Goal: Task Accomplishment & Management: Manage account settings

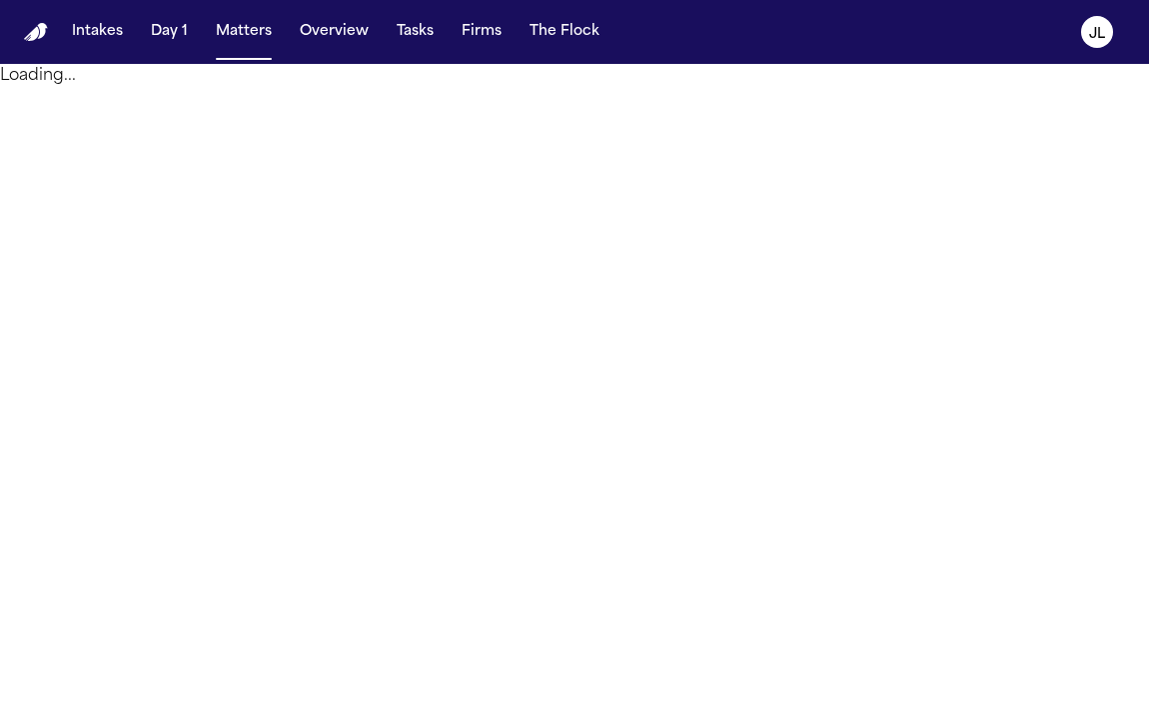
click at [414, 26] on button "Tasks" at bounding box center [415, 32] width 53 height 36
click at [414, 36] on button "Tasks" at bounding box center [415, 32] width 53 height 36
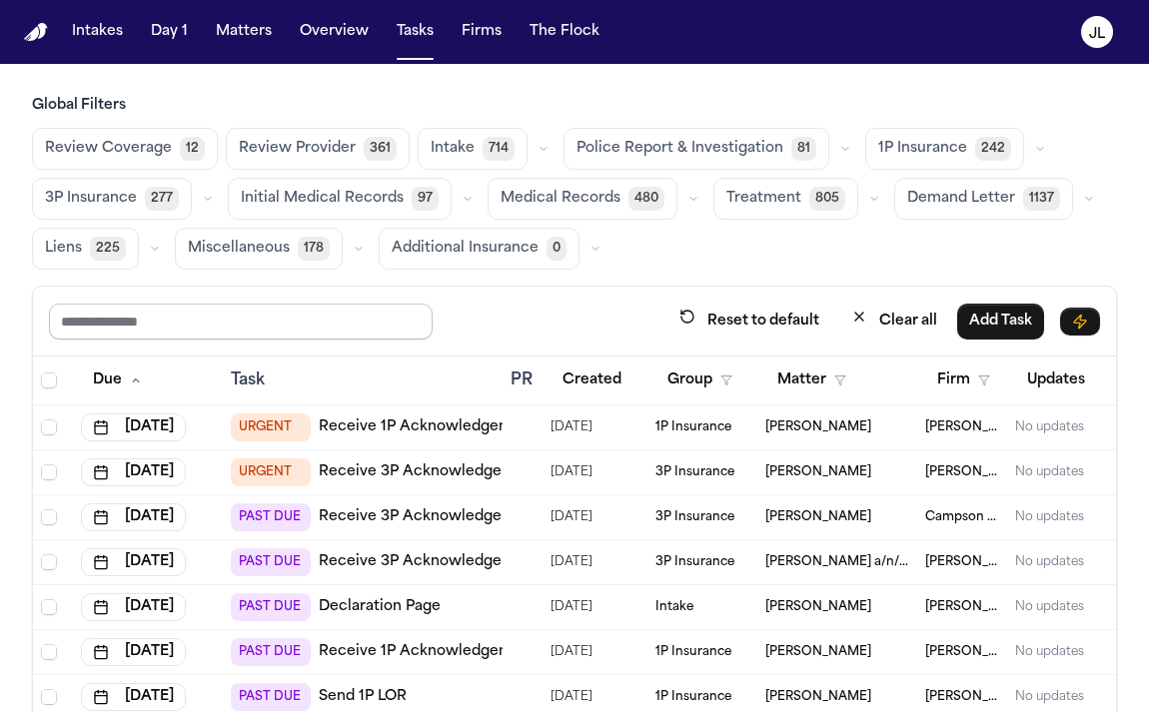
click at [327, 318] on input "text" at bounding box center [241, 322] width 384 height 36
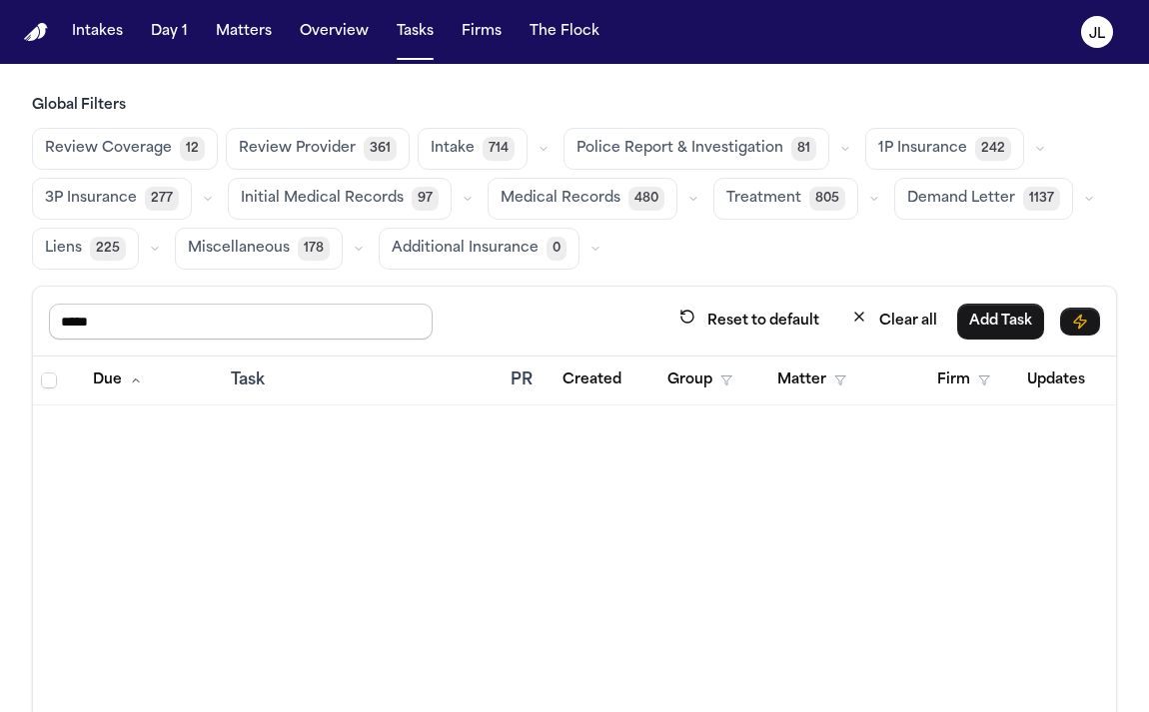
click at [76, 333] on input "*****" at bounding box center [241, 322] width 384 height 36
click at [76, 331] on input "*****" at bounding box center [241, 322] width 384 height 36
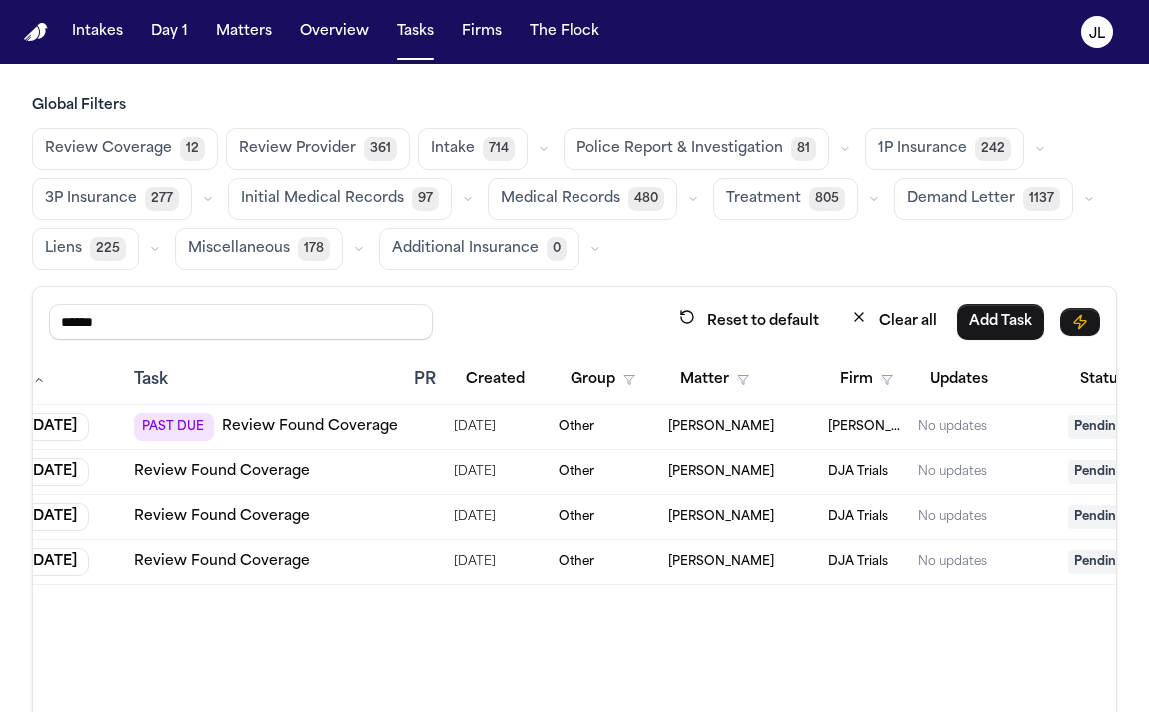
scroll to position [0, 339]
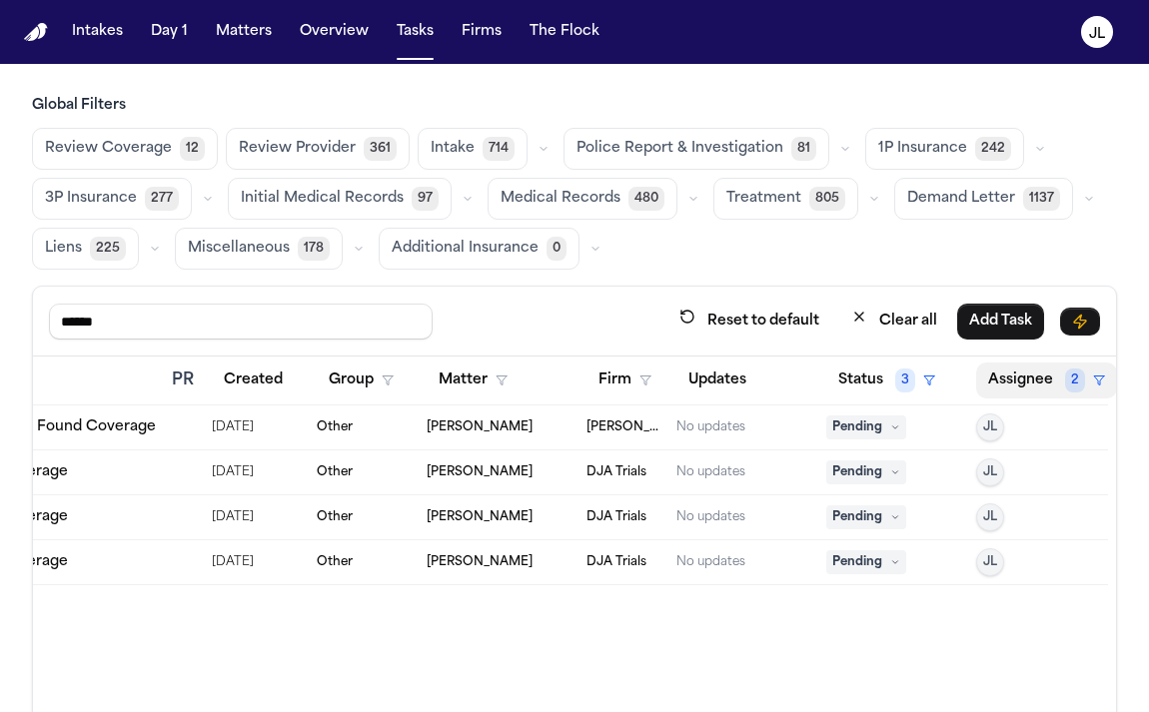
type input "******"
click at [1004, 375] on button "Assignee 2" at bounding box center [1046, 381] width 141 height 36
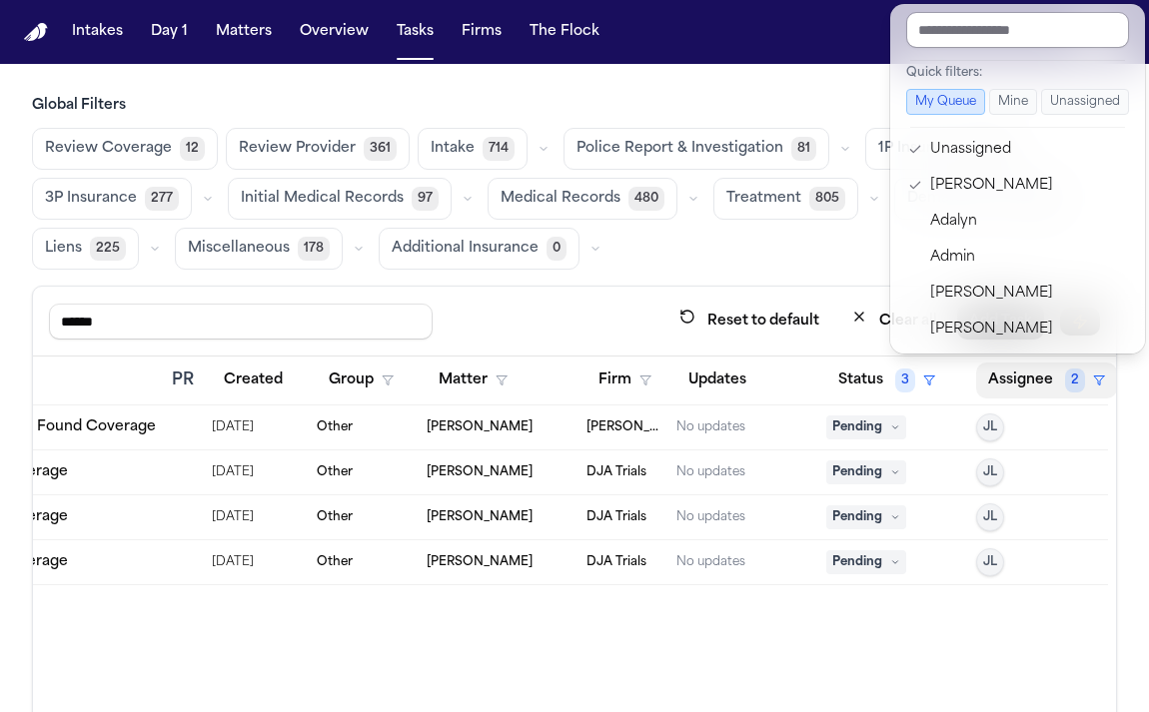
click at [949, 29] on input "text" at bounding box center [1017, 30] width 223 height 36
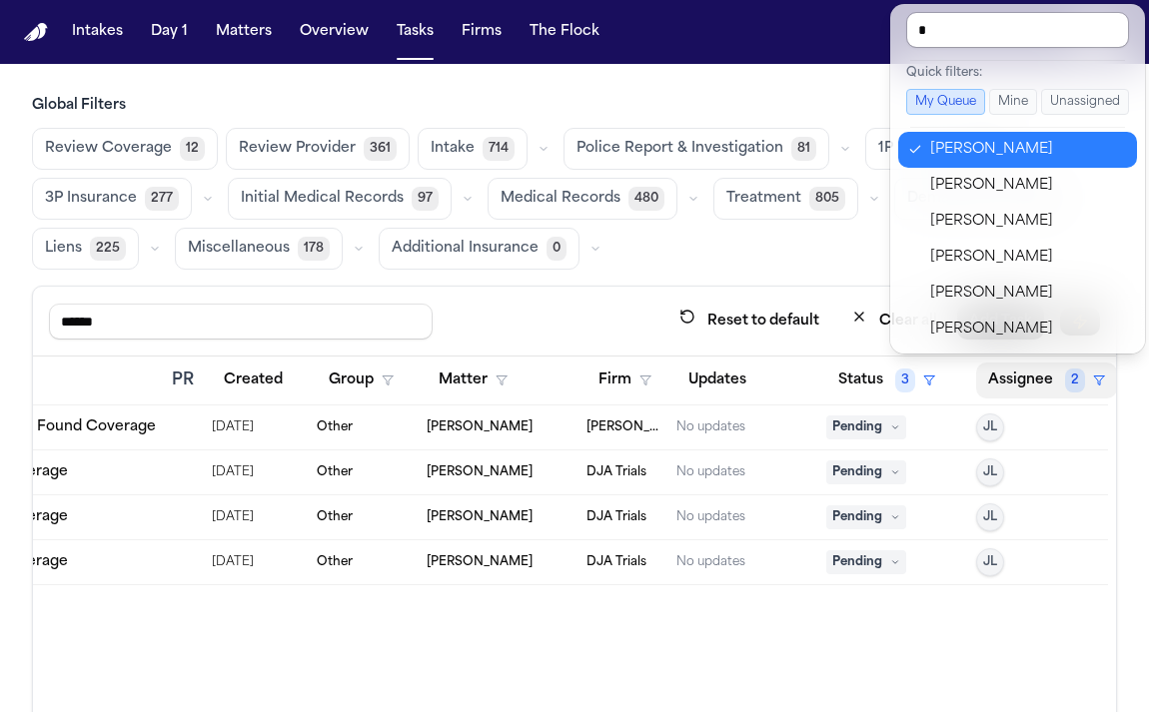
type input "**"
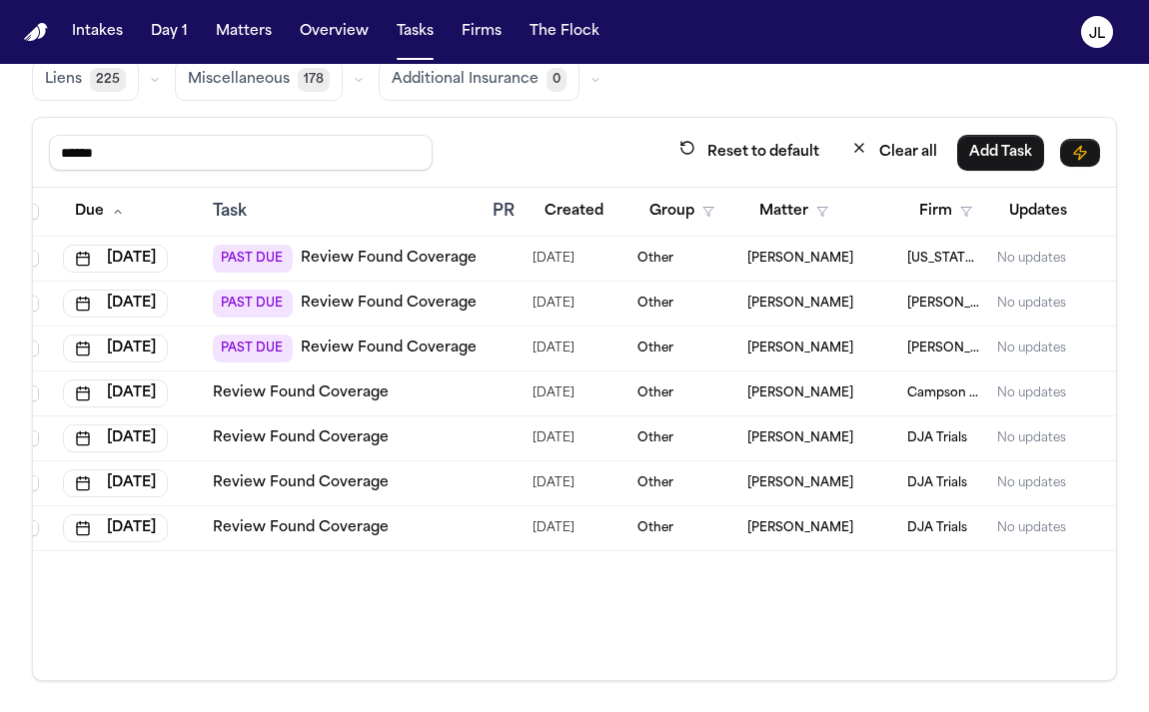
scroll to position [0, 0]
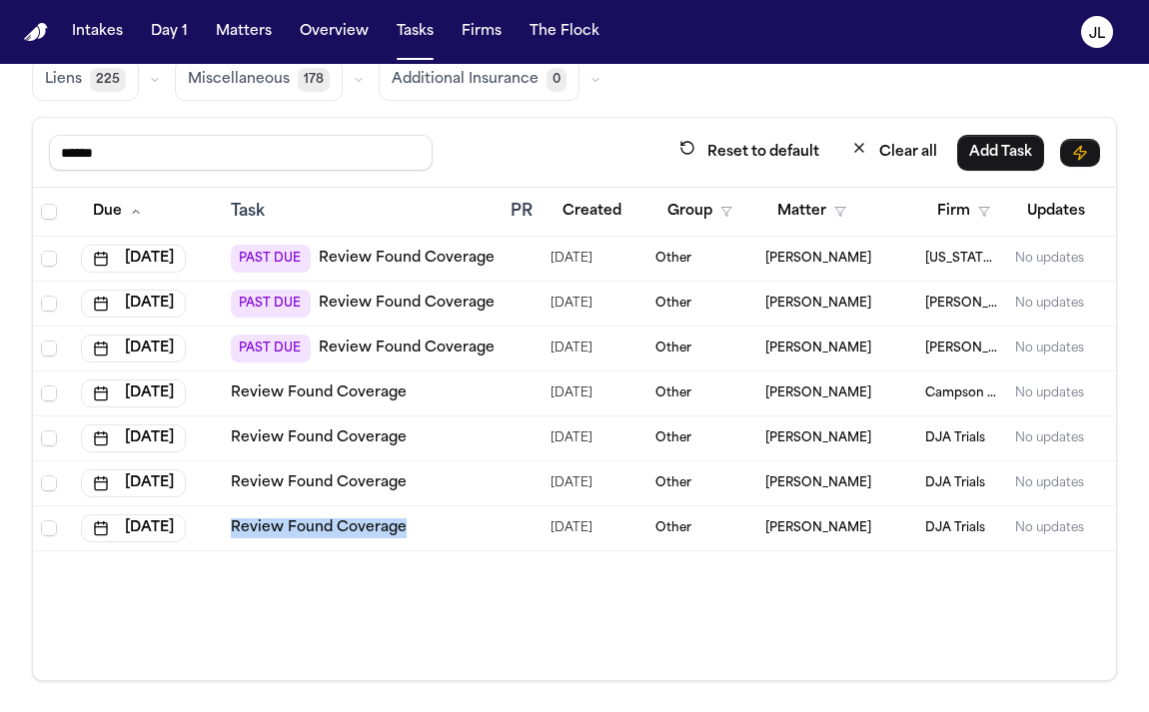
click at [308, 530] on link "Review Found Coverage" at bounding box center [319, 528] width 176 height 20
click at [332, 441] on link "Review Found Coverage" at bounding box center [319, 439] width 176 height 20
click at [311, 391] on link "Review Found Coverage" at bounding box center [319, 394] width 176 height 20
click at [375, 351] on link "Review Found Coverage" at bounding box center [407, 349] width 176 height 20
click at [438, 298] on link "Review Found Coverage" at bounding box center [407, 304] width 176 height 20
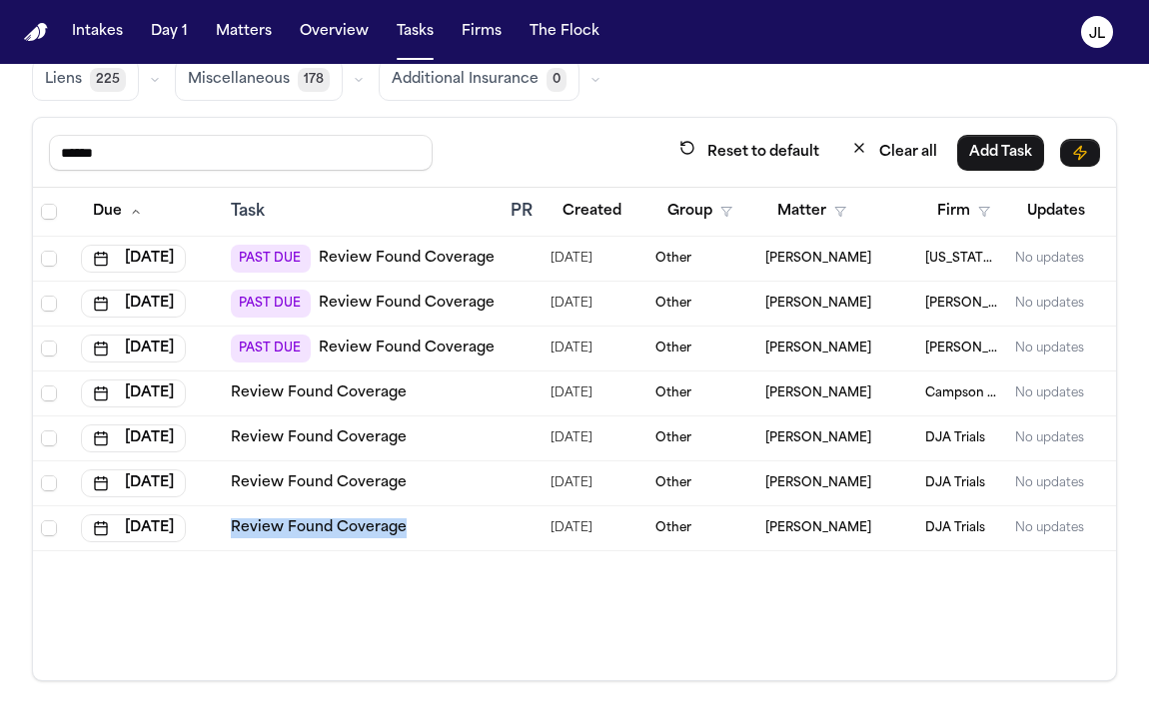
click at [371, 257] on link "Review Found Coverage" at bounding box center [407, 259] width 176 height 20
click at [429, 256] on link "Review Found Coverage" at bounding box center [407, 259] width 176 height 20
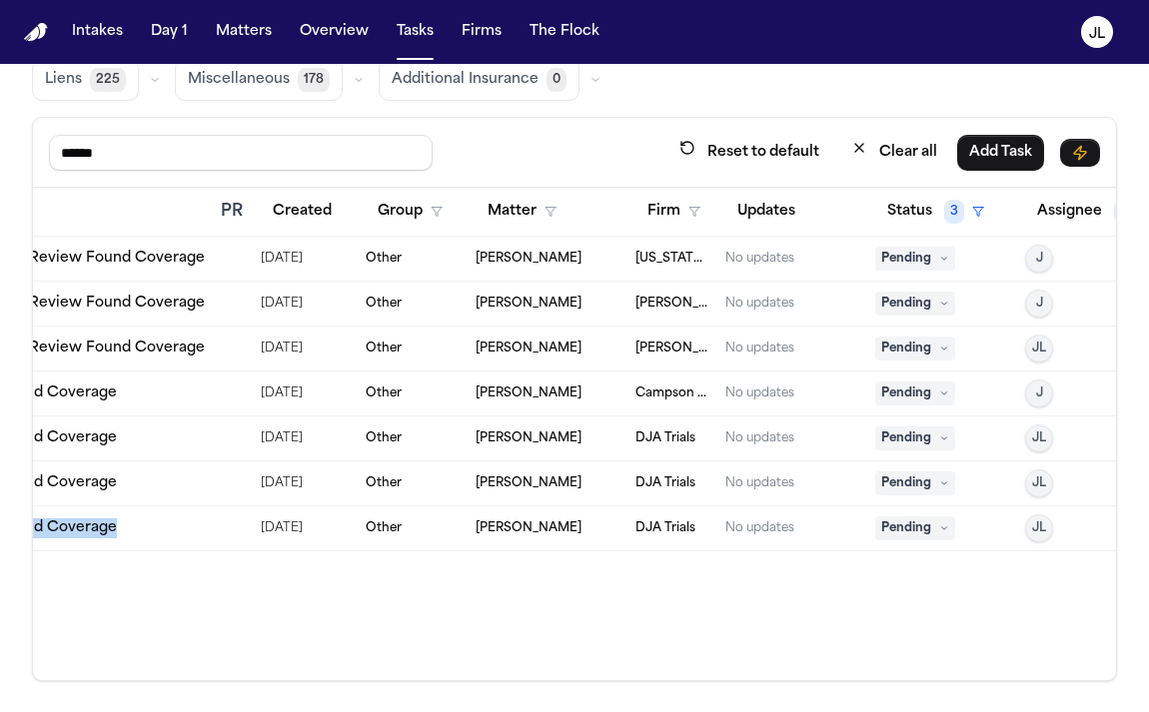
scroll to position [0, 301]
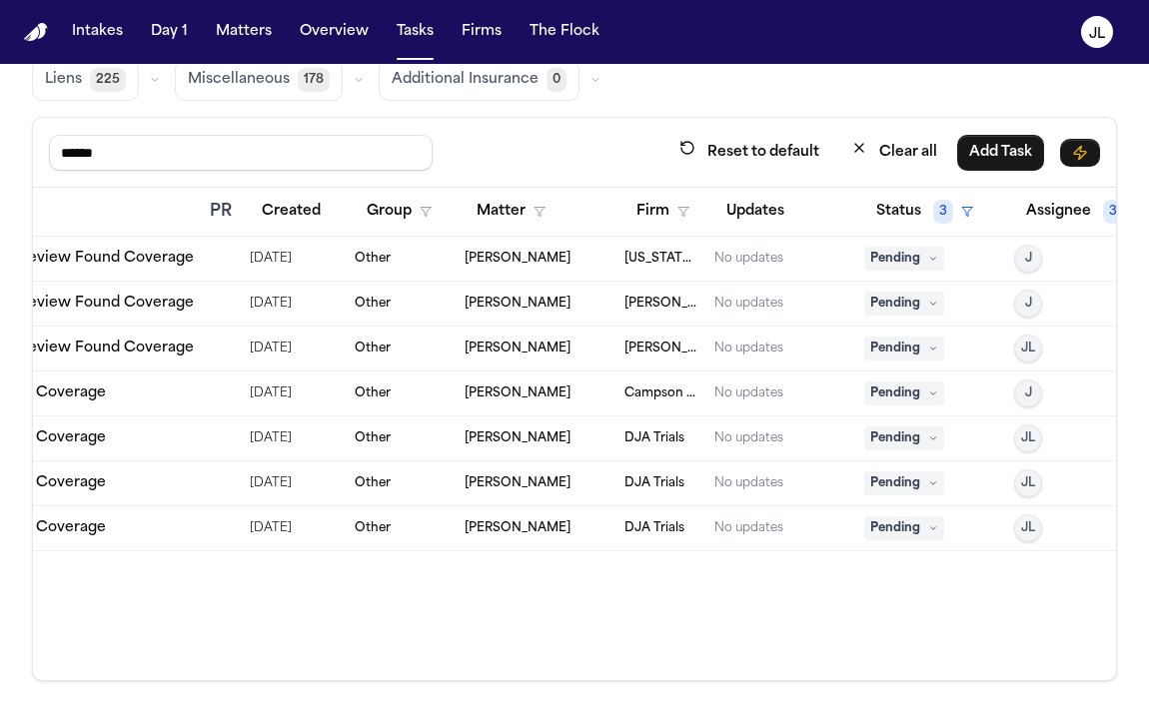
click at [879, 250] on span "Pending" at bounding box center [904, 259] width 80 height 24
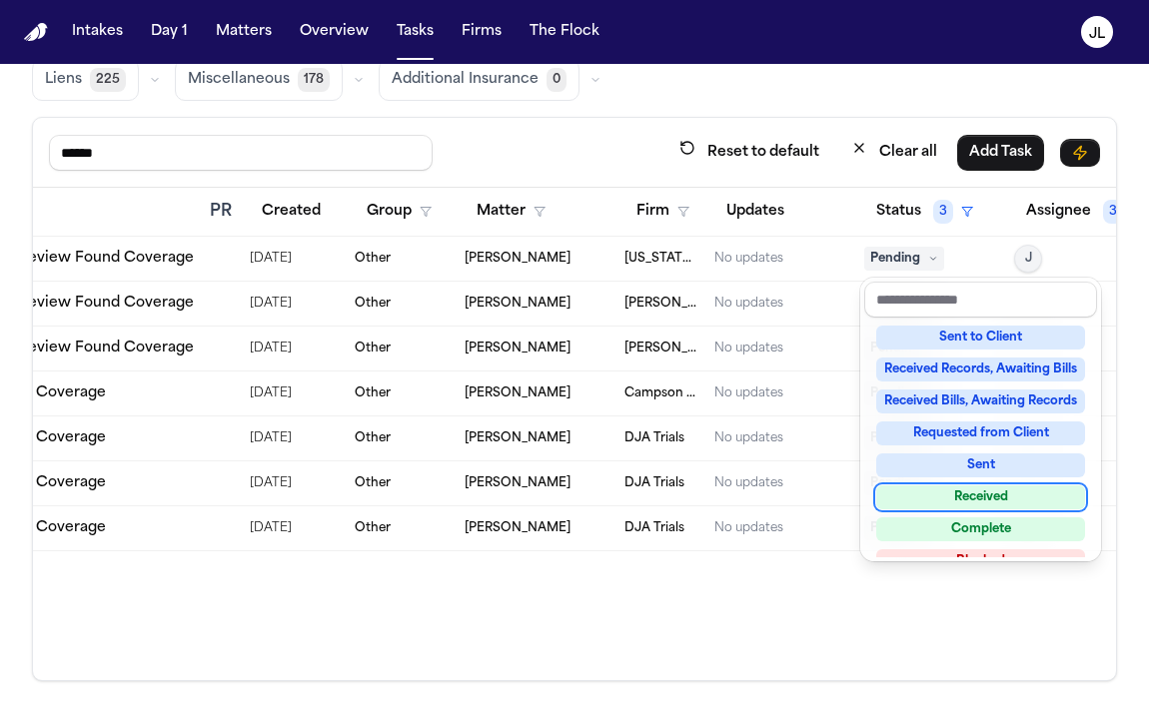
scroll to position [260, 0]
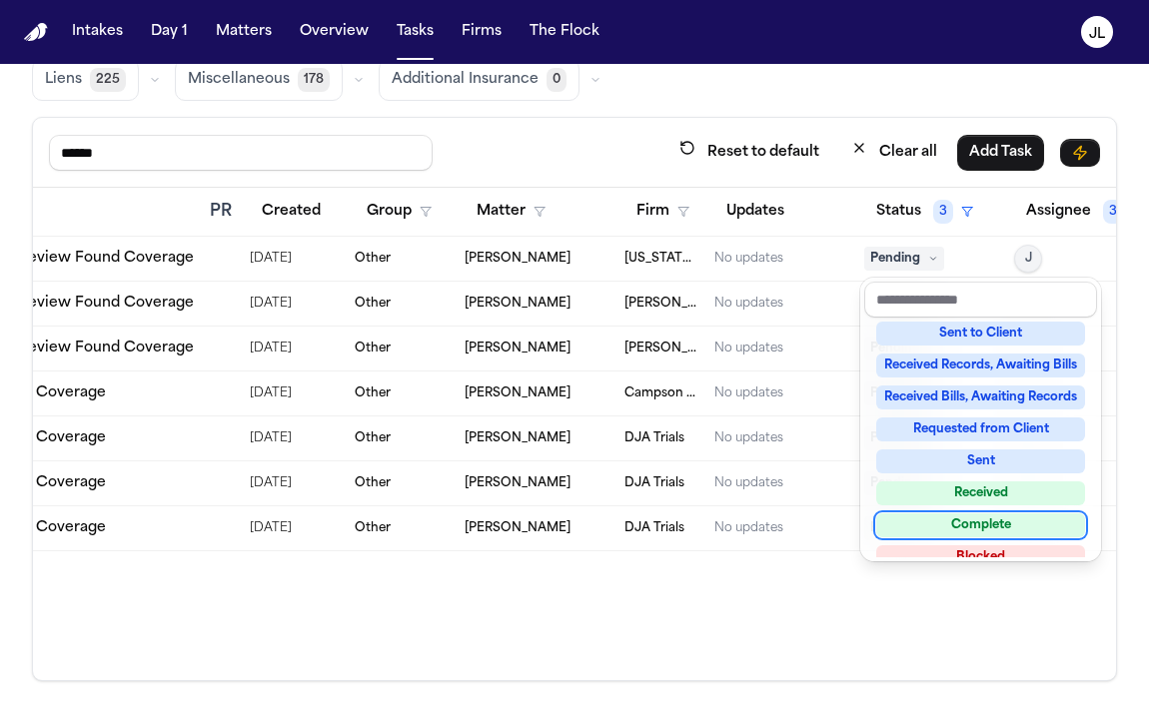
click at [671, 635] on div "Due Task PR Created Group Matter Firm Updates Status 3 Assignee 3 Aug 2, 2025 P…" at bounding box center [574, 434] width 1083 height 492
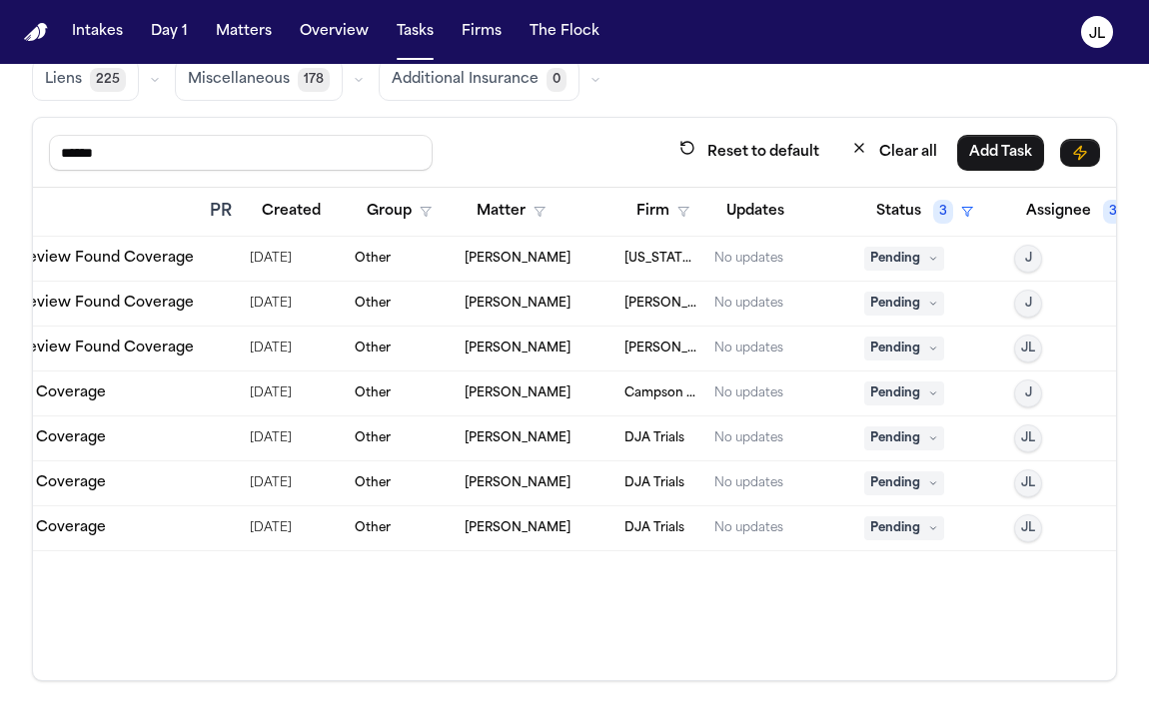
click at [902, 435] on span "Pending" at bounding box center [904, 439] width 80 height 24
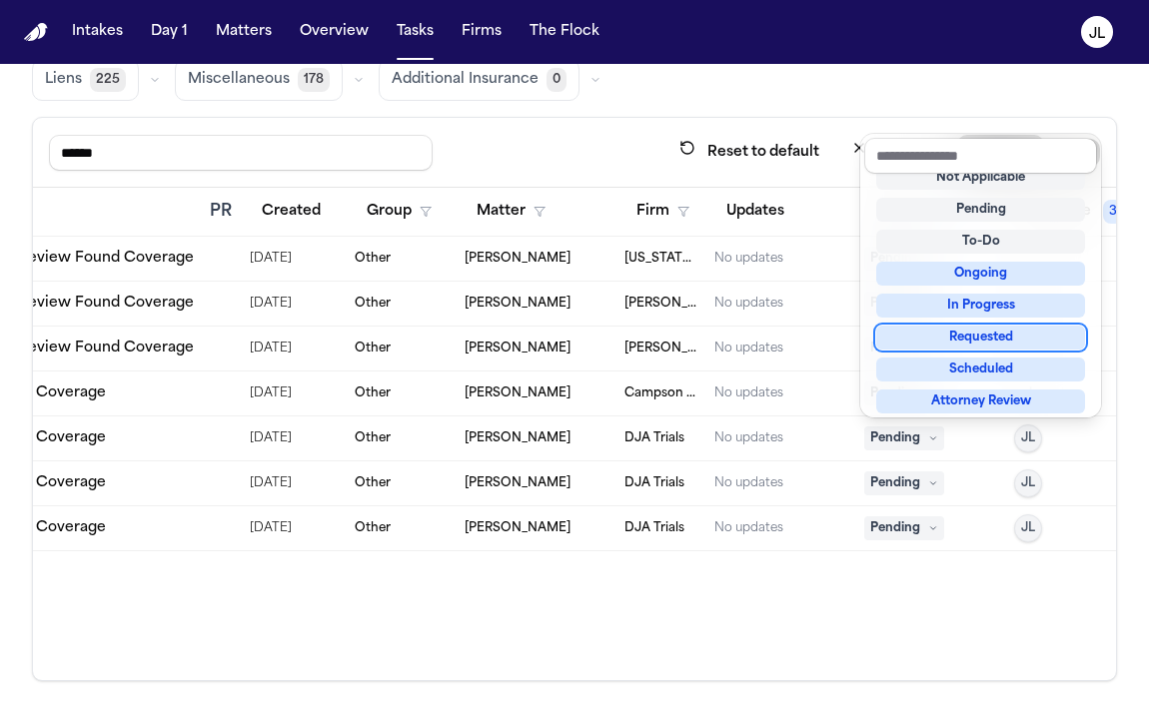
scroll to position [312, 0]
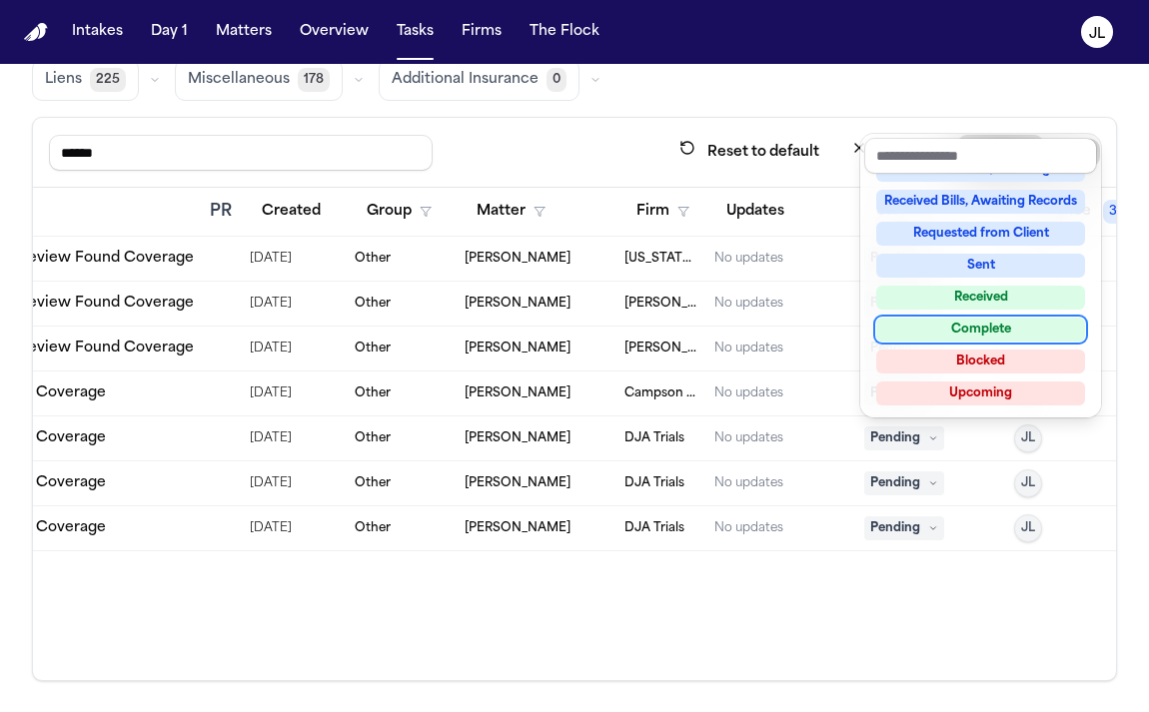
click at [941, 328] on div "Complete" at bounding box center [980, 330] width 209 height 24
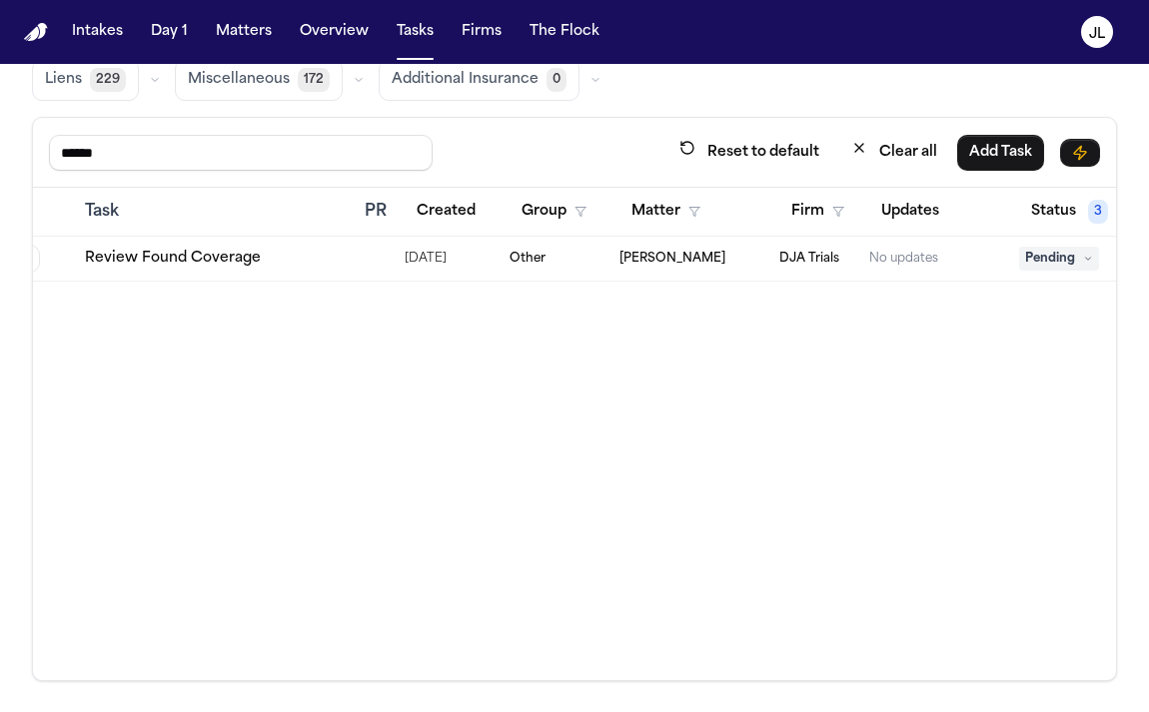
scroll to position [0, 0]
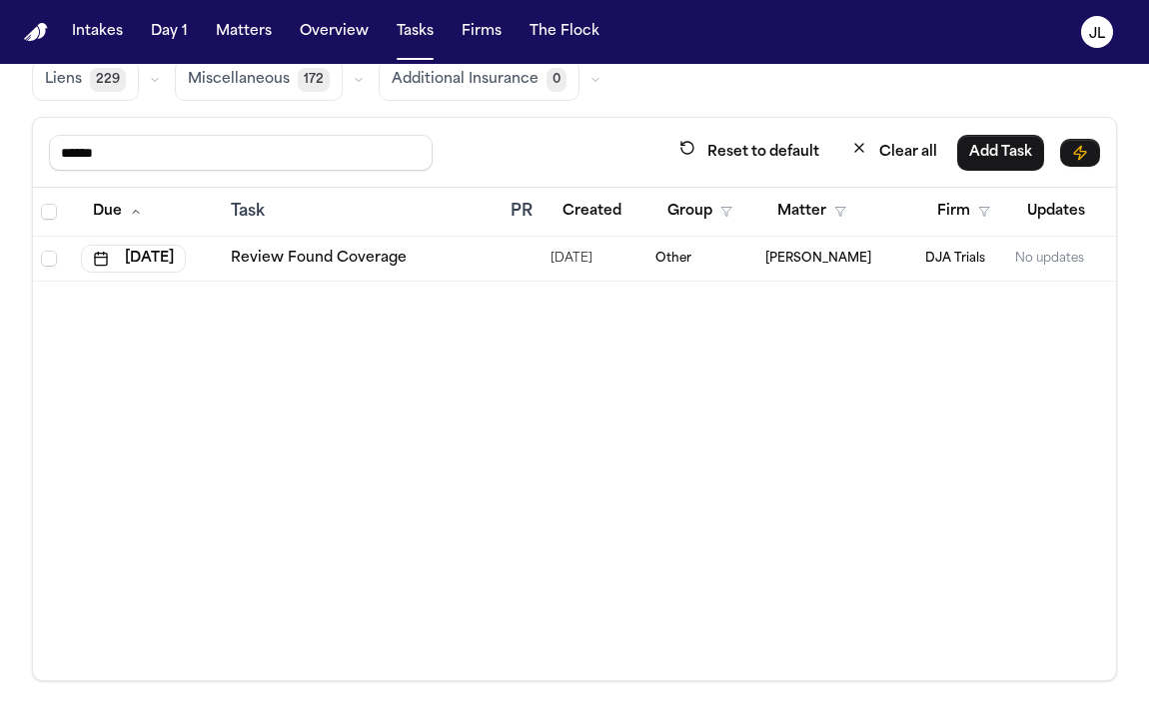
click at [324, 262] on link "Review Found Coverage" at bounding box center [319, 259] width 176 height 20
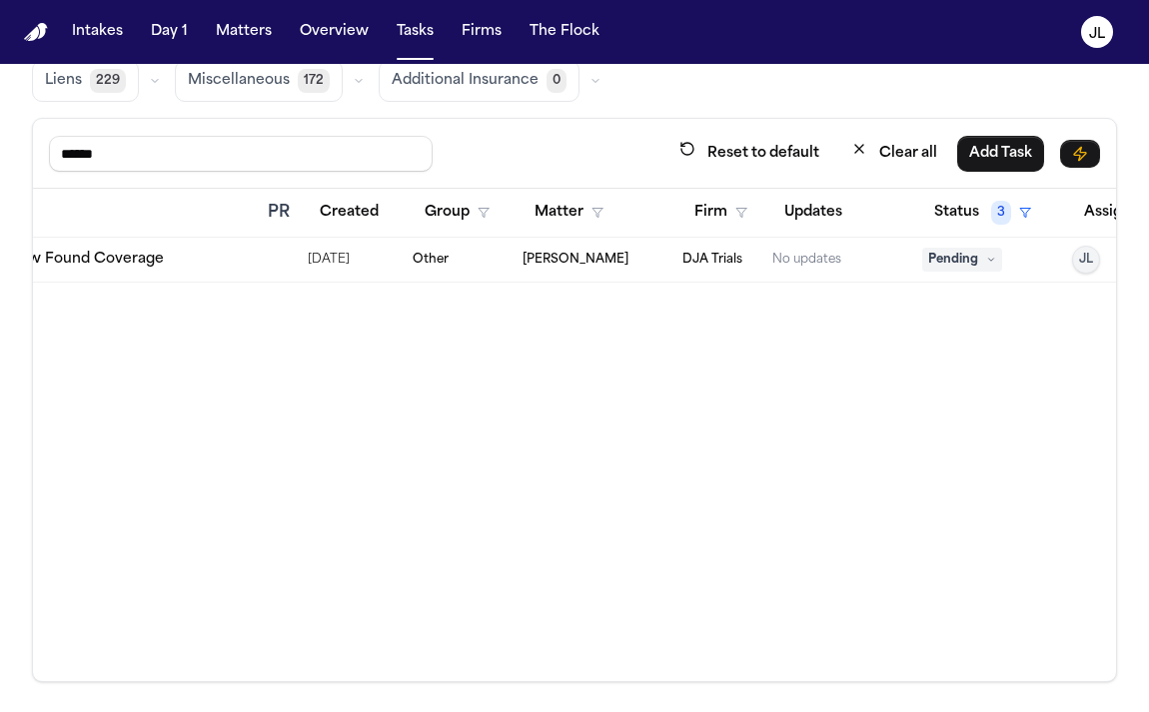
scroll to position [0, 339]
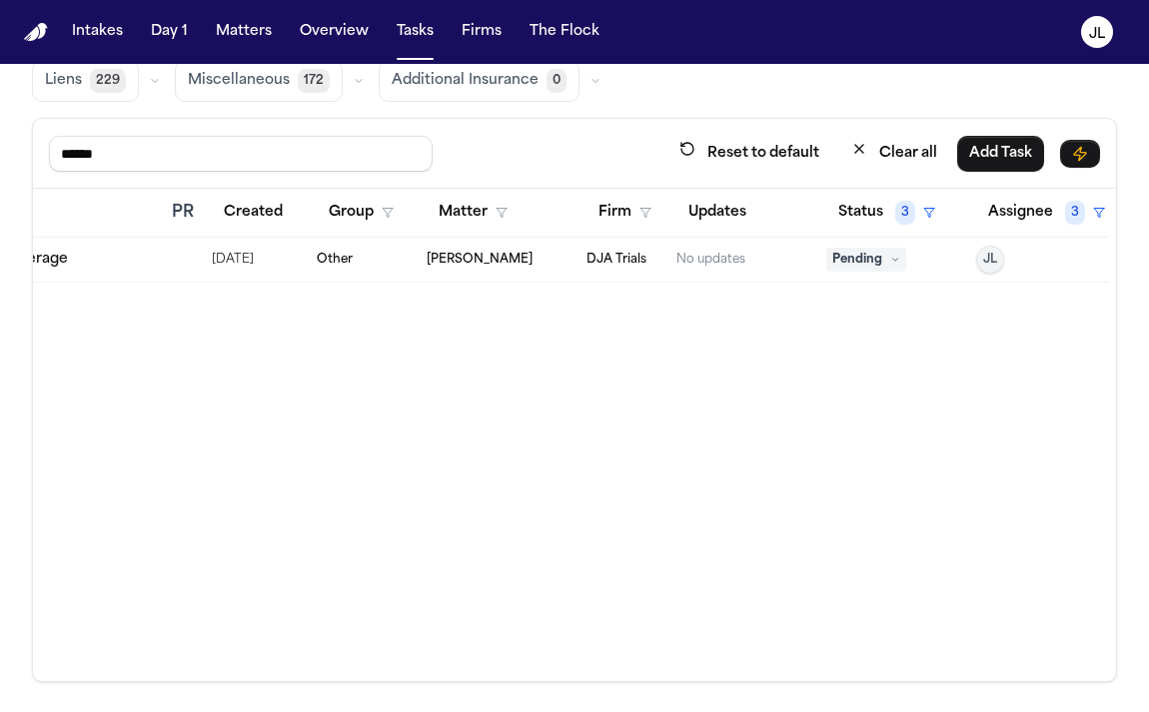
click at [859, 258] on span "Pending" at bounding box center [866, 260] width 80 height 24
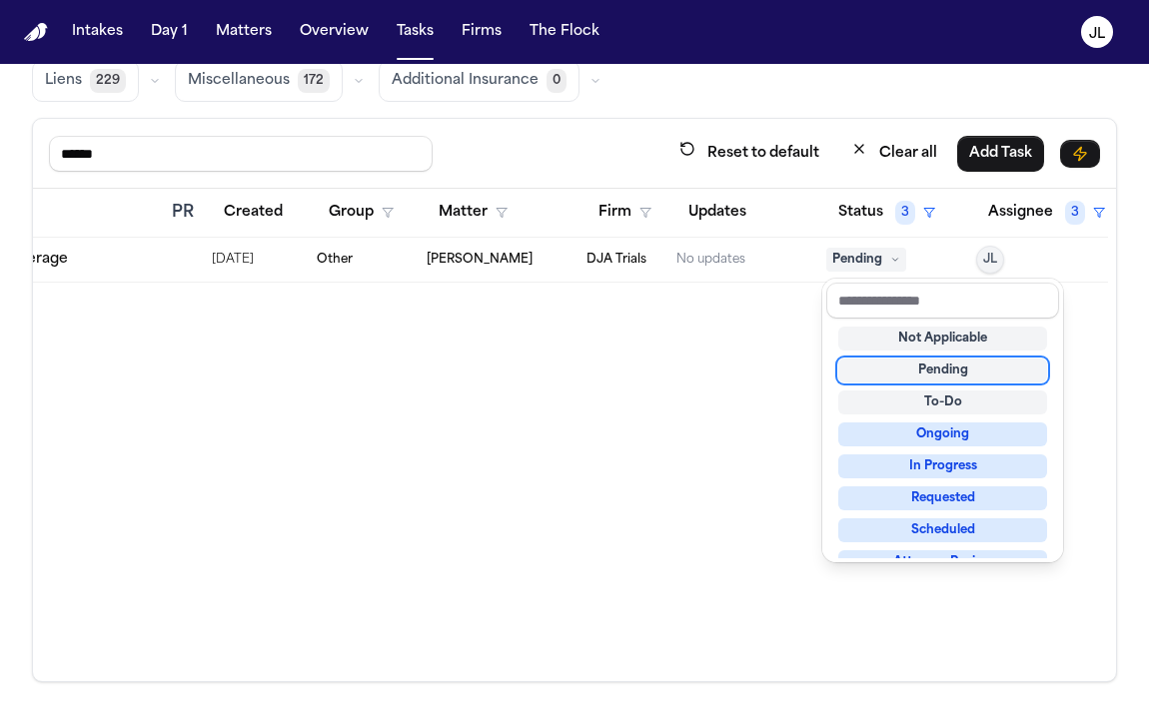
scroll to position [312, 0]
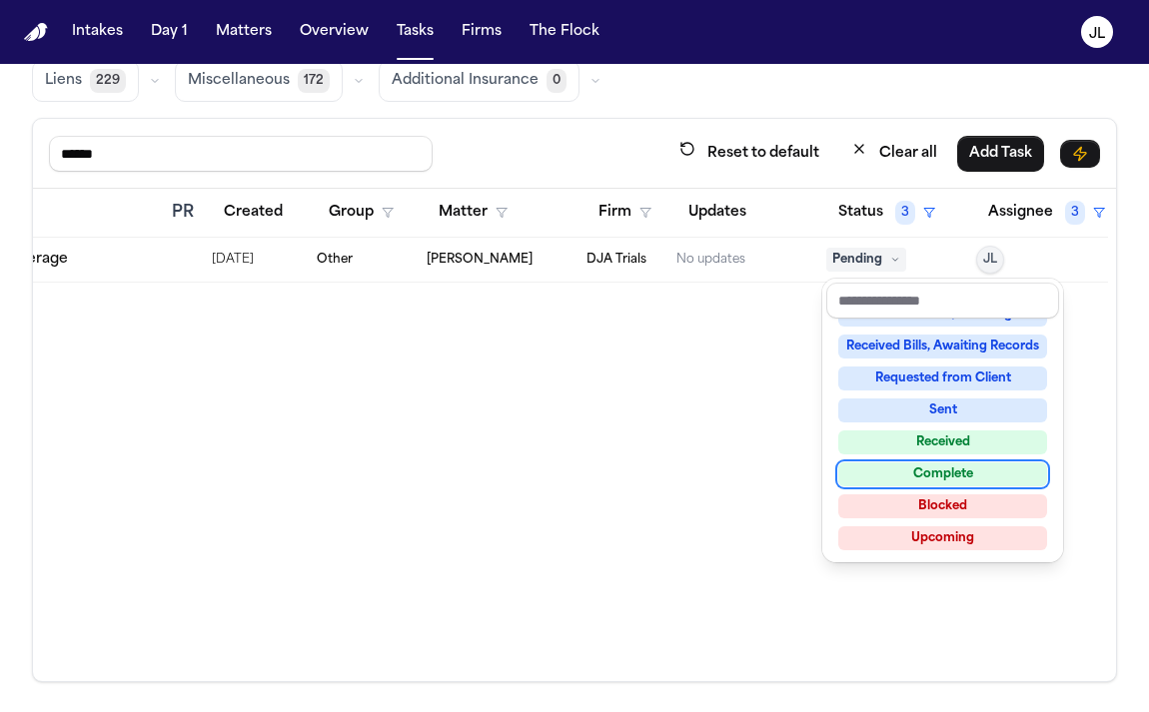
click at [947, 475] on div "Complete" at bounding box center [942, 474] width 209 height 24
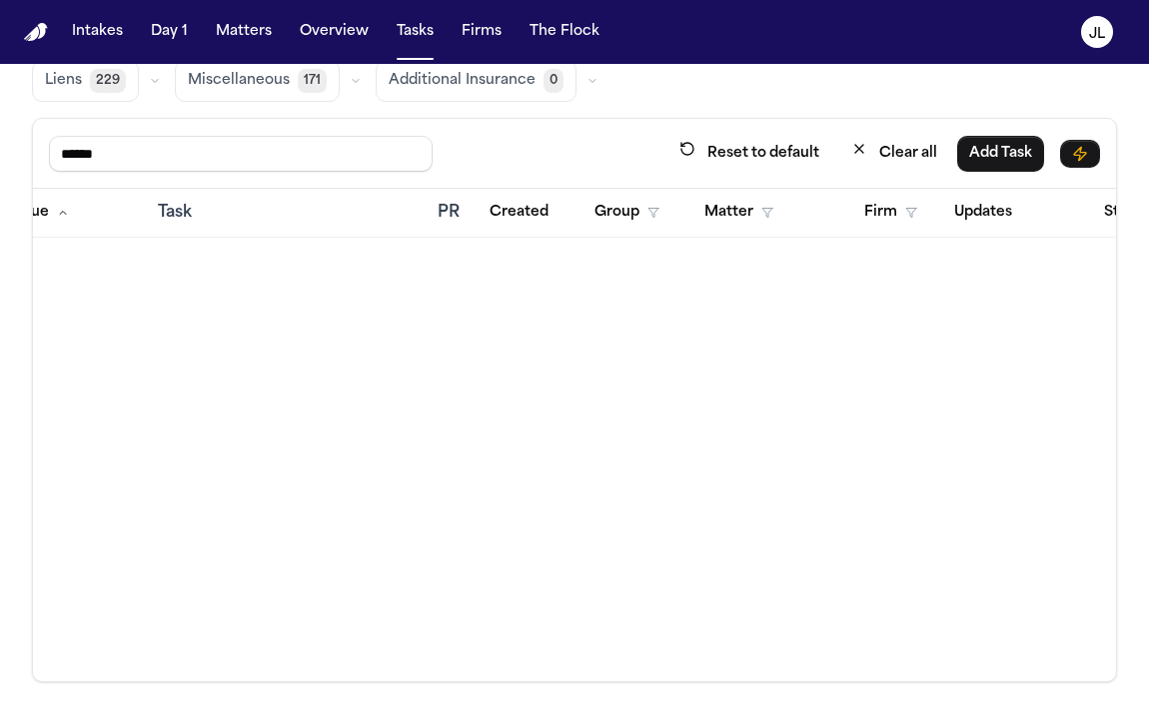
scroll to position [0, 339]
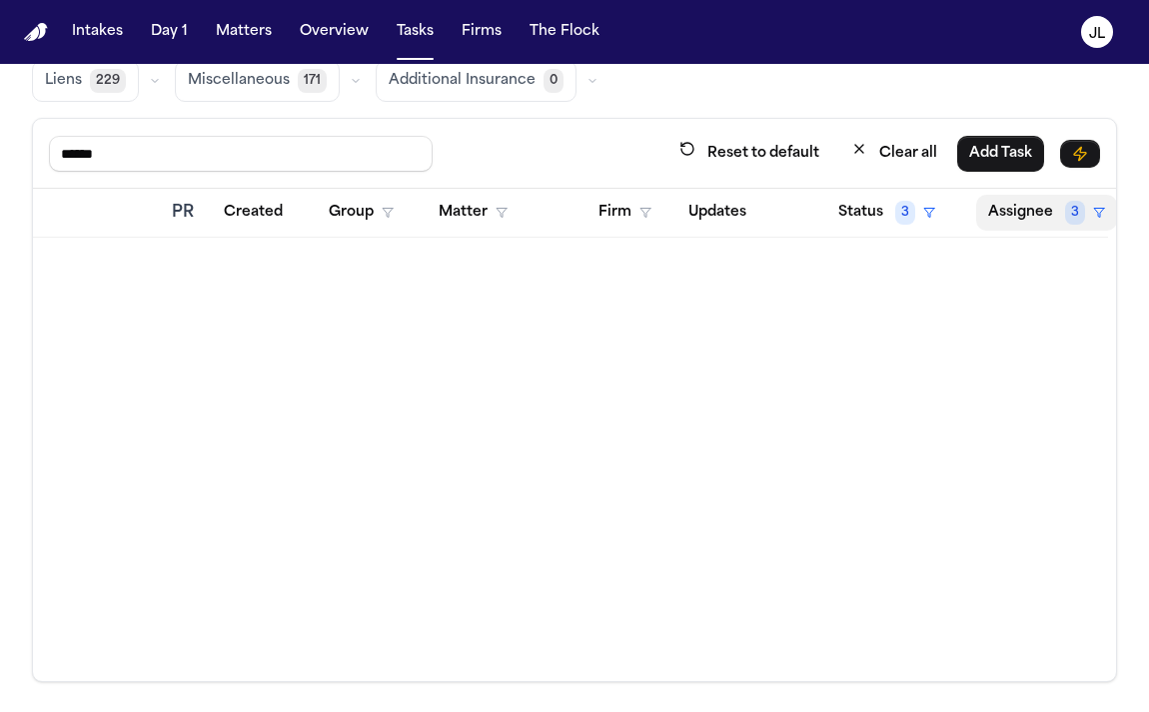
click at [1027, 220] on button "Assignee 3" at bounding box center [1046, 213] width 141 height 36
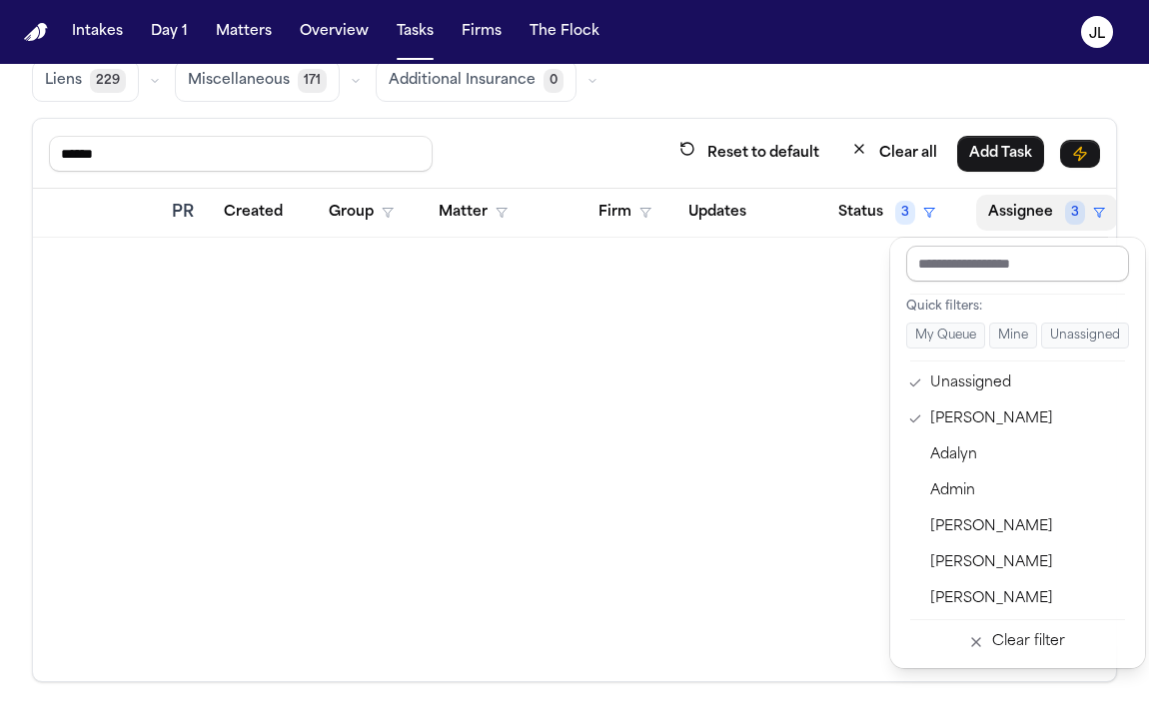
click at [977, 278] on input "text" at bounding box center [1017, 264] width 223 height 36
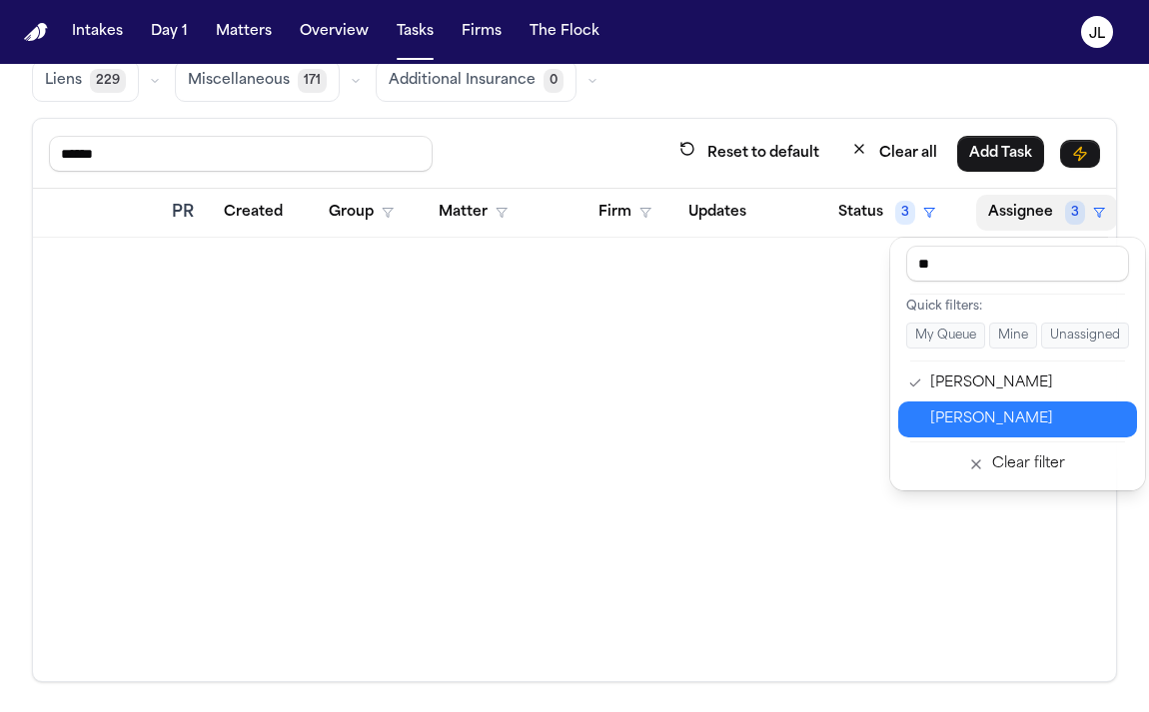
type input "**"
click at [993, 429] on div "Julia Forza" at bounding box center [1027, 420] width 195 height 24
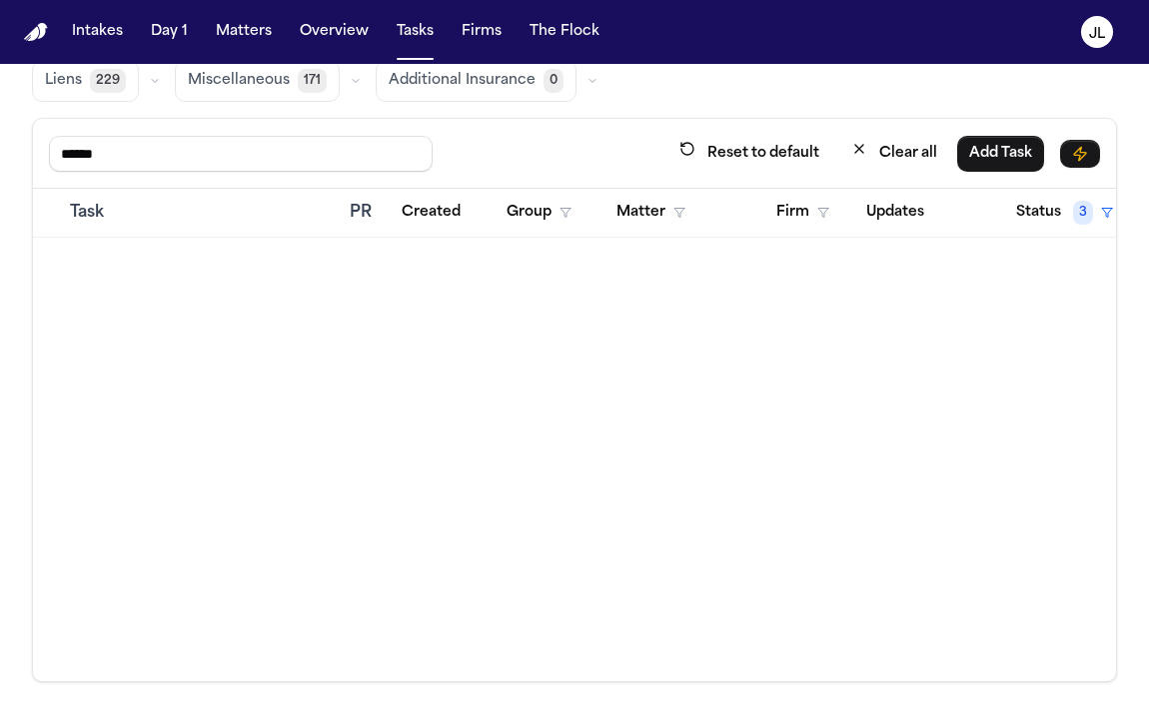
scroll to position [0, 0]
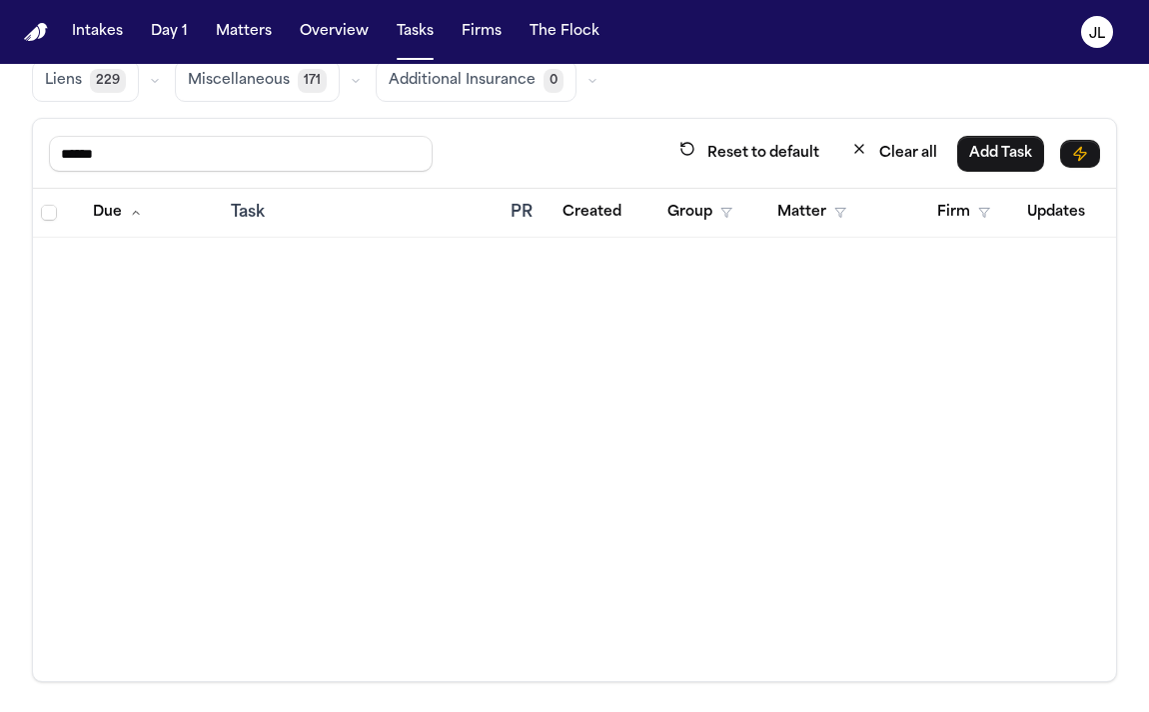
drag, startPoint x: 246, startPoint y: 165, endPoint x: -14, endPoint y: 115, distance: 264.5
click at [0, 115] on html "Intakes Day 1 Matters Overview Tasks Firms The Flock JL Global Filters Review C…" at bounding box center [574, 356] width 1149 height 712
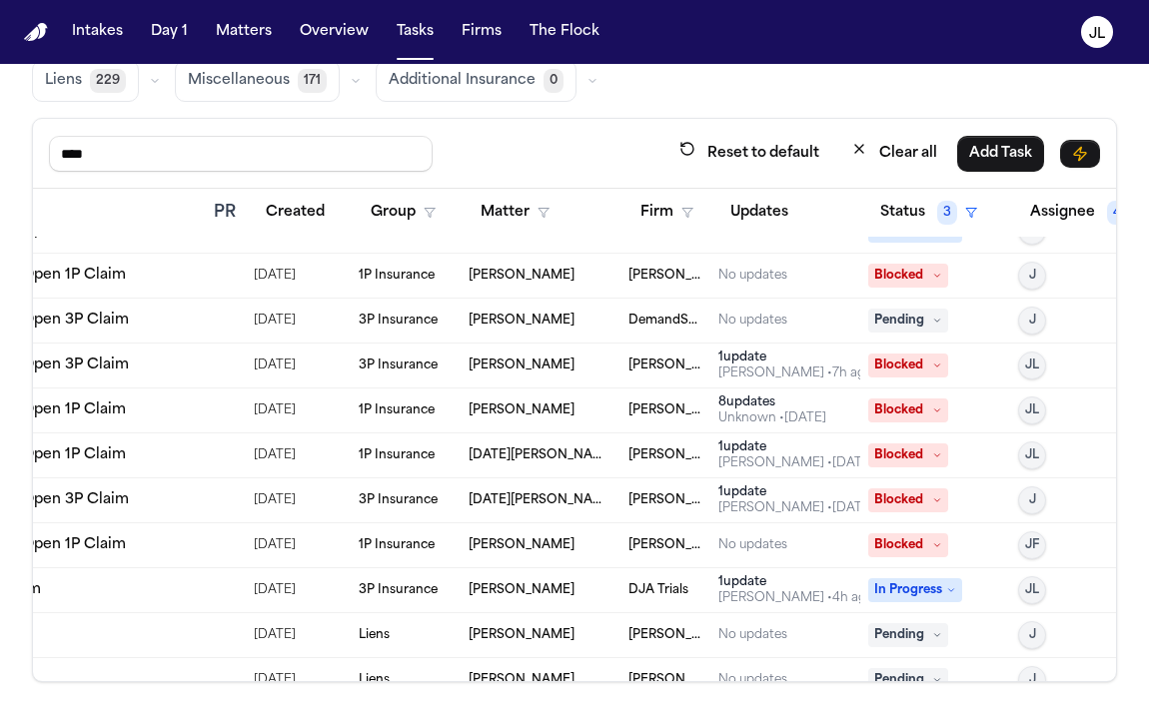
scroll to position [1153, 339]
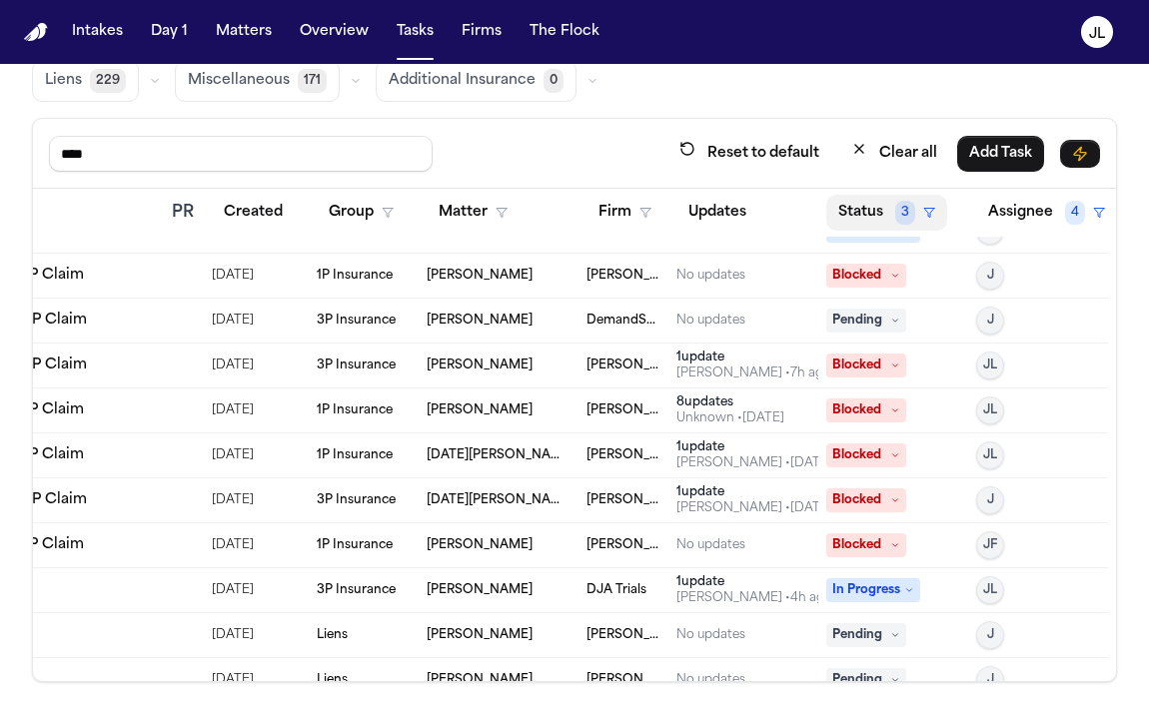
type input "****"
click at [901, 215] on span "3" at bounding box center [905, 213] width 20 height 24
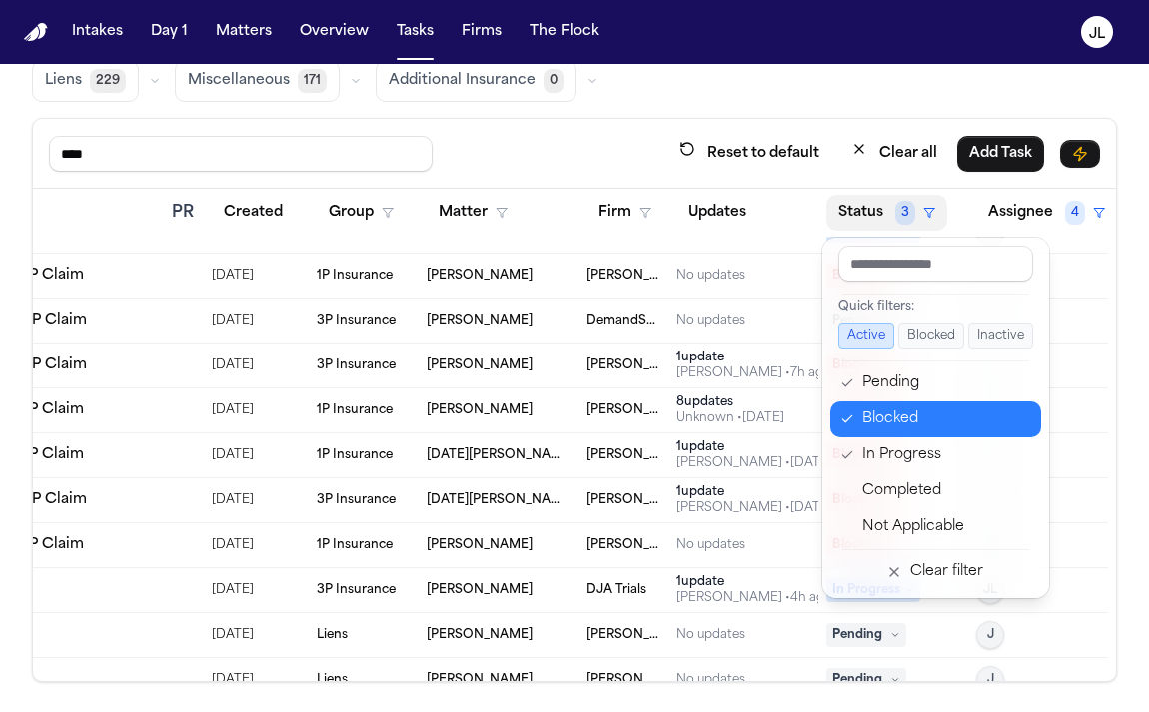
click at [899, 412] on div "Blocked" at bounding box center [945, 420] width 167 height 24
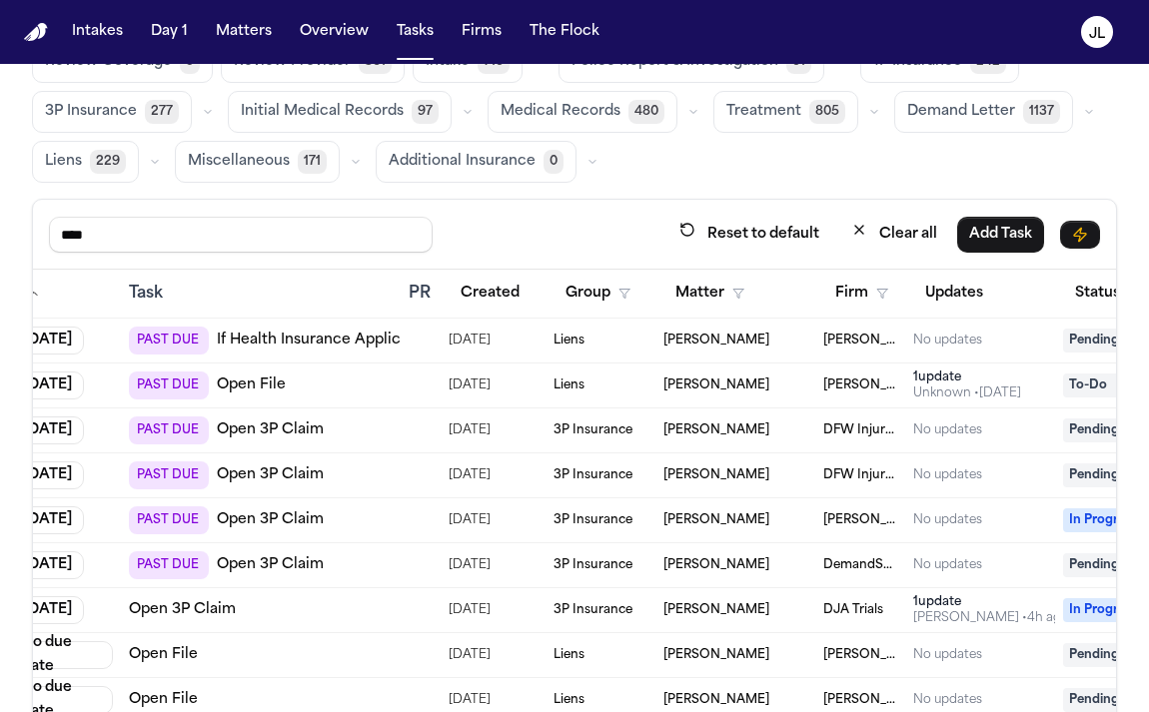
scroll to position [0, 97]
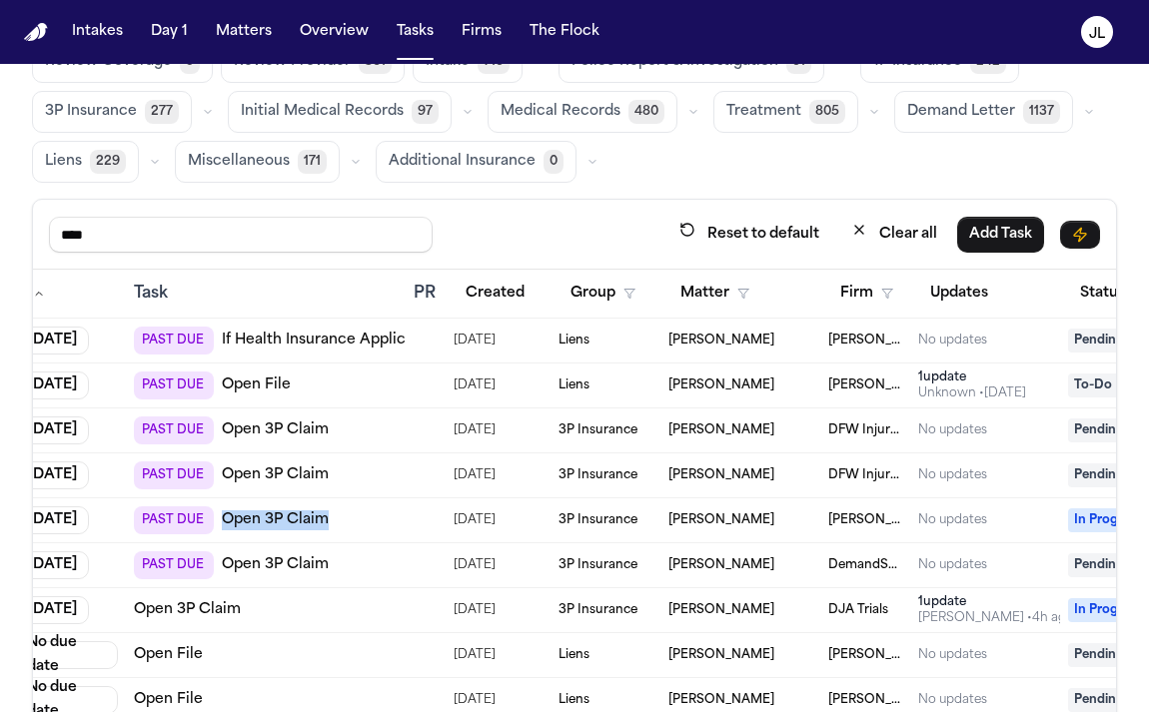
click at [258, 559] on link "Open 3P Claim" at bounding box center [275, 565] width 107 height 20
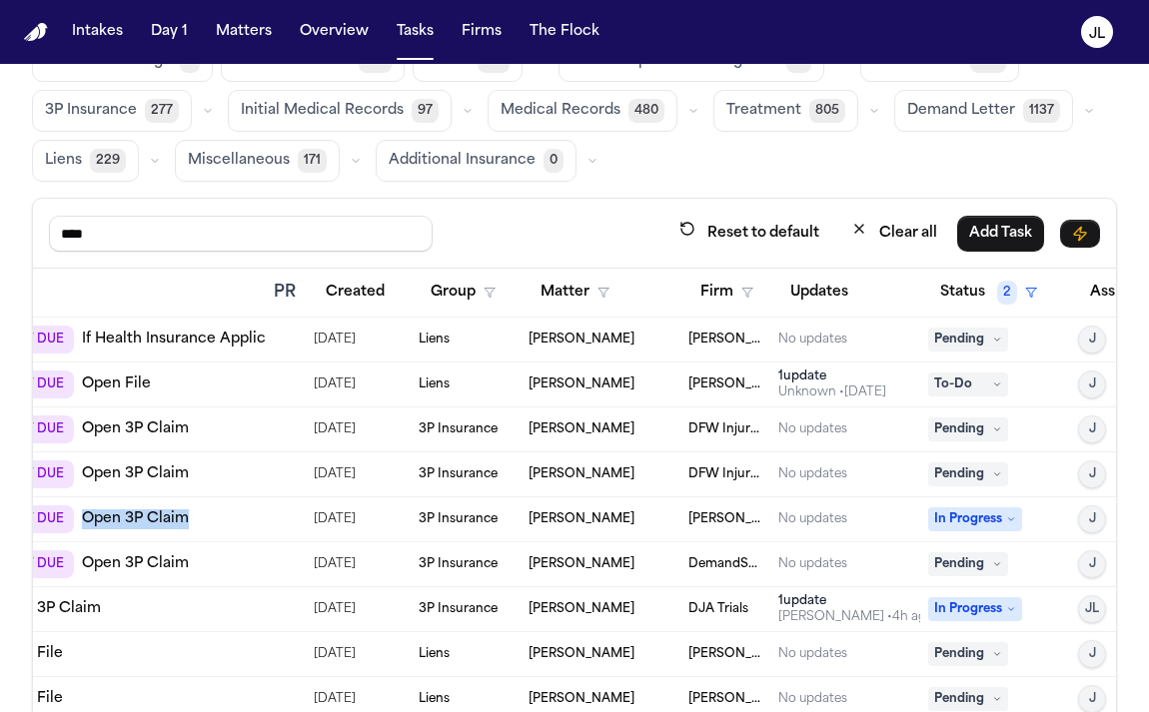
scroll to position [0, 245]
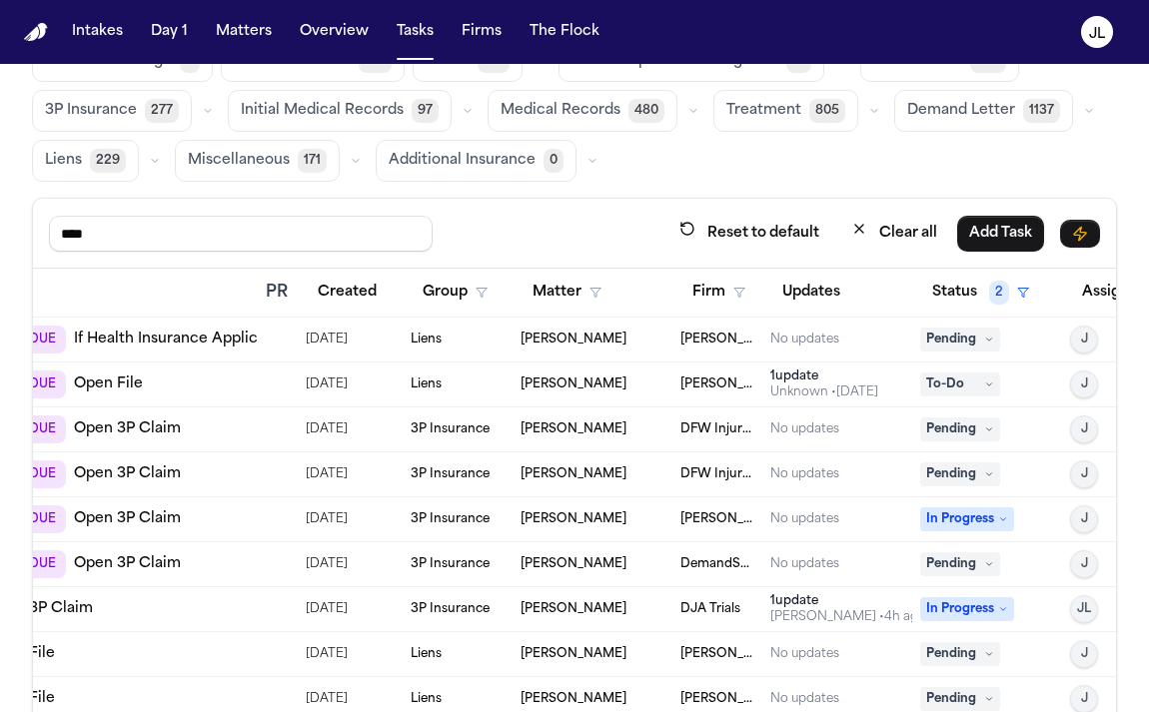
click at [441, 419] on td "3P Insurance" at bounding box center [458, 430] width 110 height 45
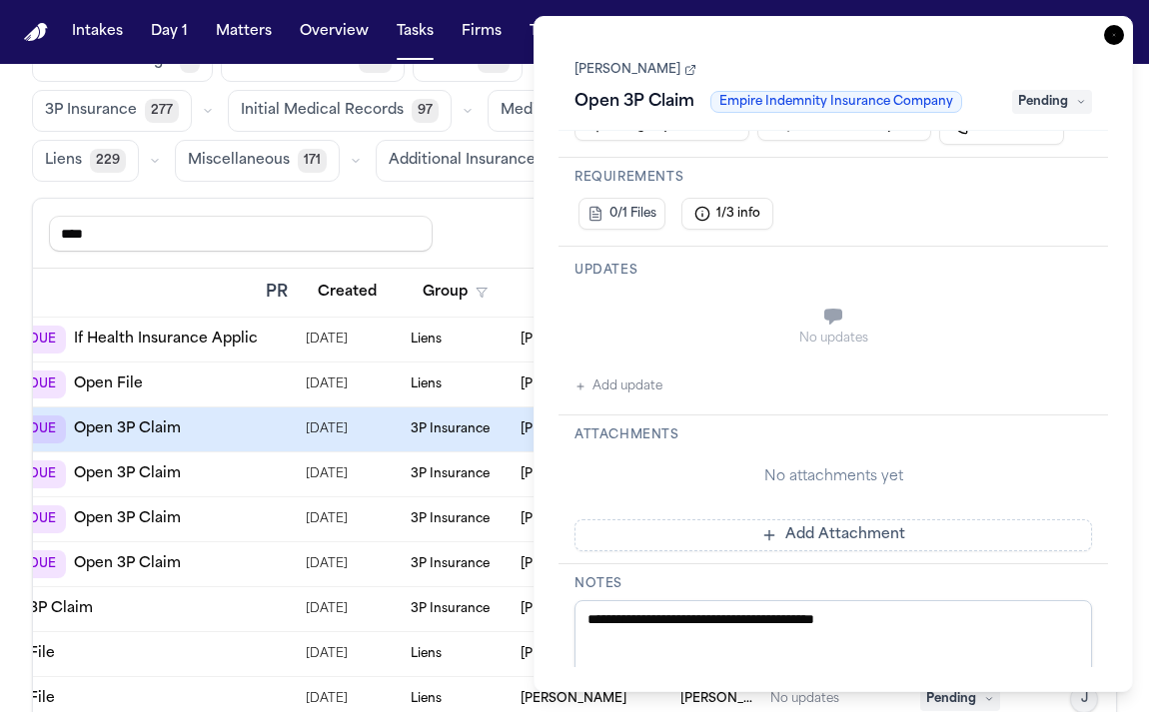
scroll to position [386, 0]
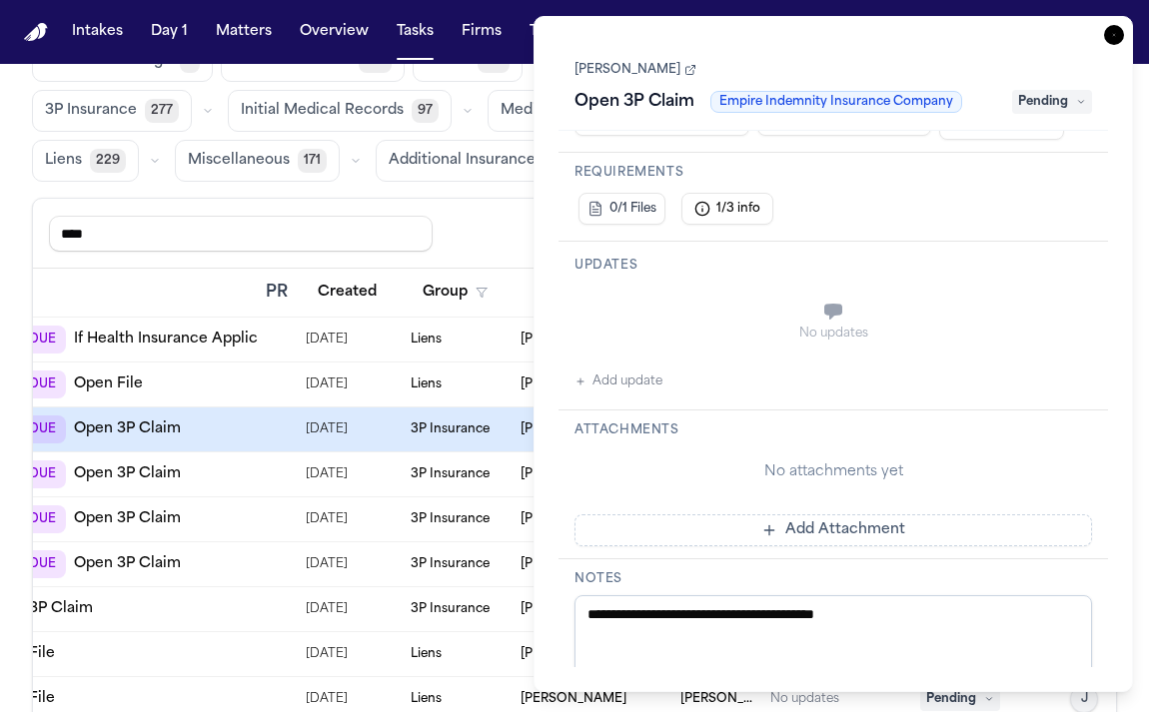
click at [1106, 28] on icon "button" at bounding box center [1114, 35] width 20 height 20
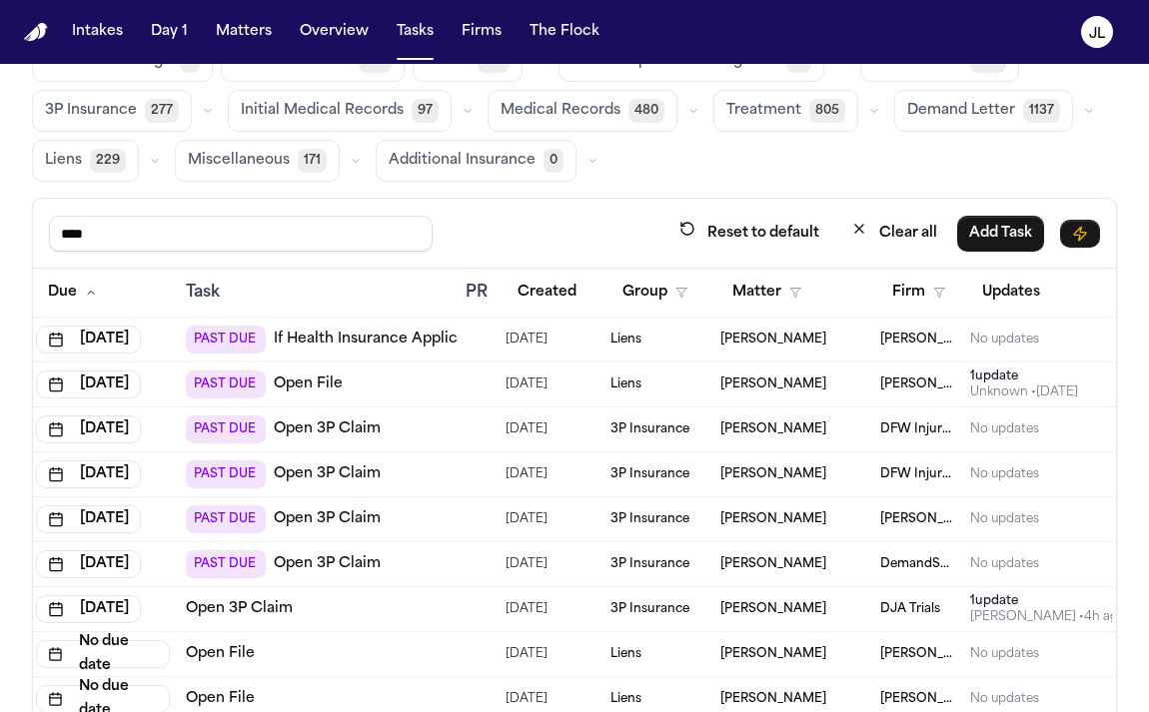
scroll to position [0, 57]
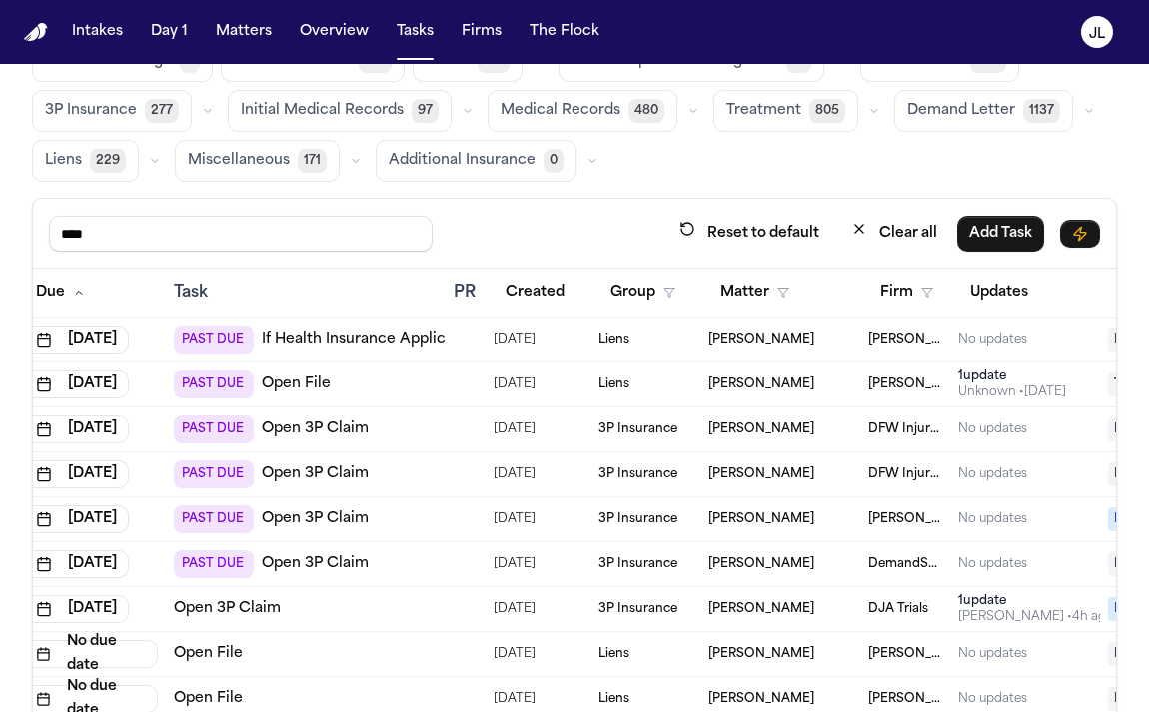
click at [335, 468] on link "Open 3P Claim" at bounding box center [315, 474] width 107 height 20
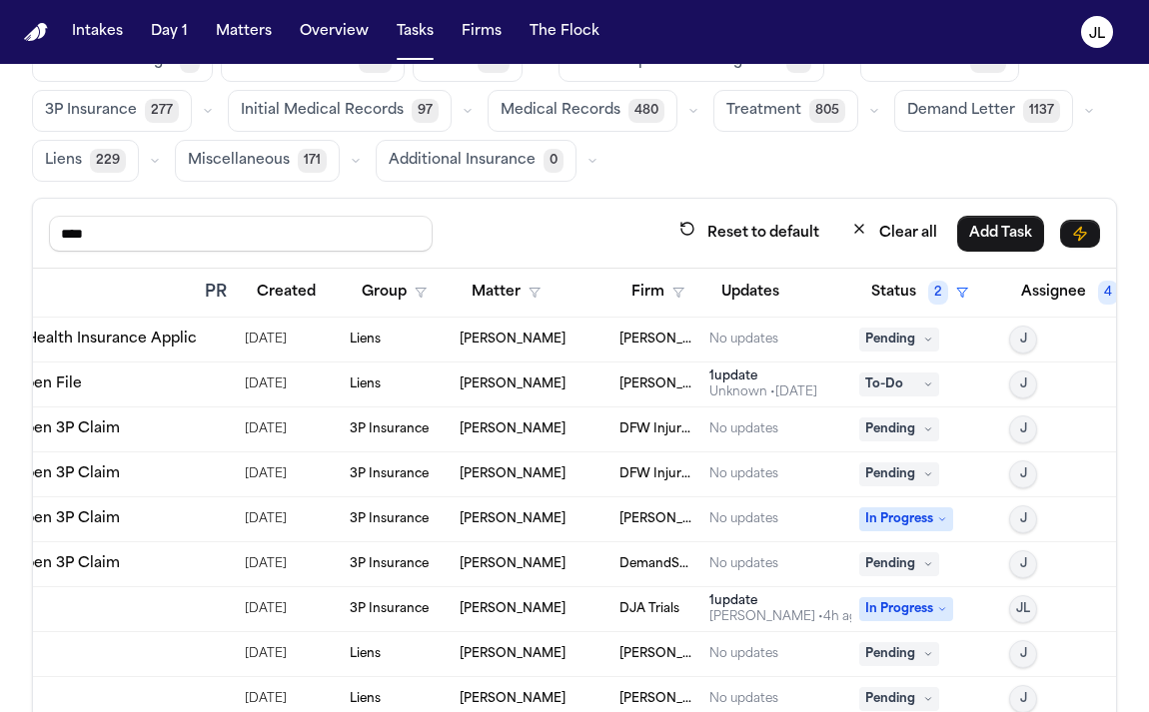
scroll to position [0, 339]
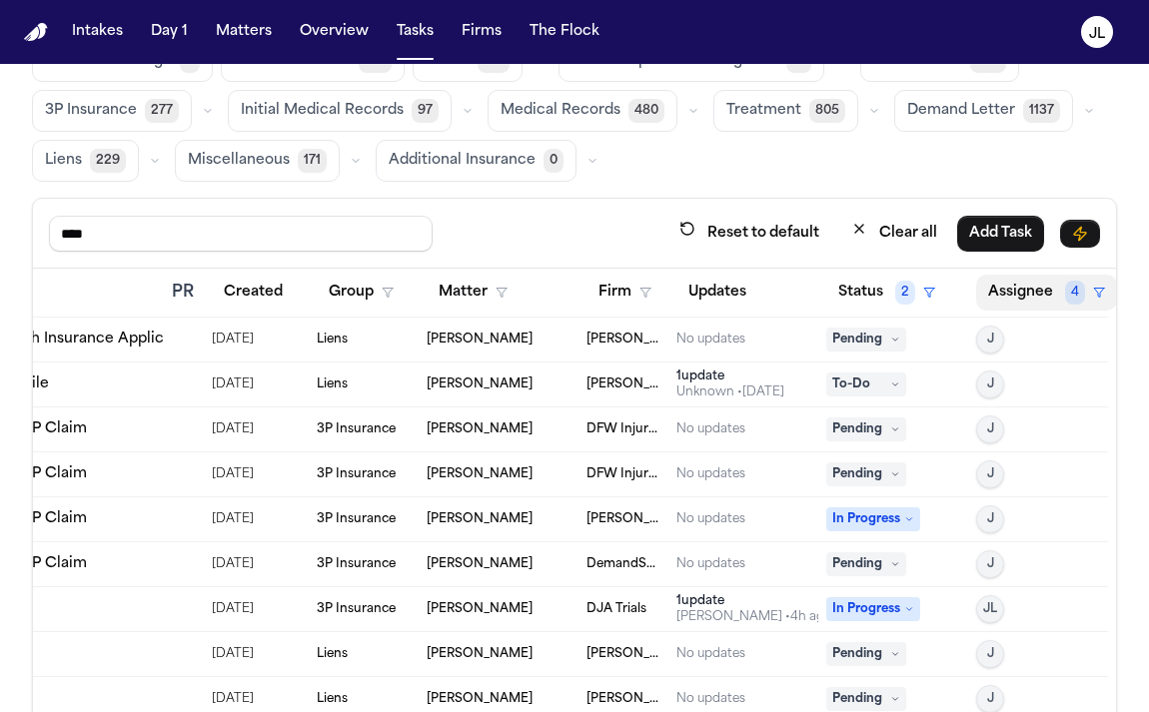
click at [1025, 294] on button "Assignee 4" at bounding box center [1046, 293] width 141 height 36
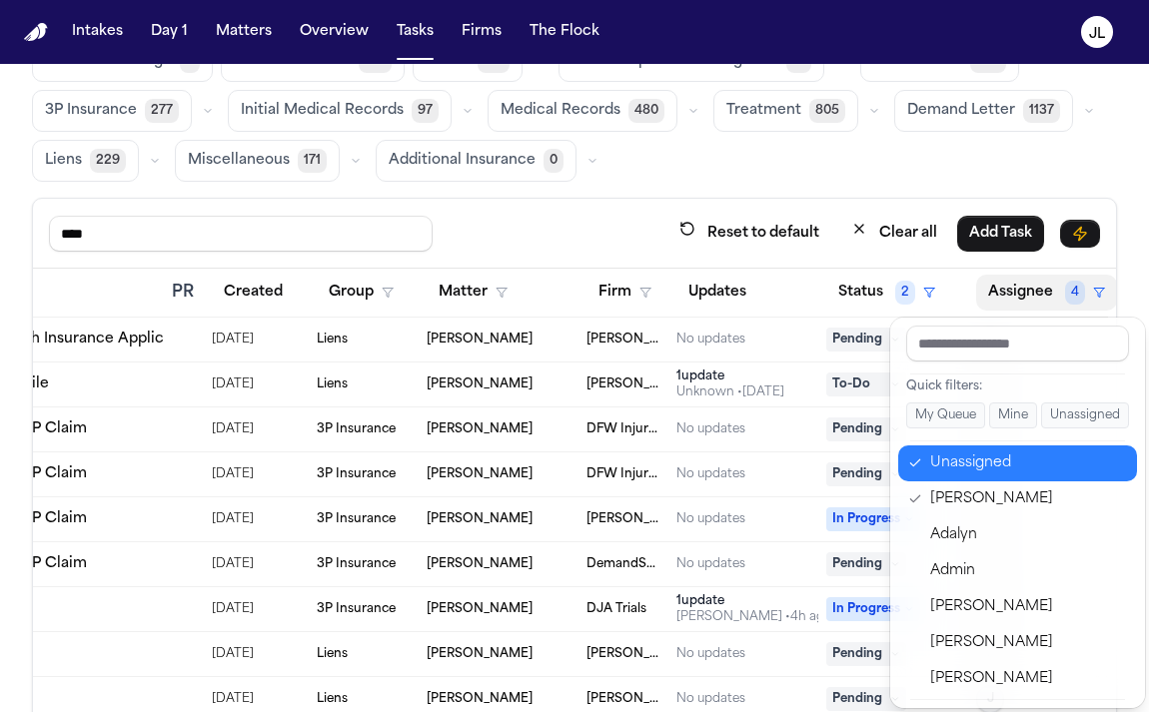
click at [949, 471] on div "Unassigned" at bounding box center [1027, 463] width 195 height 24
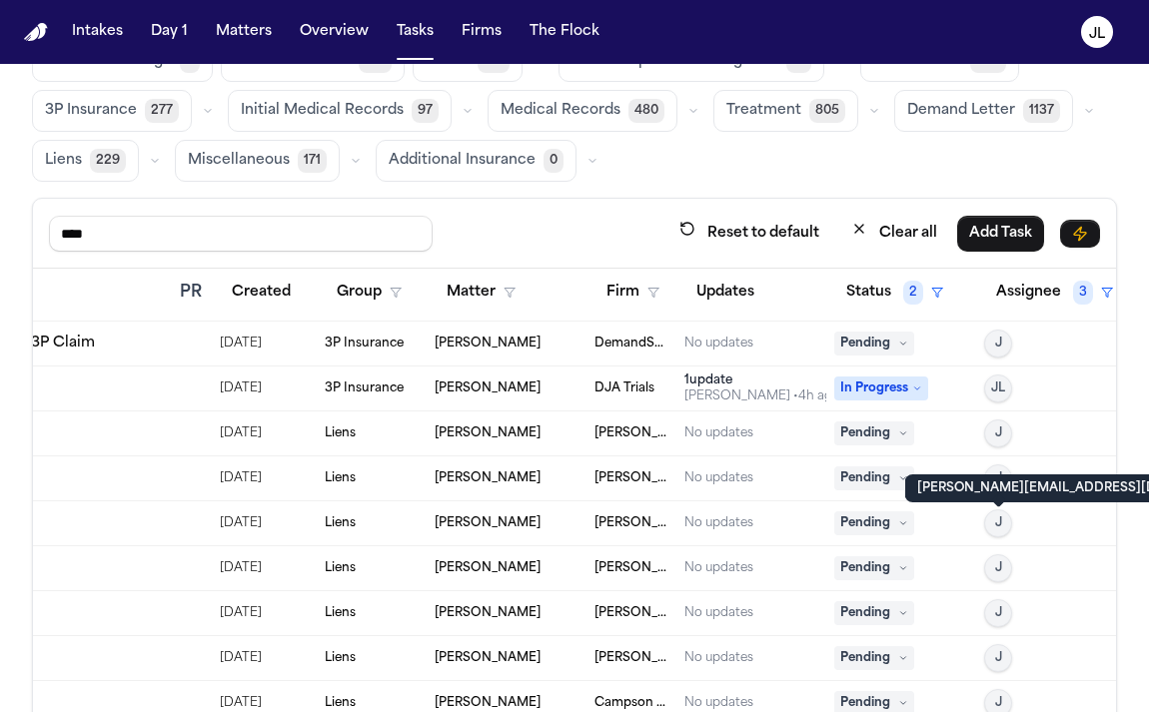
scroll to position [213, 331]
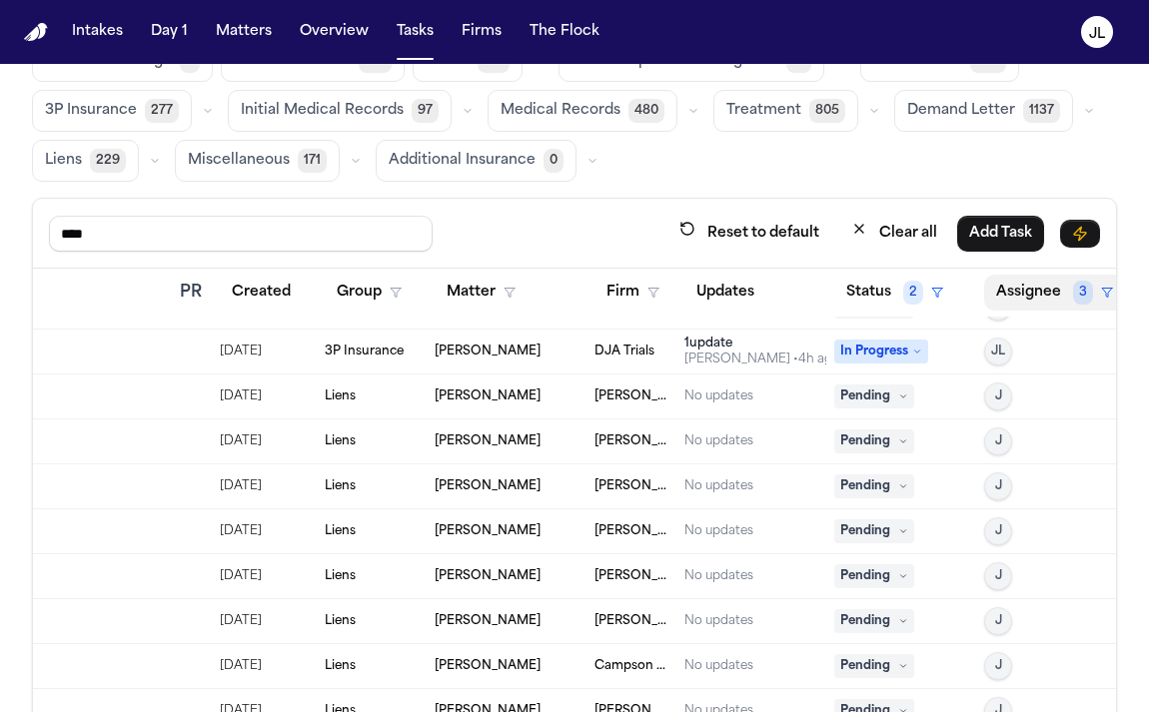
click at [1021, 281] on button "Assignee 3" at bounding box center [1054, 293] width 141 height 36
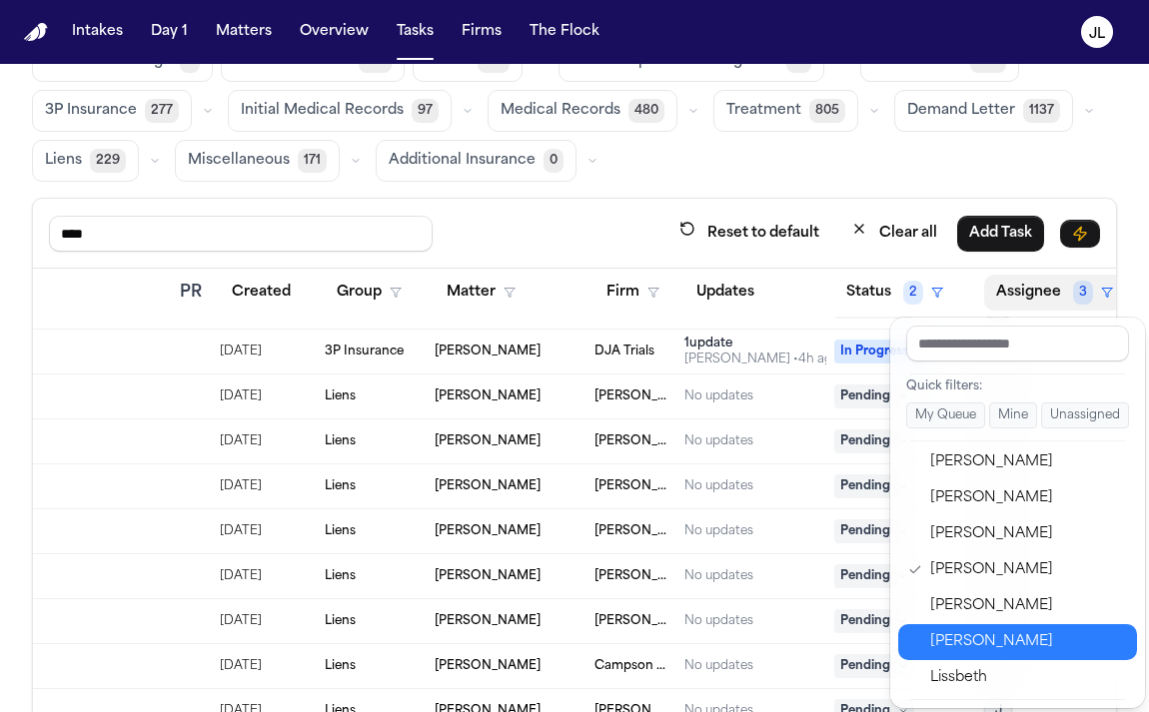
scroll to position [947, 0]
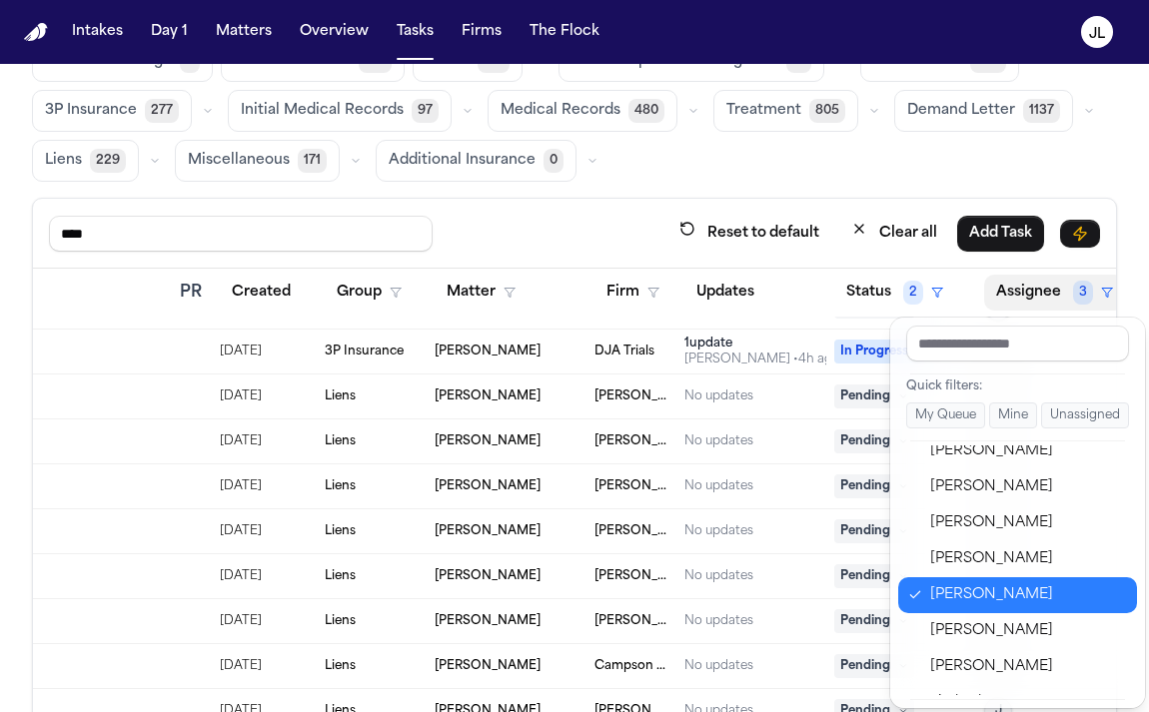
click at [998, 589] on div "Julia Forza" at bounding box center [1027, 595] width 195 height 24
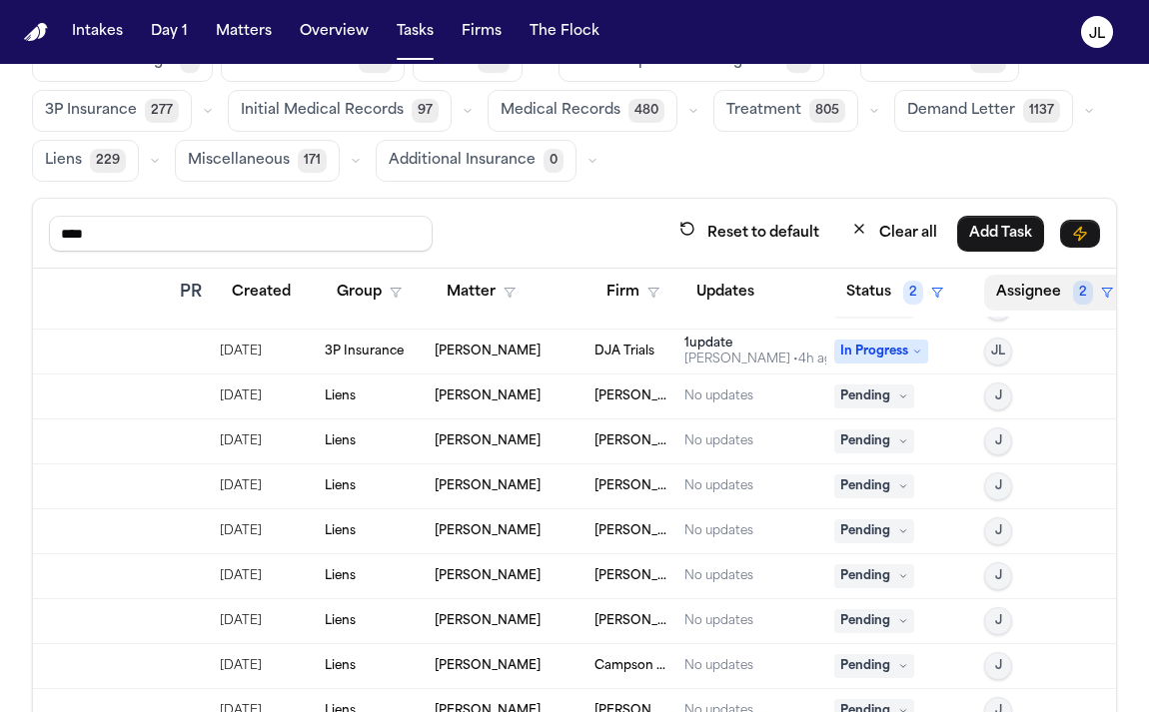
click at [1026, 275] on button "Assignee 2" at bounding box center [1054, 293] width 141 height 36
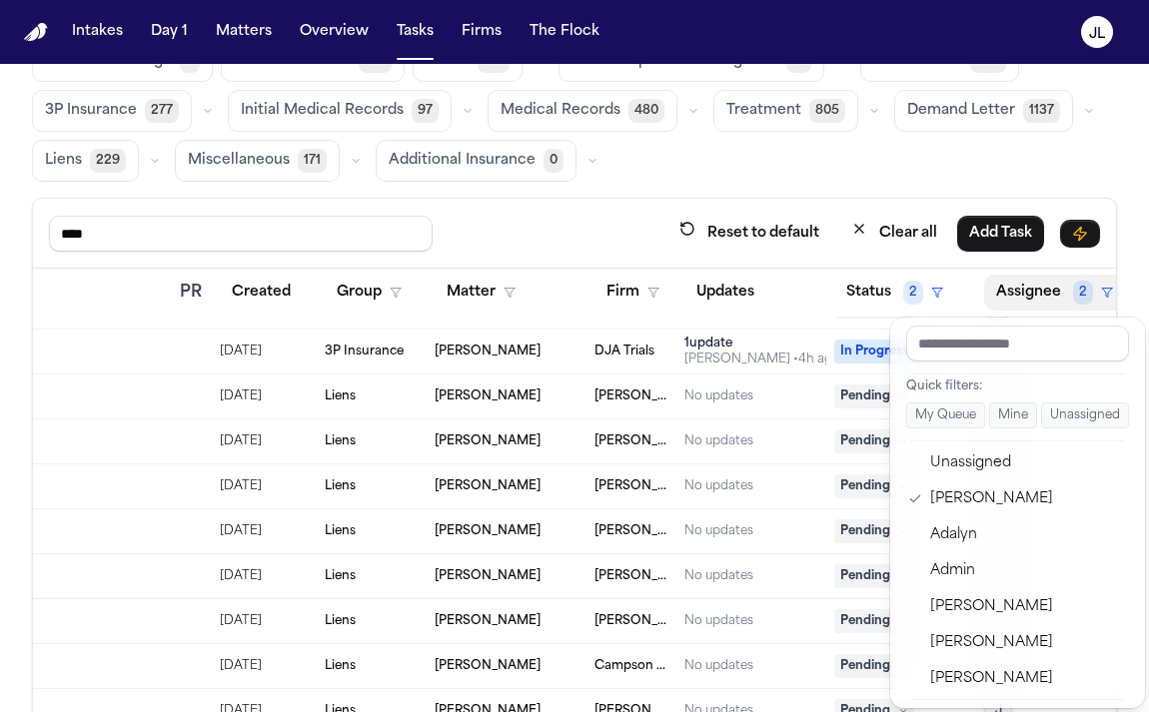
click at [1026, 290] on button "Assignee 2" at bounding box center [1054, 293] width 141 height 36
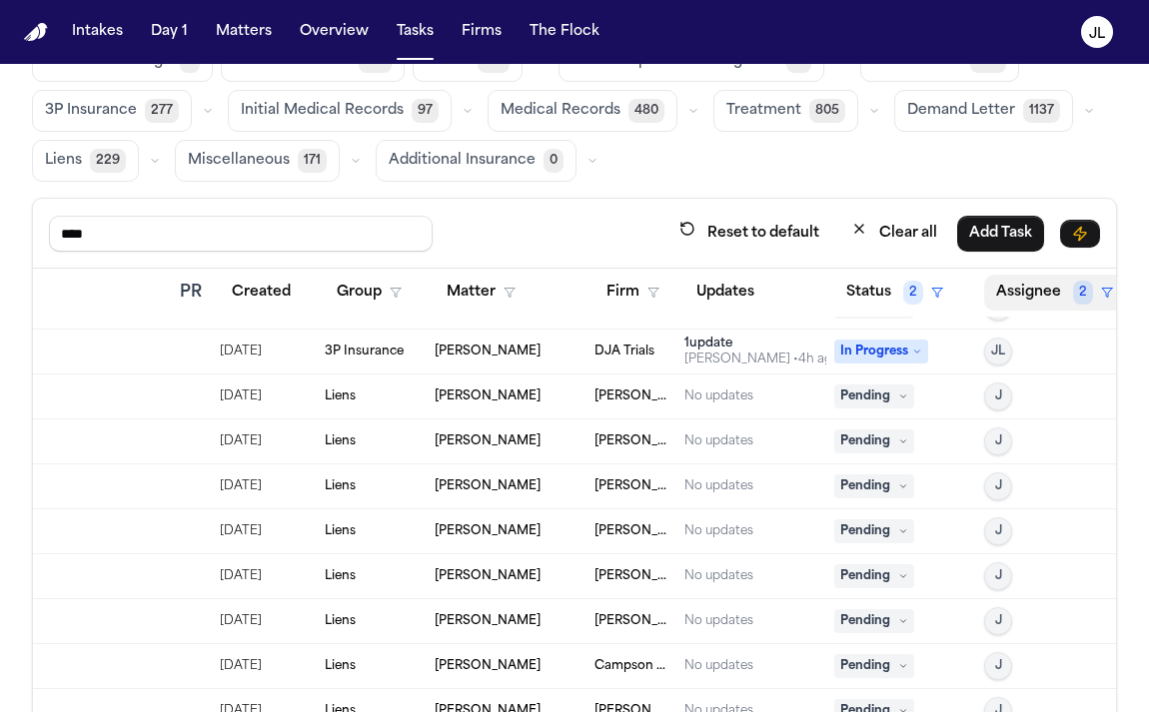
click at [1026, 290] on button "Assignee 2" at bounding box center [1054, 293] width 141 height 36
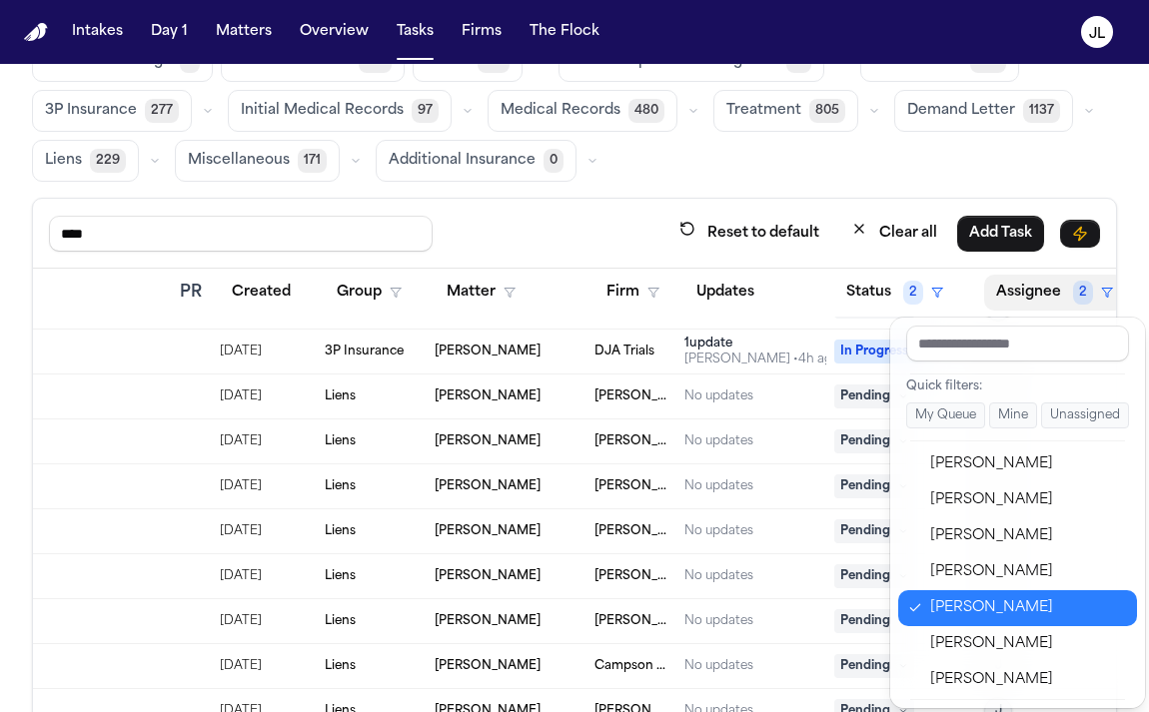
scroll to position [777, 0]
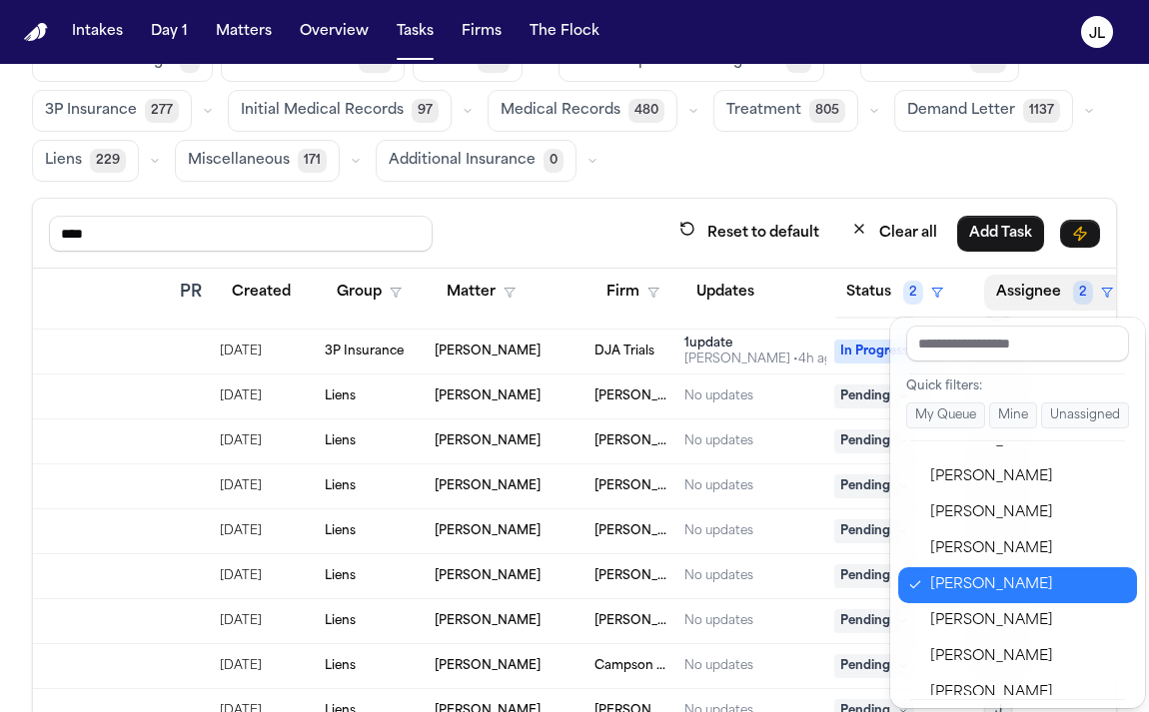
click at [1022, 584] on div "[PERSON_NAME]" at bounding box center [1027, 585] width 195 height 24
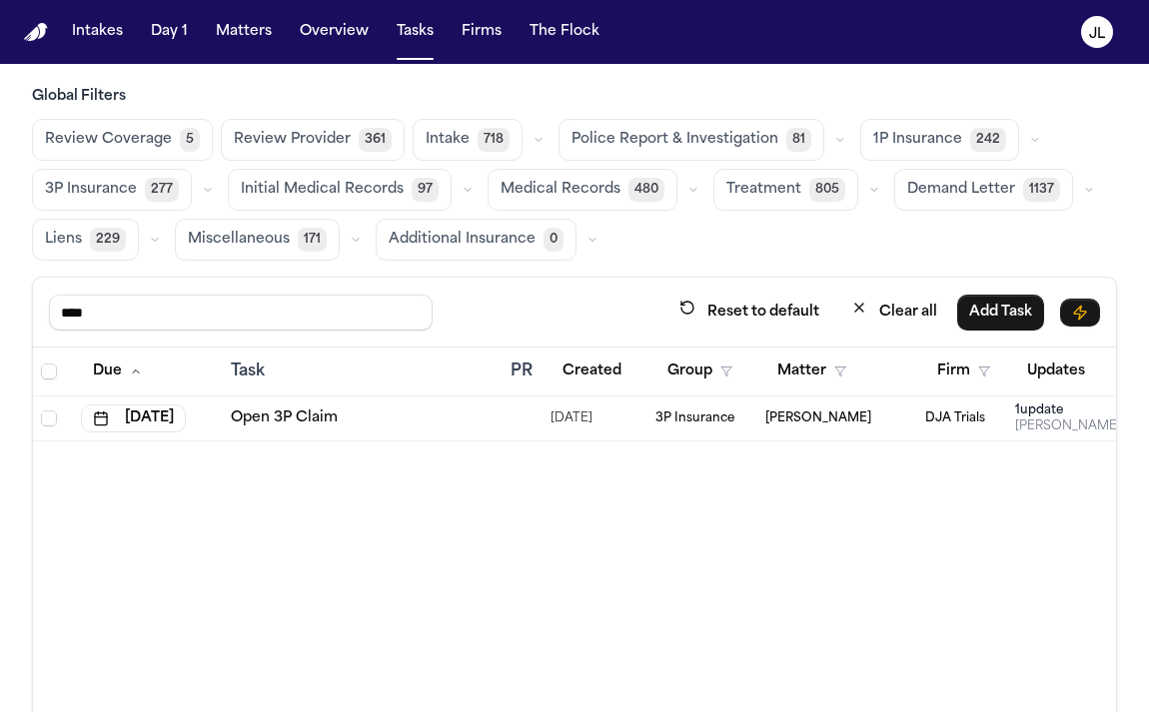
scroll to position [0, 0]
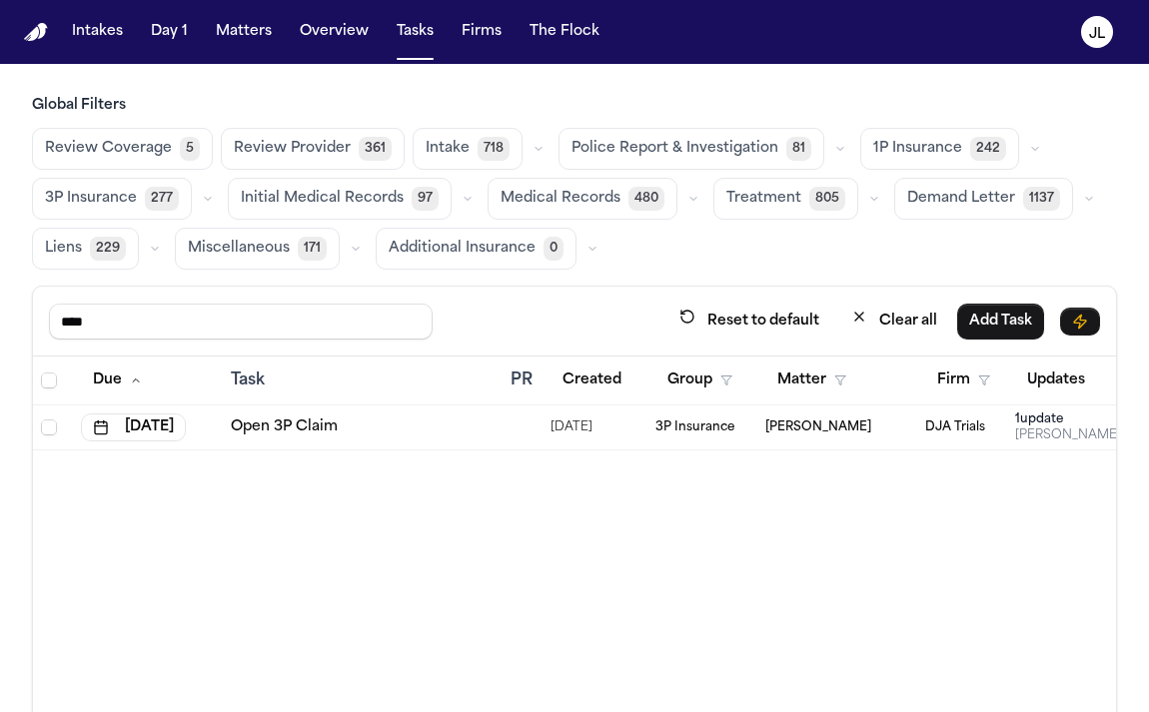
drag, startPoint x: 126, startPoint y: 317, endPoint x: 45, endPoint y: 317, distance: 80.9
click at [46, 317] on div "**** Reset to default Clear all Add Task" at bounding box center [574, 322] width 1083 height 70
click at [1016, 439] on div "Julie Lopez • 4h ago" at bounding box center [1093, 436] width 156 height 16
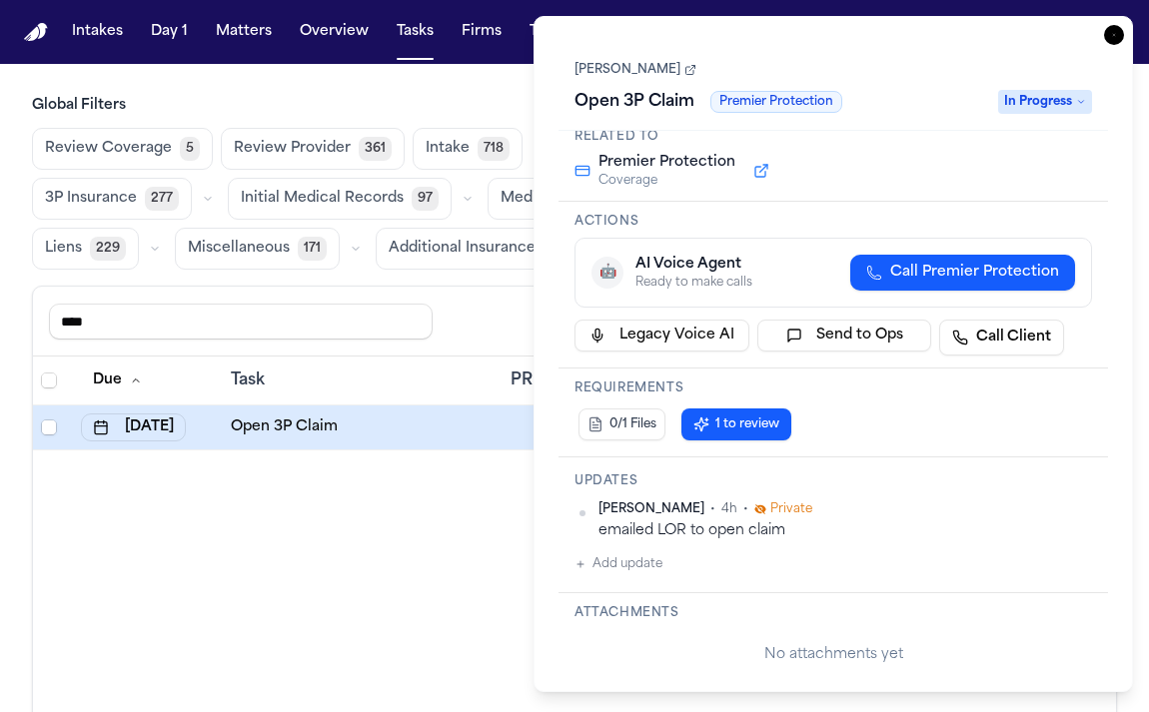
scroll to position [158, 0]
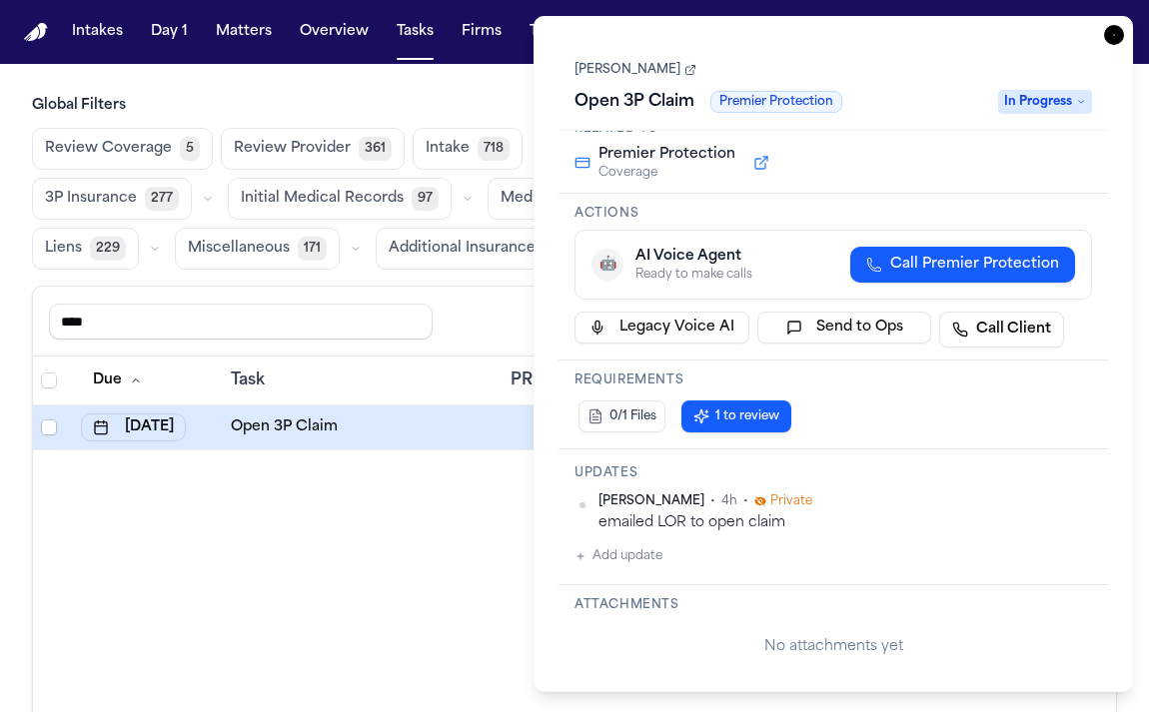
click at [632, 567] on button "Add update" at bounding box center [618, 556] width 88 height 24
click at [701, 570] on textarea "Add your update" at bounding box center [844, 572] width 477 height 40
type textarea "**********"
click at [1081, 622] on button "Add" at bounding box center [1063, 620] width 41 height 24
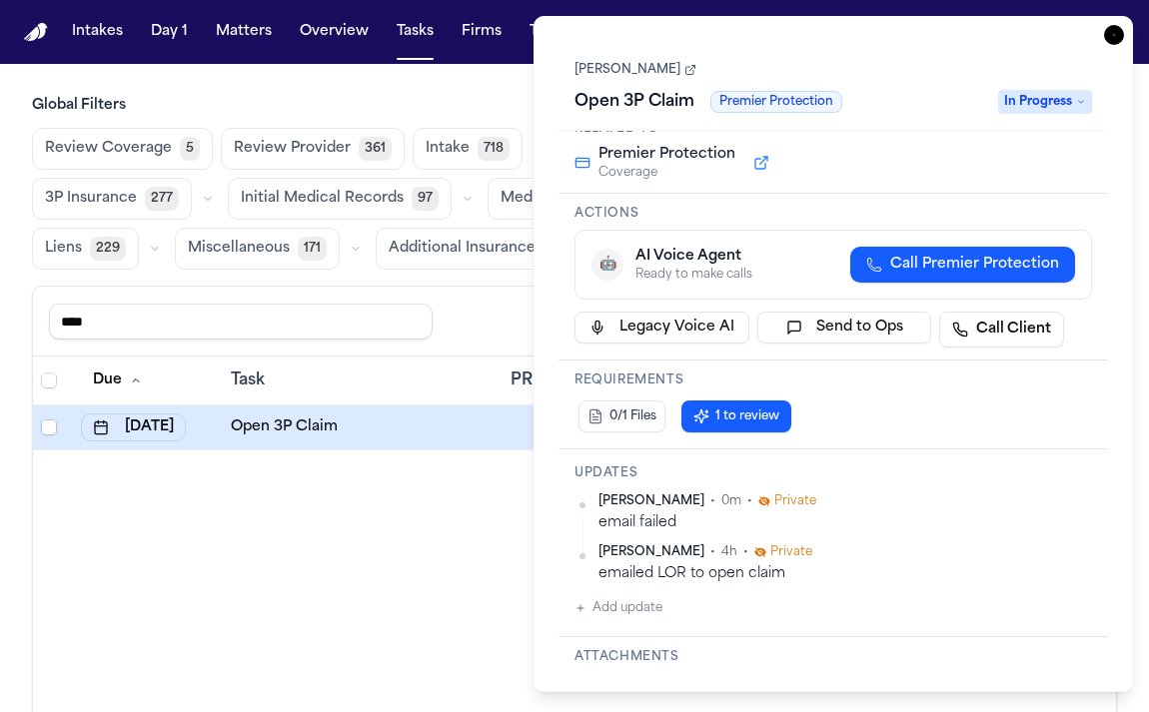
click at [1109, 38] on icon "button" at bounding box center [1114, 35] width 20 height 20
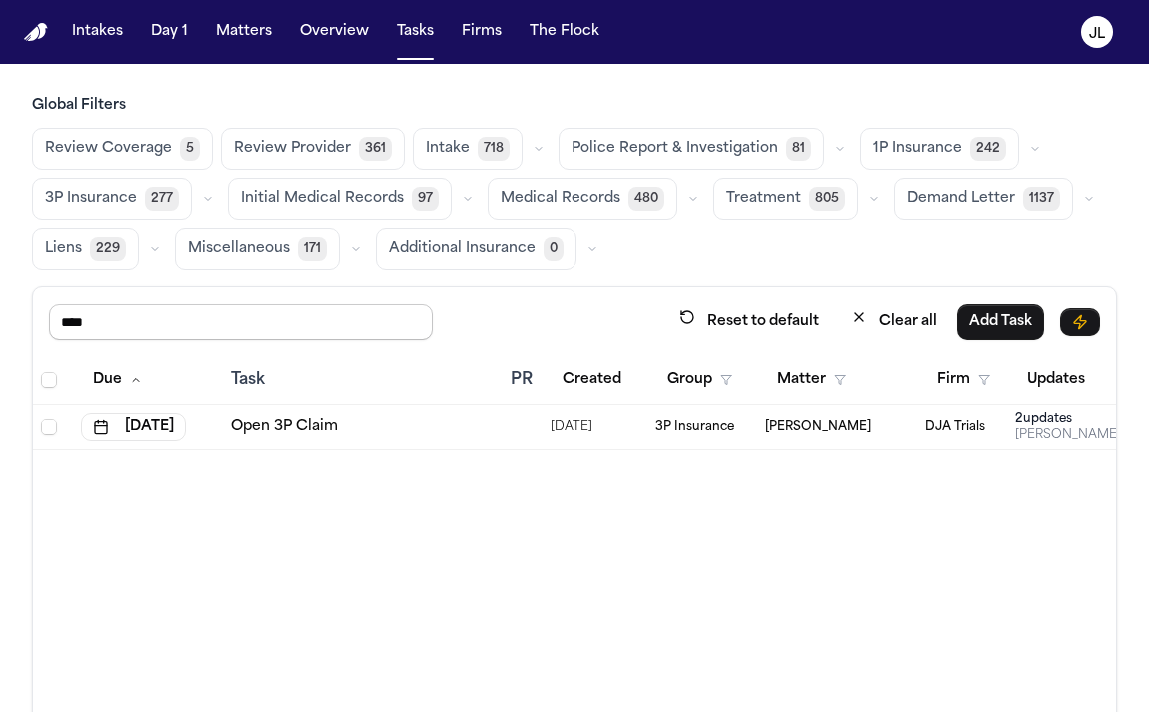
drag, startPoint x: 165, startPoint y: 328, endPoint x: -5, endPoint y: 312, distance: 170.6
click at [0, 312] on html "Intakes Day 1 Matters Overview Tasks Firms The Flock JL Global Filters Review C…" at bounding box center [574, 356] width 1149 height 712
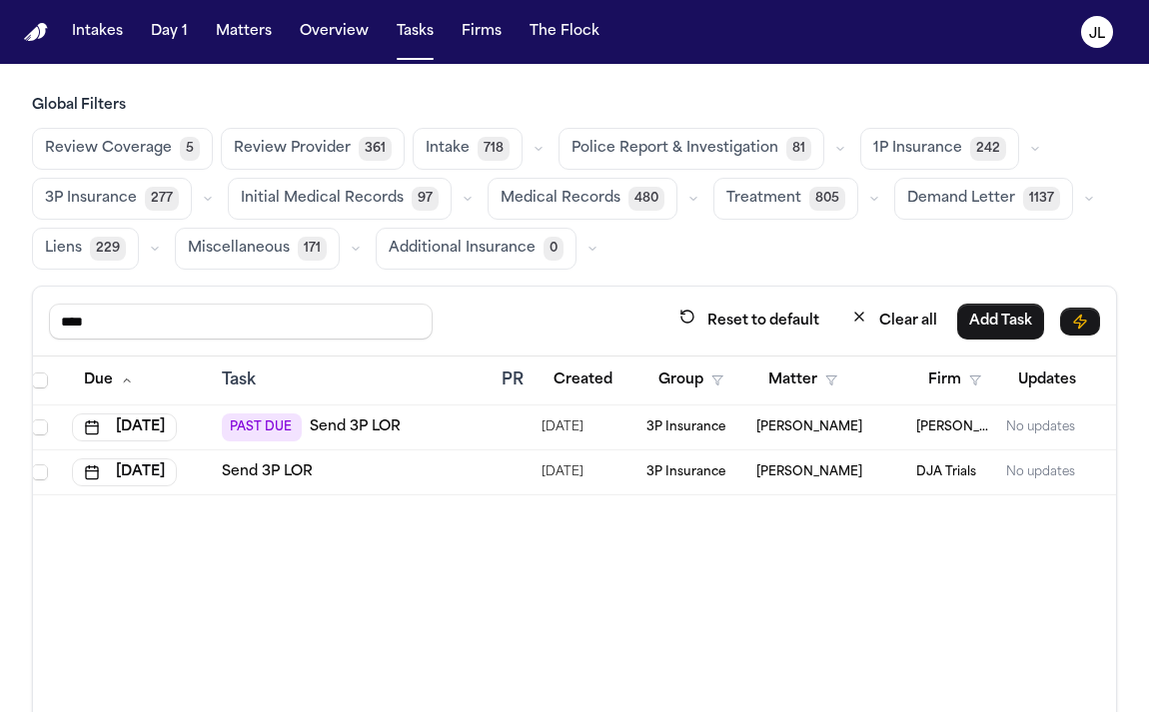
scroll to position [0, 3]
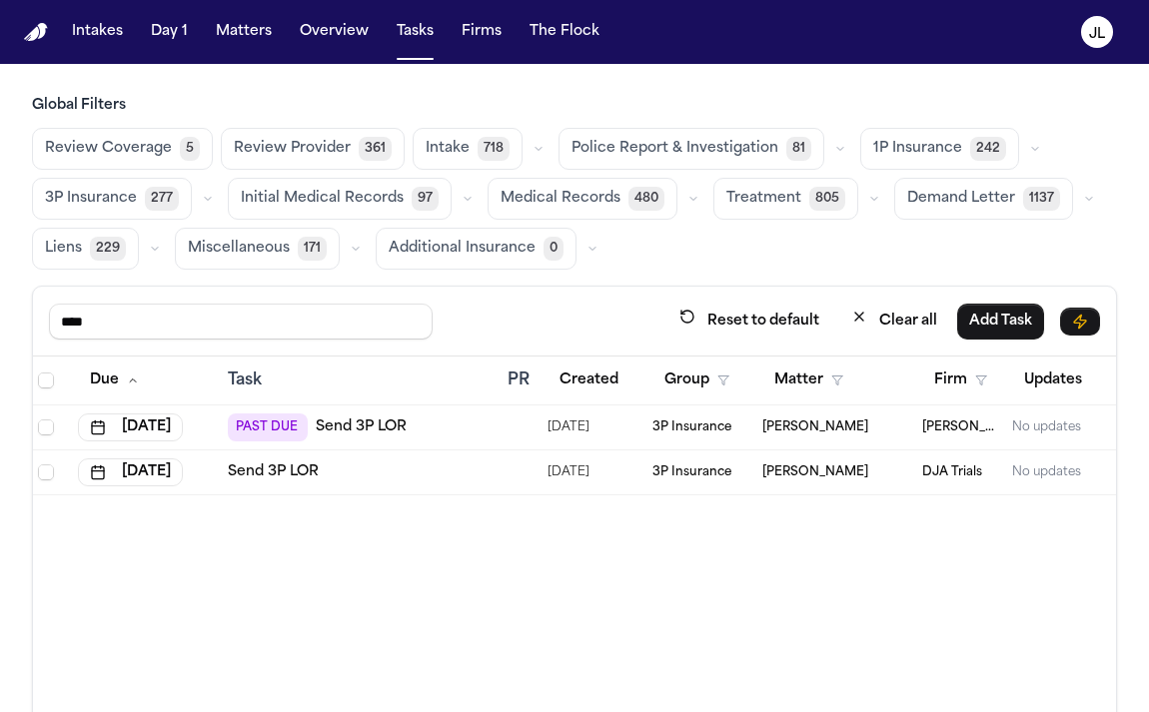
click at [347, 419] on link "Send 3P LOR" at bounding box center [361, 428] width 91 height 20
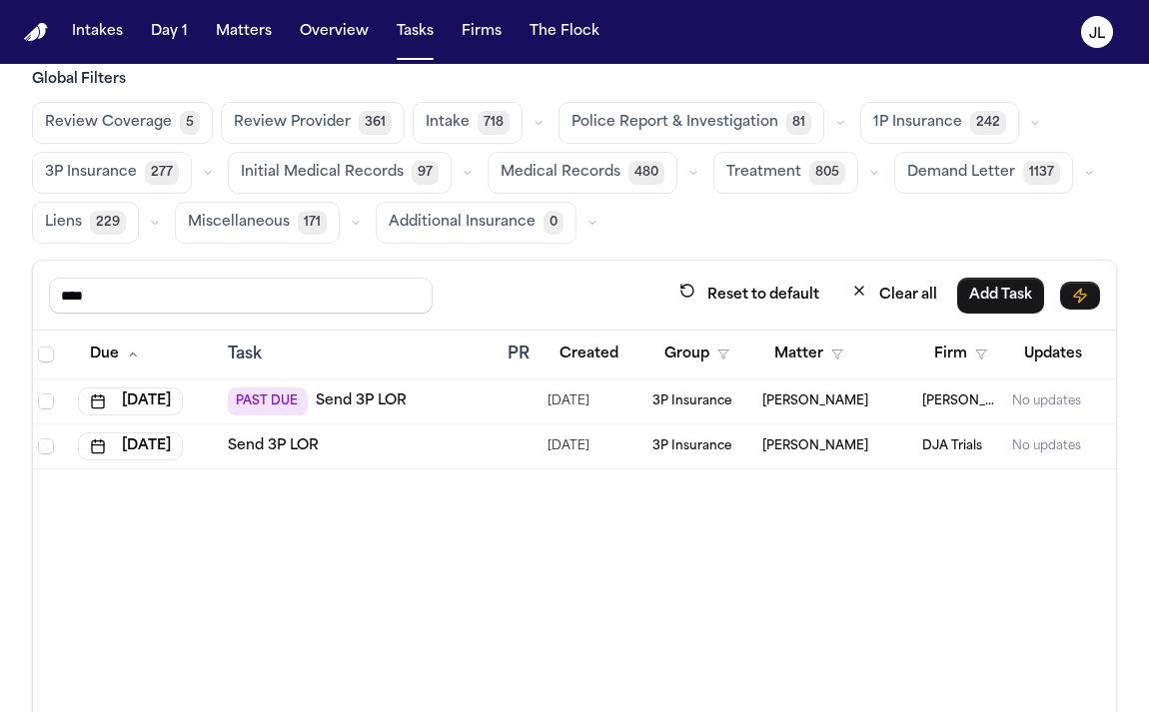
scroll to position [0, 0]
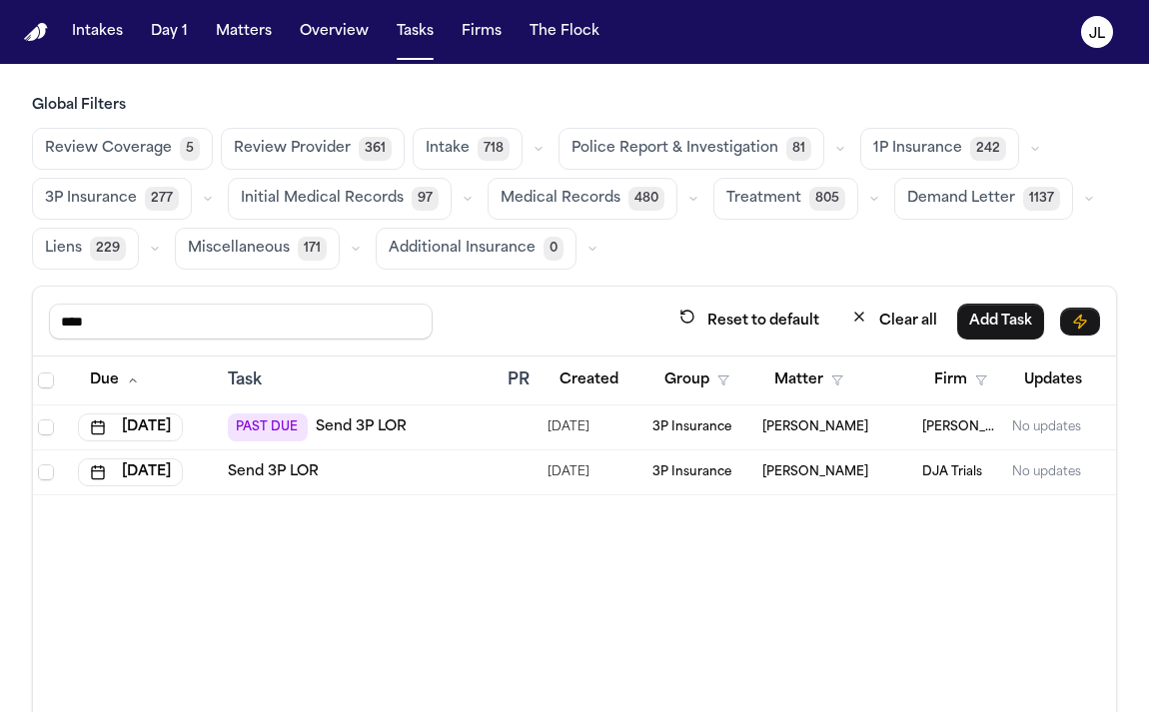
drag, startPoint x: 170, startPoint y: 327, endPoint x: 15, endPoint y: 325, distance: 154.8
click at [15, 325] on div "Global Filters Review Coverage 5 Review Provider 361 Intake 718 Police Report &…" at bounding box center [574, 473] width 1149 height 754
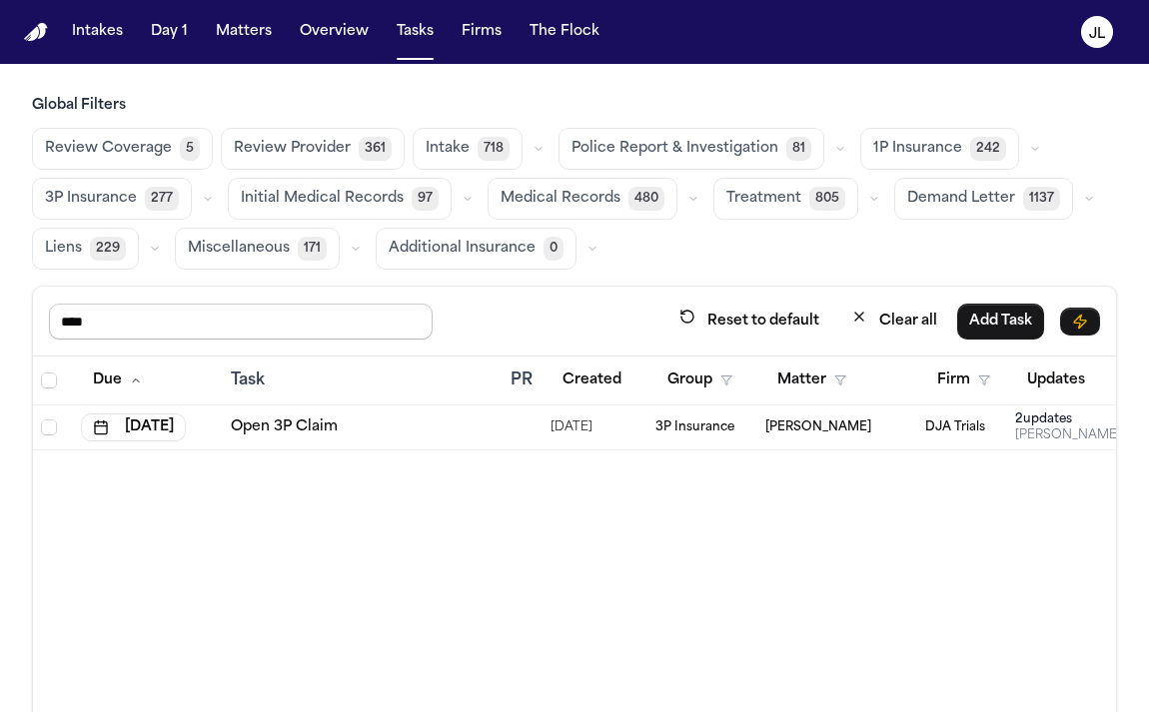
drag, startPoint x: 130, startPoint y: 311, endPoint x: -23, endPoint y: 291, distance: 154.1
click at [0, 291] on html "Intakes Day 1 Matters Overview Tasks Firms The Flock JL Global Filters Review C…" at bounding box center [574, 356] width 1149 height 712
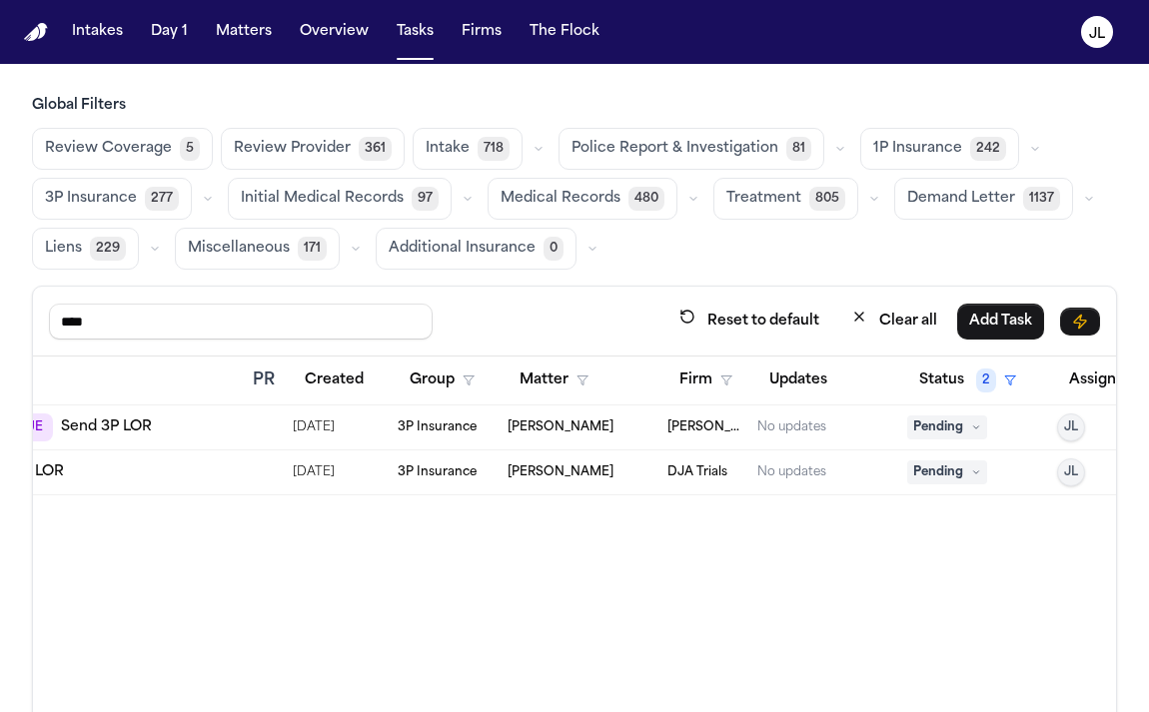
scroll to position [0, 336]
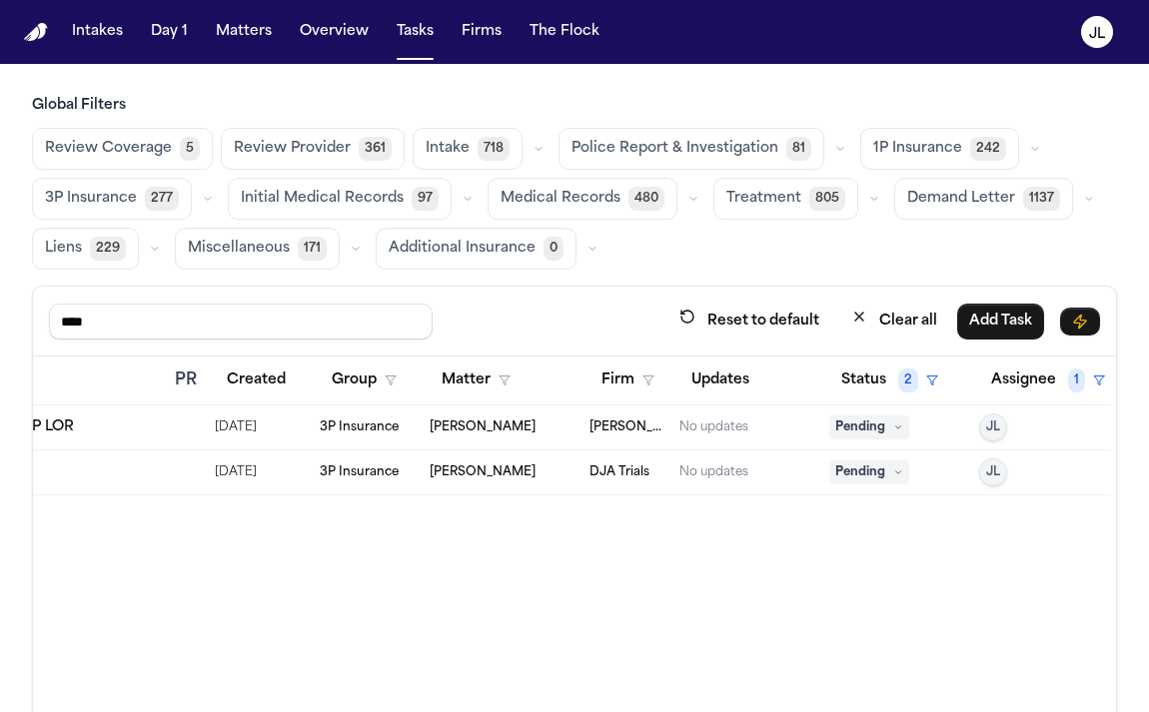
click at [862, 466] on span "Pending" at bounding box center [869, 472] width 80 height 24
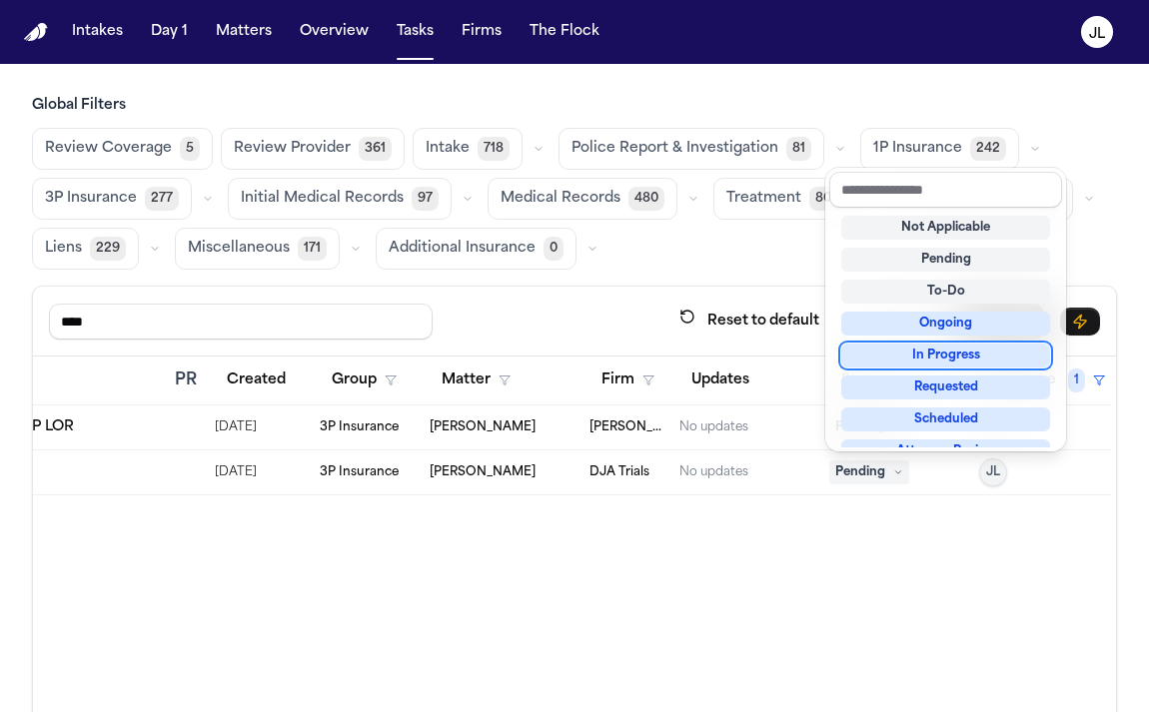
click at [944, 352] on div "In Progress" at bounding box center [945, 356] width 209 height 24
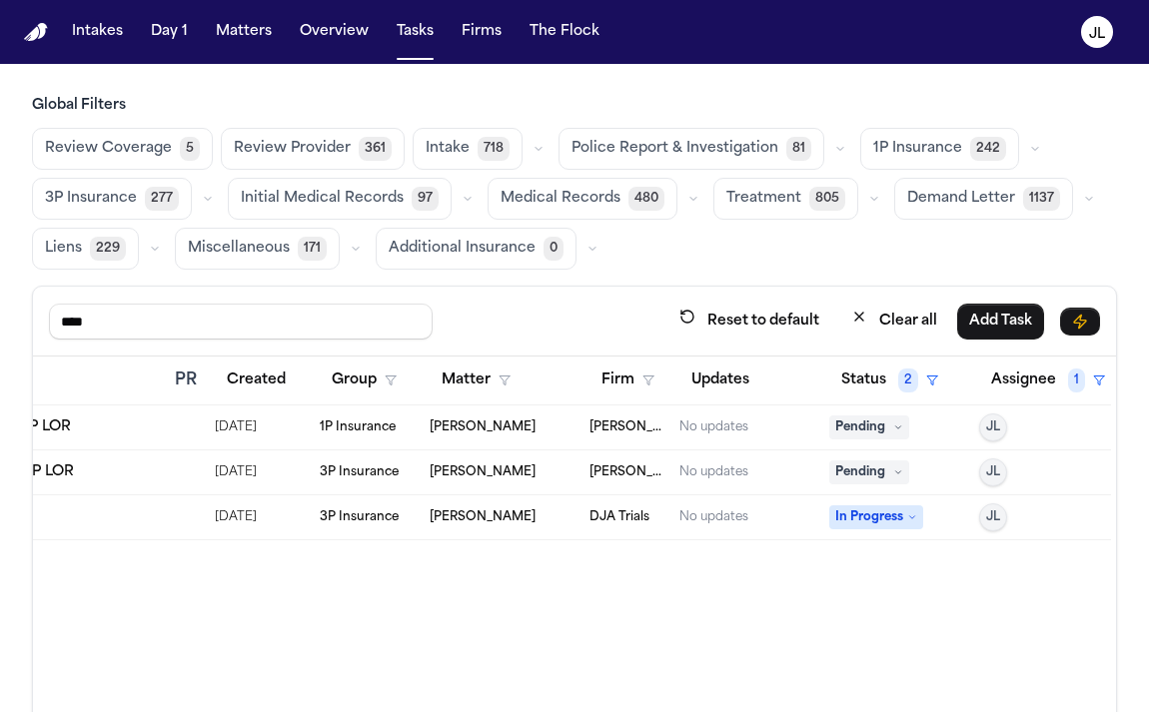
click at [866, 468] on span "Pending" at bounding box center [869, 472] width 80 height 24
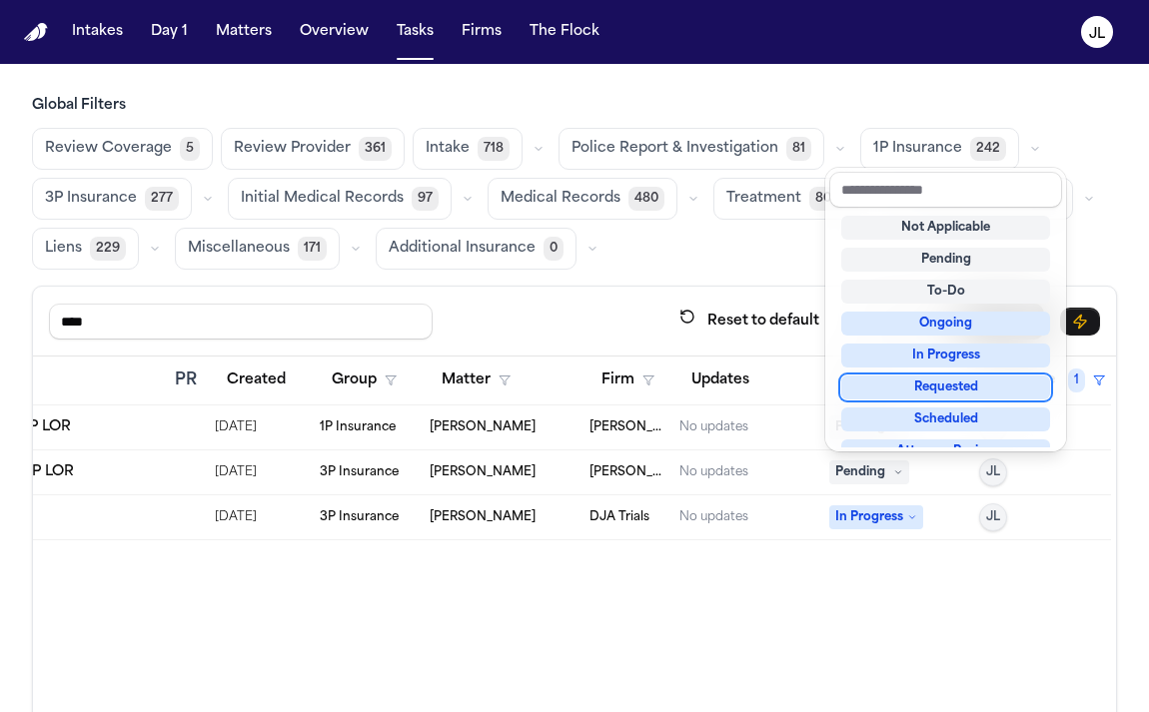
scroll to position [4, 0]
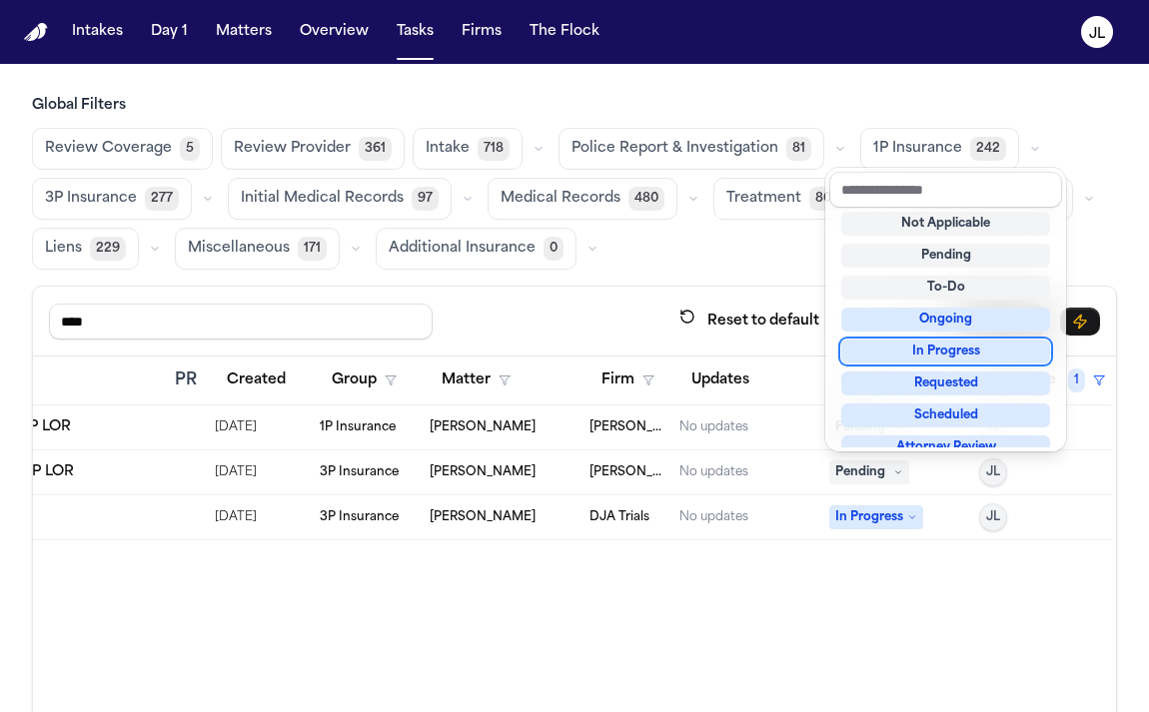
click at [927, 350] on div "In Progress" at bounding box center [945, 352] width 209 height 24
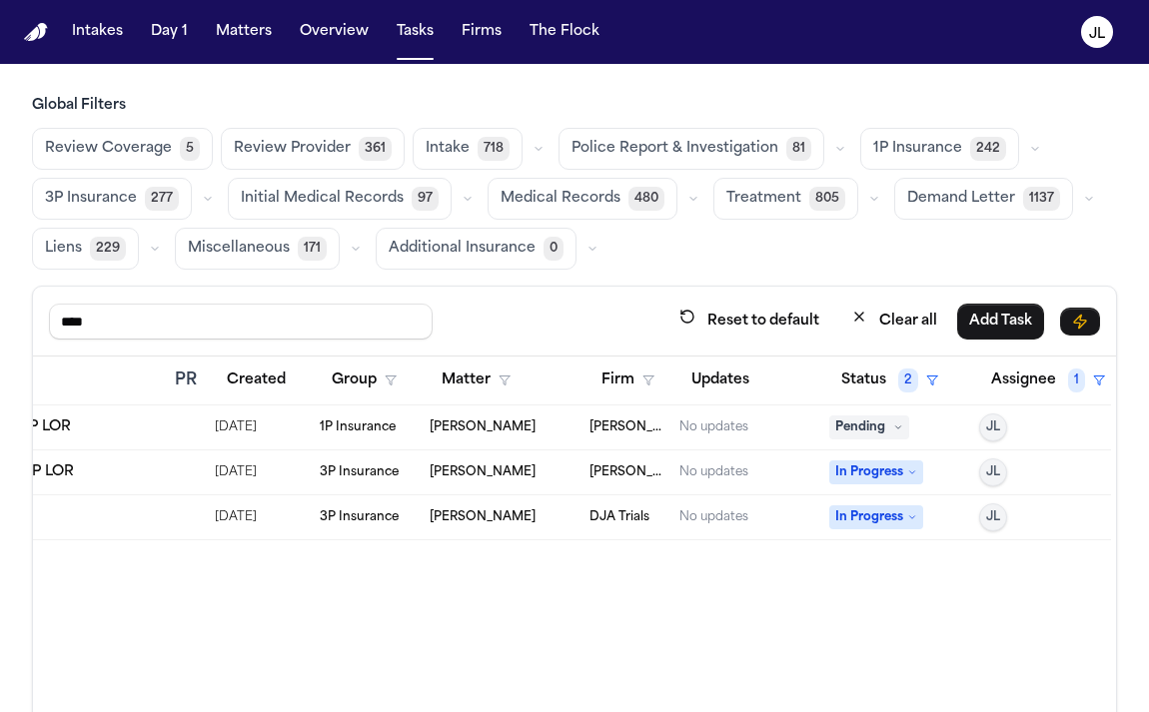
click at [863, 429] on span "Pending" at bounding box center [869, 428] width 80 height 24
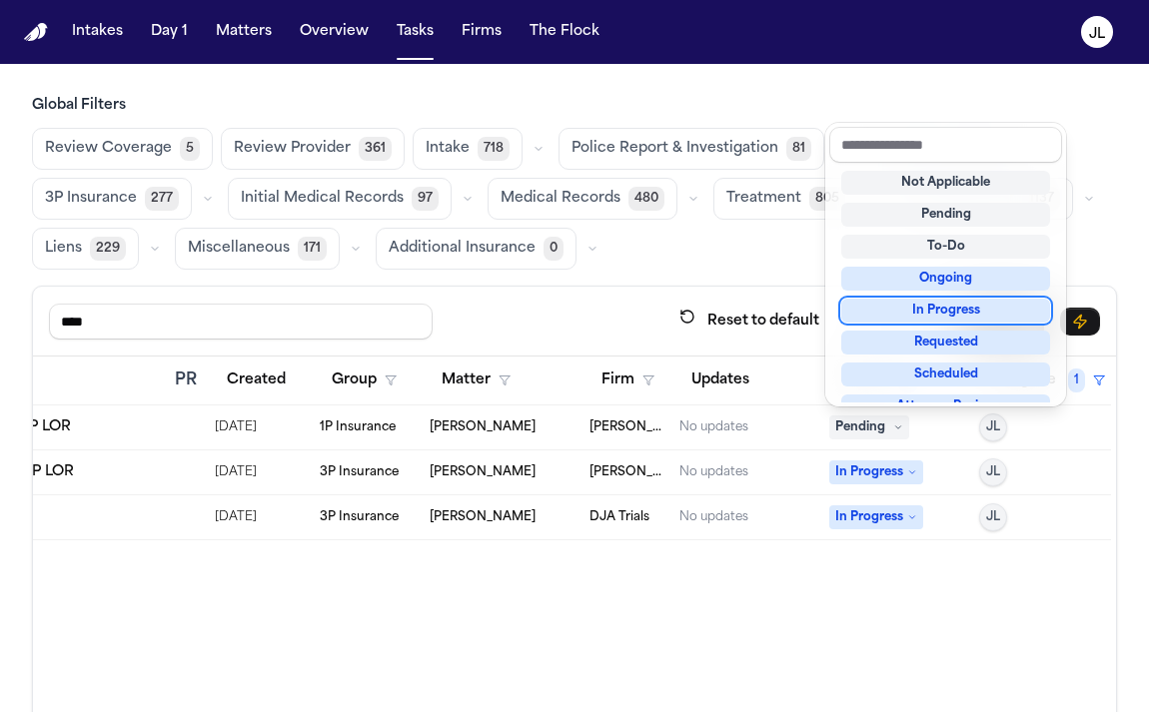
click at [930, 309] on div "In Progress" at bounding box center [945, 311] width 209 height 24
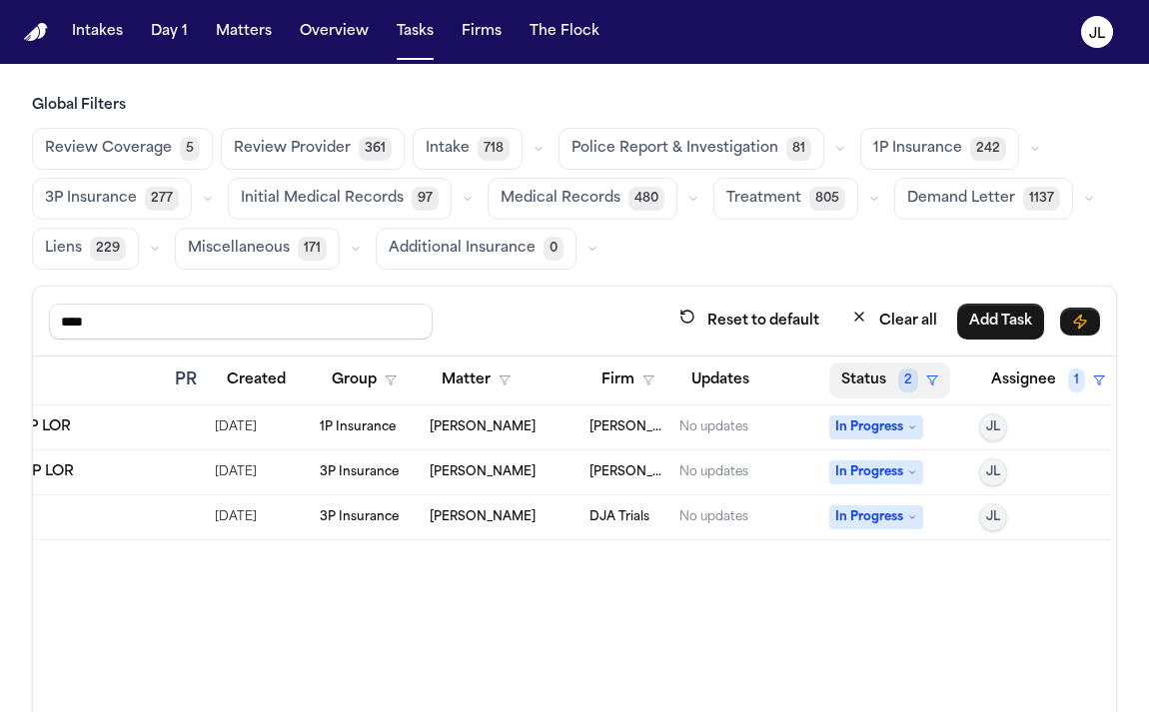
click at [875, 376] on button "Status 2" at bounding box center [889, 381] width 121 height 36
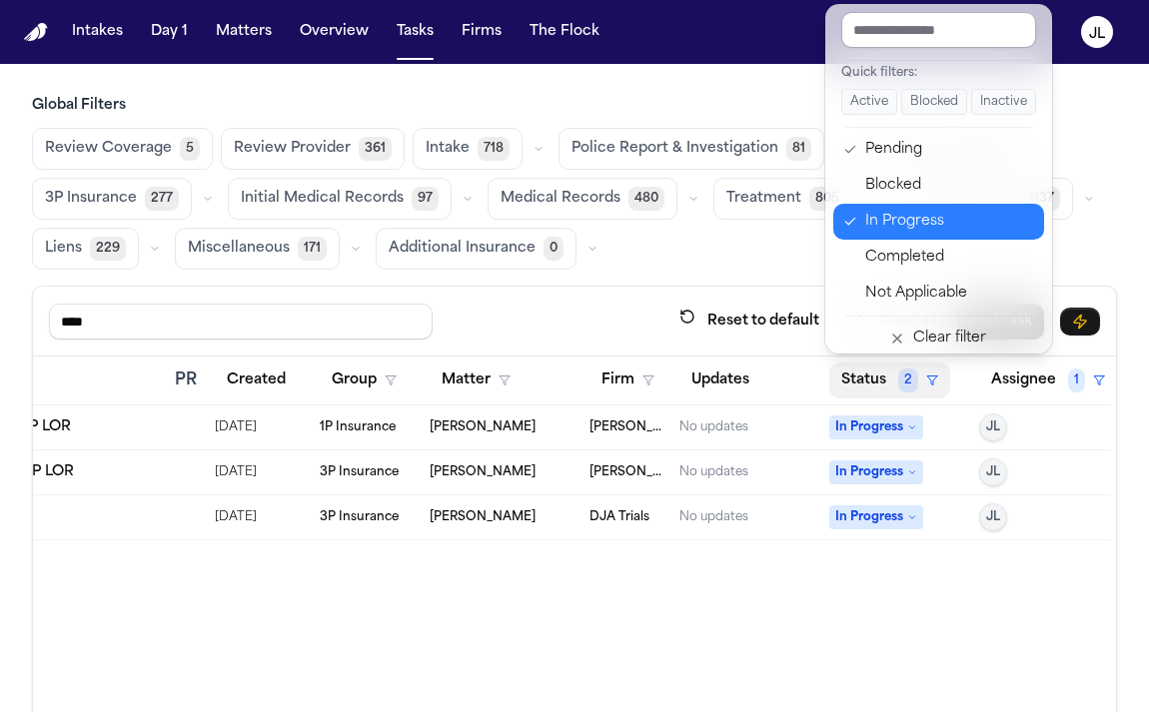
click at [893, 207] on button "In Progress" at bounding box center [938, 222] width 211 height 36
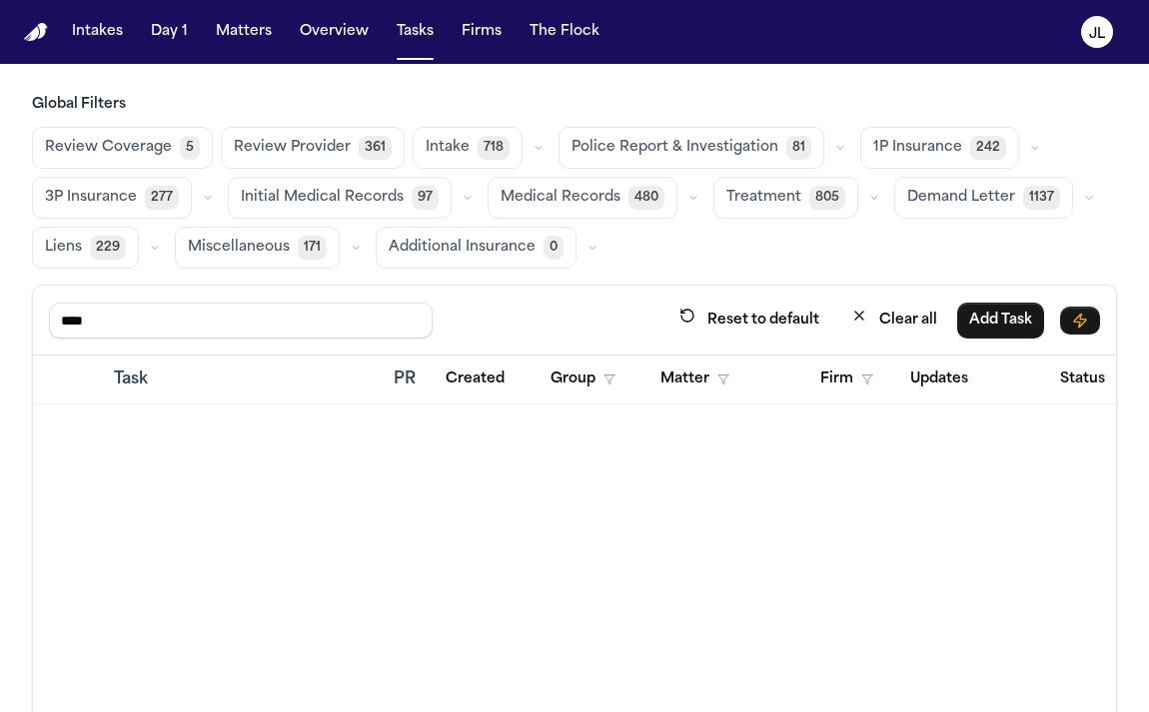
scroll to position [0, 336]
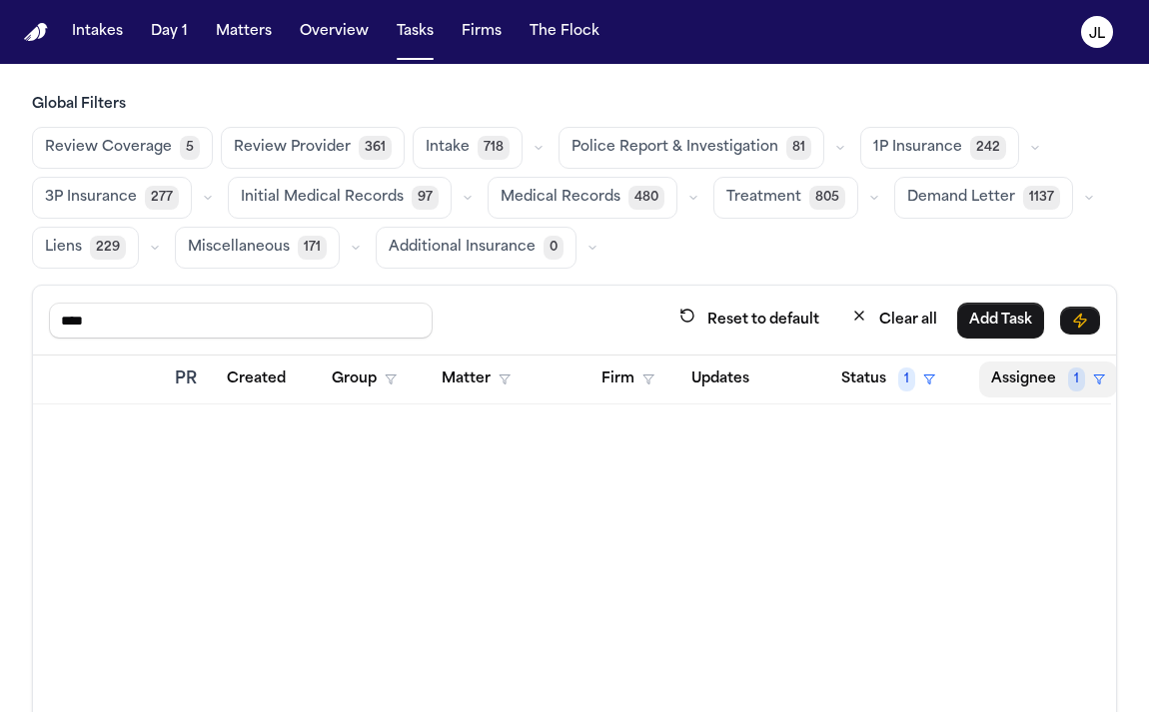
click at [1048, 391] on button "Assignee 1" at bounding box center [1048, 380] width 138 height 36
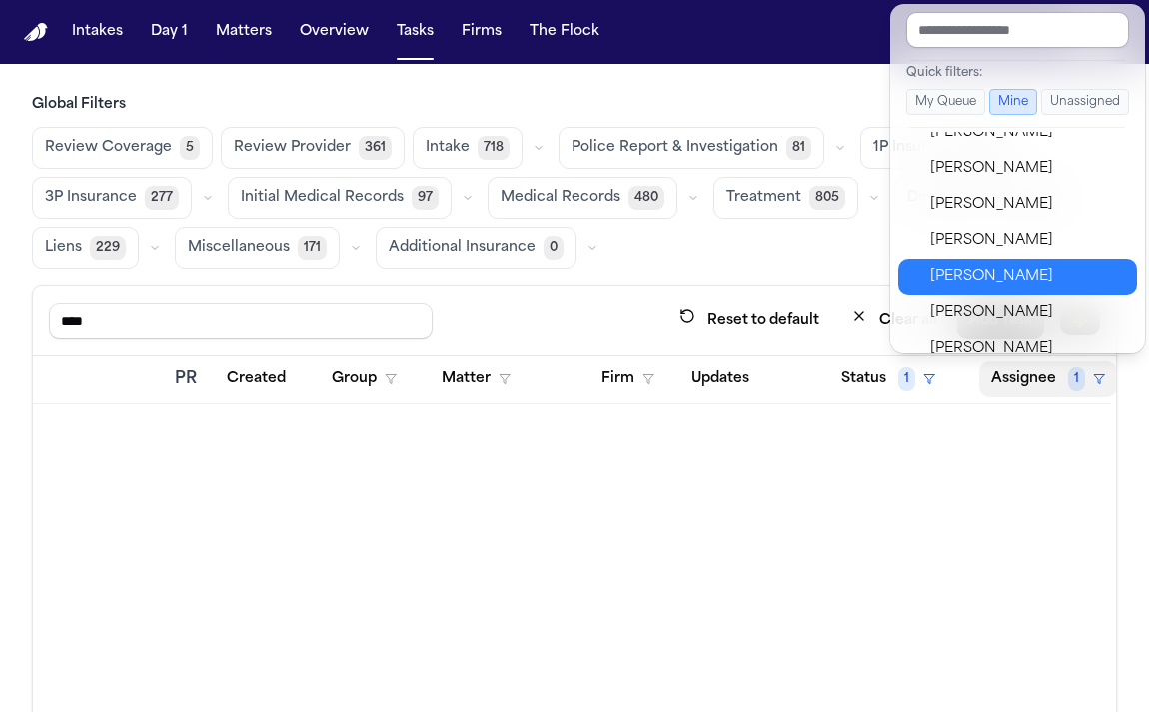
scroll to position [831, 0]
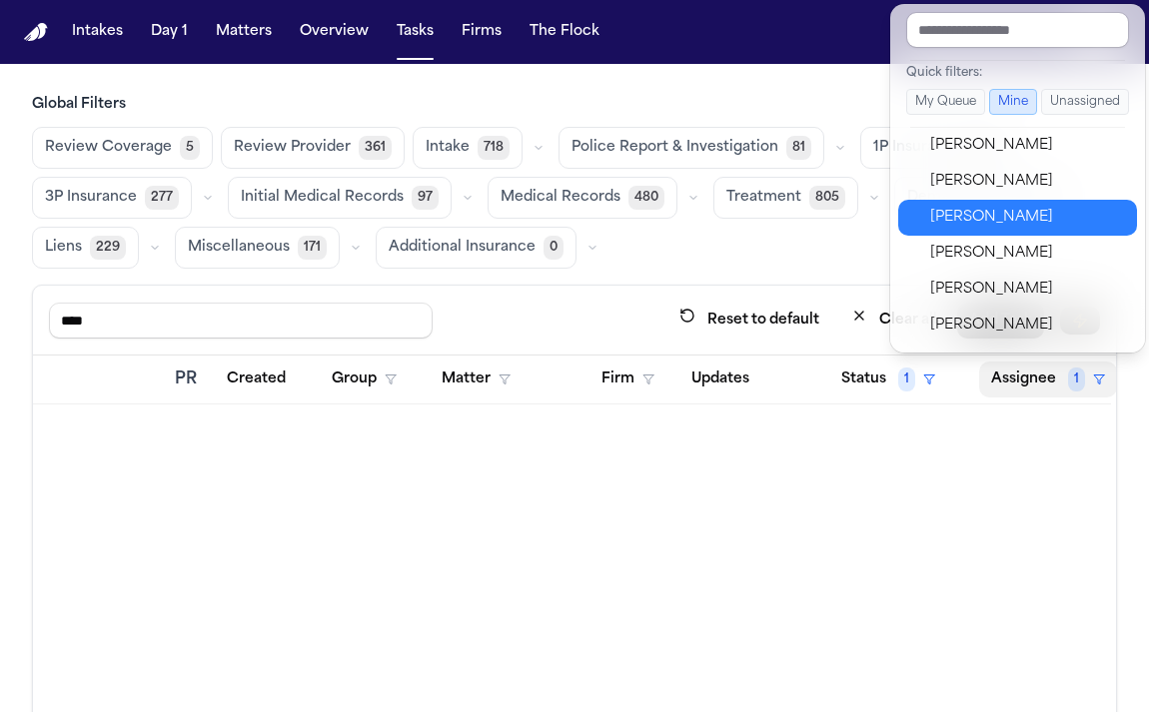
click at [995, 229] on div "[PERSON_NAME]" at bounding box center [1027, 218] width 195 height 24
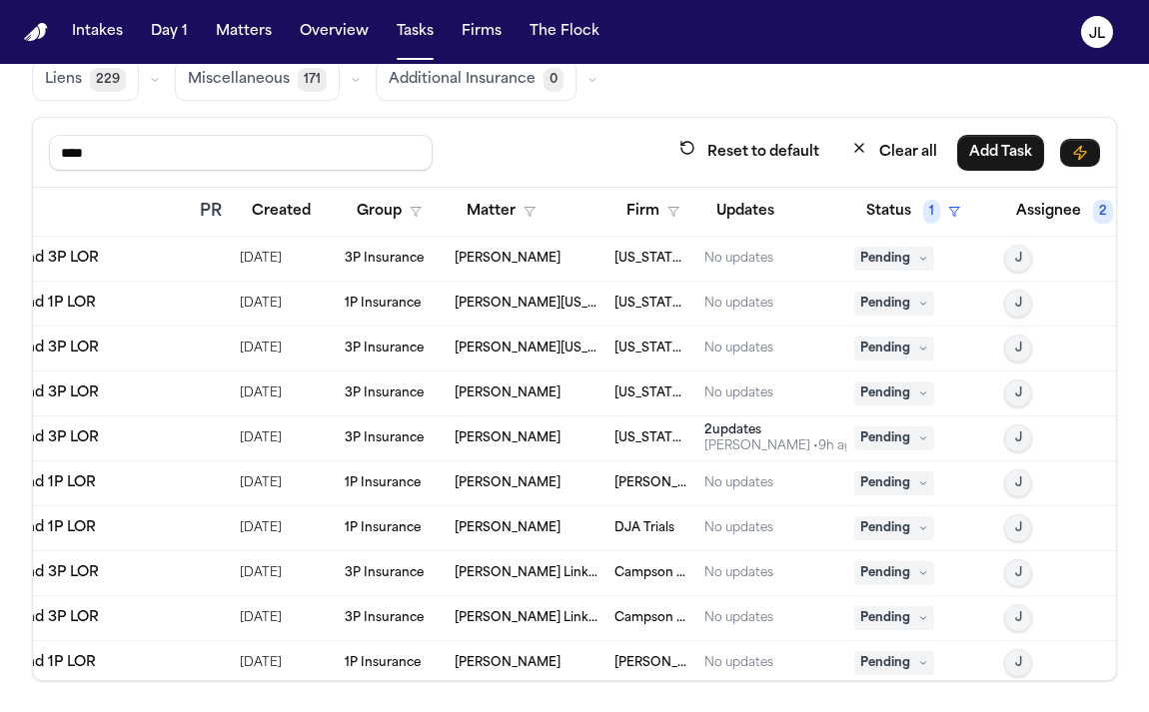
scroll to position [0, 325]
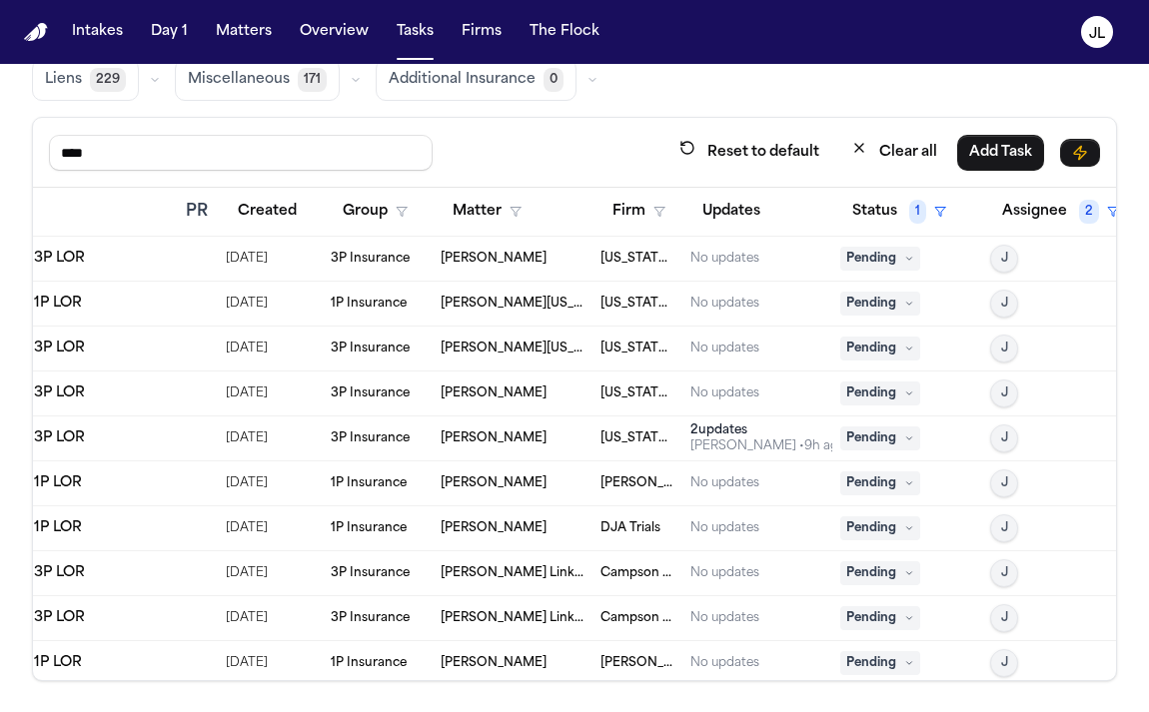
click at [1013, 442] on button "J" at bounding box center [1004, 439] width 28 height 28
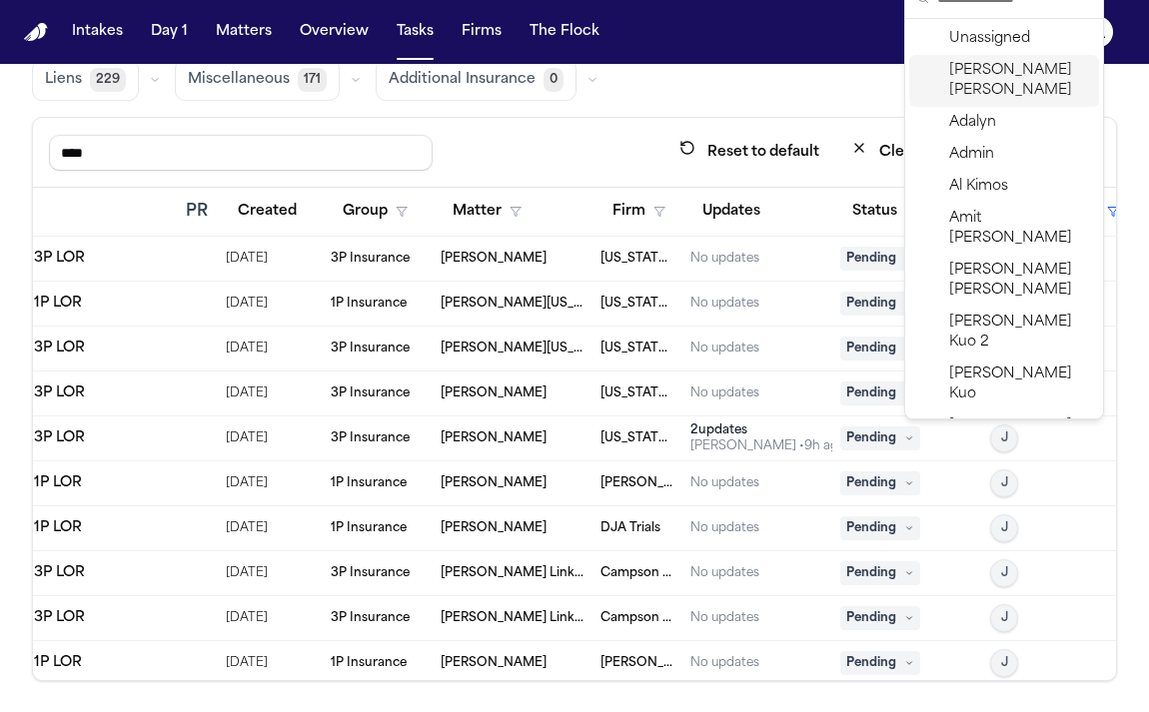
click at [985, 66] on span "Julie Lopez" at bounding box center [1020, 81] width 142 height 40
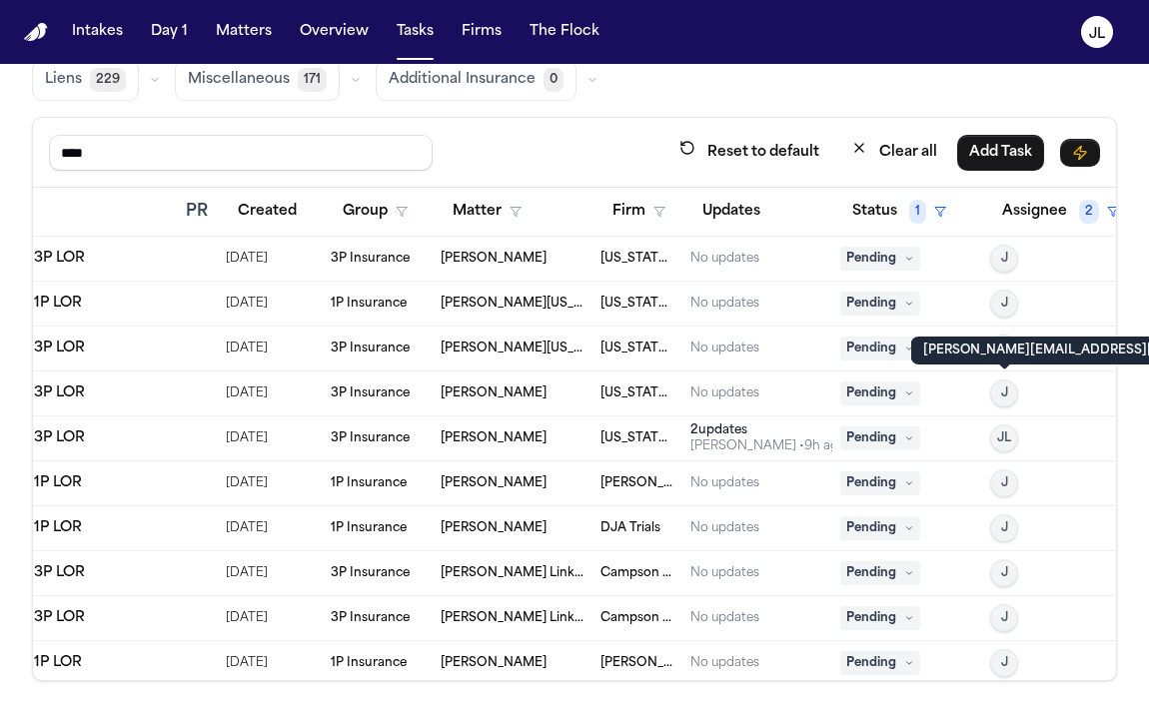
click at [1008, 391] on button "J" at bounding box center [1004, 394] width 28 height 28
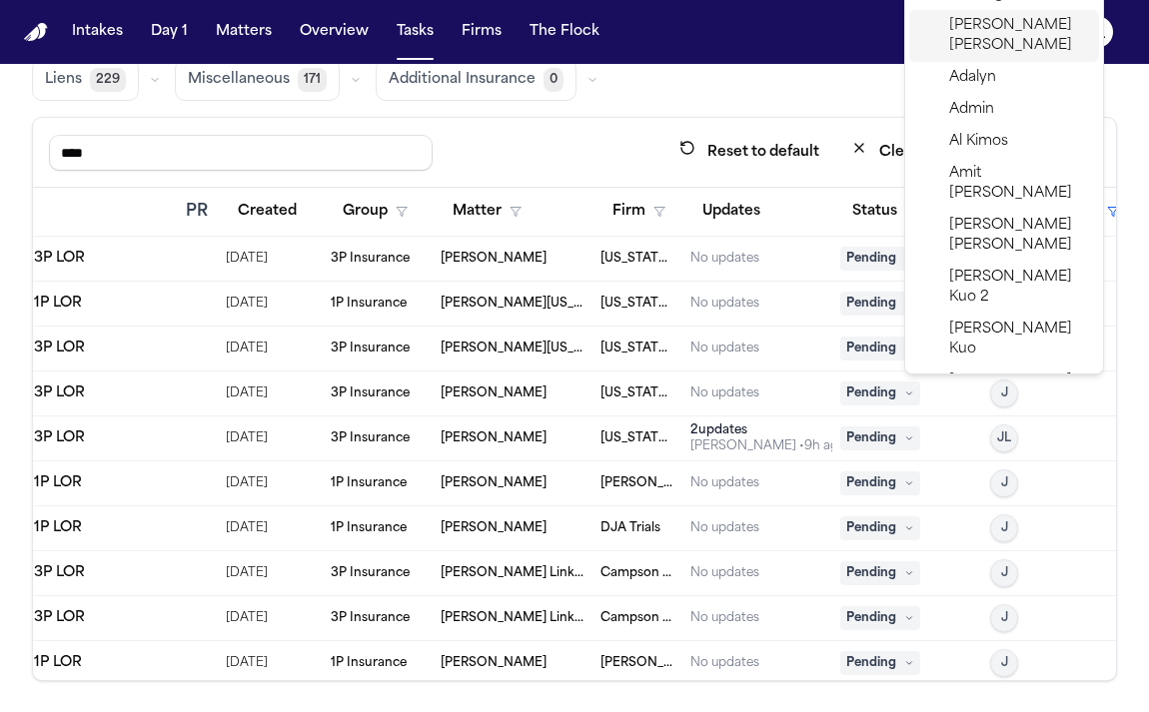
click at [979, 21] on span "Julie Lopez" at bounding box center [1020, 36] width 142 height 40
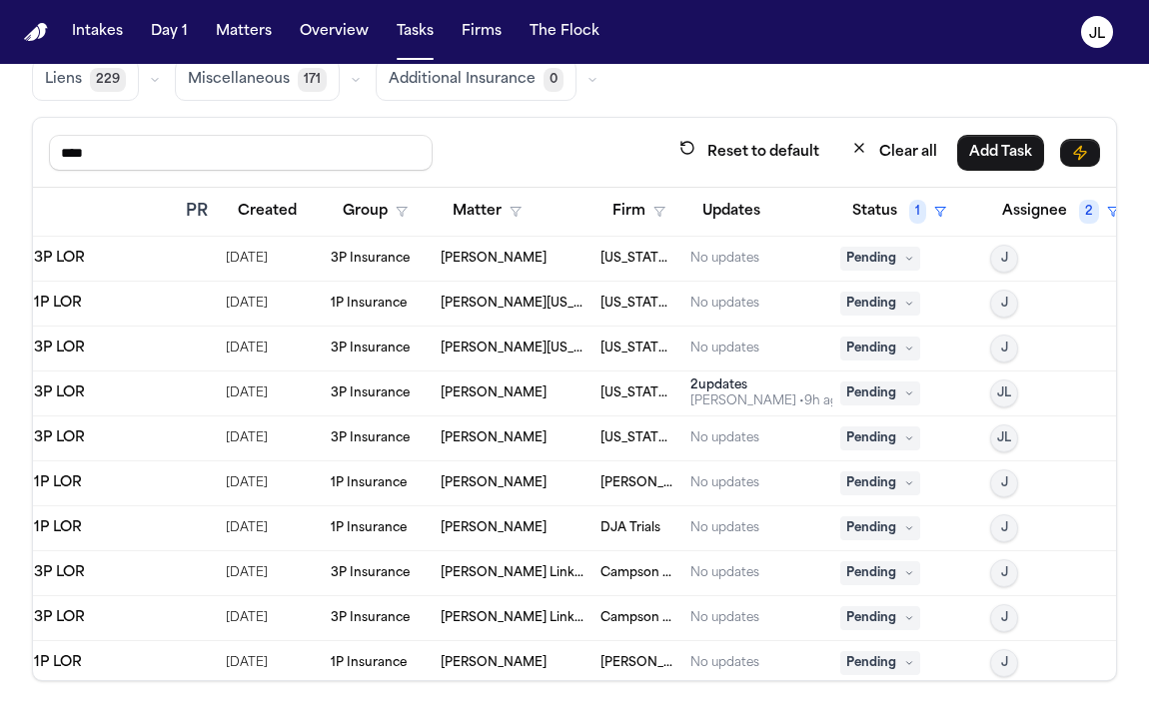
click at [894, 394] on span "Pending" at bounding box center [880, 394] width 80 height 24
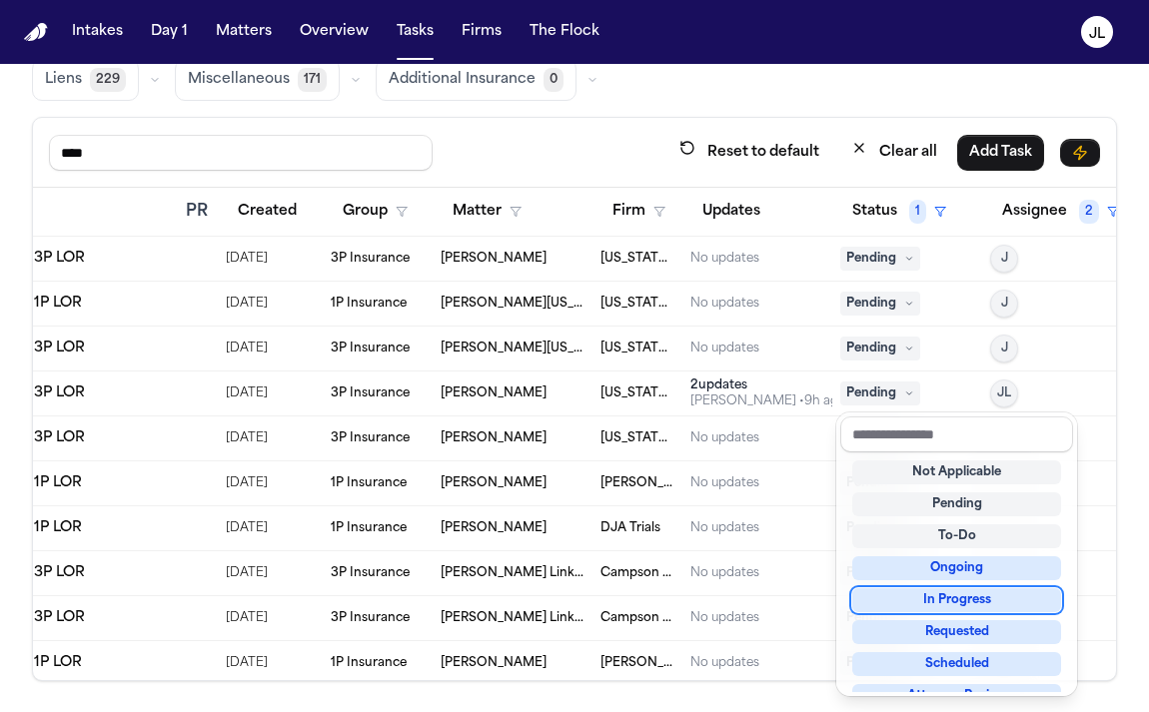
click at [919, 602] on div "In Progress" at bounding box center [956, 600] width 209 height 24
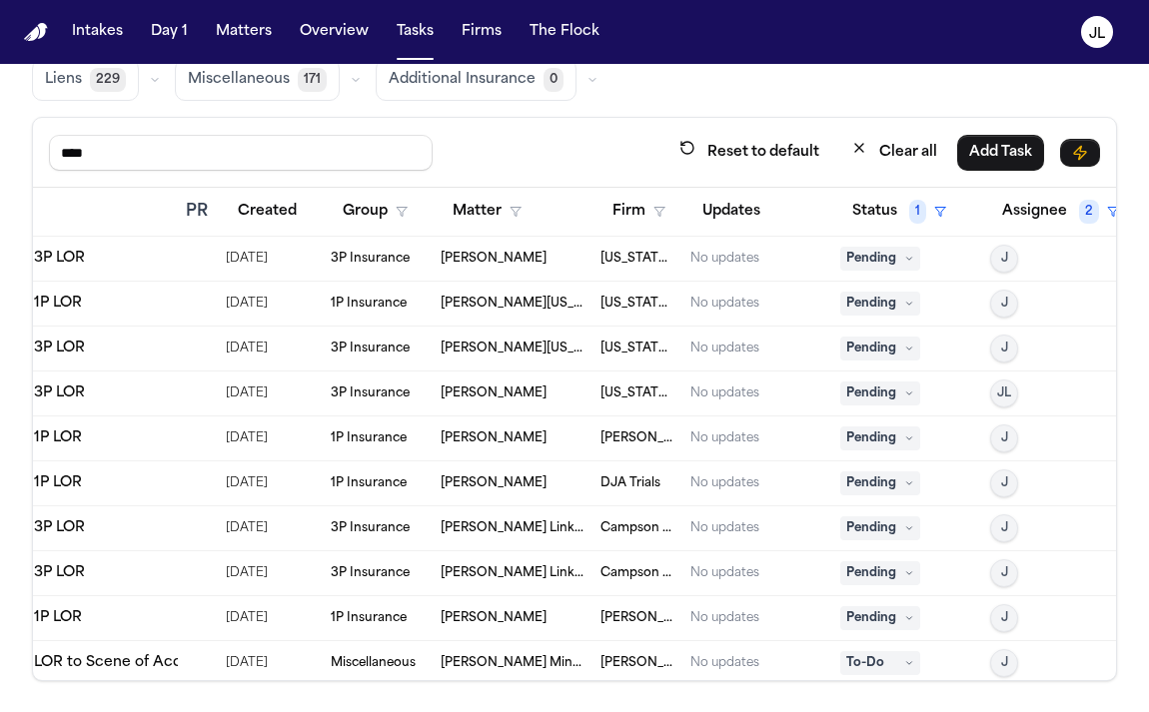
click at [887, 395] on span "Pending" at bounding box center [880, 394] width 80 height 24
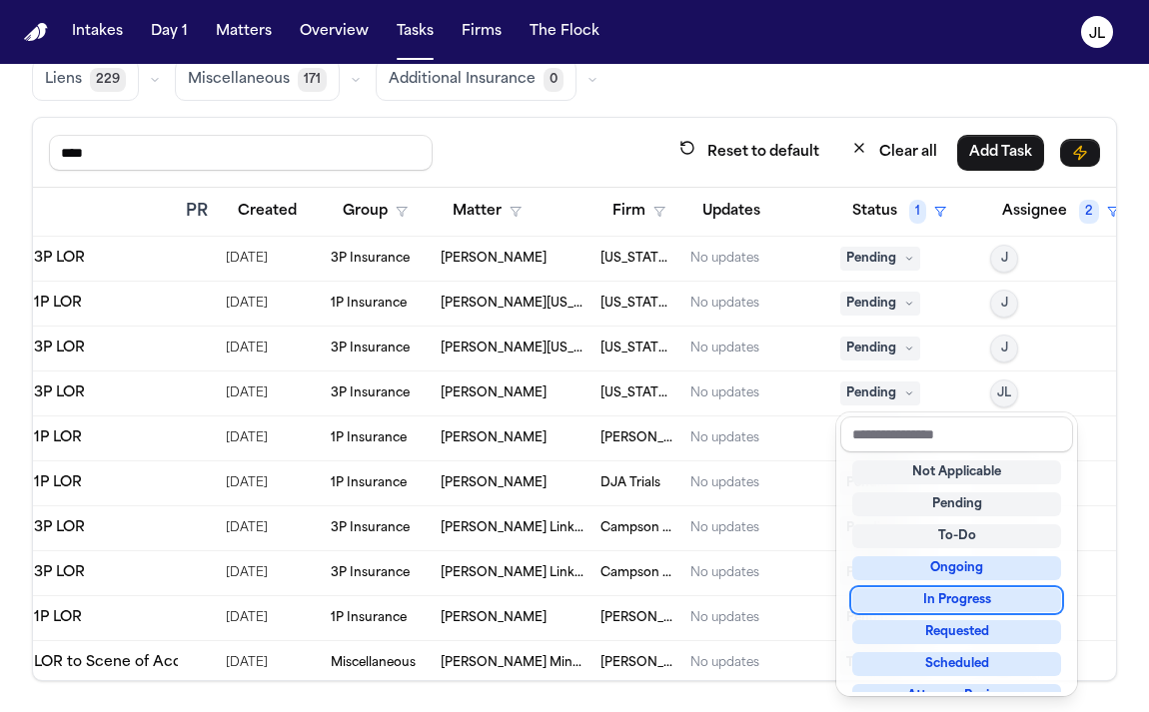
click at [922, 594] on div "In Progress" at bounding box center [956, 600] width 209 height 24
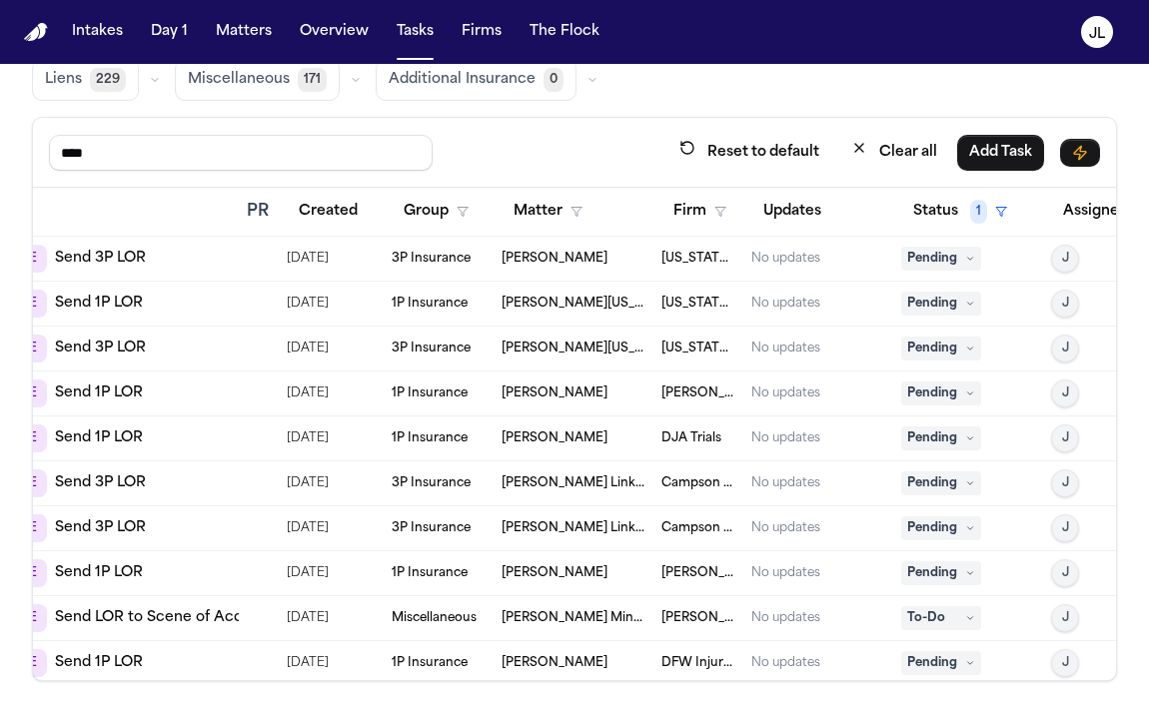
scroll to position [0, 339]
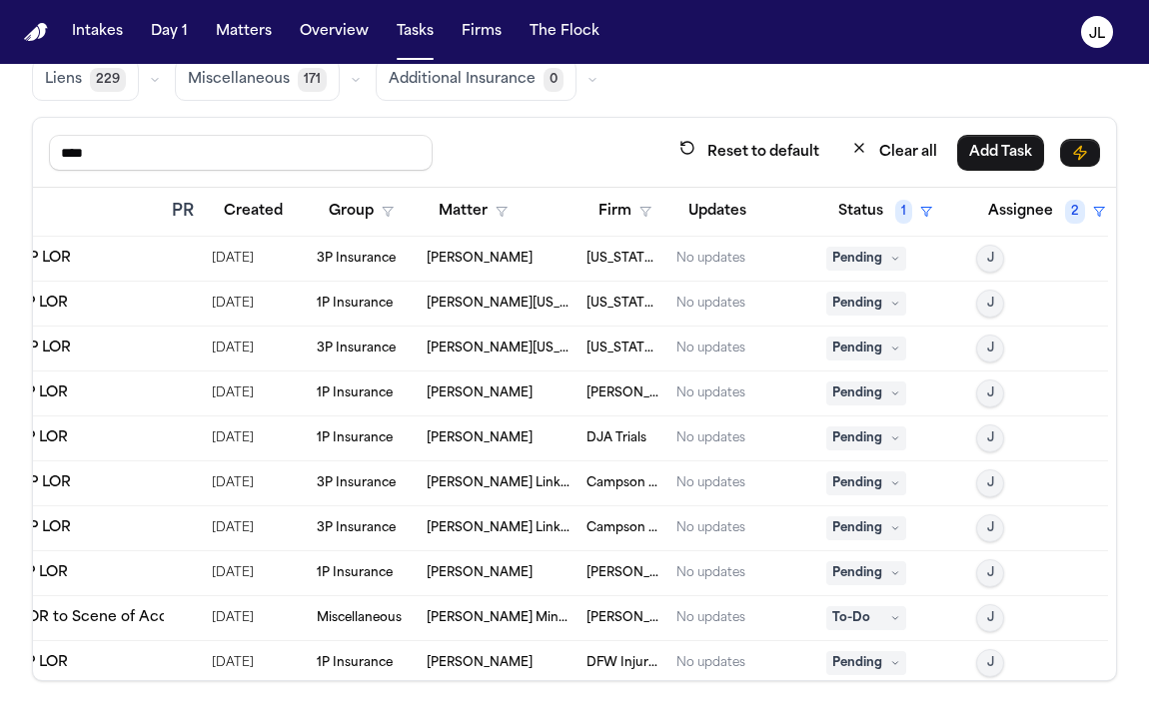
click at [998, 441] on button "J" at bounding box center [990, 439] width 28 height 28
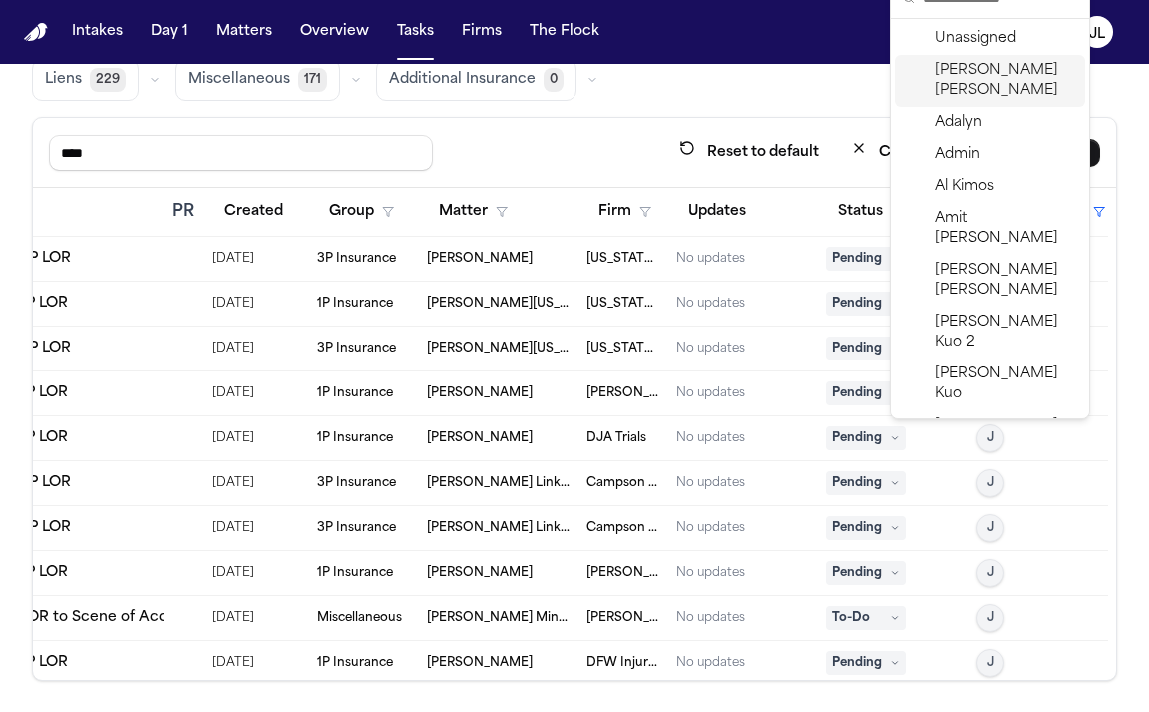
click at [982, 69] on span "Julie Lopez" at bounding box center [1006, 81] width 142 height 40
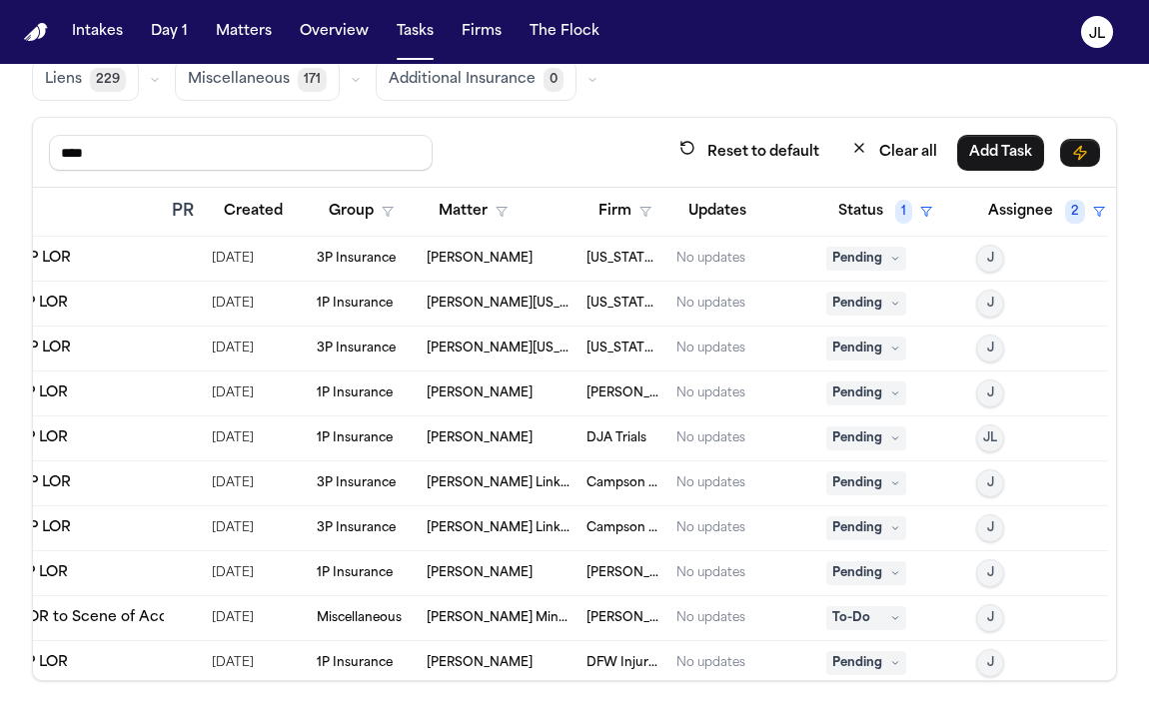
click at [883, 437] on span "Pending" at bounding box center [866, 439] width 80 height 24
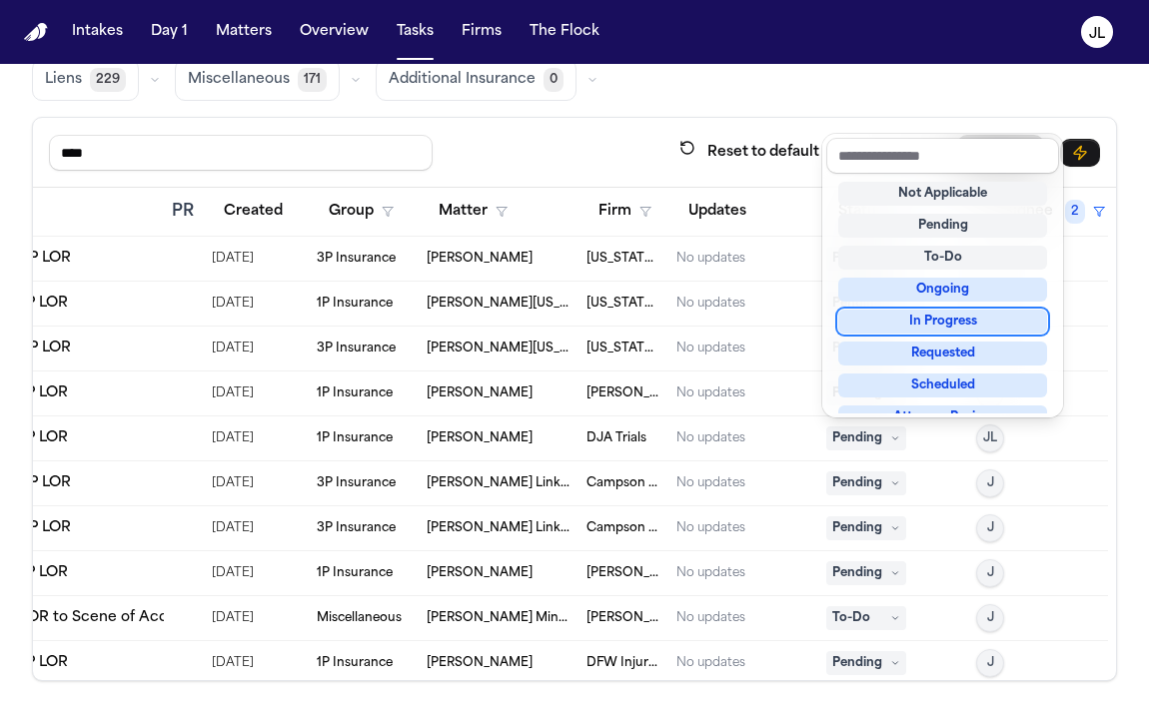
click at [936, 326] on div "In Progress" at bounding box center [942, 322] width 209 height 24
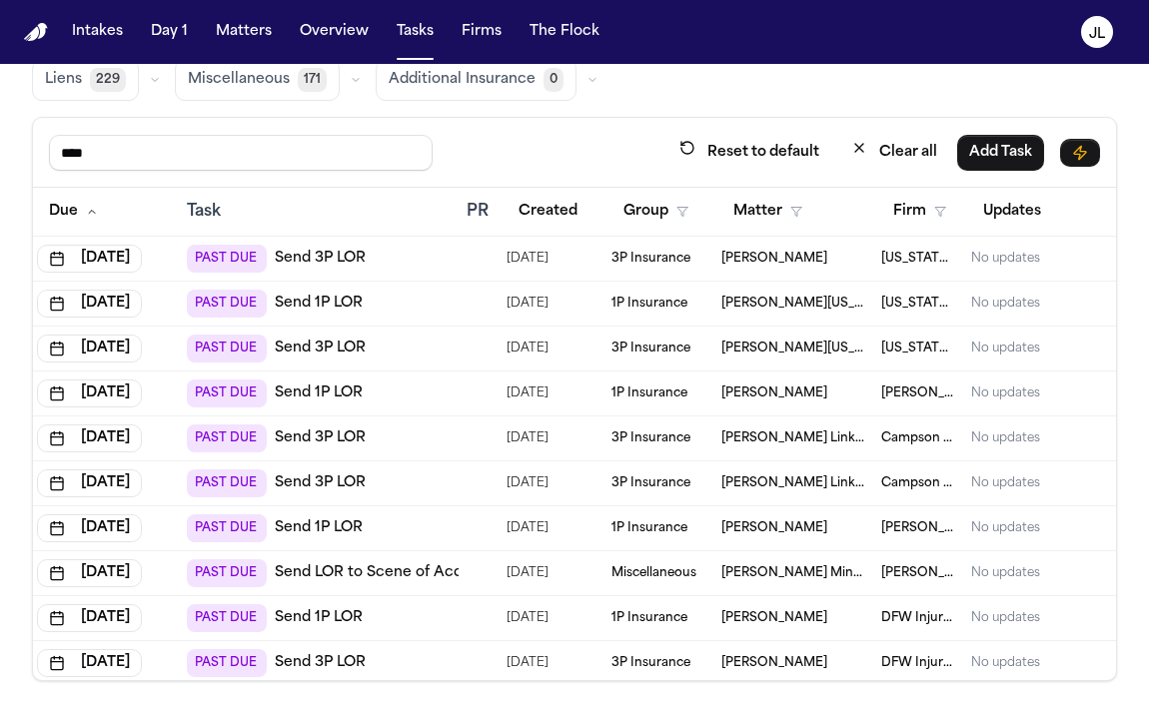
scroll to position [0, 0]
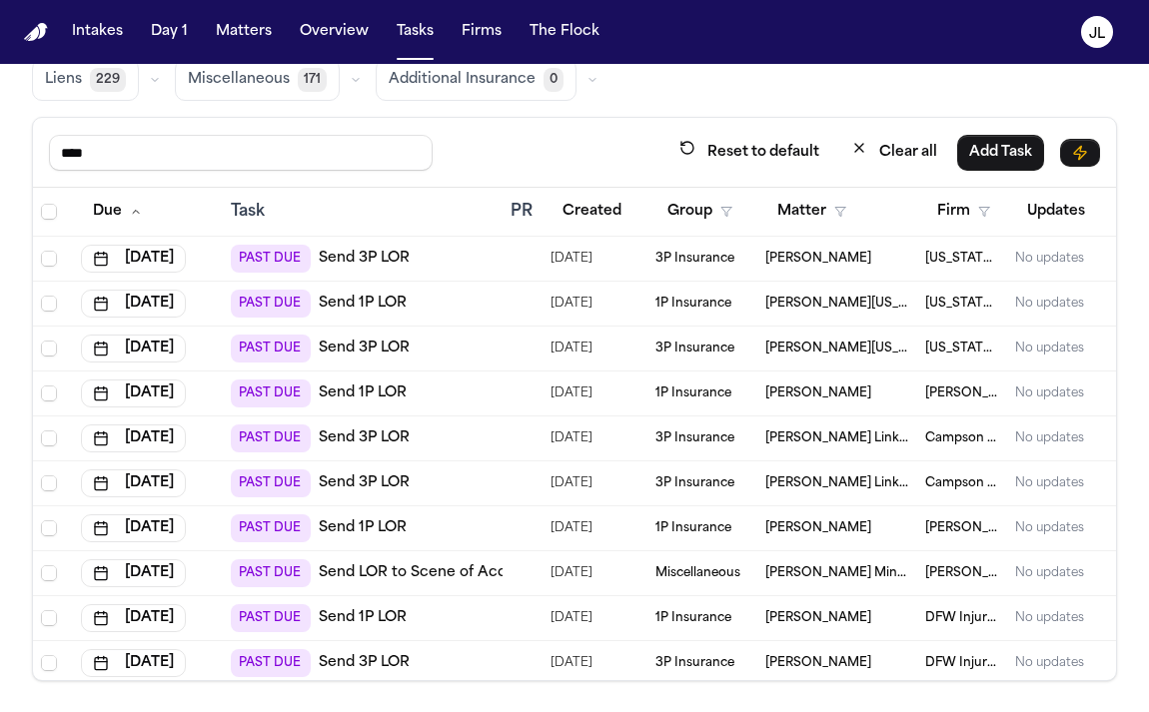
drag, startPoint x: 107, startPoint y: 147, endPoint x: 7, endPoint y: 147, distance: 99.9
click at [7, 147] on div "Global Filters Review Coverage 5 Review Provider 361 Intake 718 Police Report &…" at bounding box center [574, 304] width 1149 height 754
type input "*"
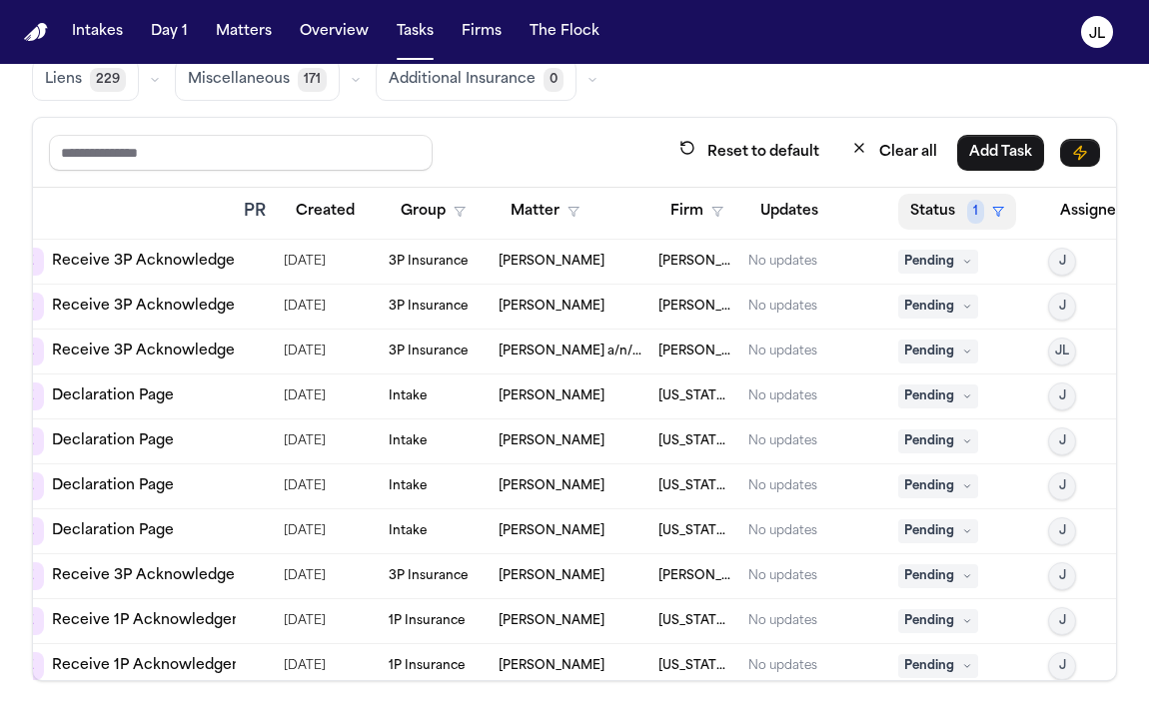
scroll to position [267, 325]
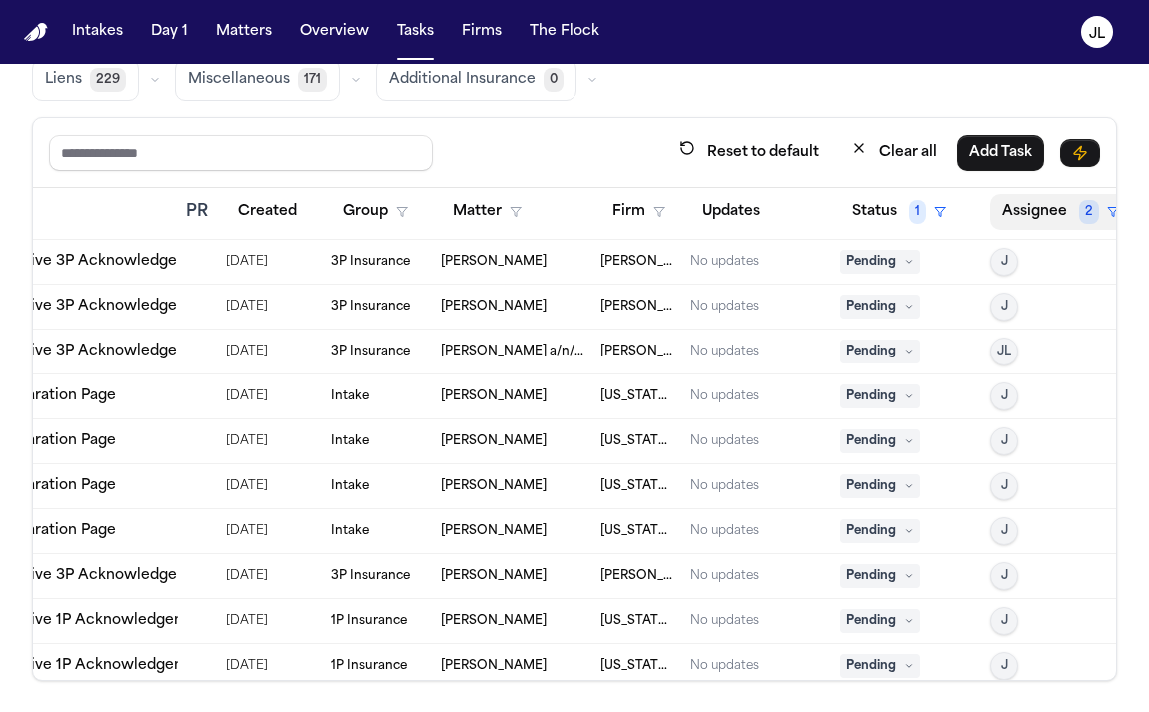
click at [1016, 197] on button "Assignee 2" at bounding box center [1060, 212] width 141 height 36
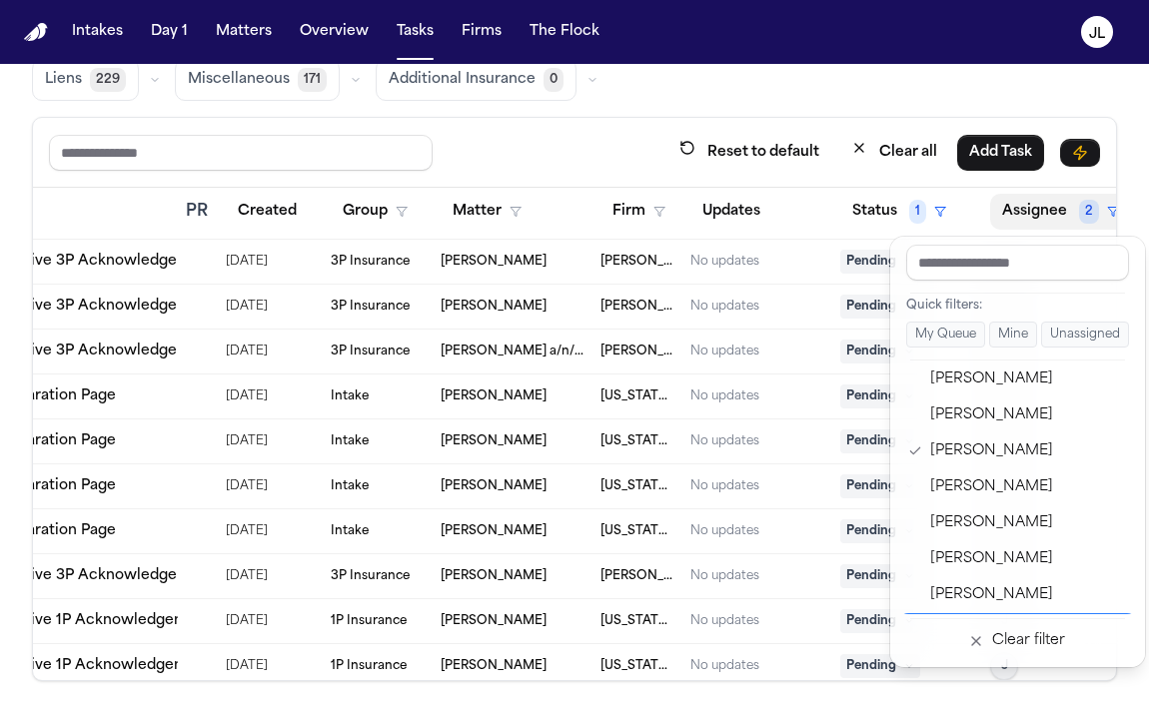
scroll to position [814, 0]
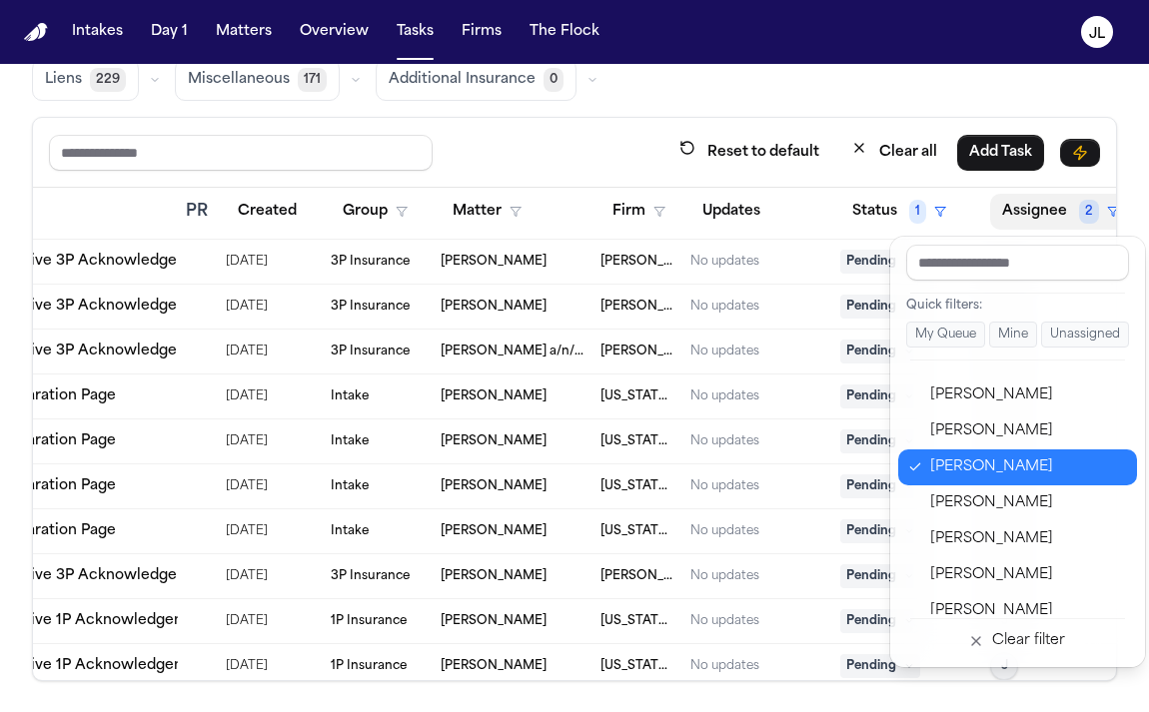
click at [974, 470] on div "[PERSON_NAME]" at bounding box center [1027, 467] width 195 height 24
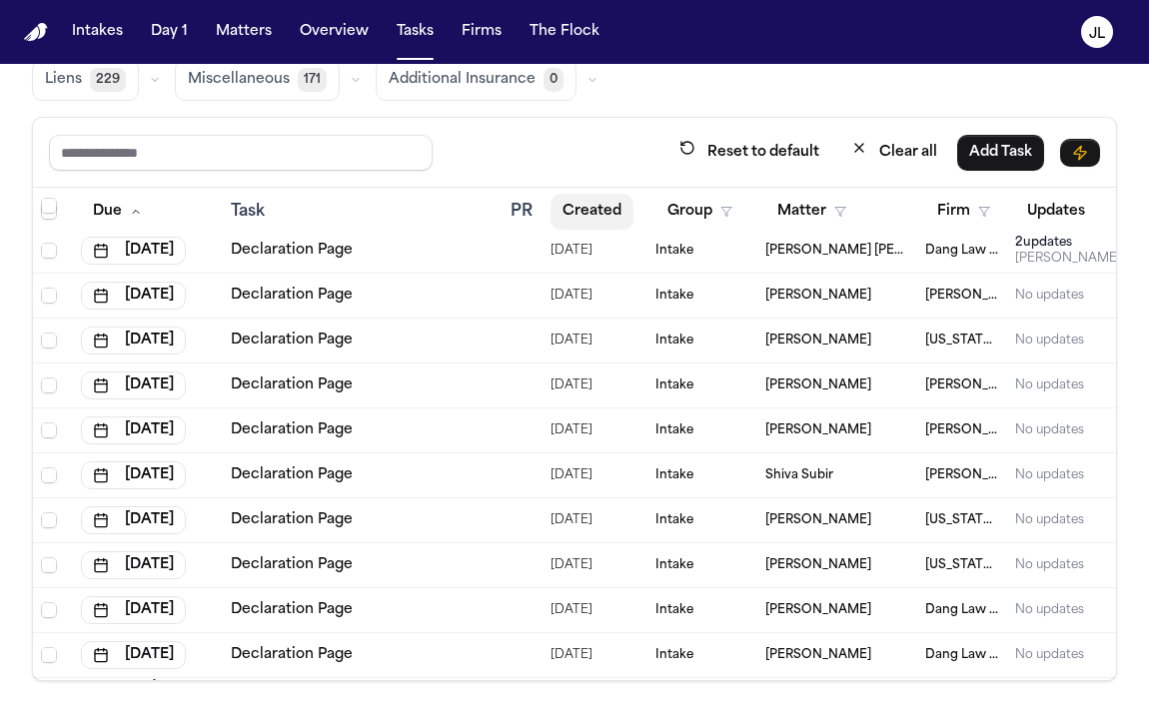
scroll to position [9535, 0]
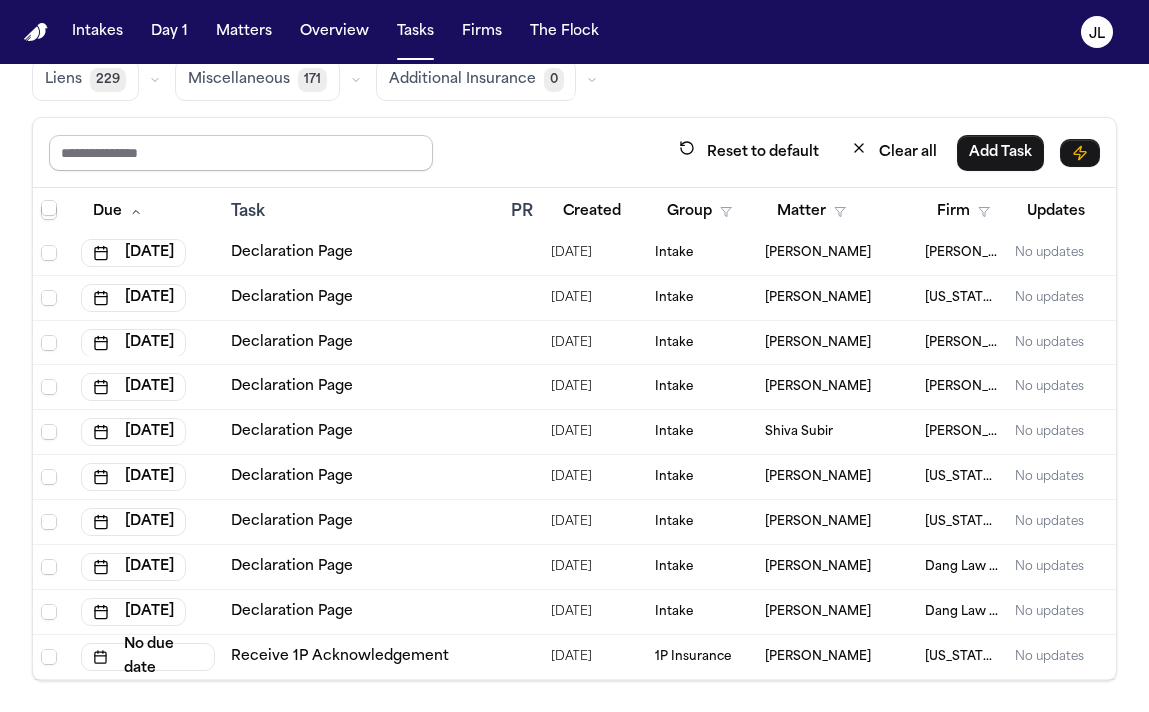
click at [325, 153] on input "text" at bounding box center [241, 153] width 384 height 36
type input "****"
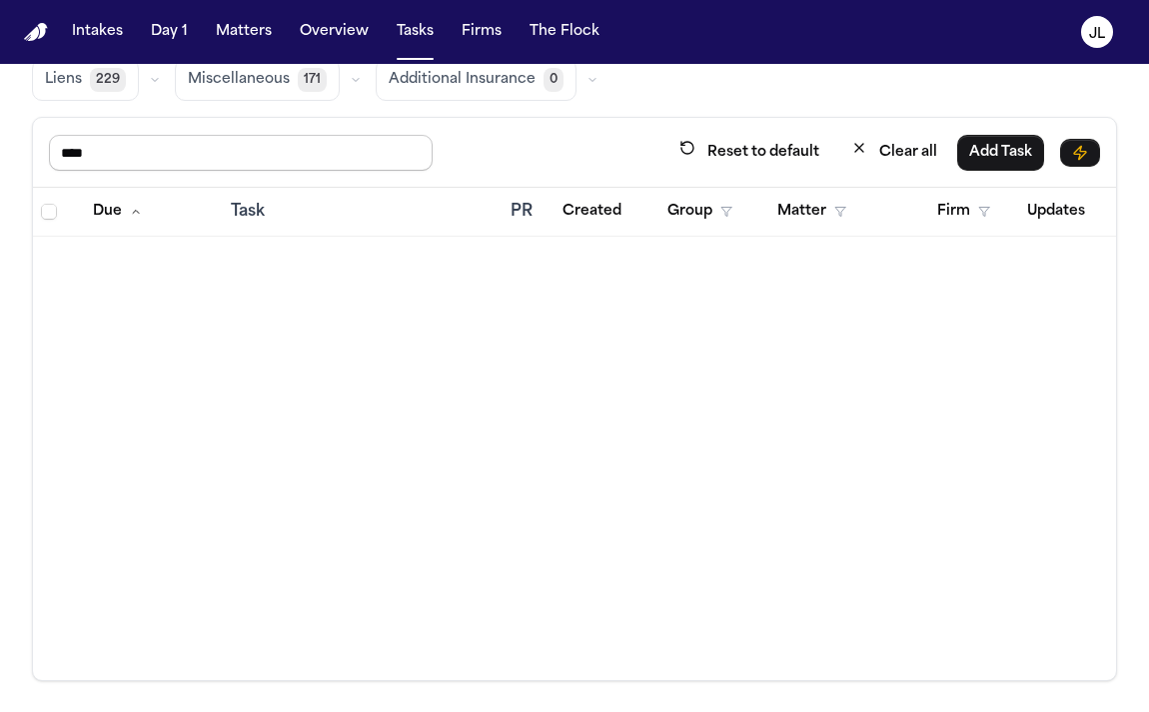
drag, startPoint x: 155, startPoint y: 154, endPoint x: 41, endPoint y: 145, distance: 114.2
click at [41, 145] on div "**** Reset to default Clear all Add Task" at bounding box center [574, 153] width 1083 height 70
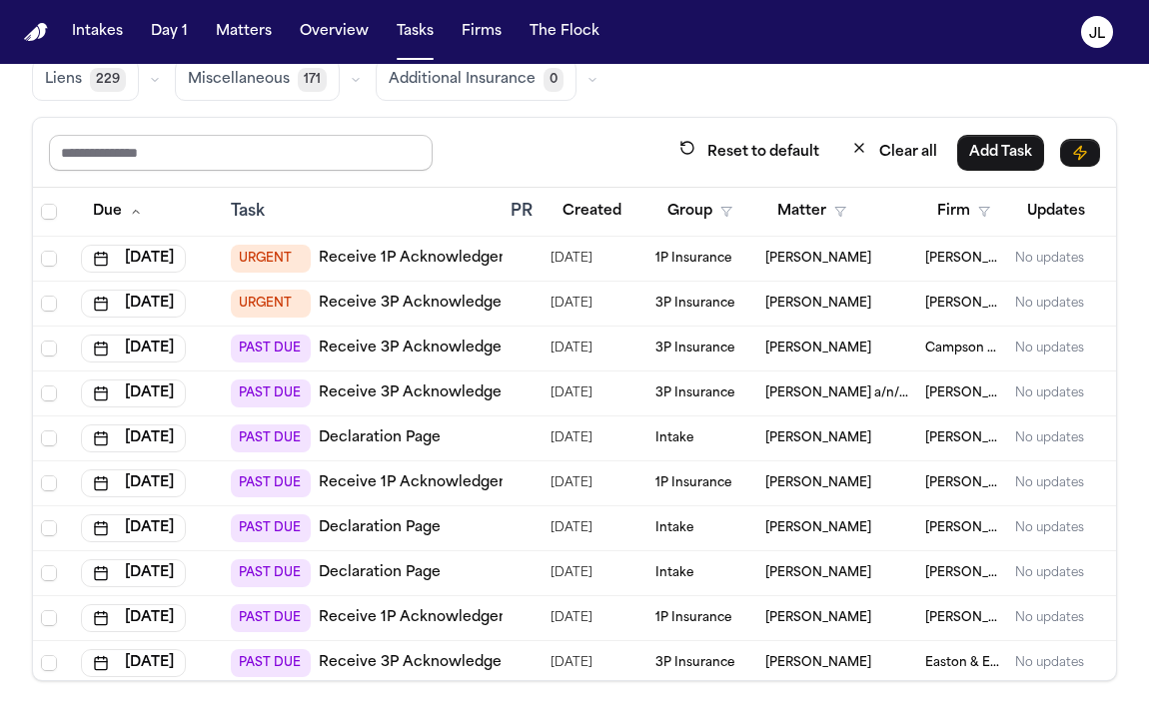
click at [155, 137] on input "text" at bounding box center [241, 153] width 384 height 36
type input "****"
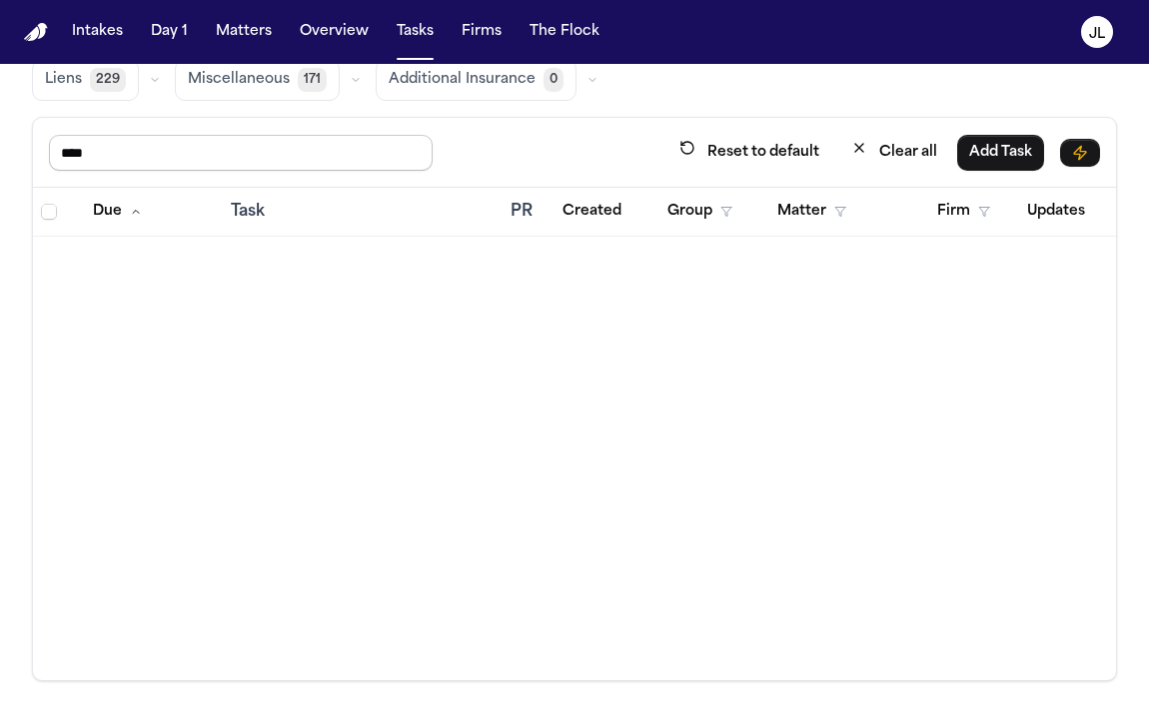
drag, startPoint x: 118, startPoint y: 156, endPoint x: -1, endPoint y: 145, distance: 119.4
click at [0, 145] on div "Global Filters Review Coverage 5 Review Provider 361 Intake 718 Police Report &…" at bounding box center [574, 304] width 1149 height 754
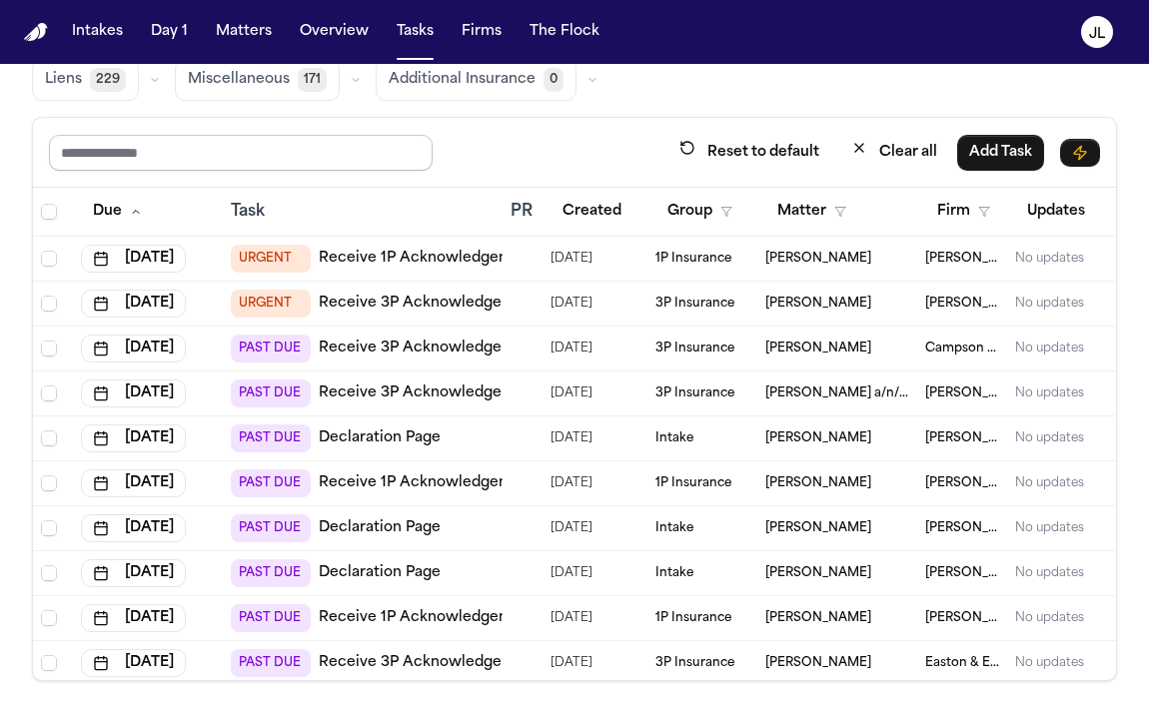
click at [83, 159] on input "text" at bounding box center [241, 153] width 384 height 36
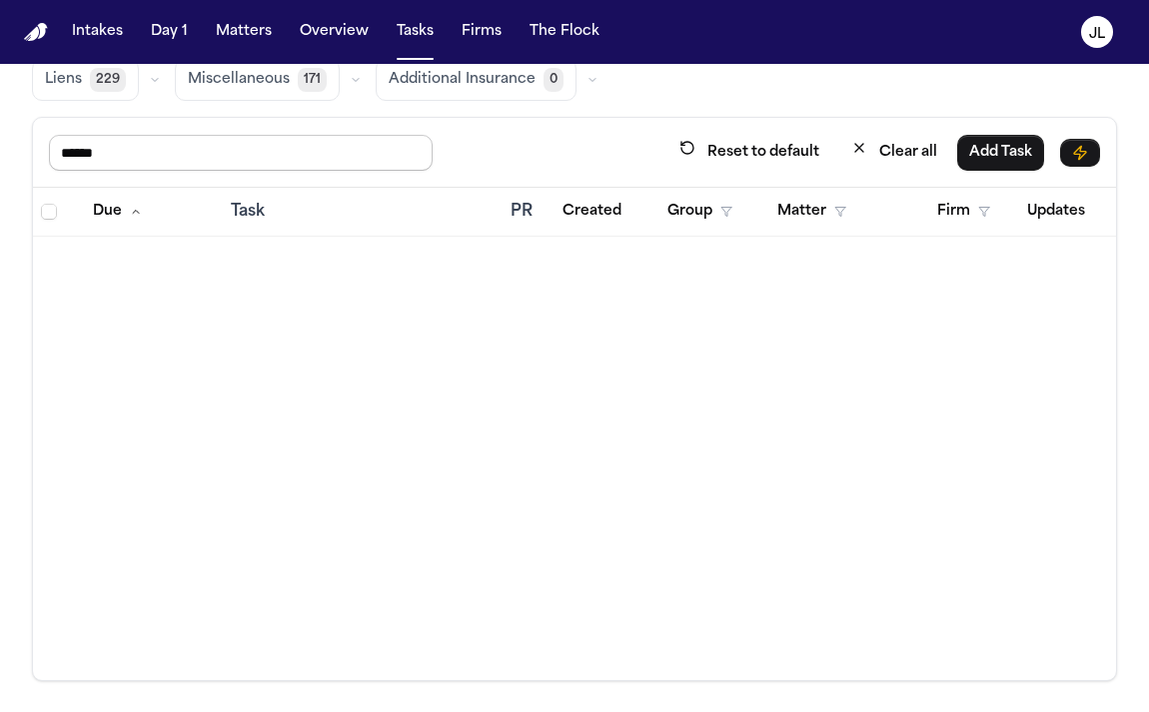
drag, startPoint x: 122, startPoint y: 154, endPoint x: 43, endPoint y: 151, distance: 79.0
click at [43, 151] on div "****** Reset to default Clear all Add Task" at bounding box center [574, 153] width 1083 height 70
type input "*"
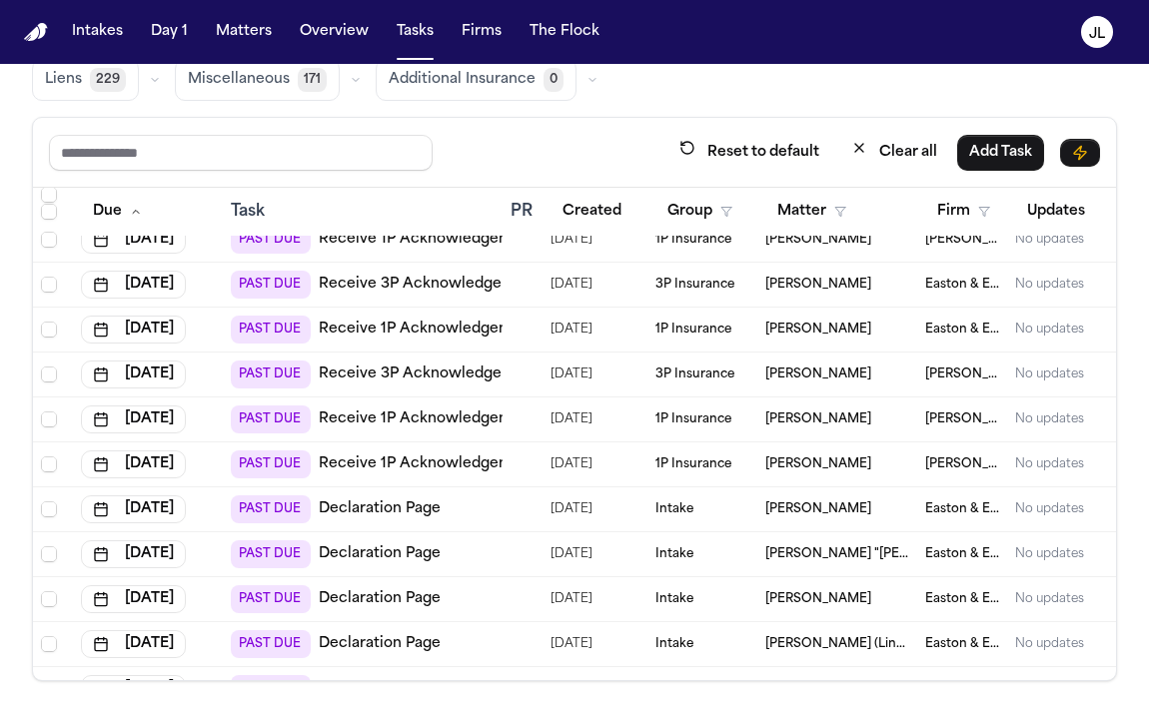
scroll to position [384, 0]
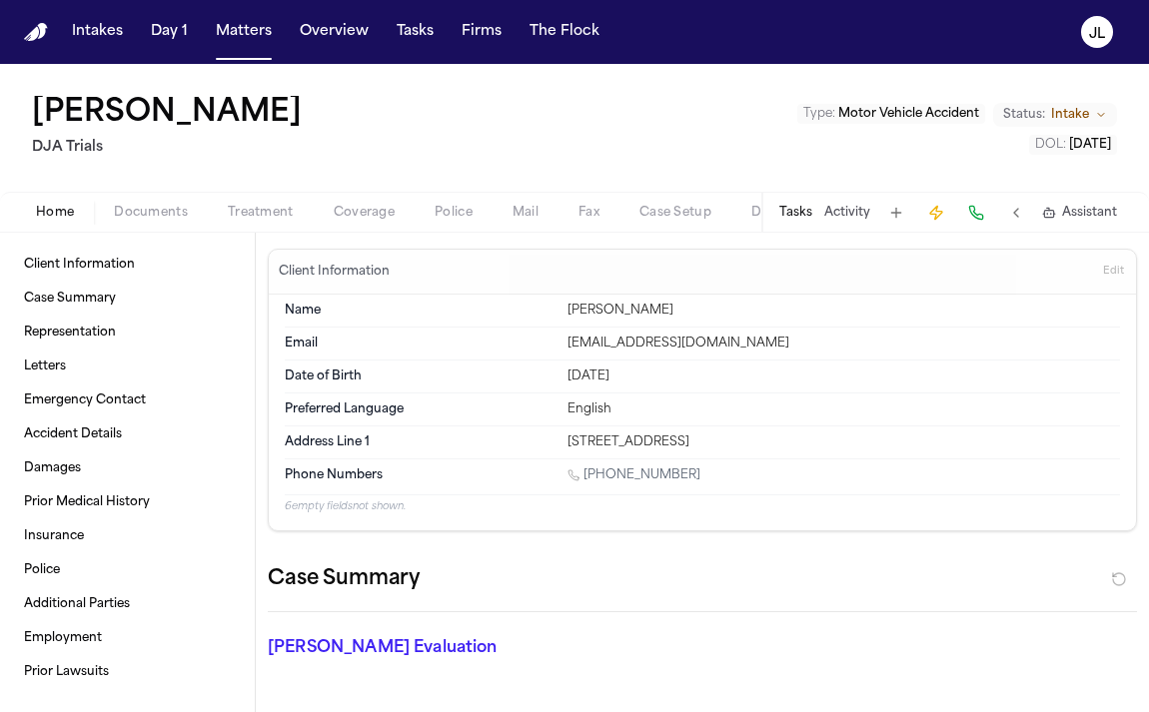
click at [383, 213] on span "Coverage" at bounding box center [364, 213] width 61 height 16
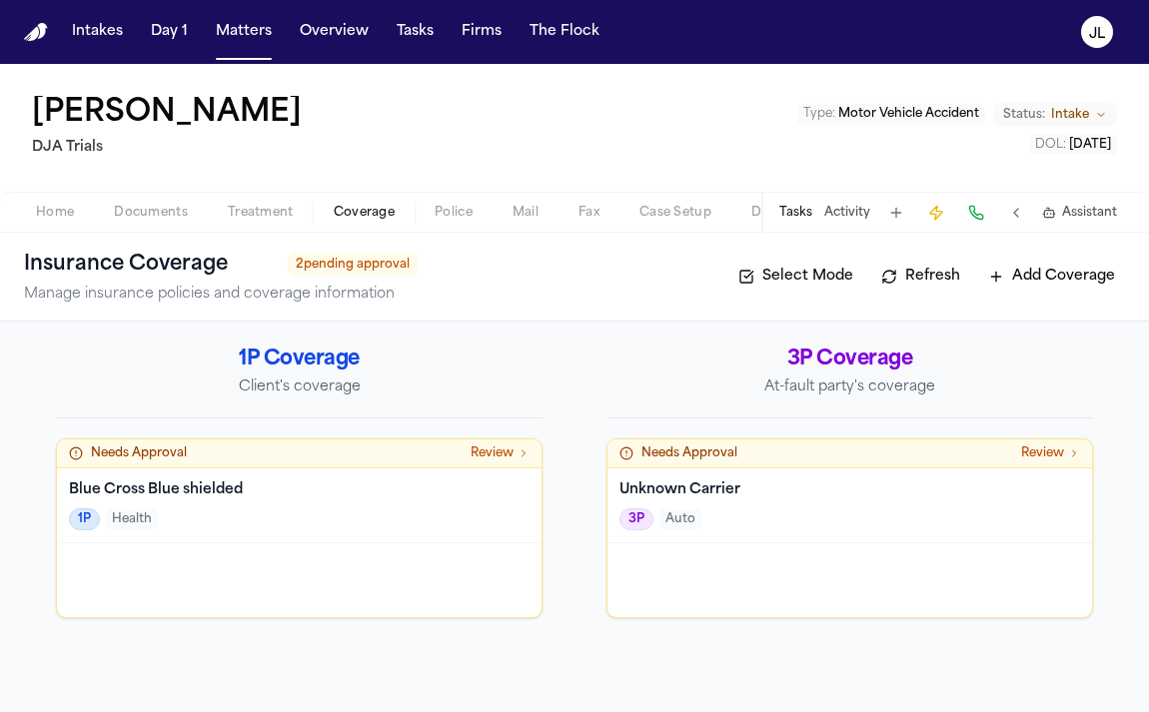
click at [514, 604] on div at bounding box center [299, 580] width 484 height 74
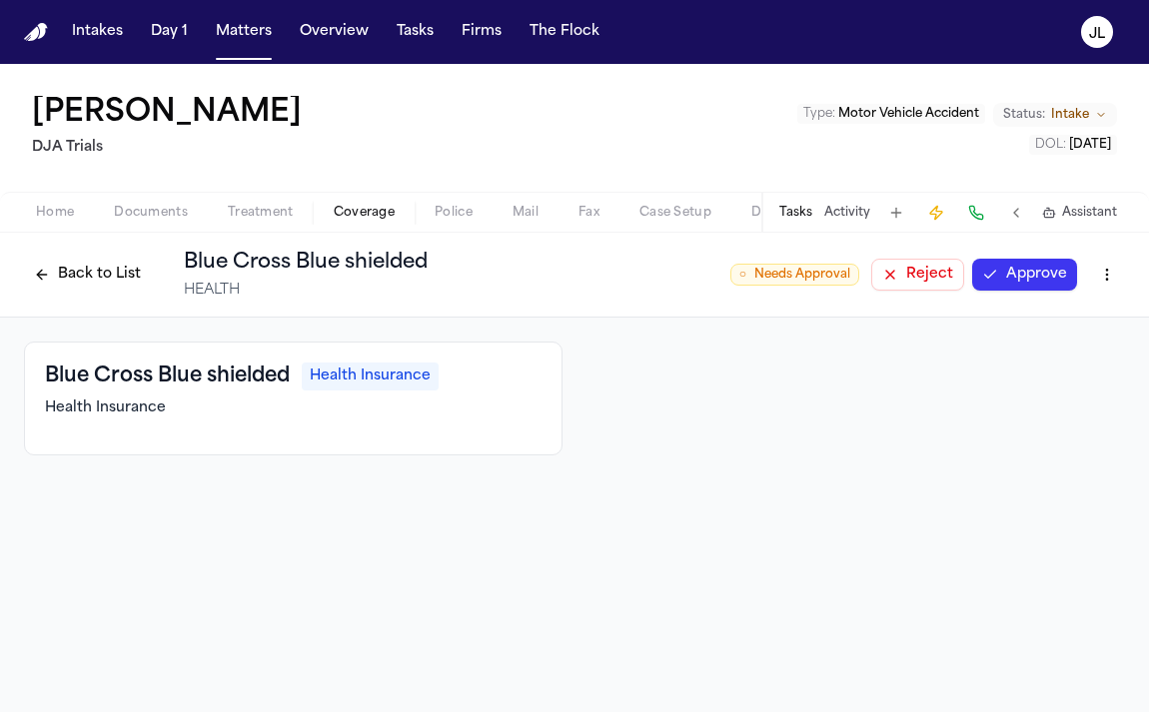
click at [1020, 286] on button "Approve" at bounding box center [1024, 275] width 105 height 32
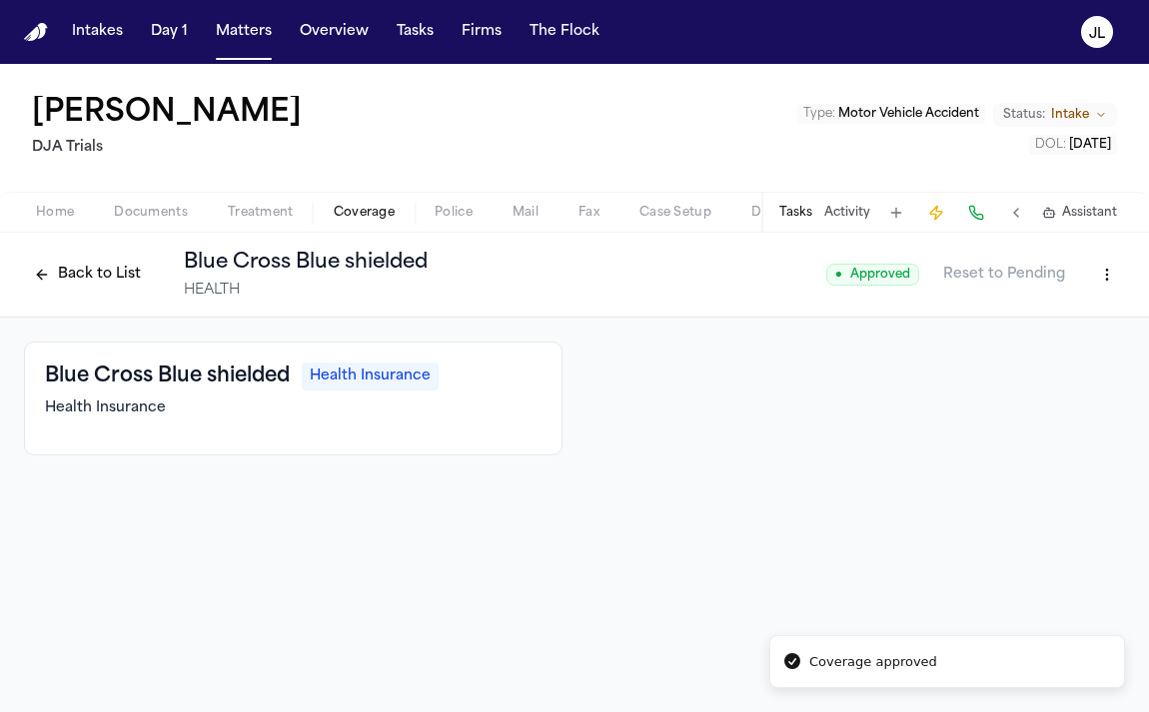
click at [95, 279] on button "Back to List" at bounding box center [87, 275] width 127 height 32
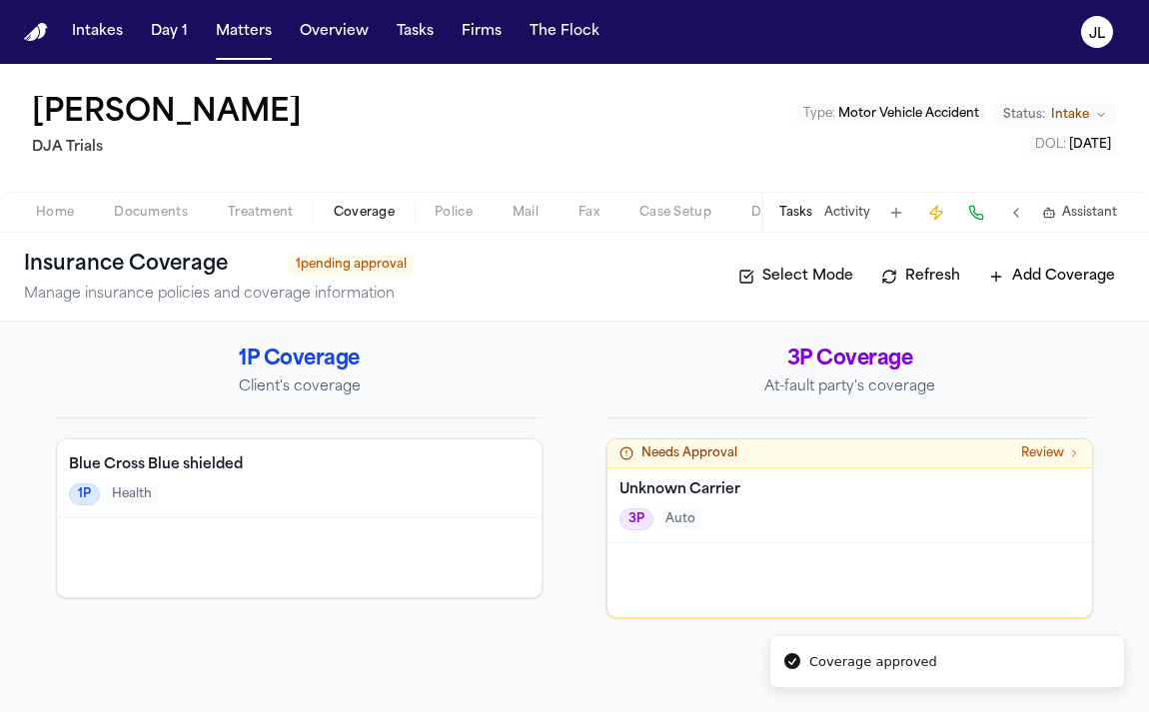
click at [783, 584] on div at bounding box center [849, 580] width 484 height 74
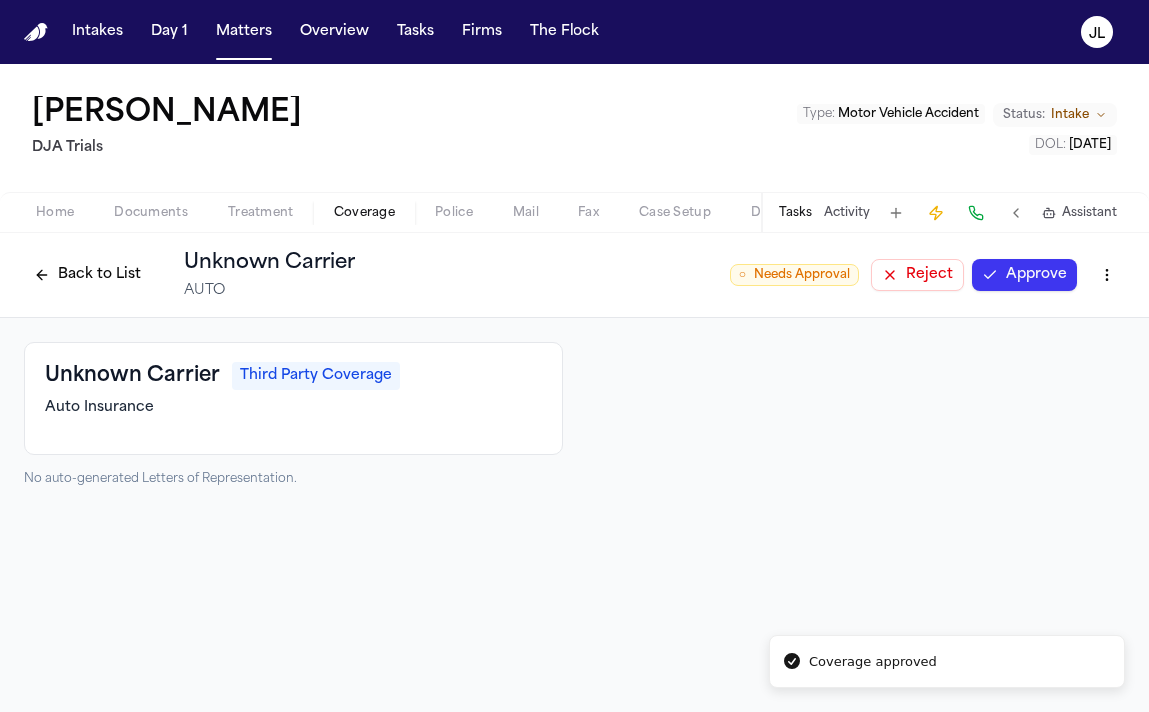
click at [933, 276] on button "Reject" at bounding box center [917, 275] width 93 height 32
click at [55, 278] on button "Back to List" at bounding box center [87, 275] width 127 height 32
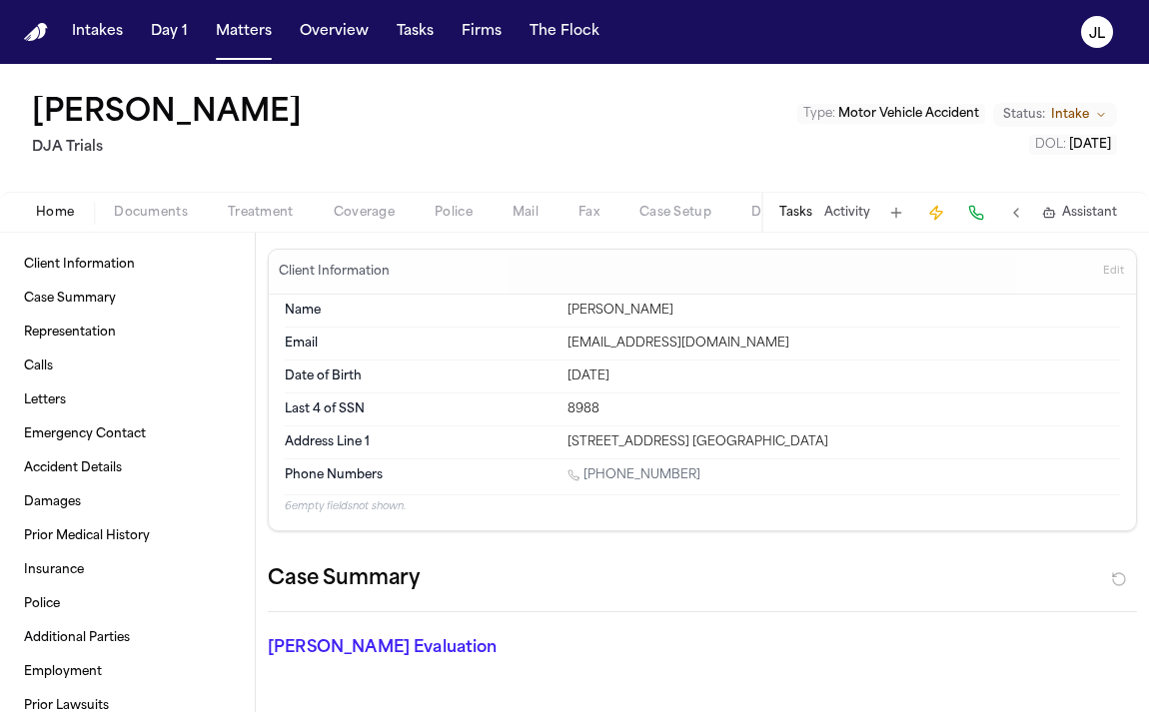
click at [359, 228] on div "Home Documents Treatment Coverage Police Mail Fax Case Setup Demand Workspaces …" at bounding box center [574, 212] width 1149 height 40
click at [359, 206] on span "Coverage" at bounding box center [364, 213] width 61 height 16
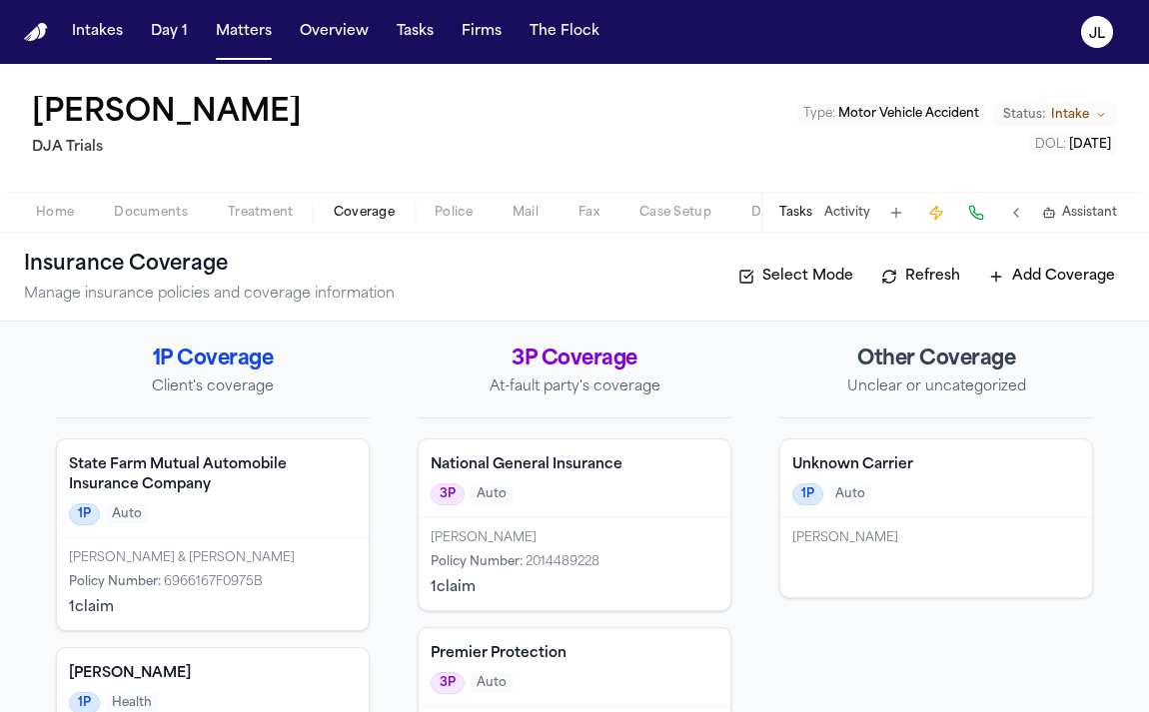
scroll to position [119, 0]
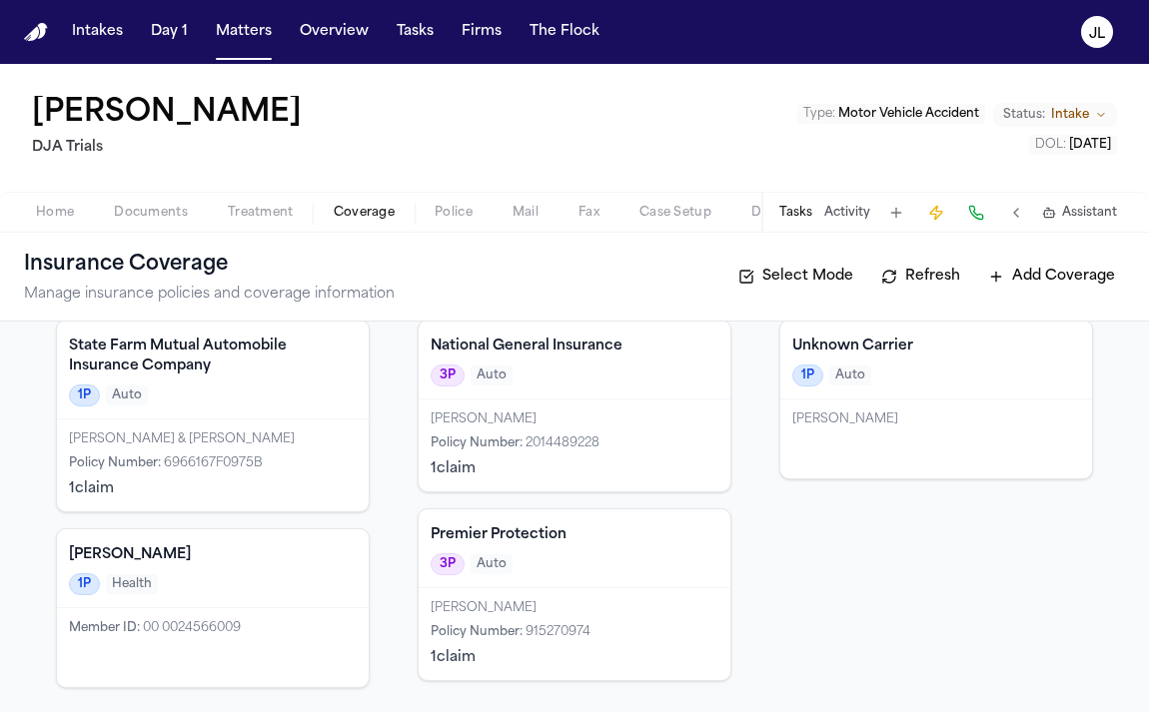
click at [547, 548] on div "Premier Protection 3P Auto" at bounding box center [575, 548] width 312 height 79
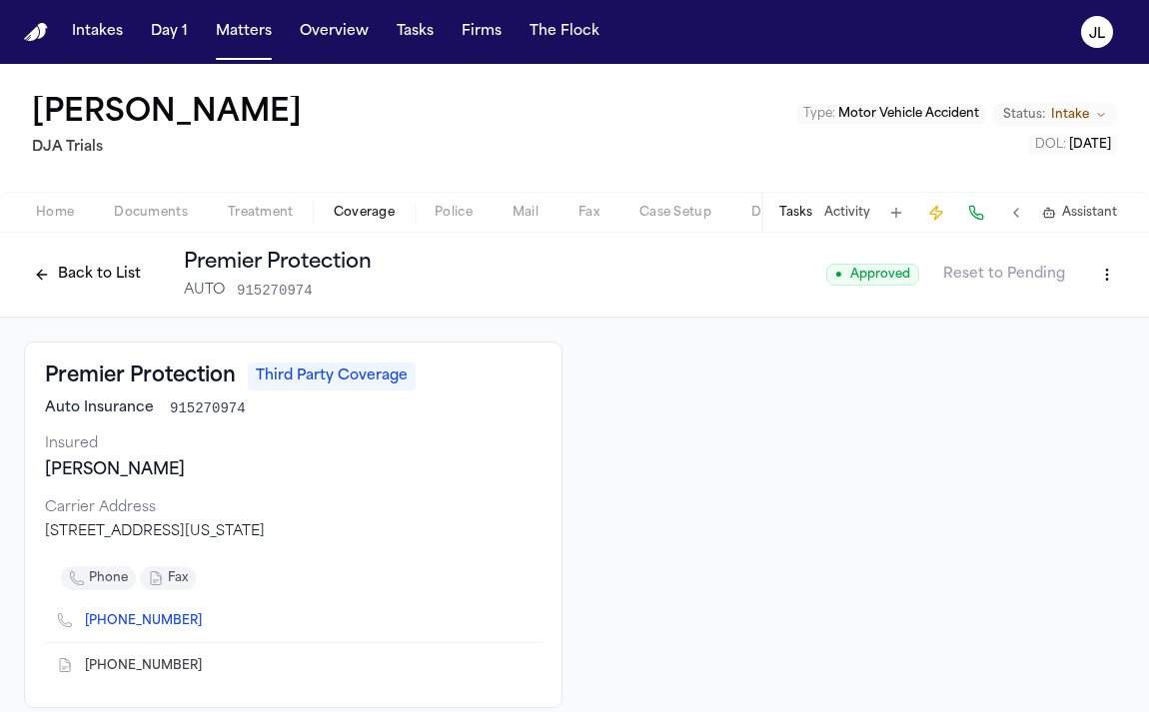
click at [96, 288] on button "Back to List" at bounding box center [87, 275] width 127 height 32
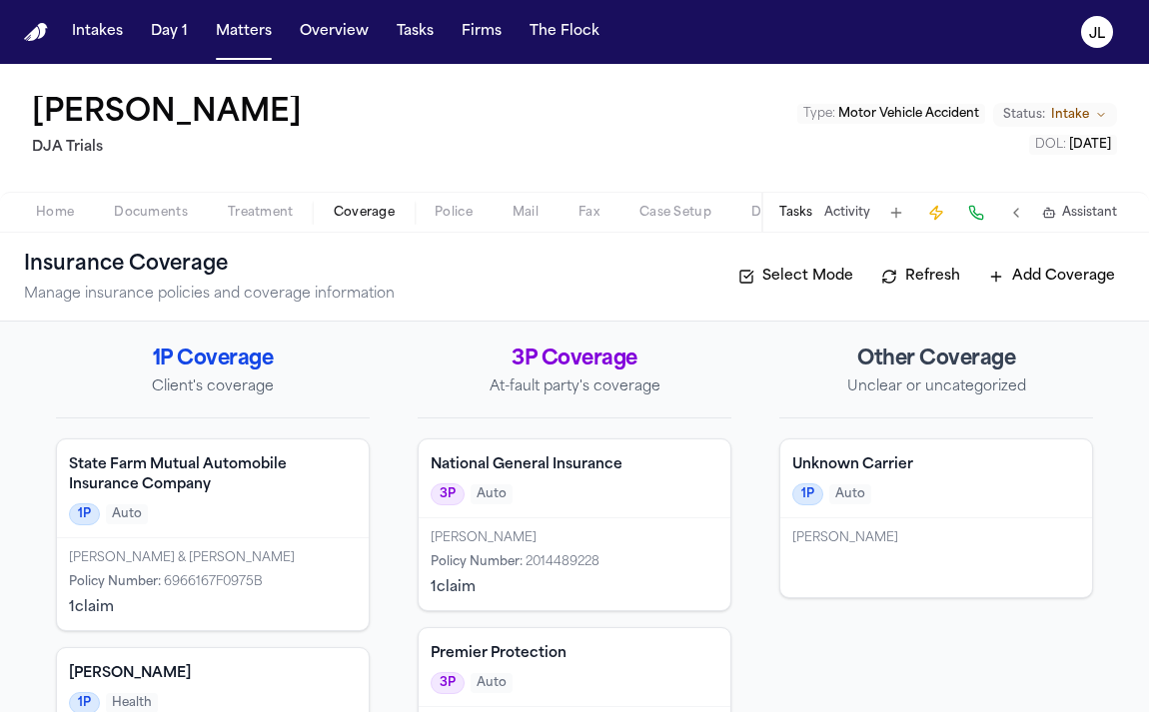
click at [801, 201] on div "Tasks Activity Assistant" at bounding box center [947, 212] width 372 height 39
click at [801, 205] on button "Tasks" at bounding box center [795, 213] width 33 height 16
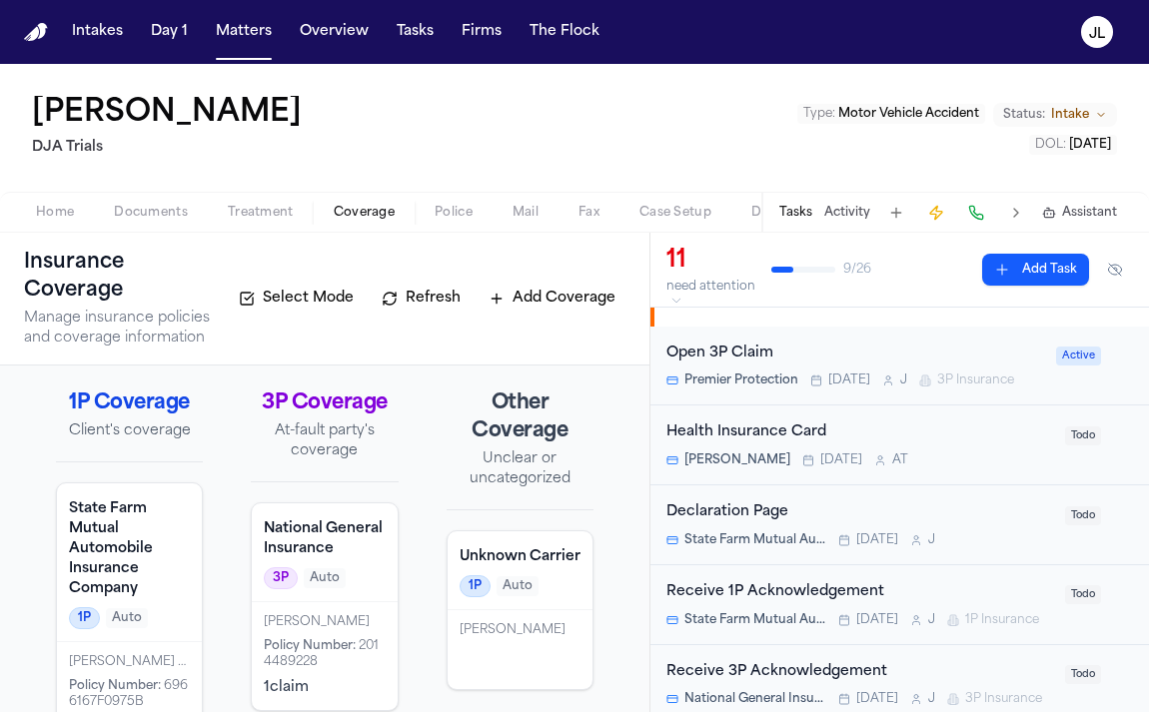
scroll to position [246, 0]
click at [855, 367] on div "Open 3P Claim Premier Protection Tomorrow J 3P Insurance" at bounding box center [855, 365] width 378 height 47
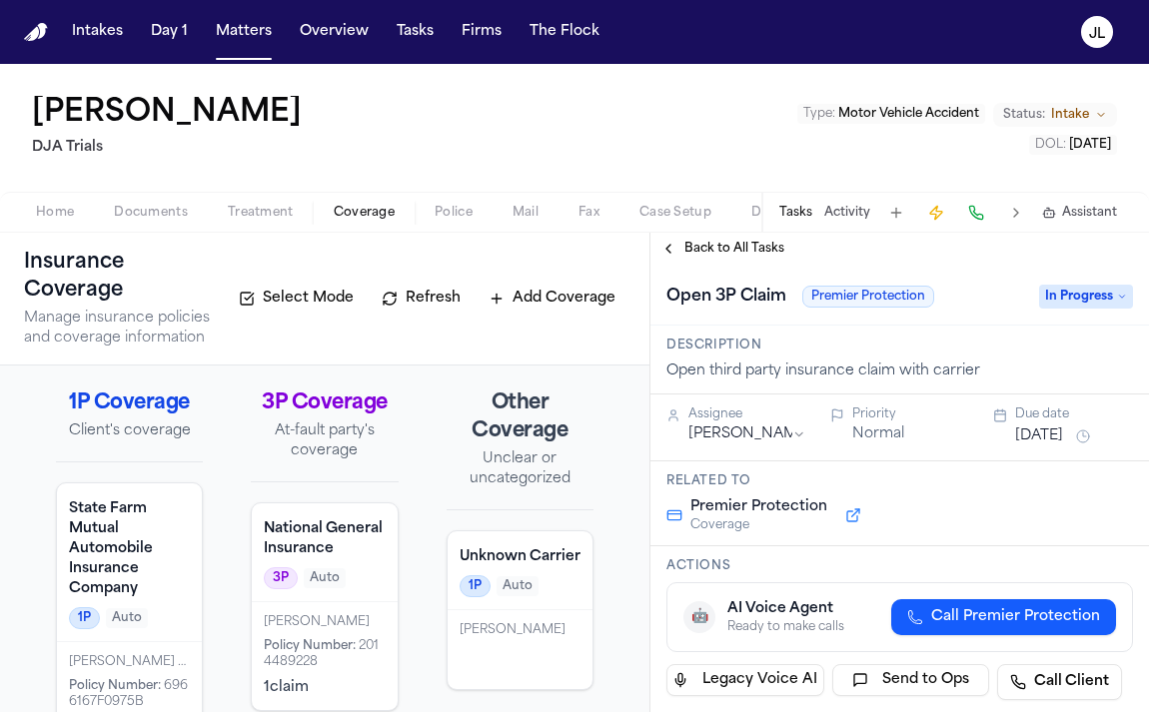
click at [731, 434] on html "Intakes Day 1 Matters Overview Tasks Firms The Flock JL Yessica Garcia DJA Tria…" at bounding box center [574, 356] width 1149 height 712
click at [592, 423] on h2 "Other Coverage" at bounding box center [520, 418] width 147 height 56
click at [668, 250] on button "Back to All Tasks" at bounding box center [722, 249] width 144 height 16
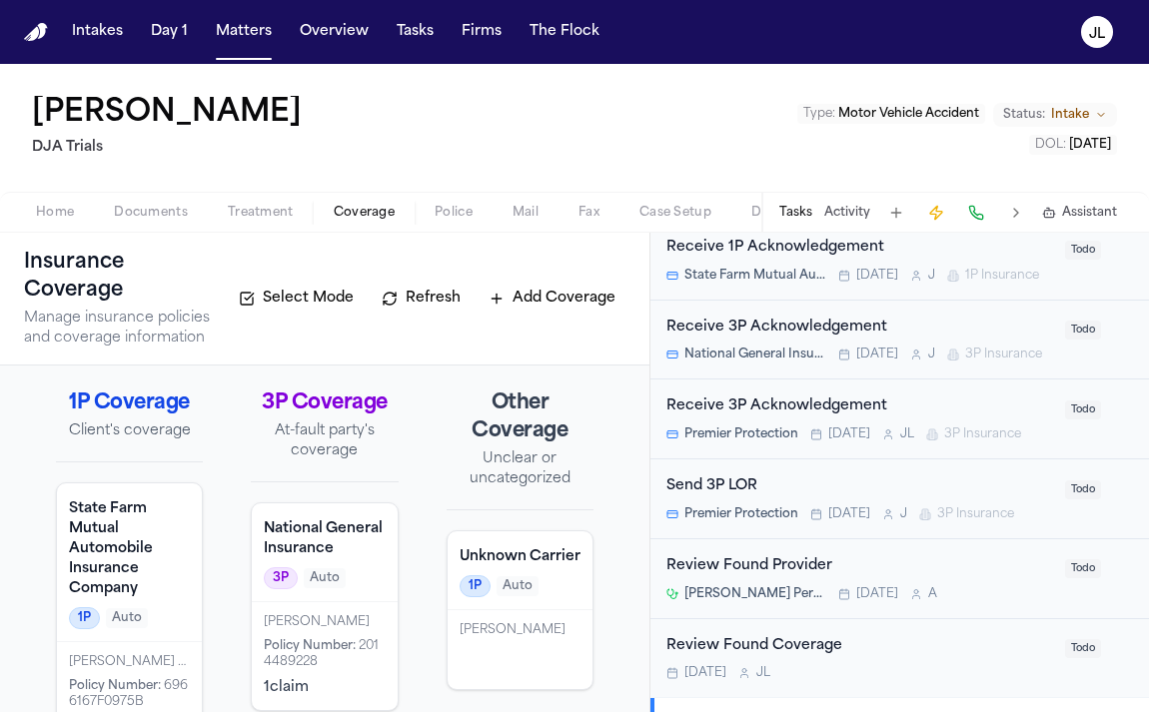
scroll to position [591, 0]
click at [822, 496] on div "Send 3P LOR" at bounding box center [859, 484] width 387 height 23
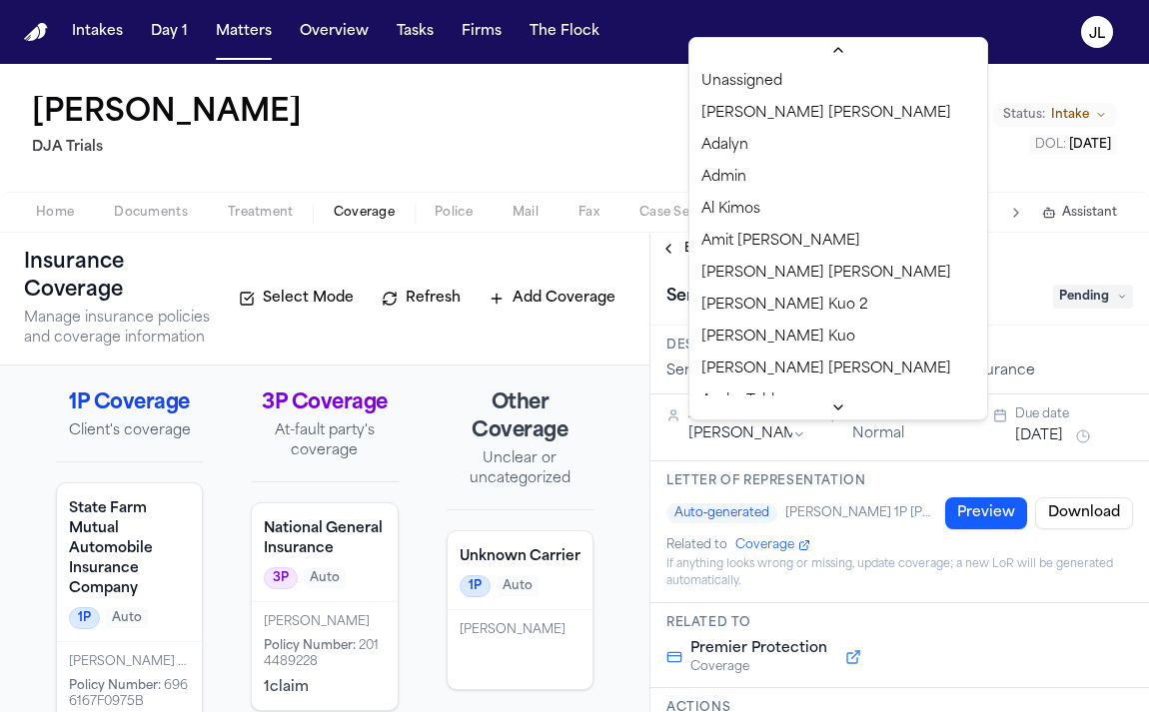
click at [764, 435] on html "Intakes Day 1 Matters Overview Tasks Firms The Flock JL Yessica Garcia DJA Tria…" at bounding box center [574, 356] width 1149 height 712
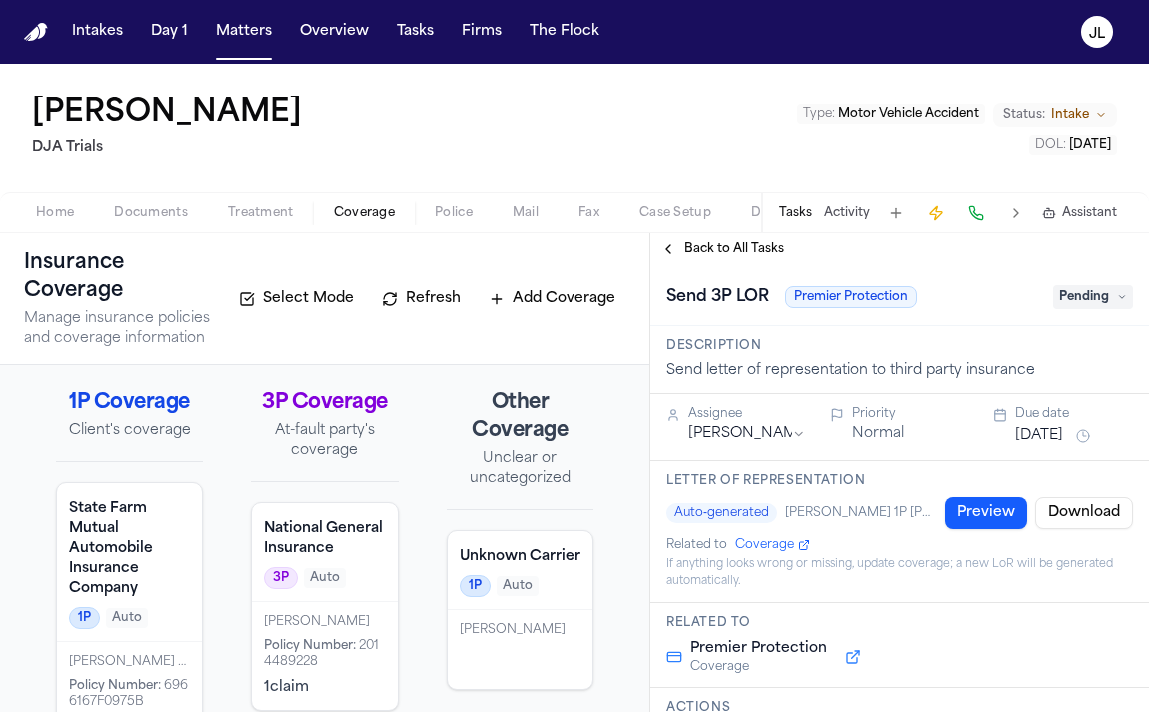
click at [666, 244] on button "Back to All Tasks" at bounding box center [722, 249] width 144 height 16
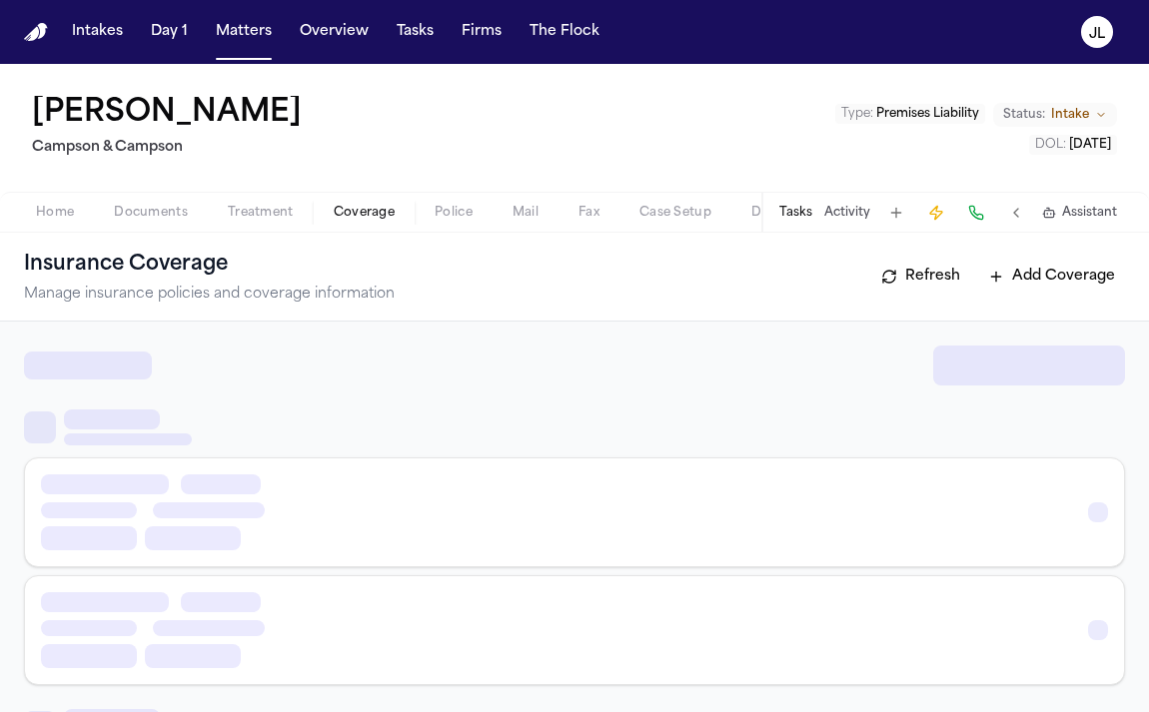
click at [389, 214] on span "Coverage" at bounding box center [364, 213] width 61 height 16
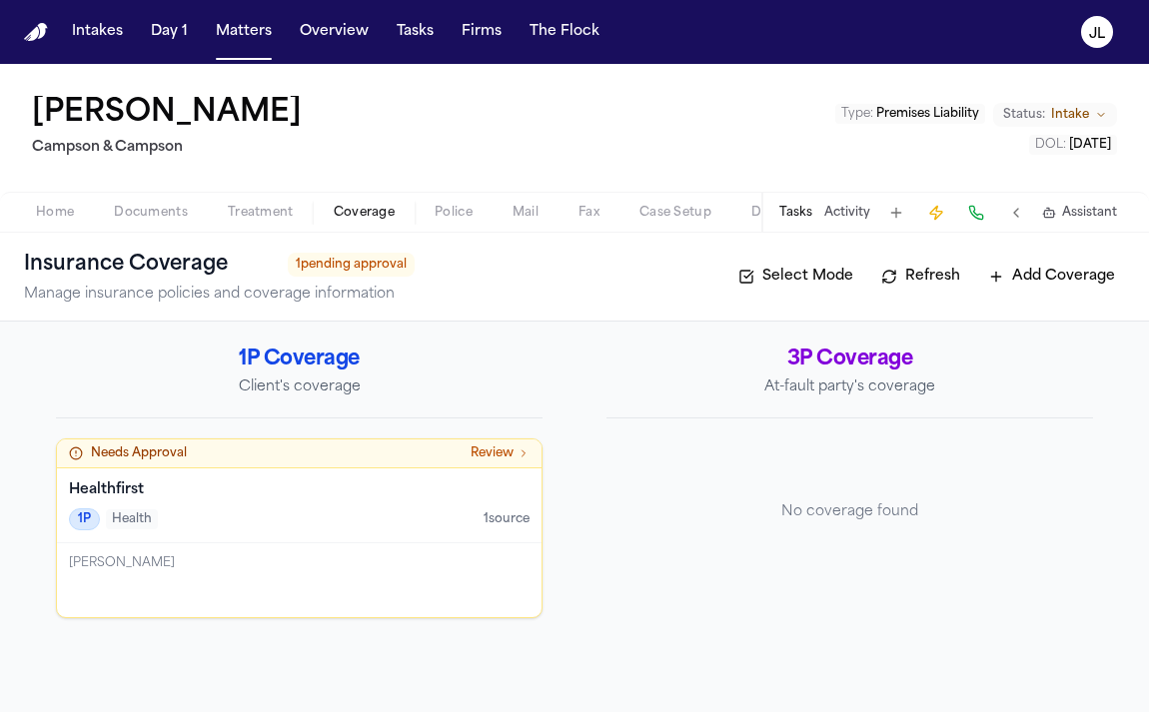
click at [322, 560] on div "[PERSON_NAME]" at bounding box center [299, 563] width 460 height 16
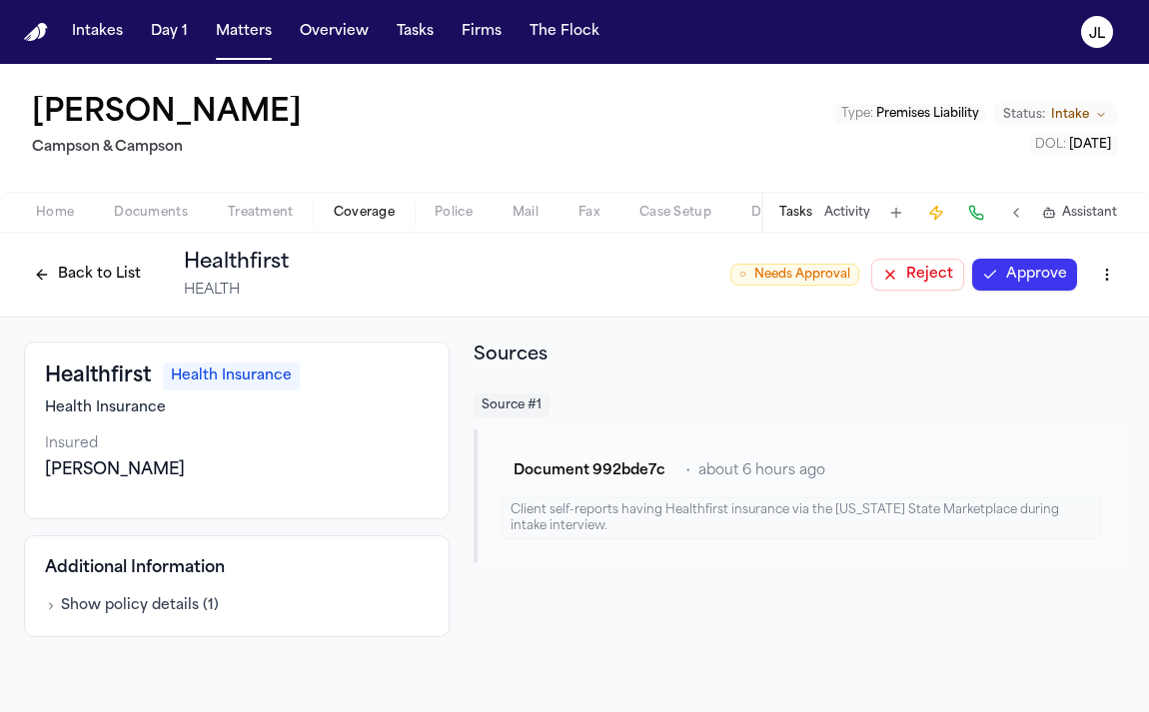
click at [1025, 294] on div "Back to List Healthfirst HEALTH ○ Needs Approval Reject Approve" at bounding box center [574, 275] width 1101 height 52
click at [1025, 289] on button "Approve" at bounding box center [1024, 275] width 105 height 32
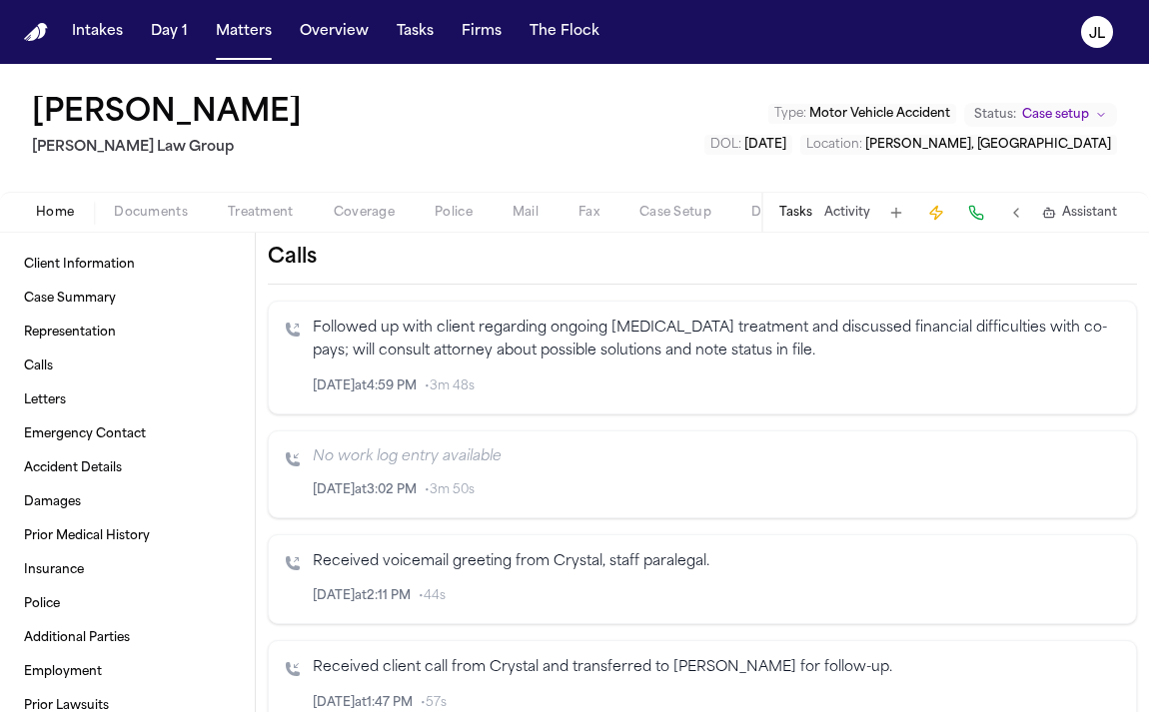
scroll to position [791, 0]
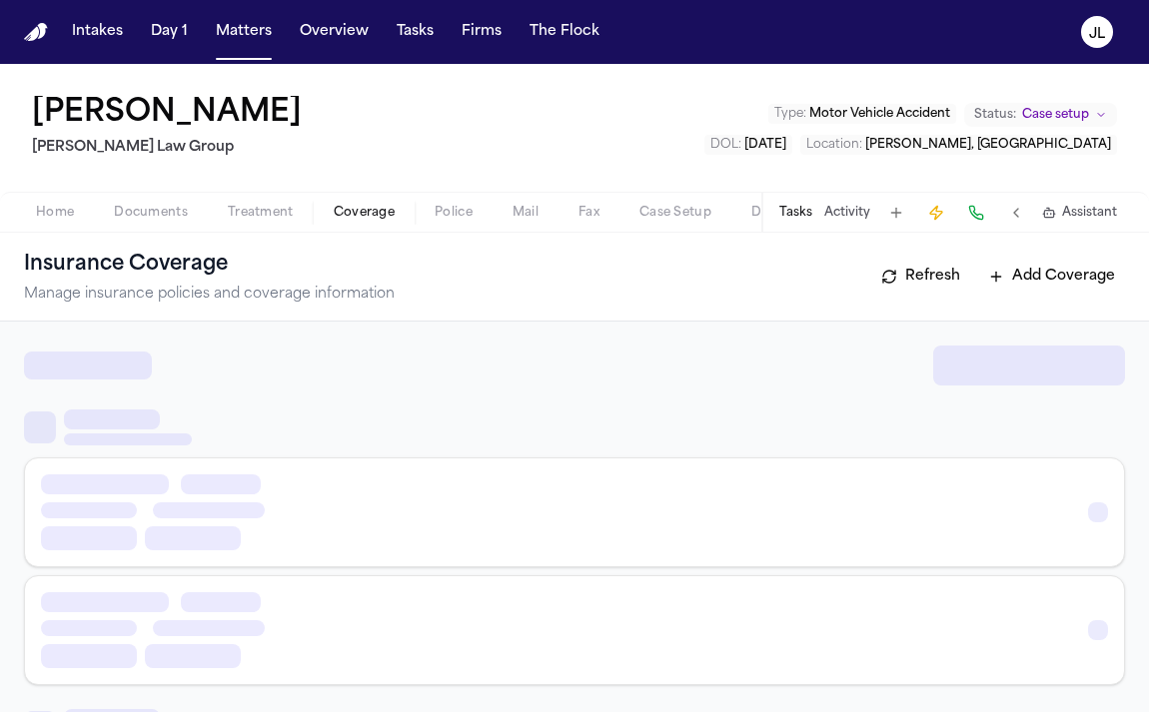
click at [375, 219] on span "Coverage" at bounding box center [364, 213] width 61 height 16
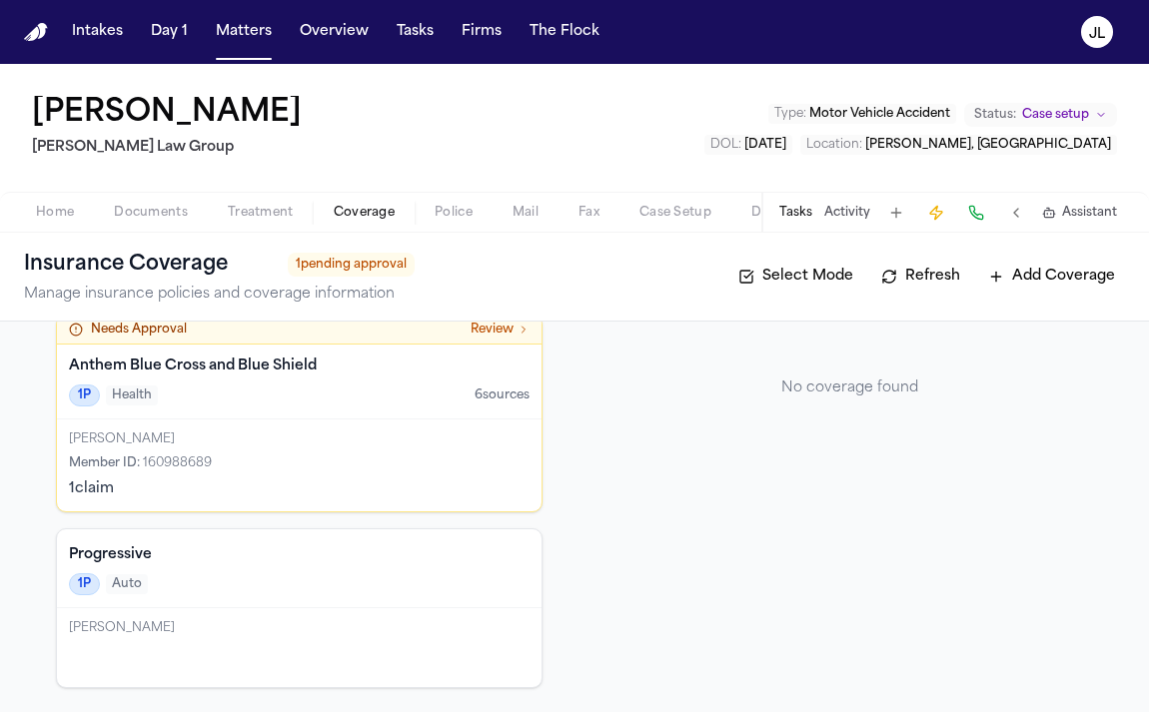
scroll to position [119, 0]
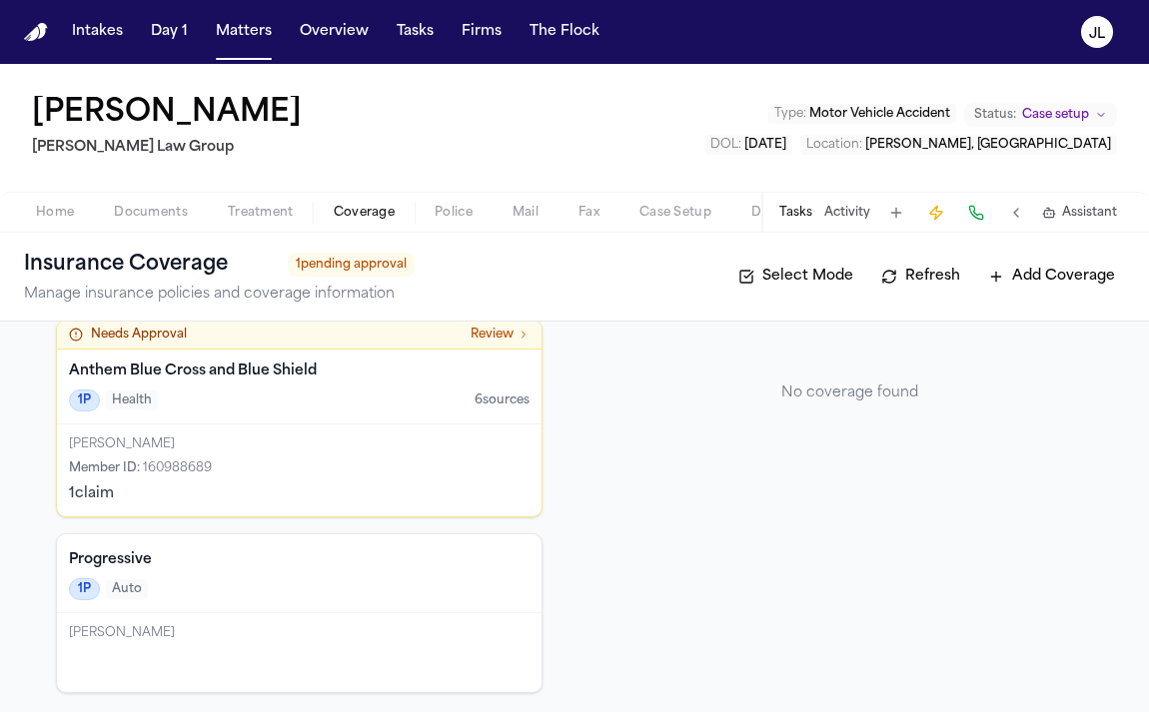
click at [368, 499] on div "1 claim" at bounding box center [299, 494] width 460 height 20
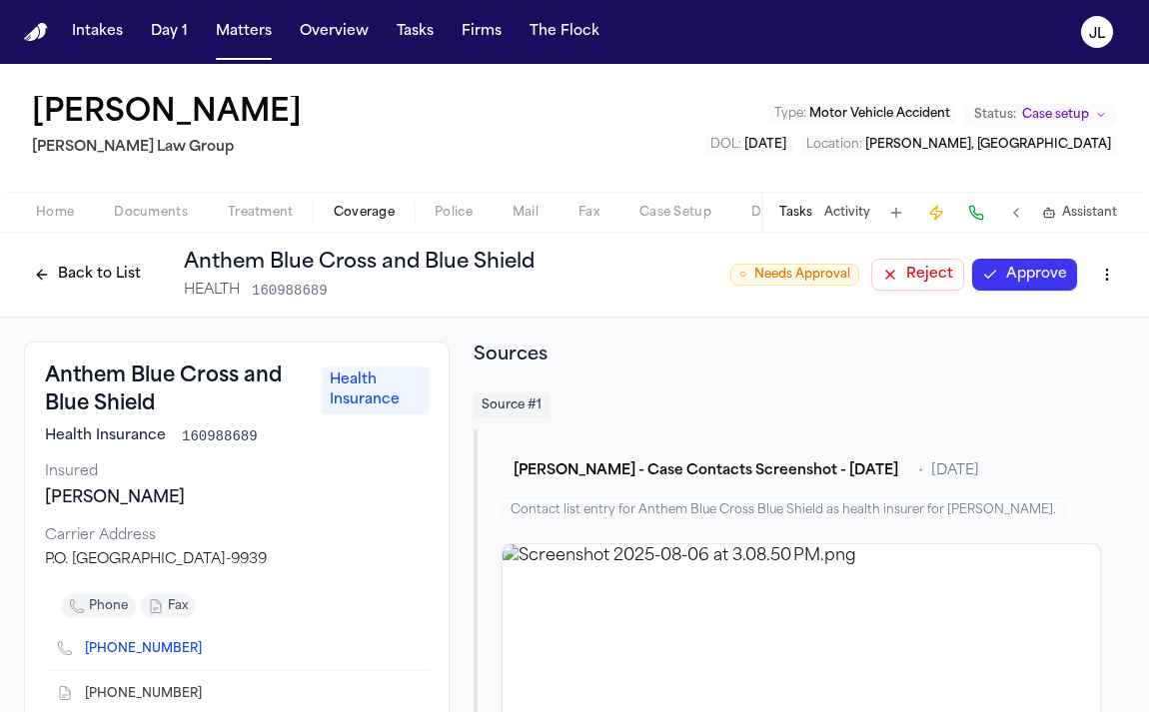
click at [1027, 288] on button "Approve" at bounding box center [1024, 275] width 105 height 32
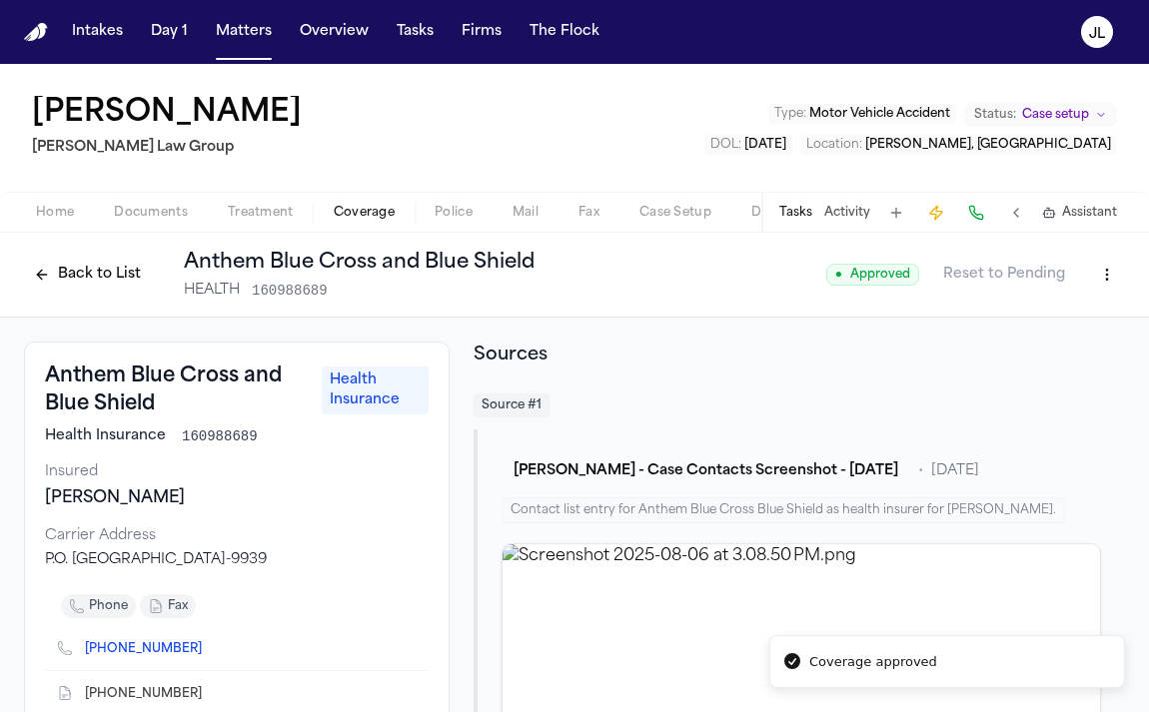
click at [90, 283] on button "Back to List" at bounding box center [87, 275] width 127 height 32
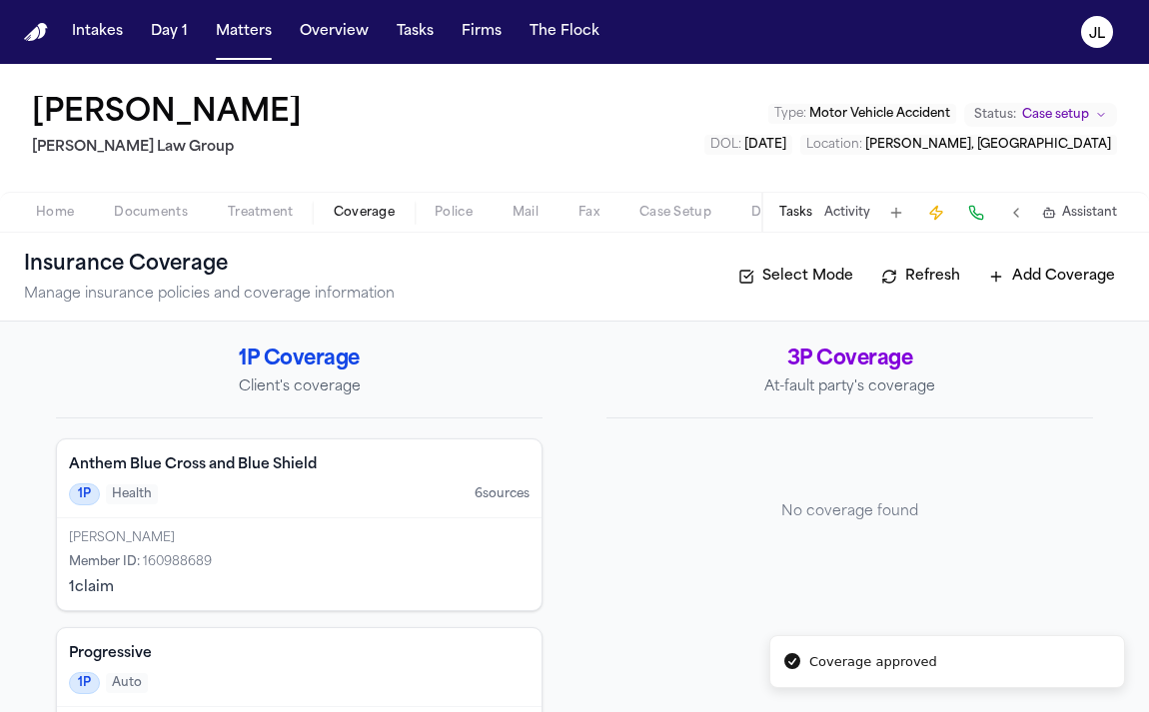
scroll to position [99, 0]
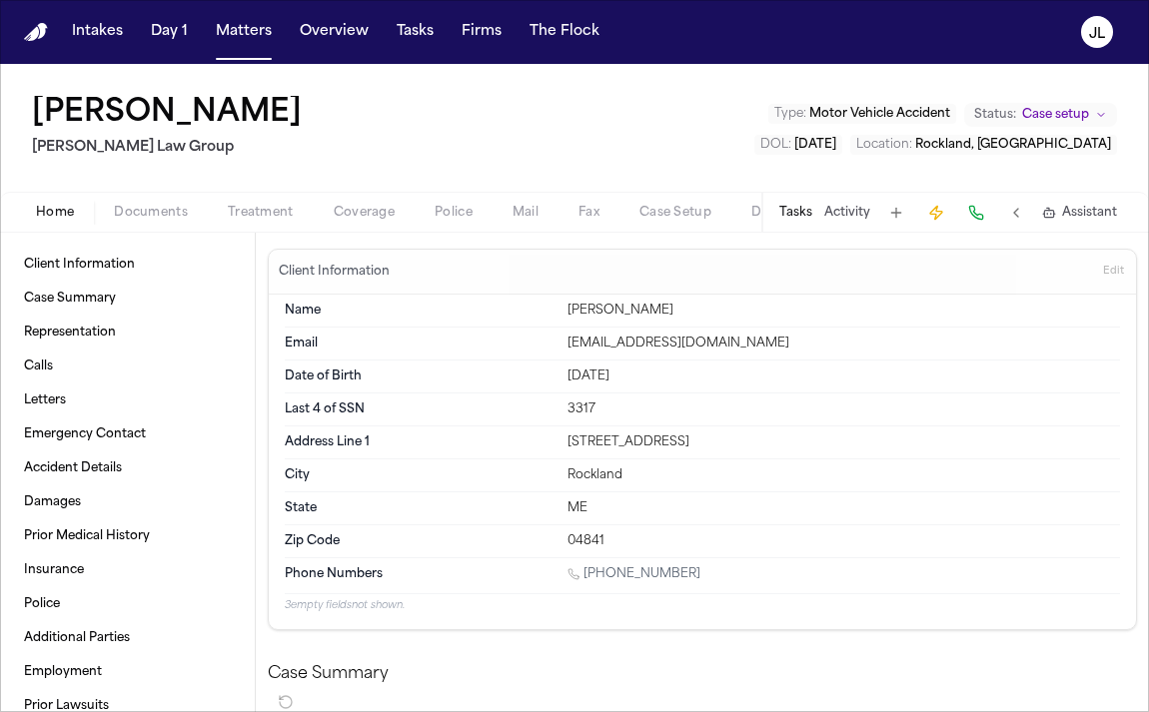
click at [344, 211] on span "Coverage" at bounding box center [364, 213] width 61 height 16
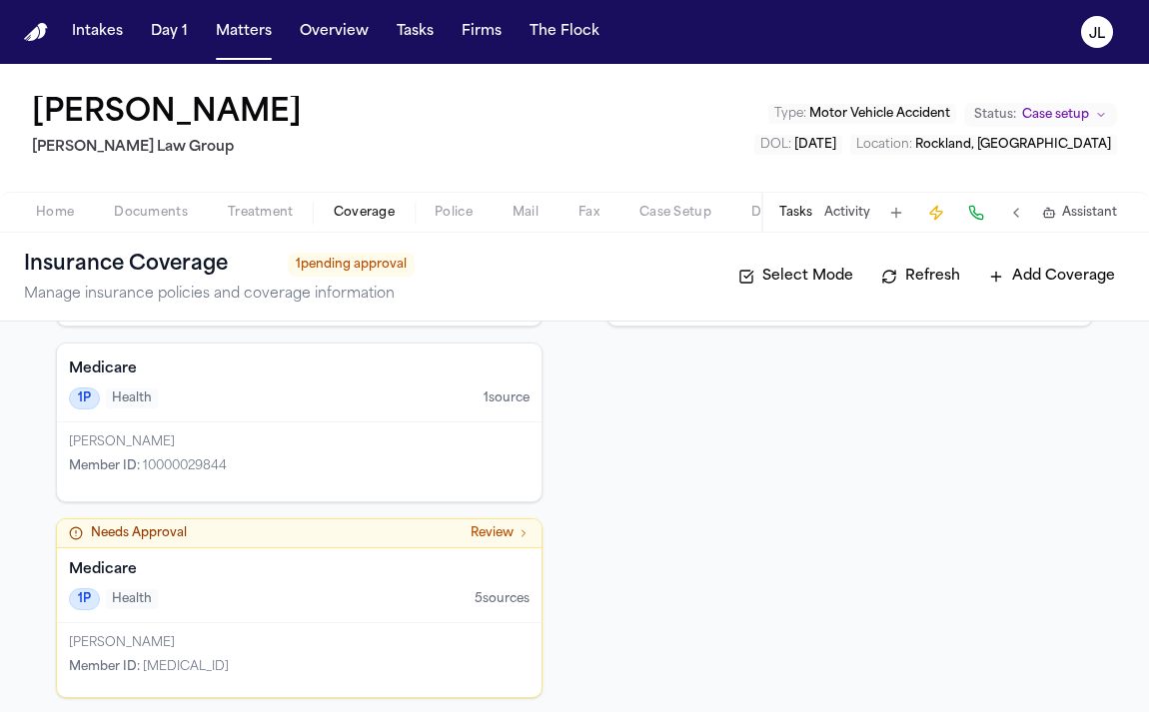
scroll to position [282, 0]
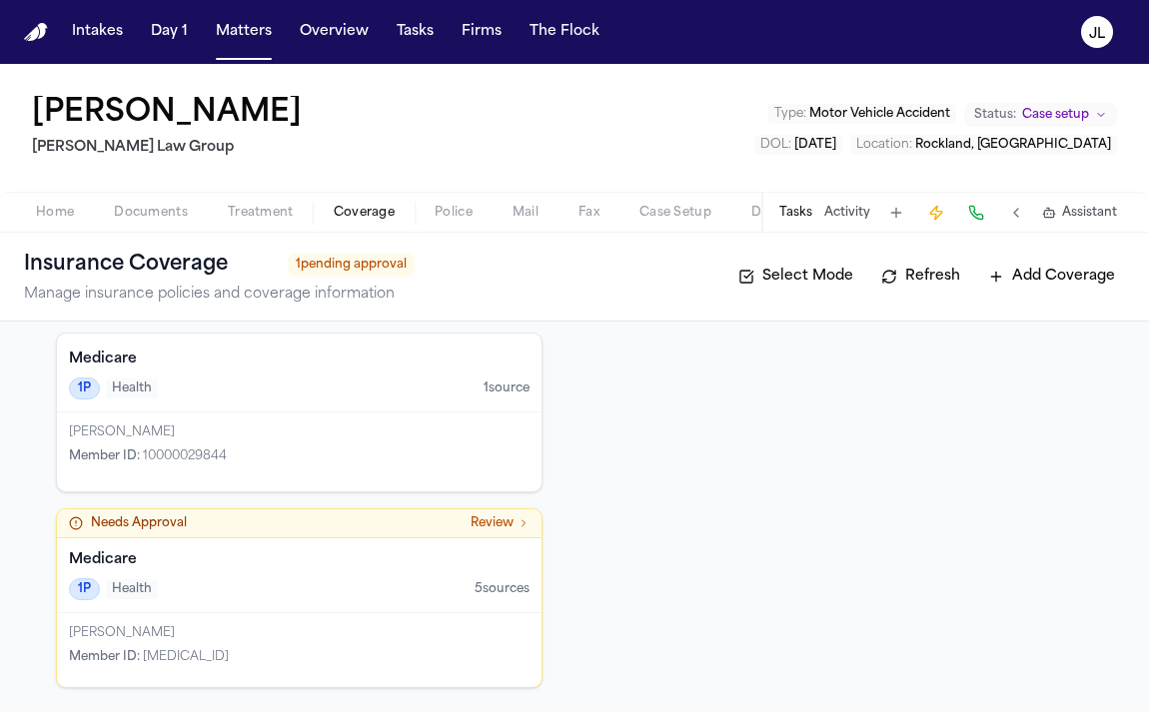
click at [425, 601] on div "Medicare 1P Health 5 source s" at bounding box center [299, 575] width 484 height 75
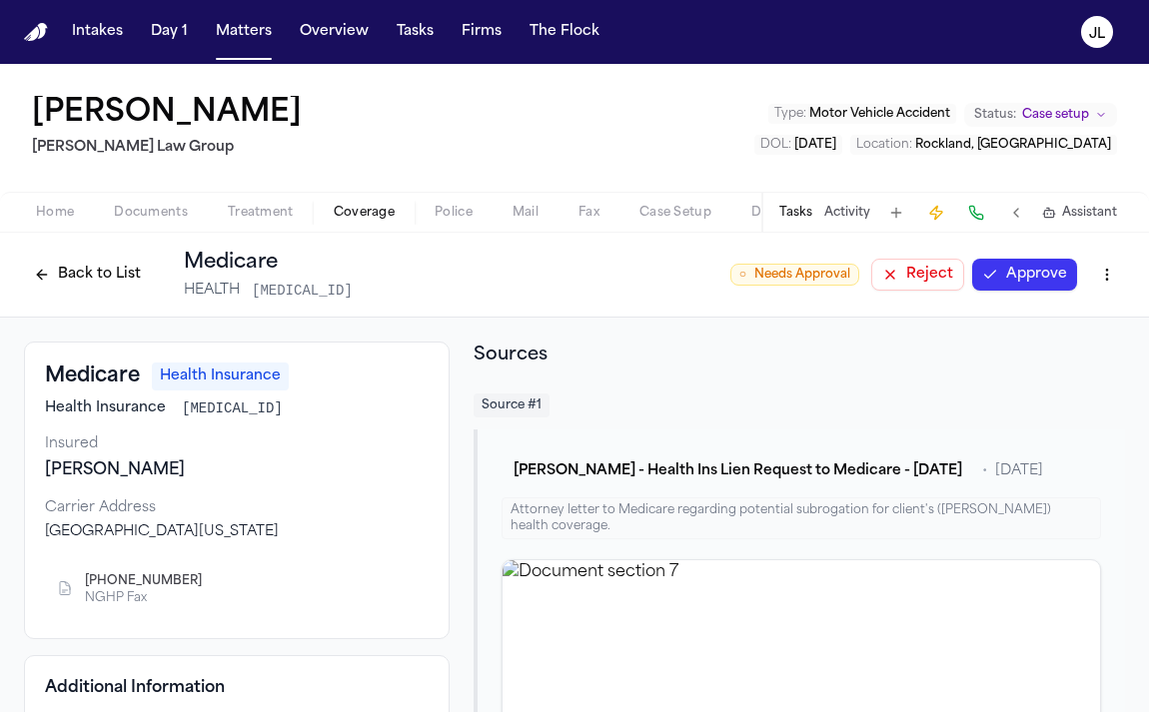
click at [1036, 274] on button "Approve" at bounding box center [1024, 275] width 105 height 32
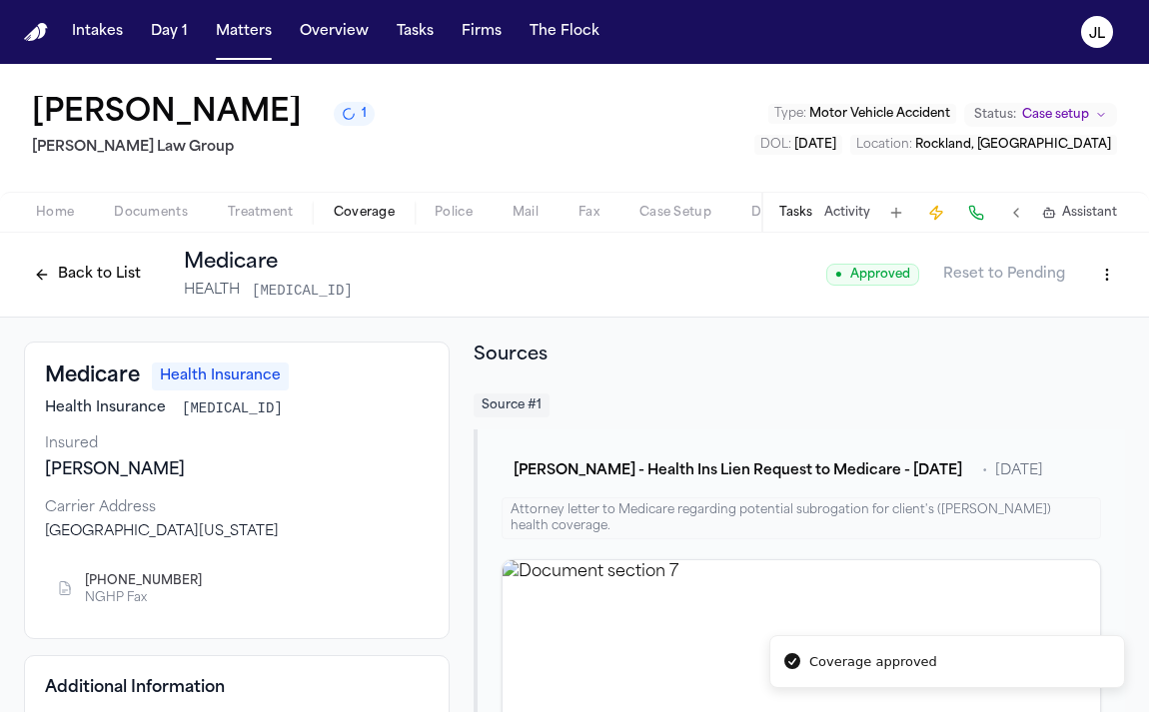
click at [359, 212] on span "Coverage" at bounding box center [364, 213] width 61 height 16
click at [134, 277] on button "Back to List" at bounding box center [87, 275] width 127 height 32
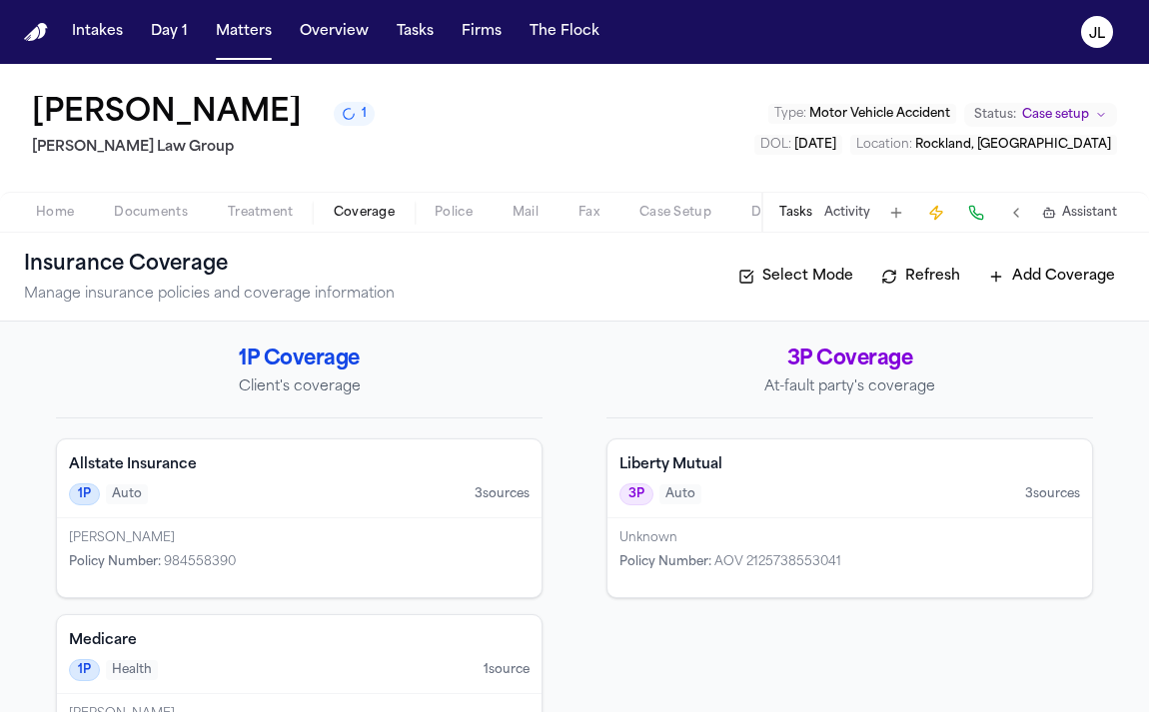
scroll to position [263, 0]
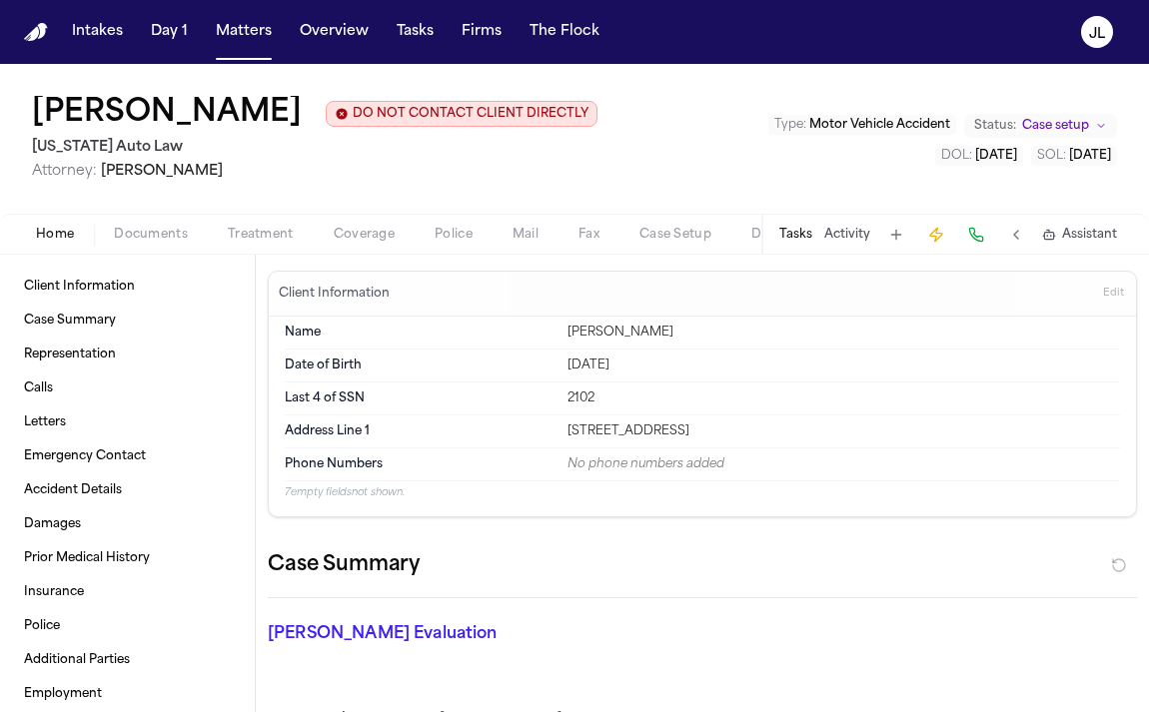
click at [355, 252] on div "Home Documents Treatment Coverage Police Mail Fax Case Setup Demand Workspaces …" at bounding box center [574, 234] width 1149 height 40
click at [351, 222] on div "Home Documents Treatment Coverage Police Mail Fax Case Setup Demand Workspaces …" at bounding box center [574, 234] width 1149 height 40
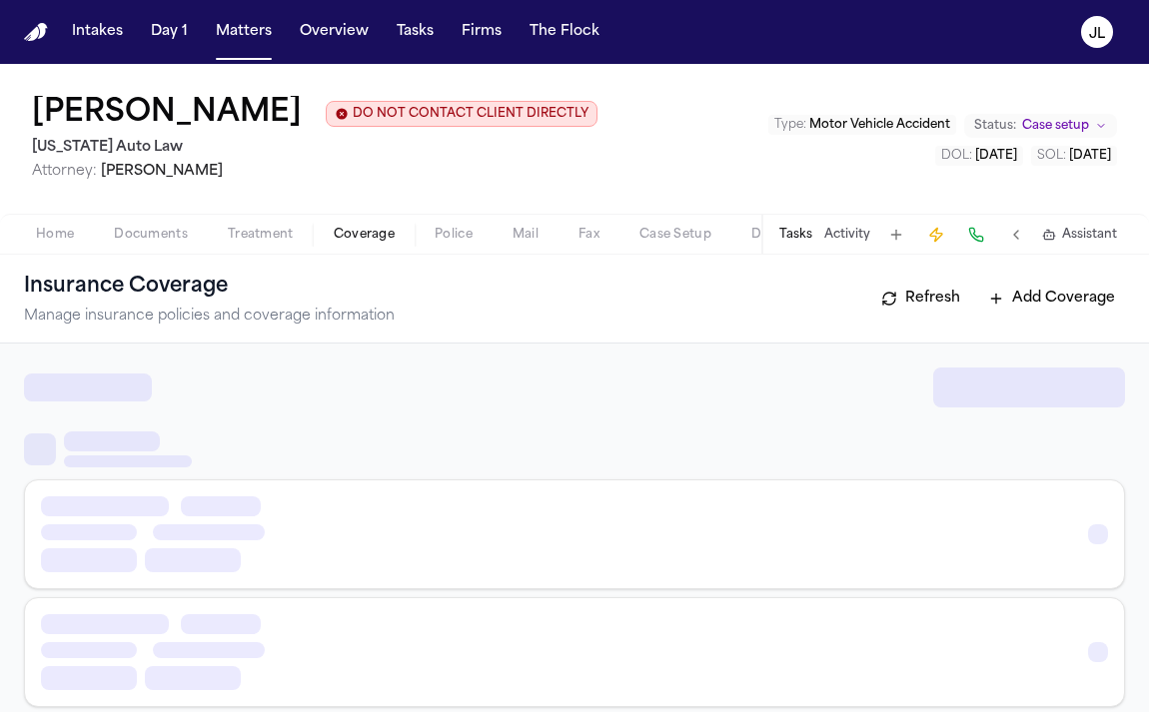
click at [351, 229] on span "Coverage" at bounding box center [364, 235] width 61 height 16
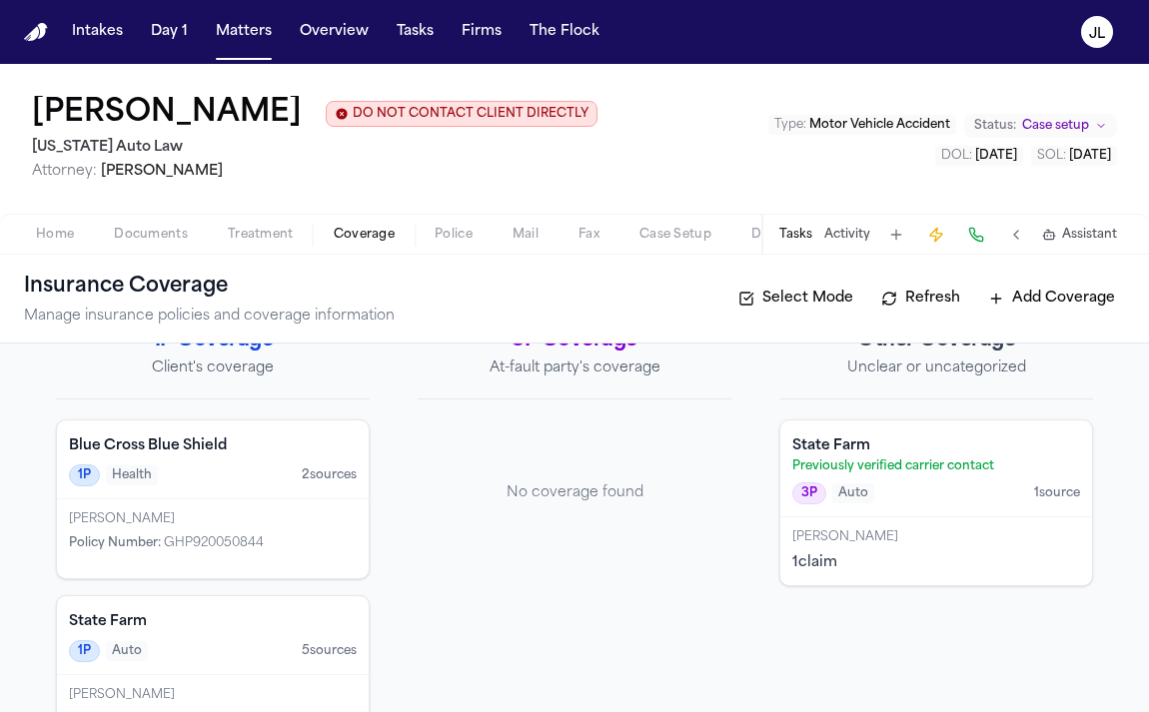
scroll to position [37, 0]
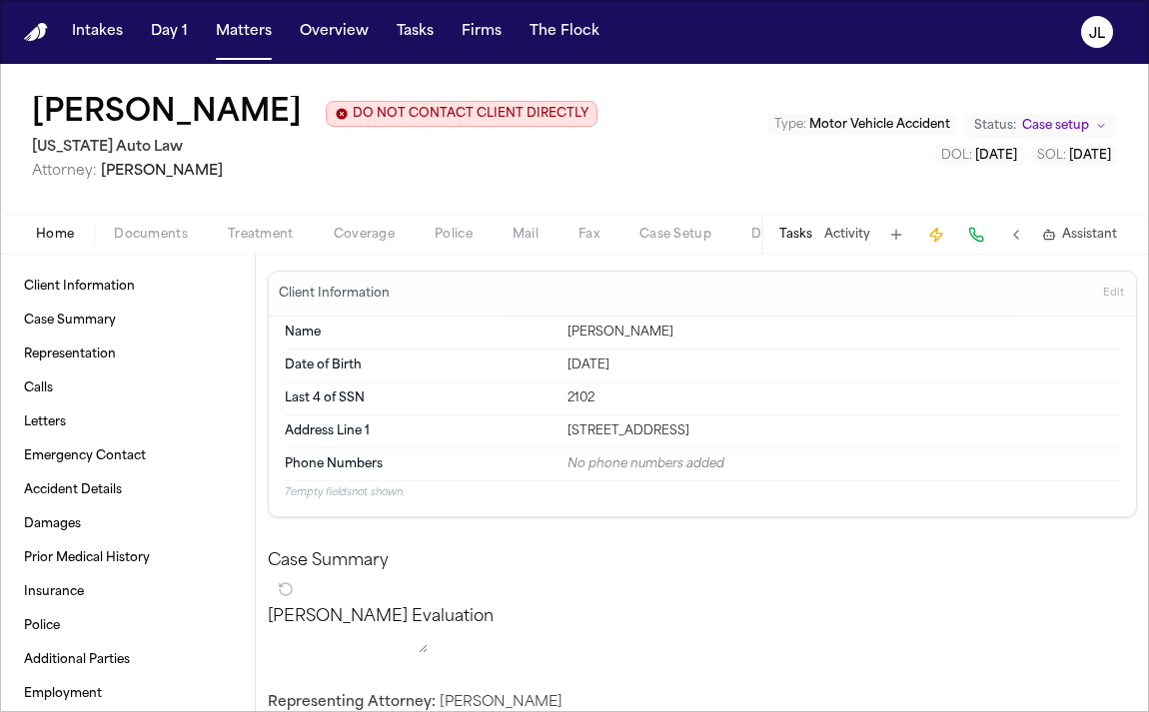
click at [349, 254] on div "Home Documents Treatment Coverage Police Mail Fax Case Setup Demand Workspaces …" at bounding box center [574, 234] width 1149 height 40
click at [349, 251] on div "Home Documents Treatment Coverage Police Mail Fax Case Setup Demand Workspaces …" at bounding box center [574, 234] width 1149 height 40
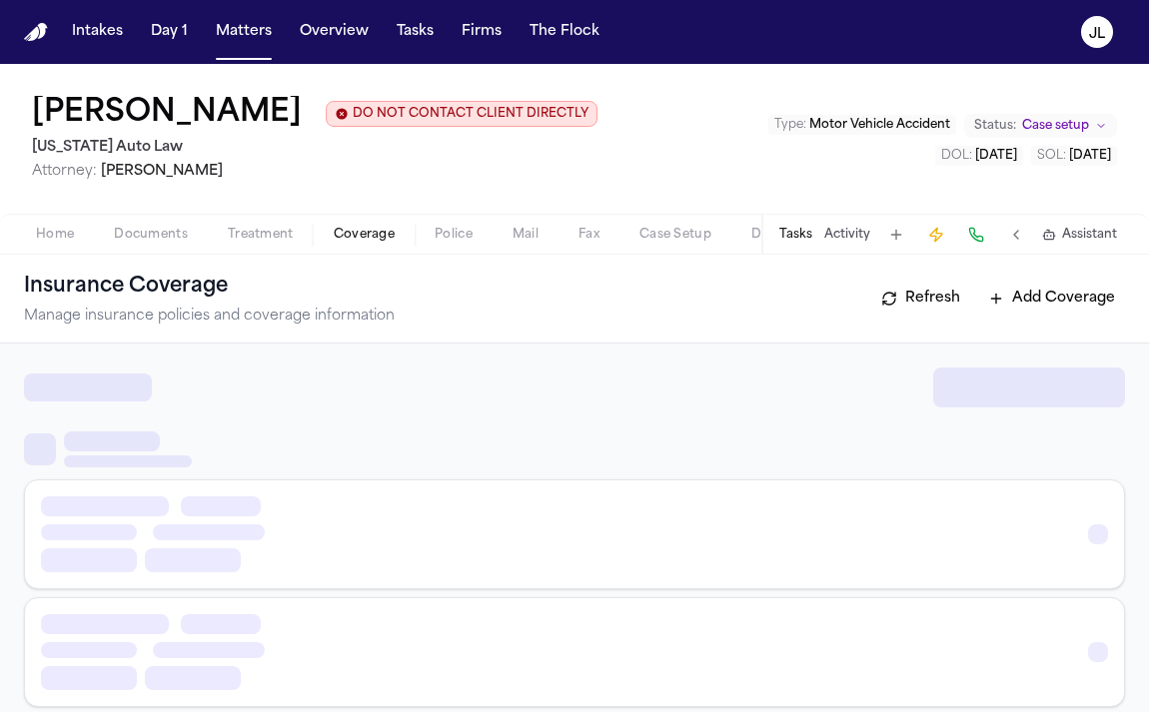
click at [349, 247] on span "button" at bounding box center [364, 246] width 85 height 2
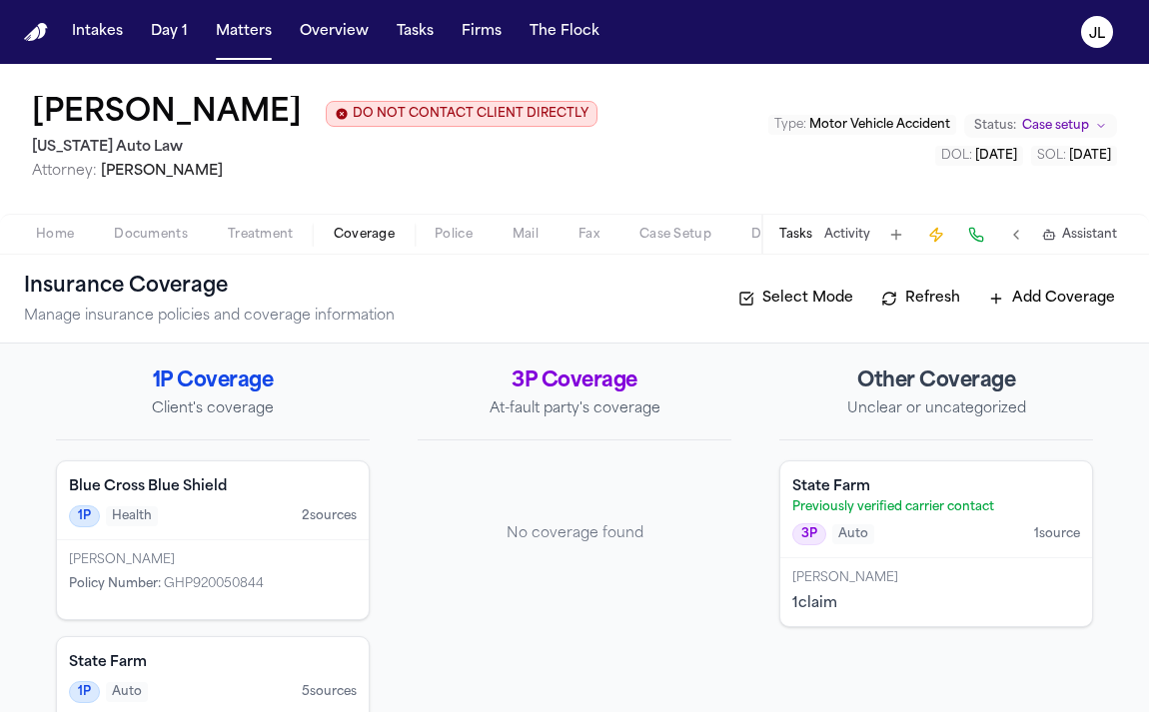
scroll to position [123, 0]
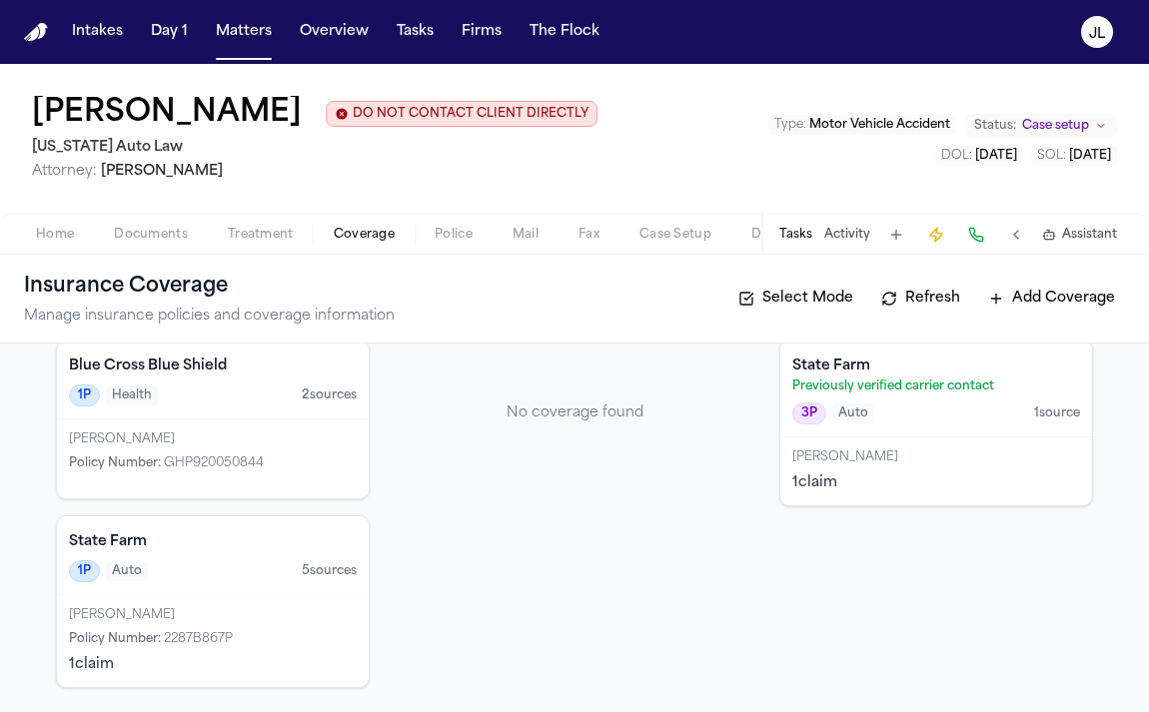
click at [945, 441] on div "Kevin Jones 1 claim" at bounding box center [936, 472] width 312 height 68
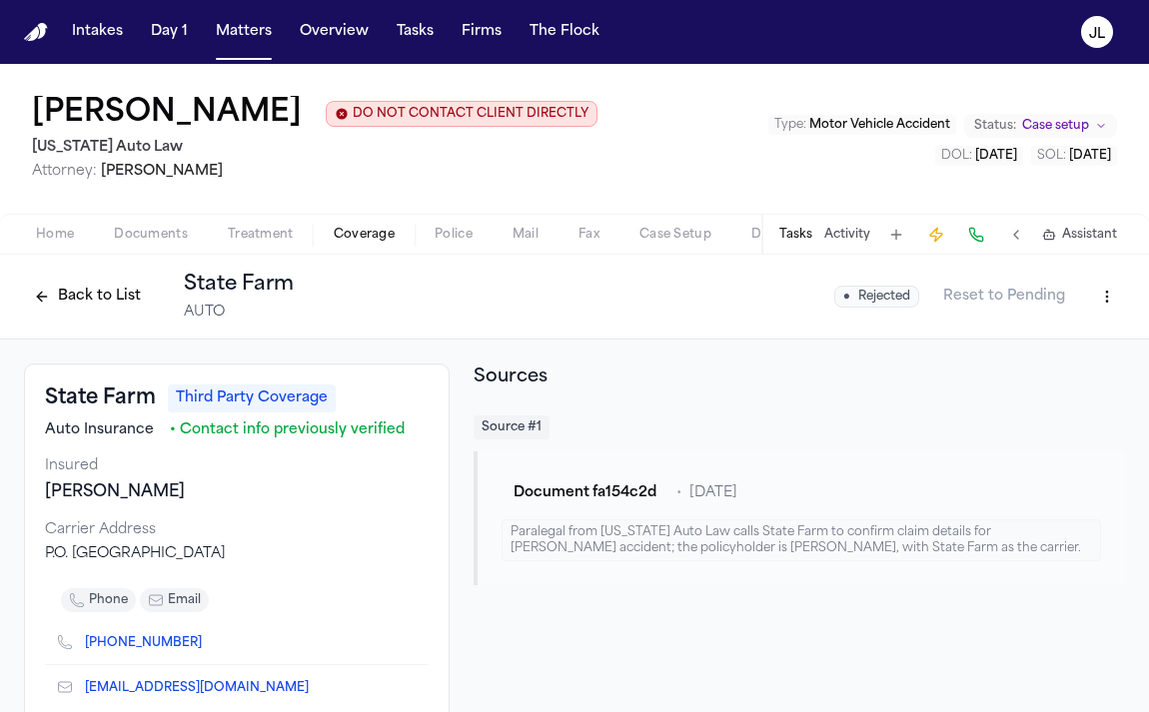
click at [103, 299] on button "Back to List" at bounding box center [87, 297] width 127 height 32
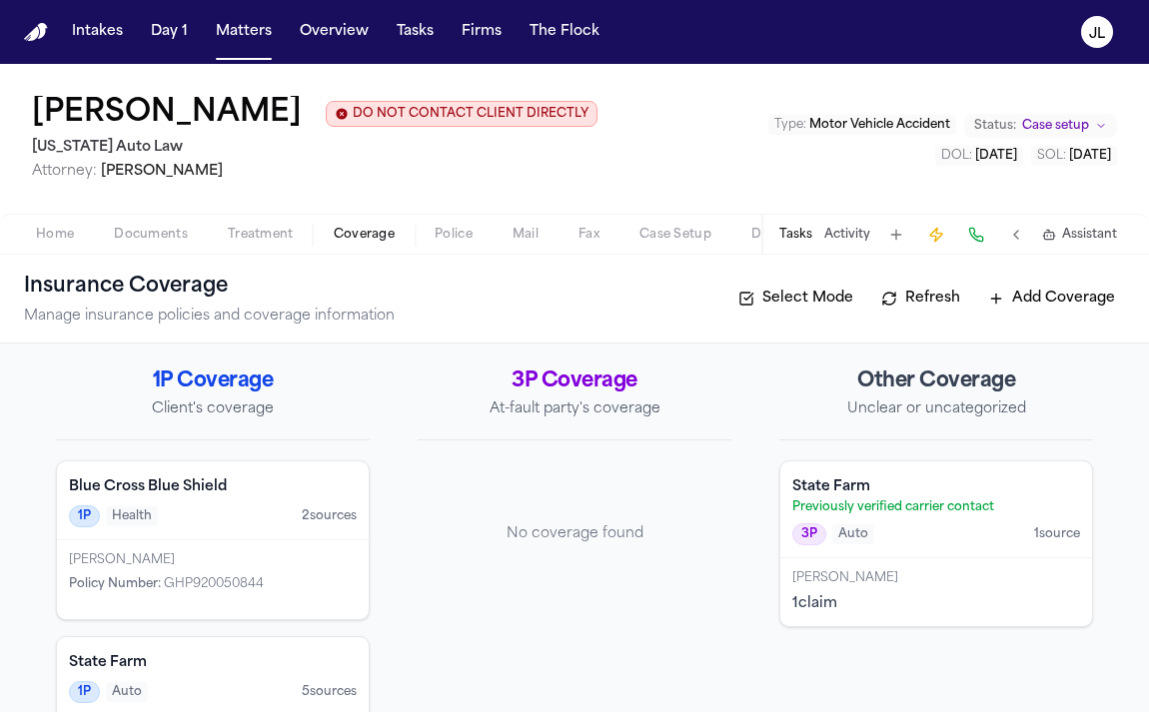
click at [798, 233] on button "Tasks" at bounding box center [795, 235] width 33 height 16
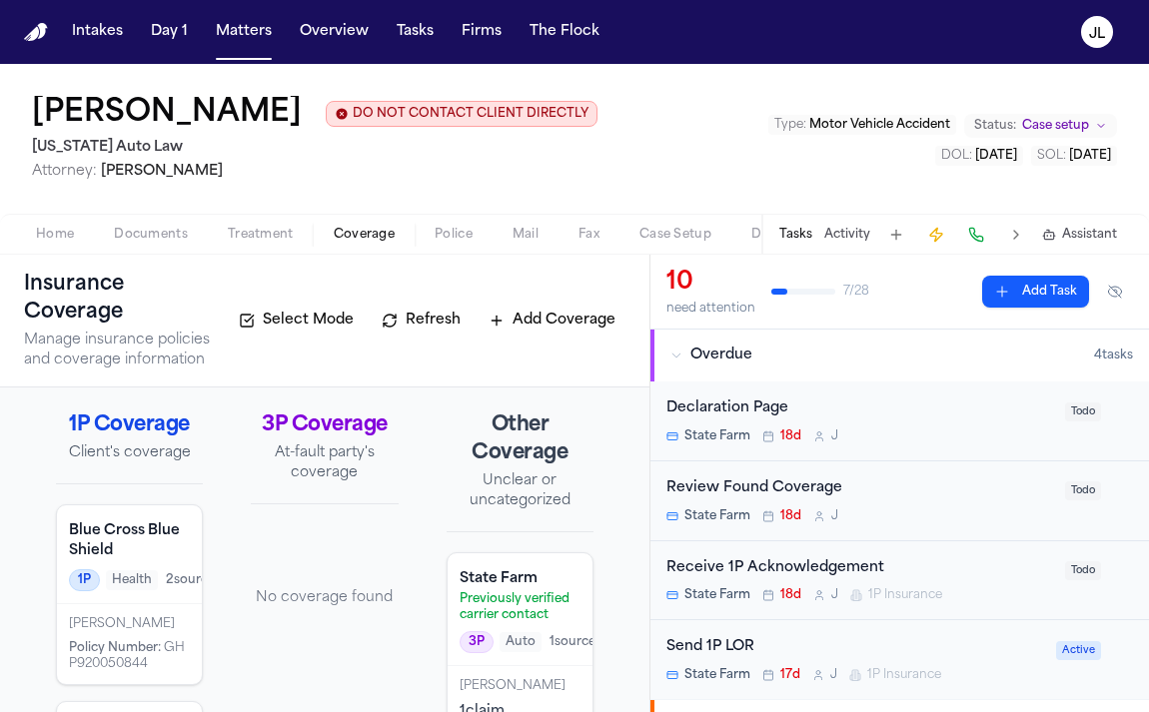
click at [1088, 487] on span "Todo" at bounding box center [1083, 490] width 36 height 19
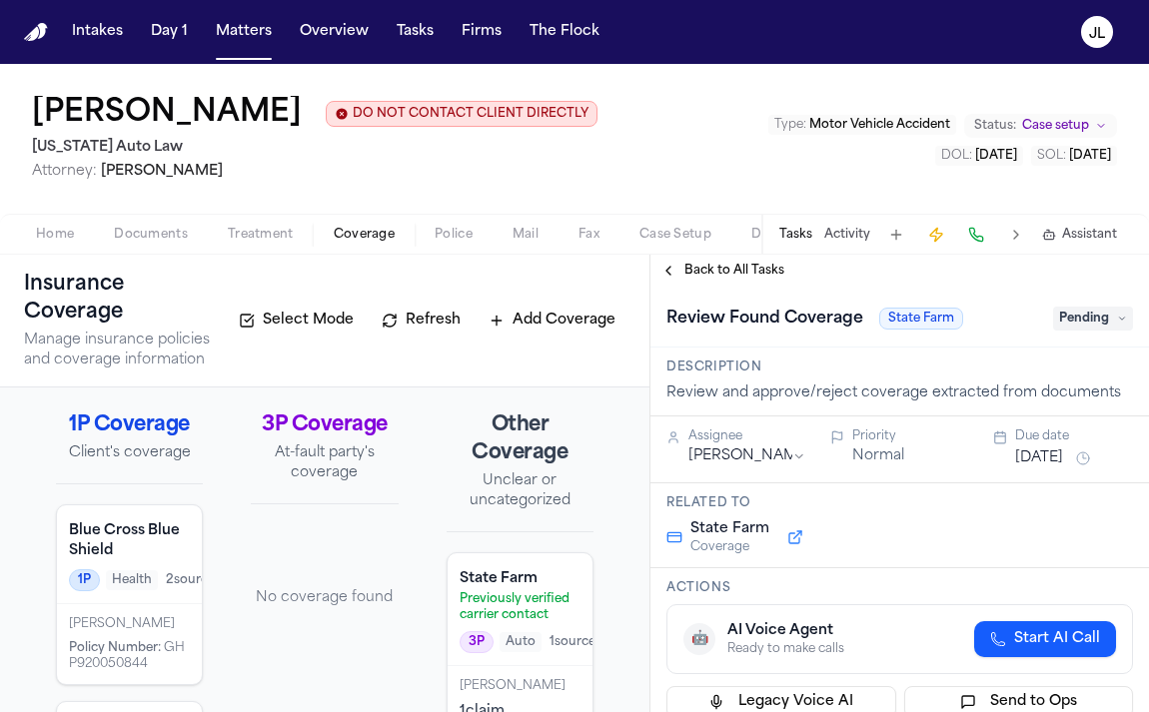
click at [1074, 323] on span "Pending" at bounding box center [1093, 319] width 80 height 24
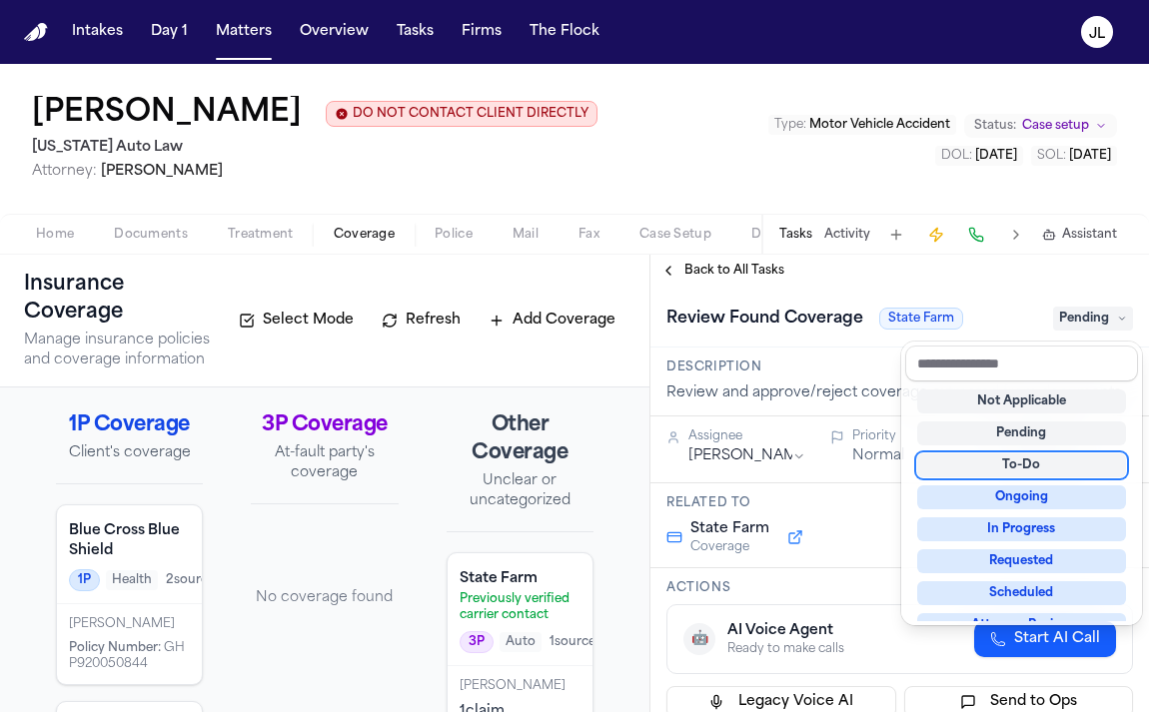
scroll to position [312, 0]
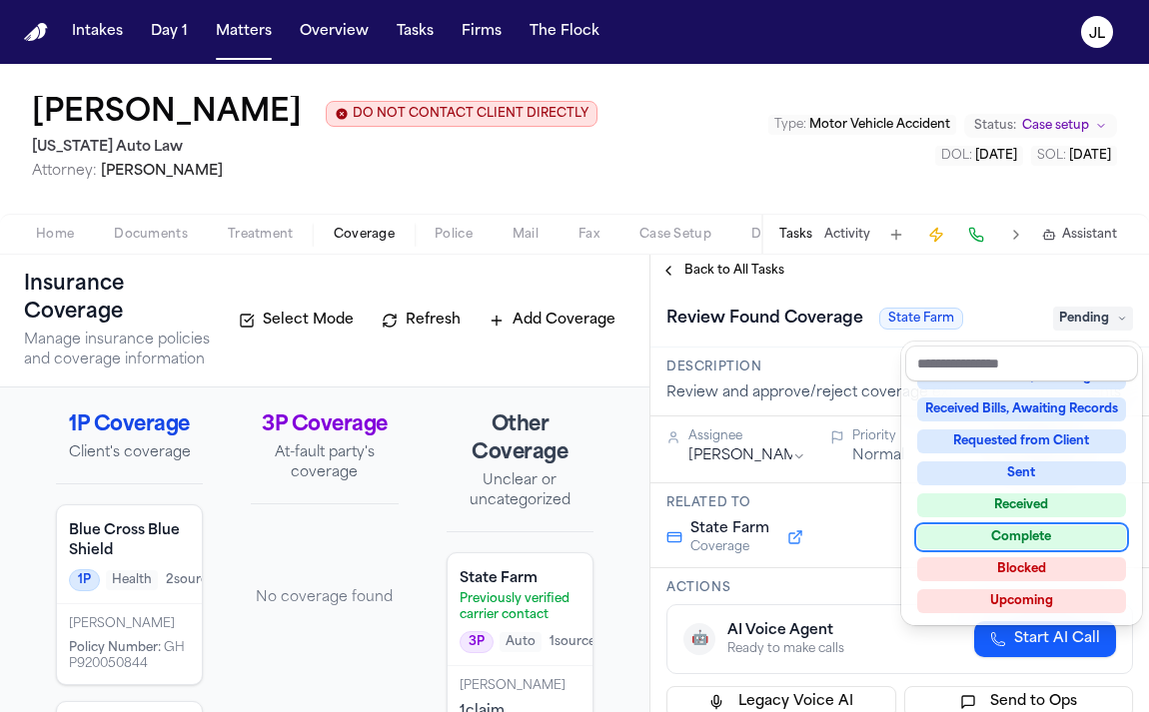
click at [1025, 532] on div "Complete" at bounding box center [1021, 537] width 209 height 24
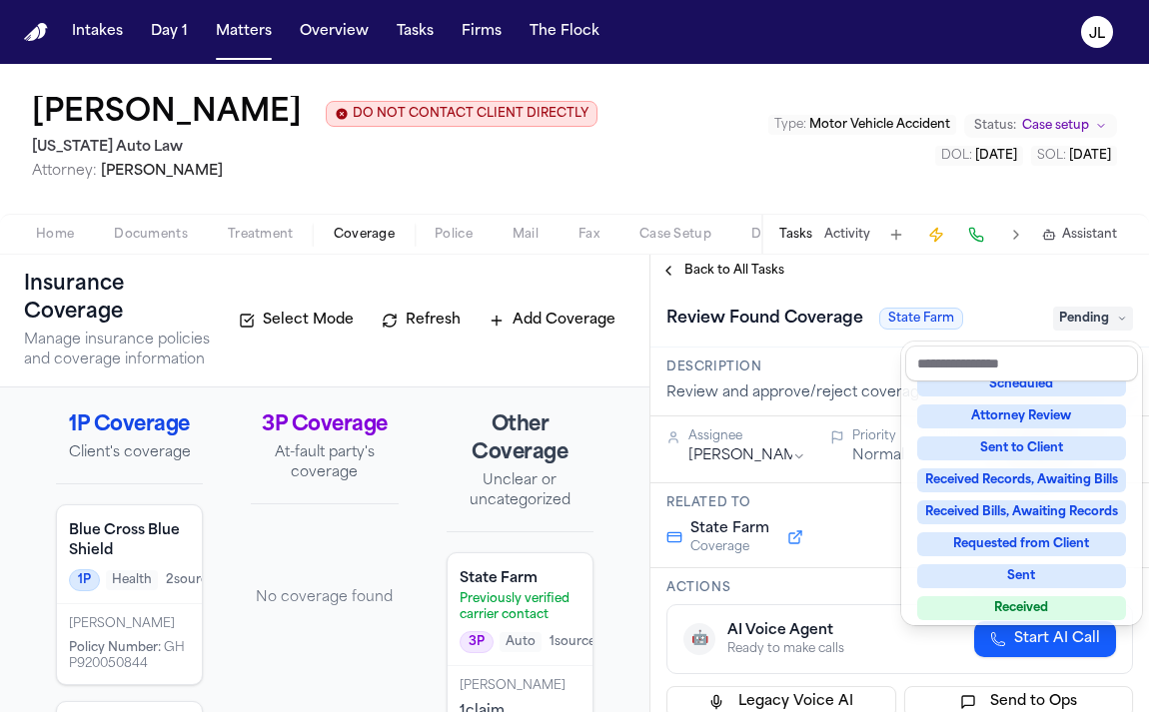
scroll to position [86, 0]
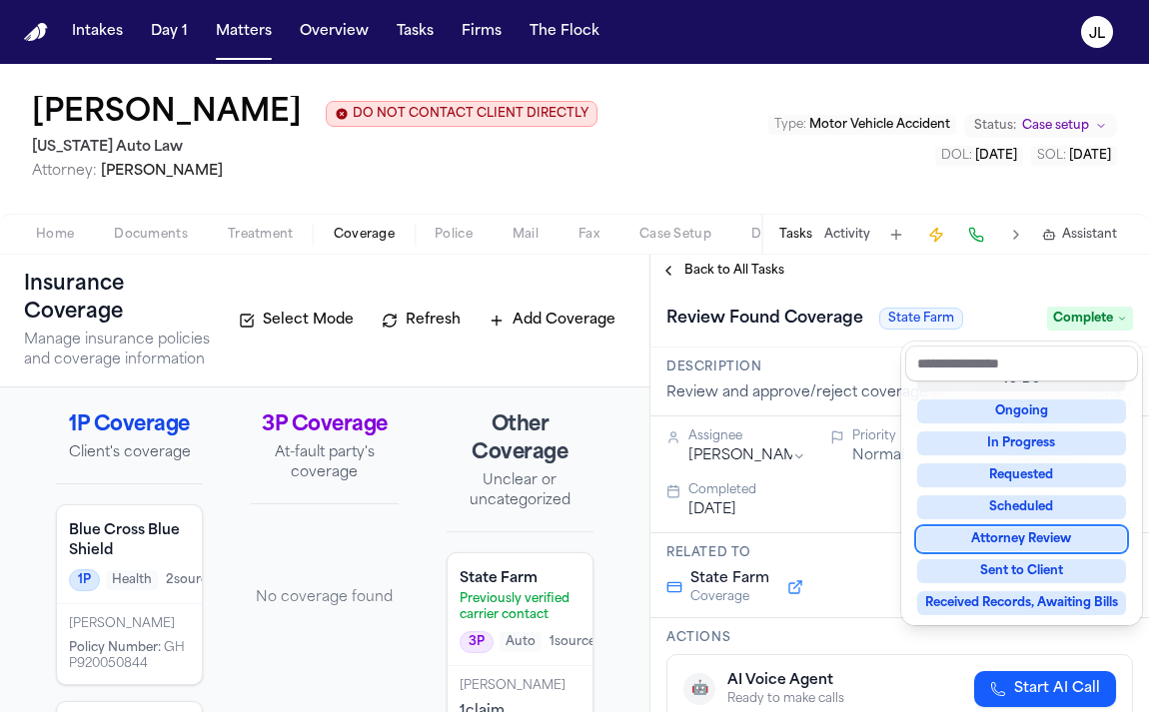
click at [678, 285] on div "**********" at bounding box center [899, 483] width 498 height 457
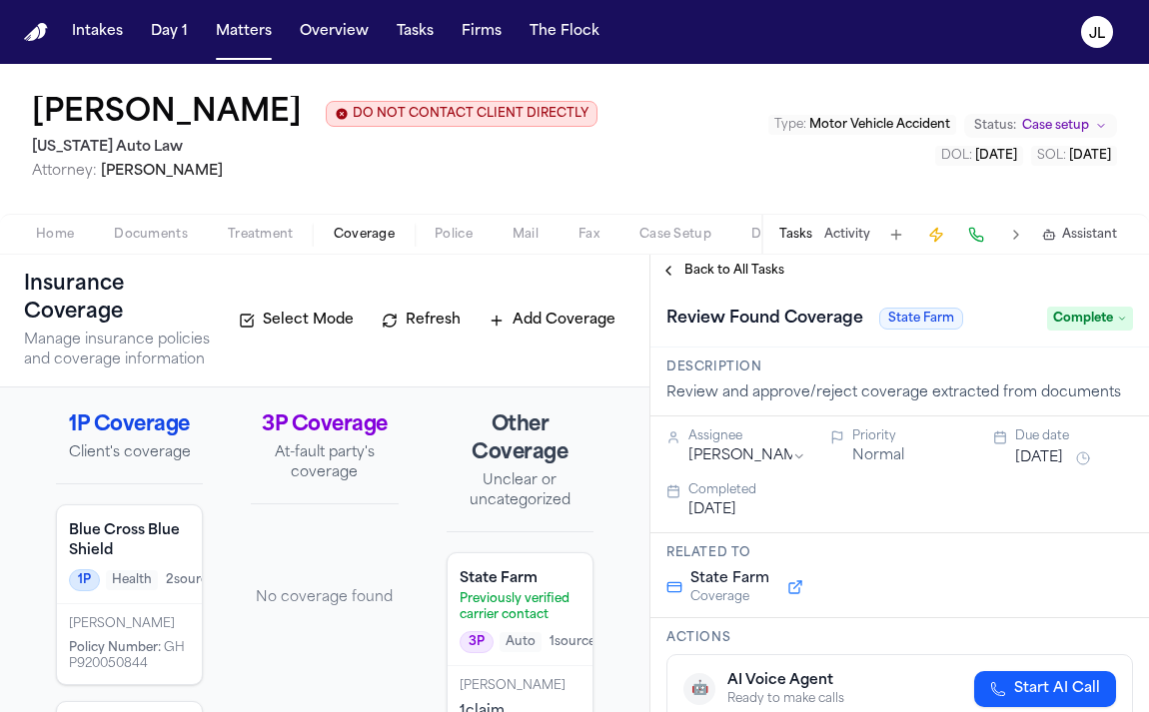
click at [678, 279] on button "Back to All Tasks" at bounding box center [722, 271] width 144 height 16
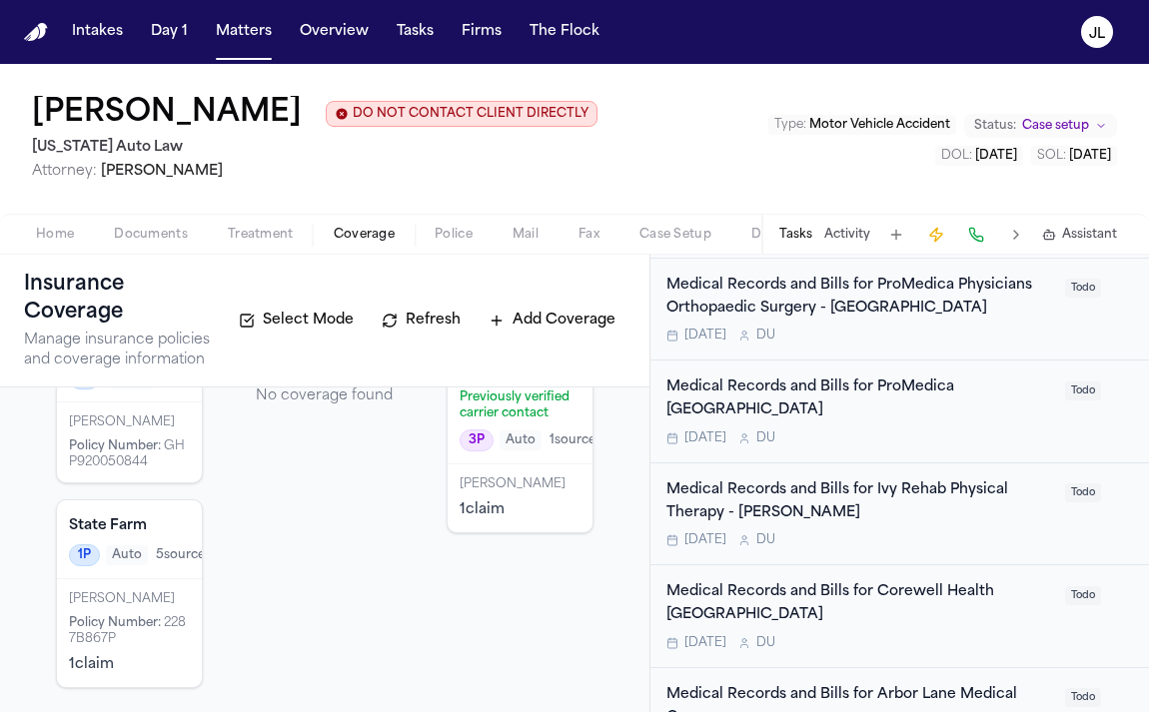
scroll to position [518, 0]
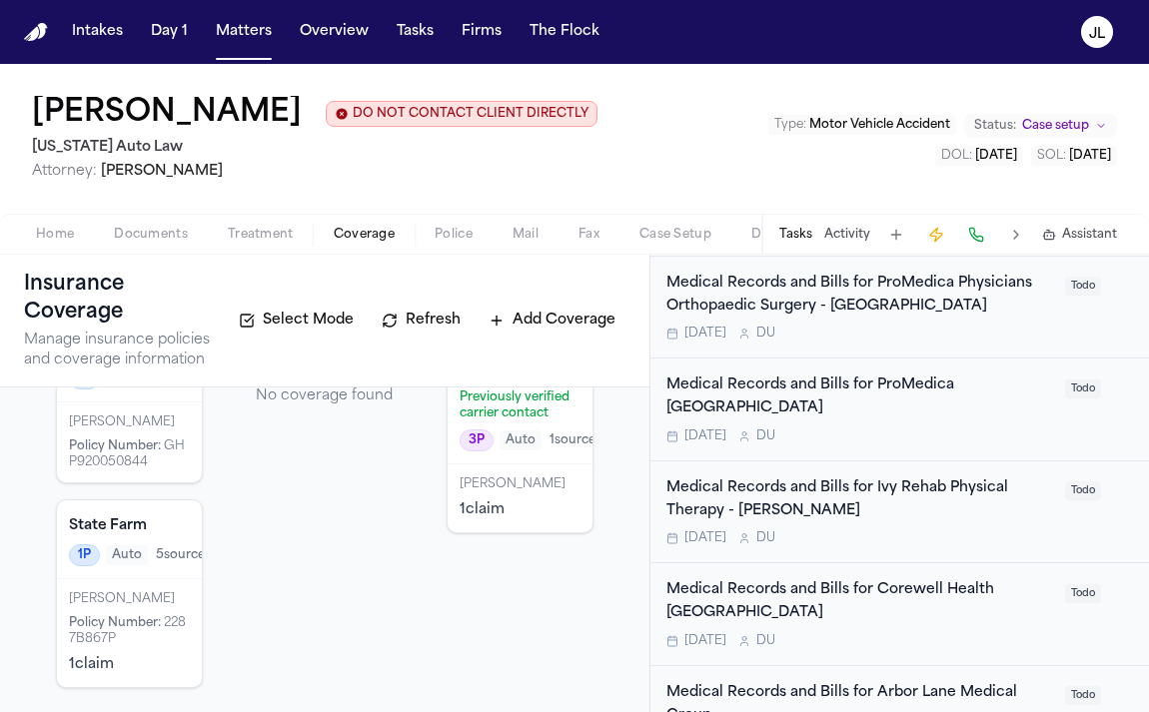
click at [151, 243] on span "Documents" at bounding box center [151, 235] width 74 height 16
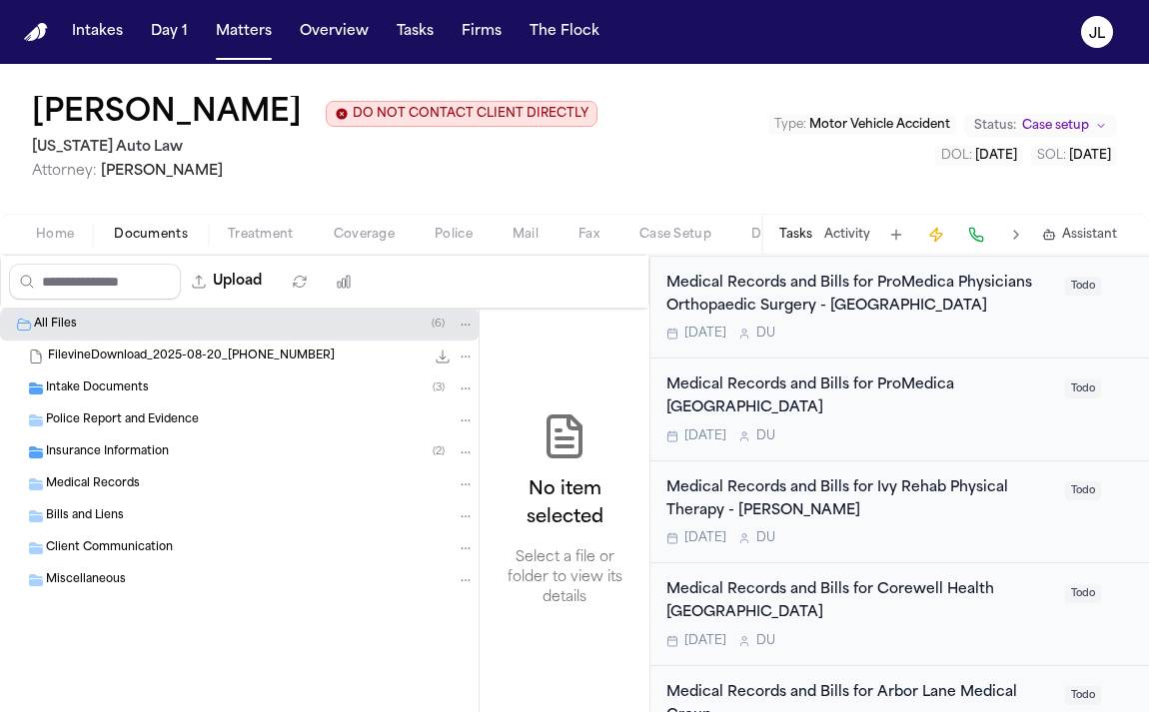
click at [117, 459] on span "Insurance Information" at bounding box center [107, 453] width 123 height 17
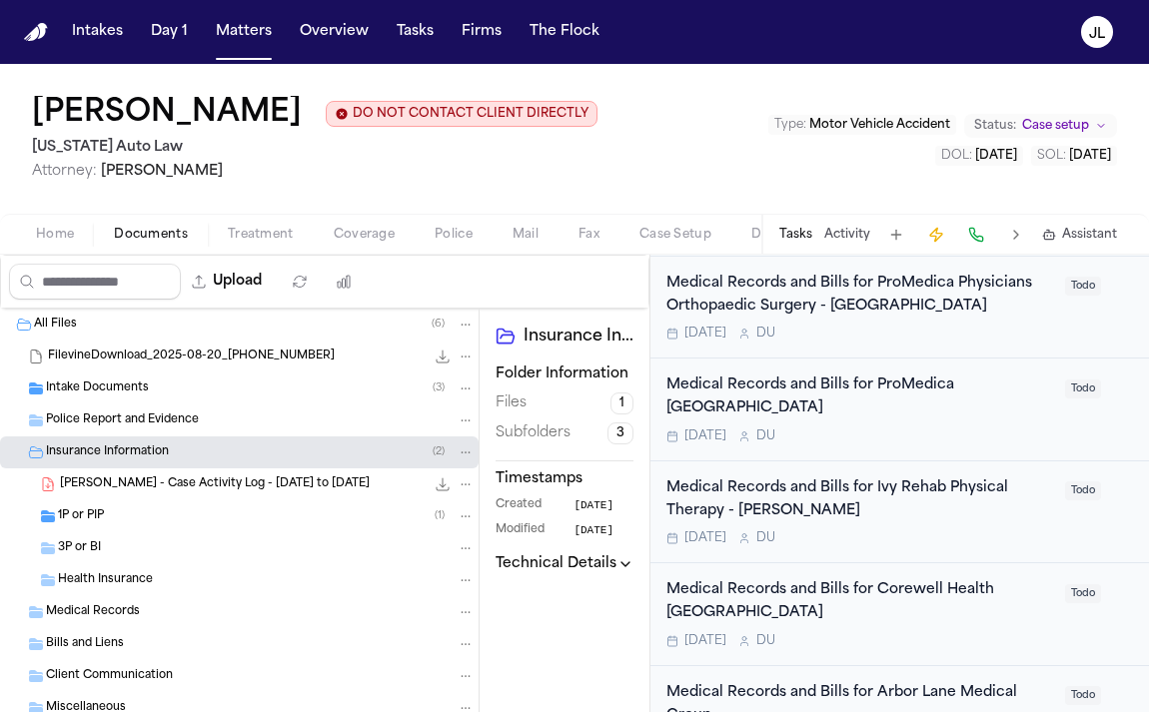
click at [95, 529] on div "1P or PIP ( 1 )" at bounding box center [239, 516] width 478 height 32
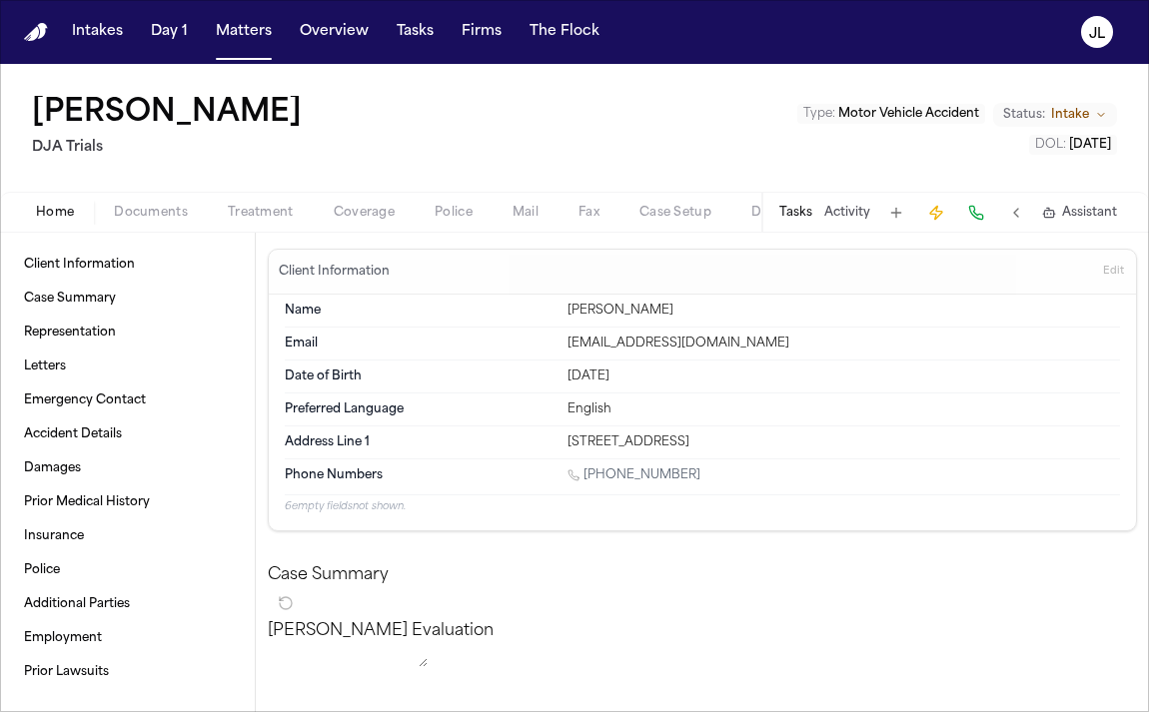
click at [334, 212] on span "Coverage" at bounding box center [364, 213] width 61 height 16
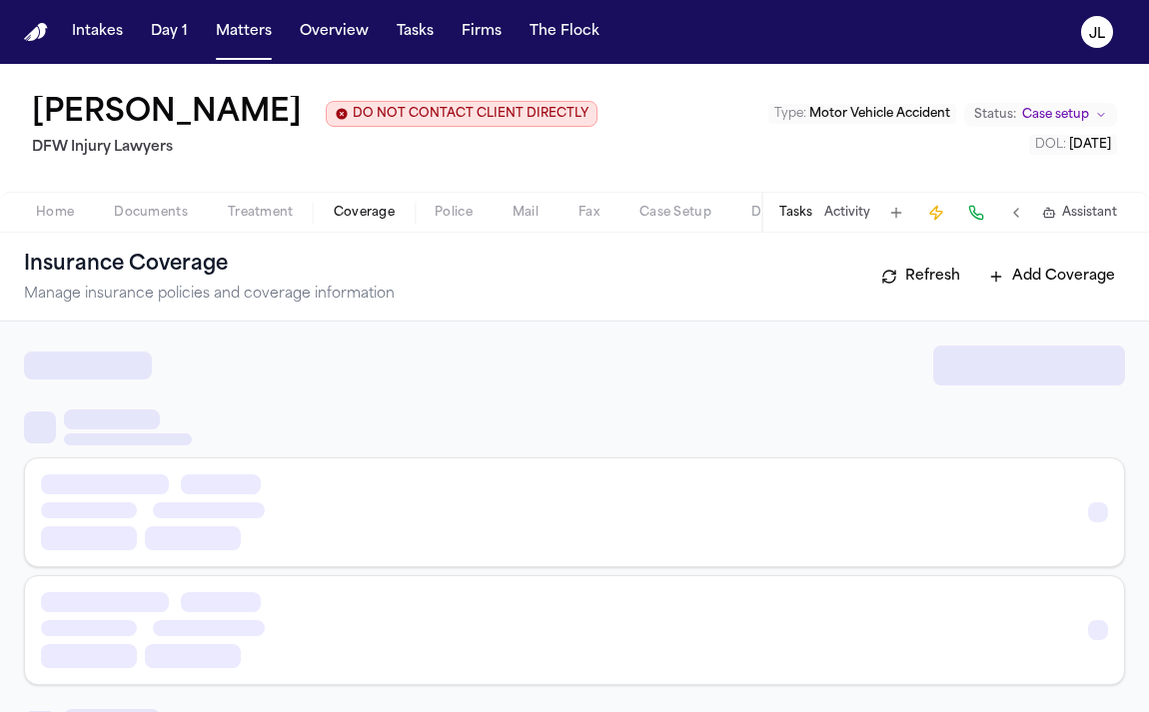
click at [360, 219] on span "Coverage" at bounding box center [364, 213] width 61 height 16
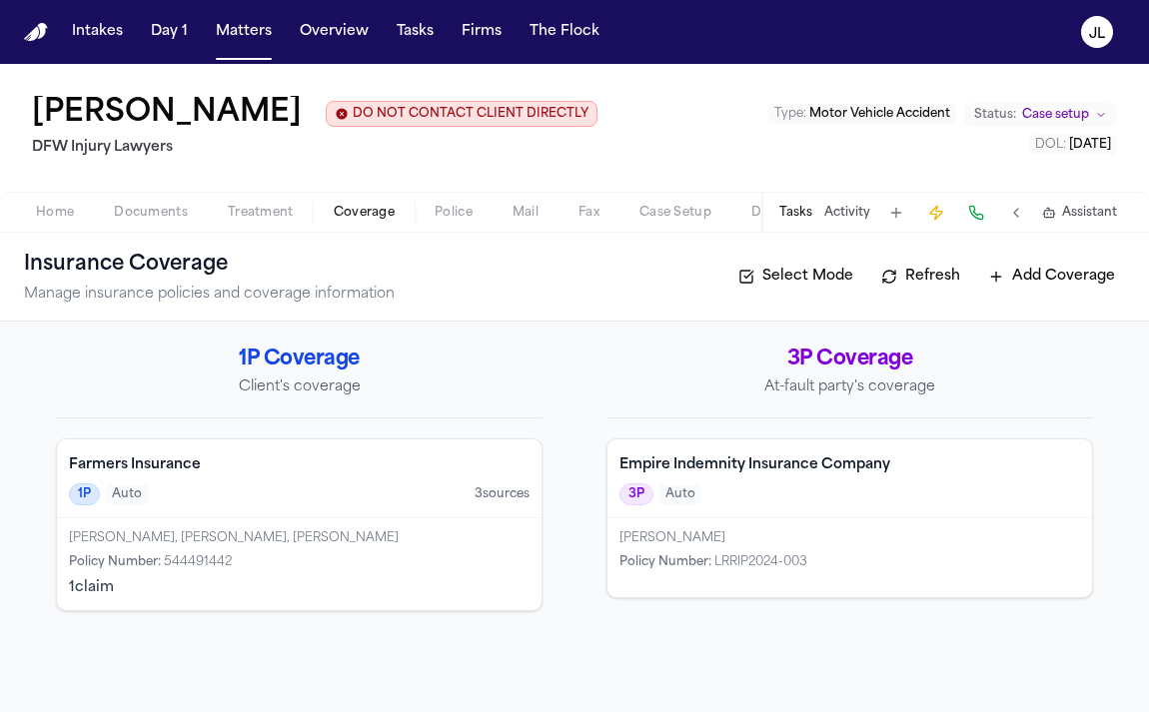
click at [801, 221] on button "Tasks" at bounding box center [795, 213] width 33 height 16
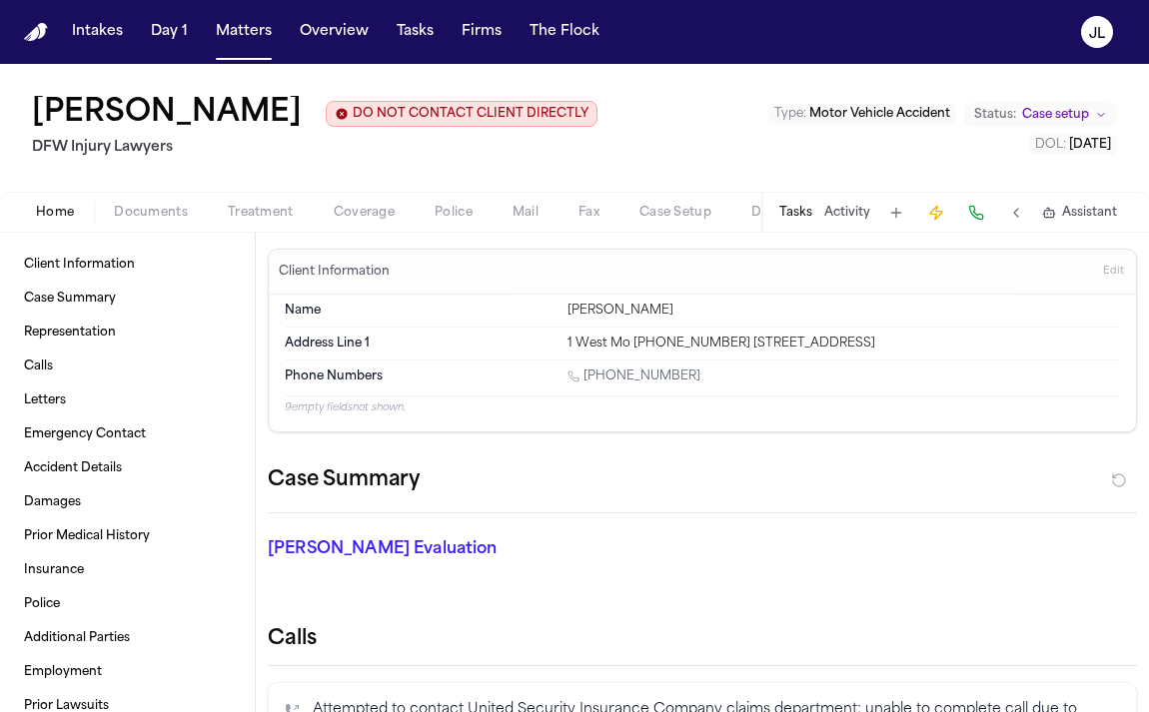
click at [798, 221] on button "Tasks" at bounding box center [795, 213] width 33 height 16
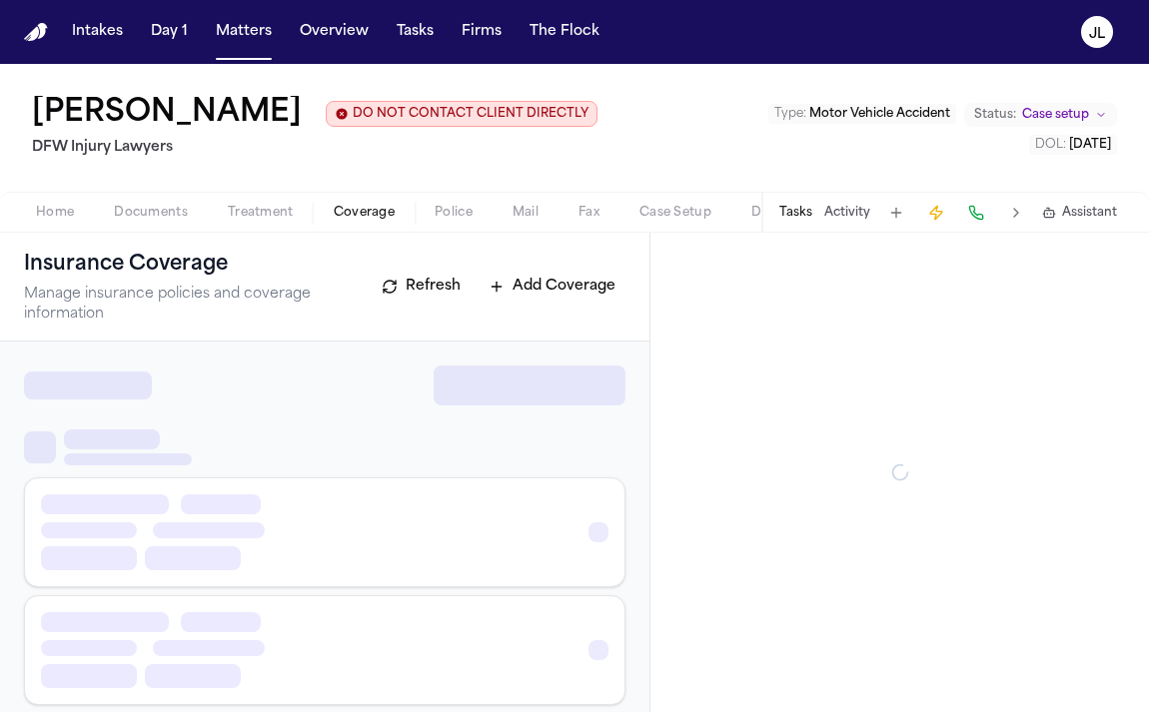
click at [375, 214] on span "Coverage" at bounding box center [364, 213] width 61 height 16
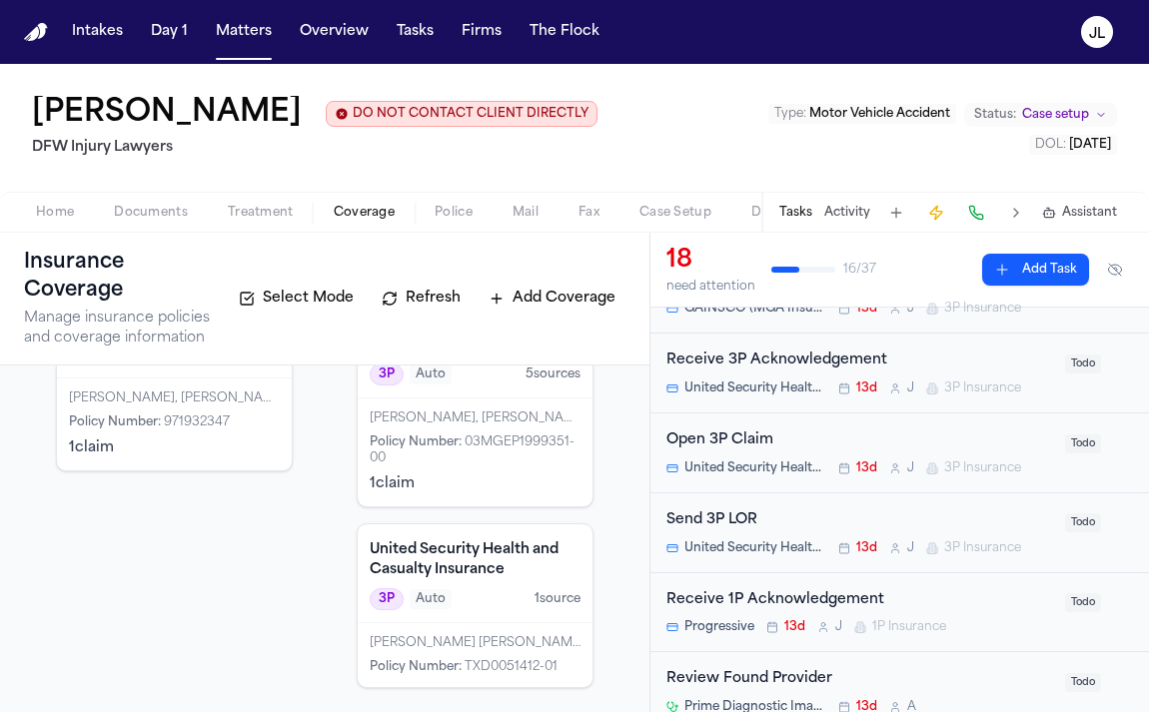
scroll to position [272, 0]
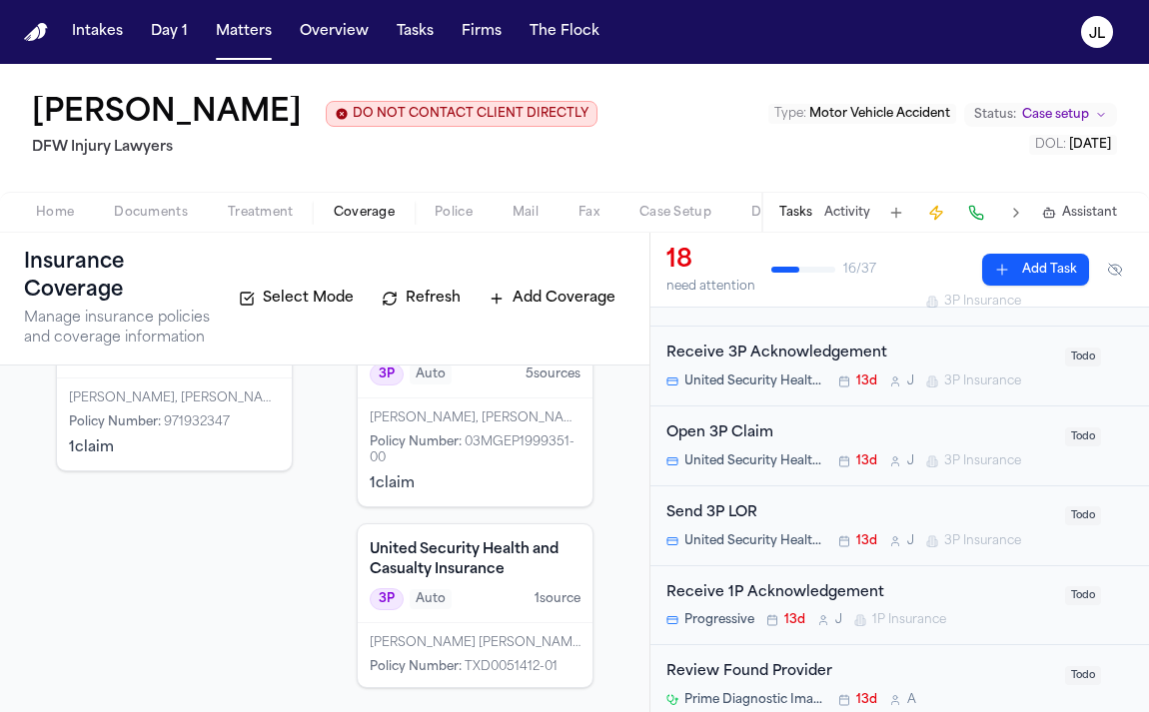
click at [496, 641] on div "[PERSON_NAME] [PERSON_NAME]" at bounding box center [475, 643] width 211 height 16
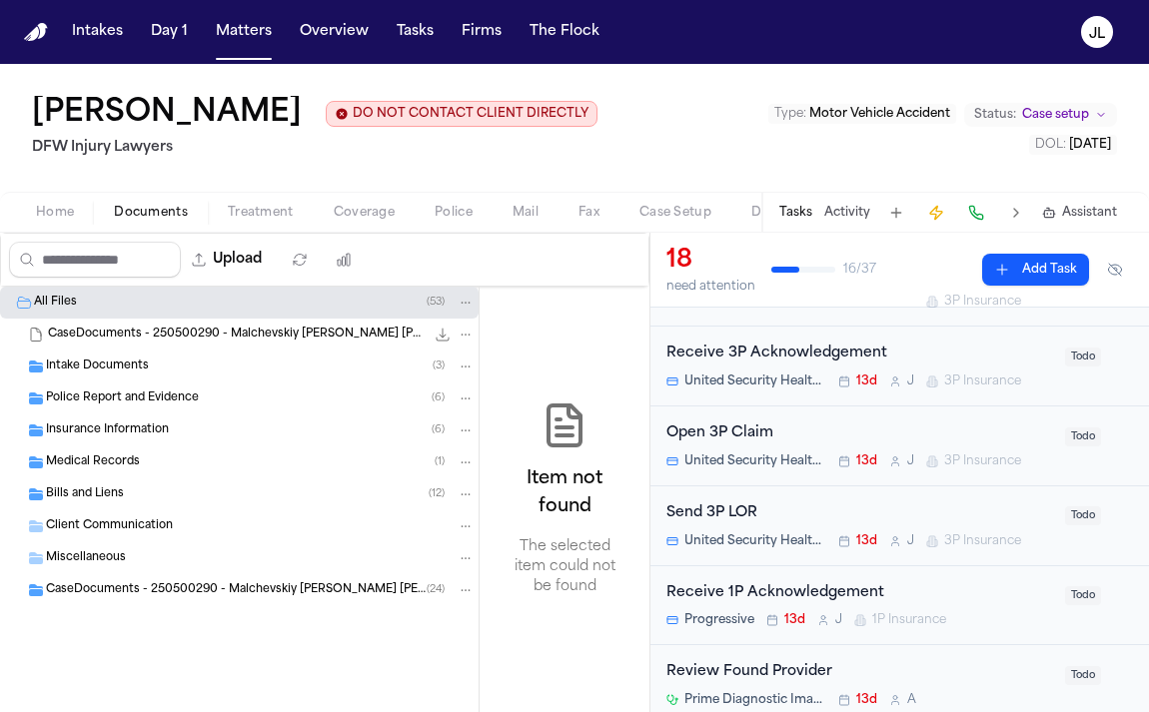
click at [124, 211] on span "Documents" at bounding box center [151, 213] width 74 height 16
click at [38, 232] on div "Home Documents Treatment Coverage Police Mail Fax Case Setup Demand Workspaces …" at bounding box center [574, 212] width 1149 height 40
click at [46, 228] on div "Home Documents Treatment Coverage Police Mail Fax Case Setup Demand Workspaces …" at bounding box center [574, 212] width 1149 height 40
click at [116, 231] on div "Home Documents Treatment Coverage Police Mail Fax Case Setup Demand Workspaces …" at bounding box center [574, 212] width 1149 height 40
click at [136, 228] on div "Home Documents Treatment Coverage Police Mail Fax Case Setup Demand Workspaces …" at bounding box center [574, 212] width 1149 height 40
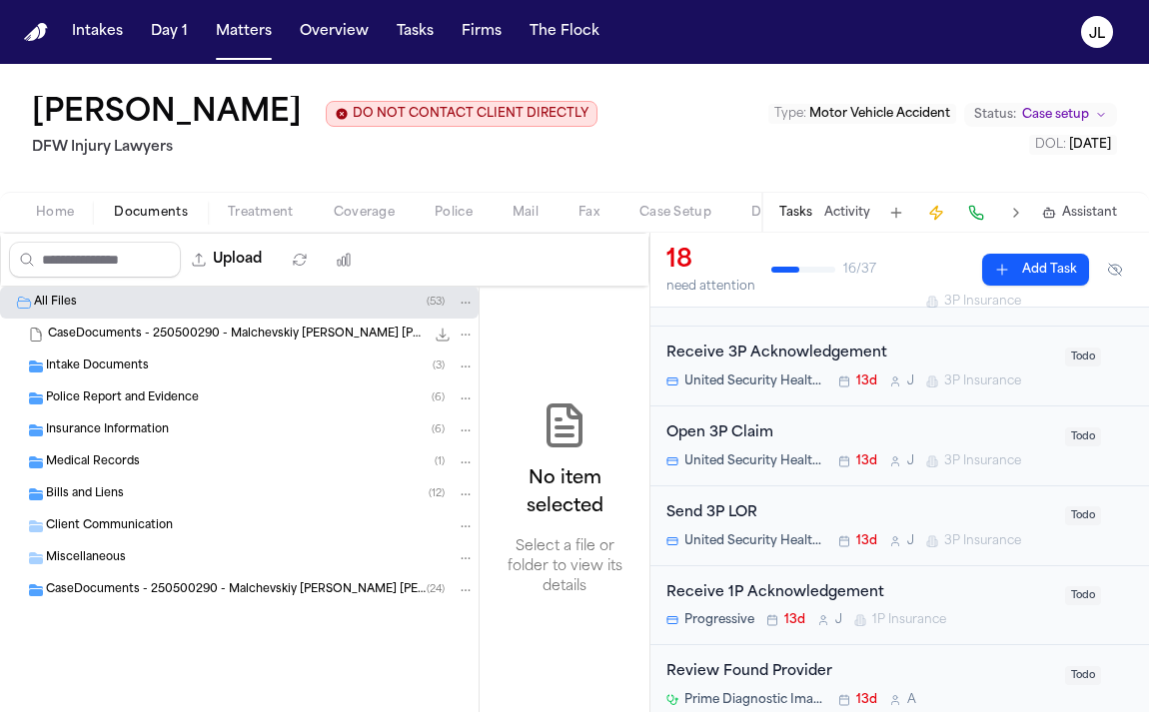
click at [136, 221] on span "Documents" at bounding box center [151, 213] width 74 height 16
click at [113, 419] on div "Insurance Information ( 6 )" at bounding box center [239, 431] width 478 height 32
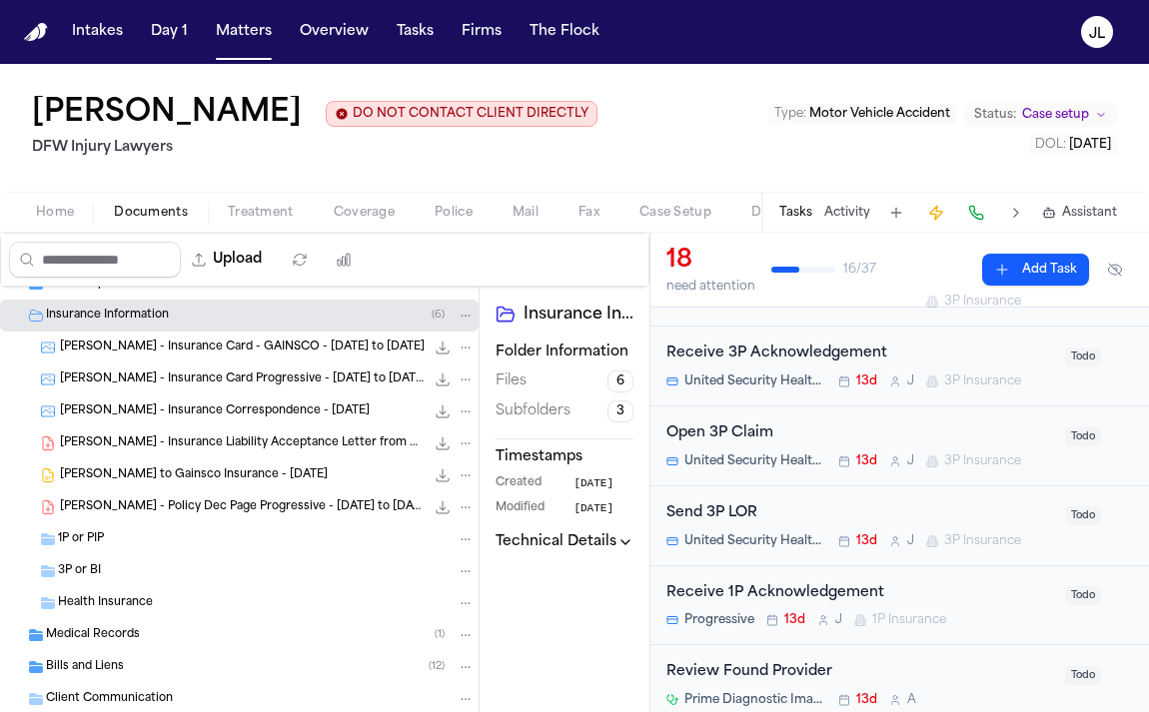
scroll to position [116, 0]
click at [131, 579] on div "3P or BI" at bounding box center [266, 570] width 417 height 18
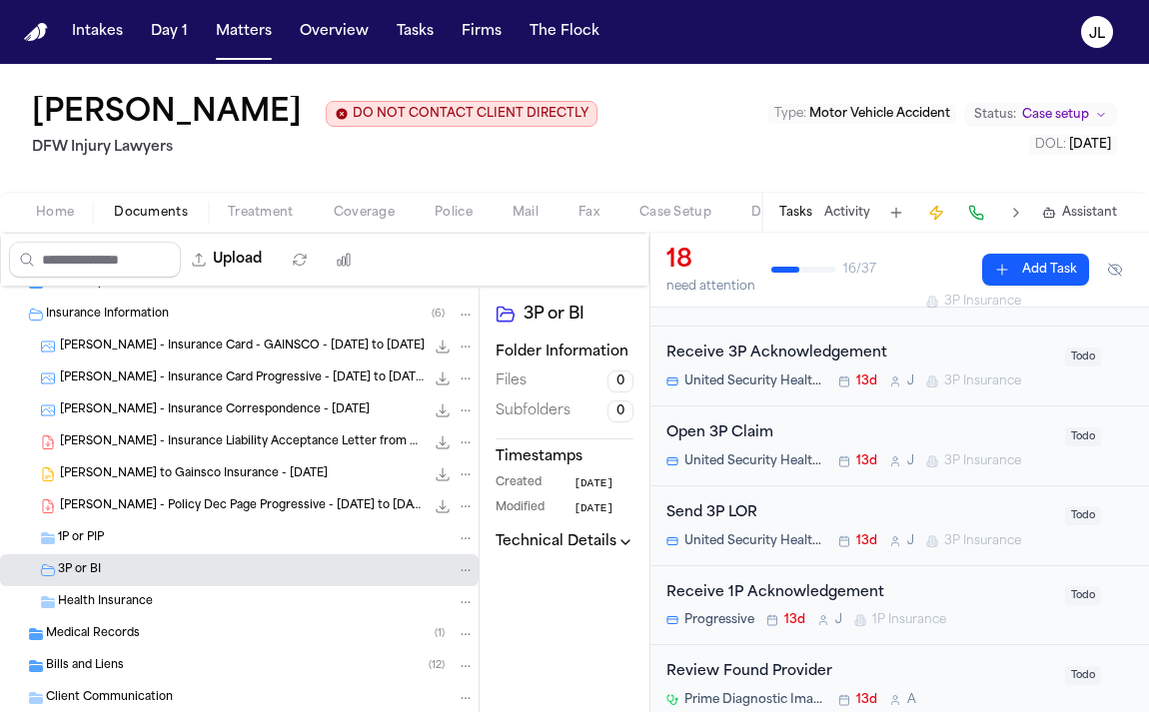
click at [128, 554] on div "1P or PIP" at bounding box center [239, 538] width 478 height 32
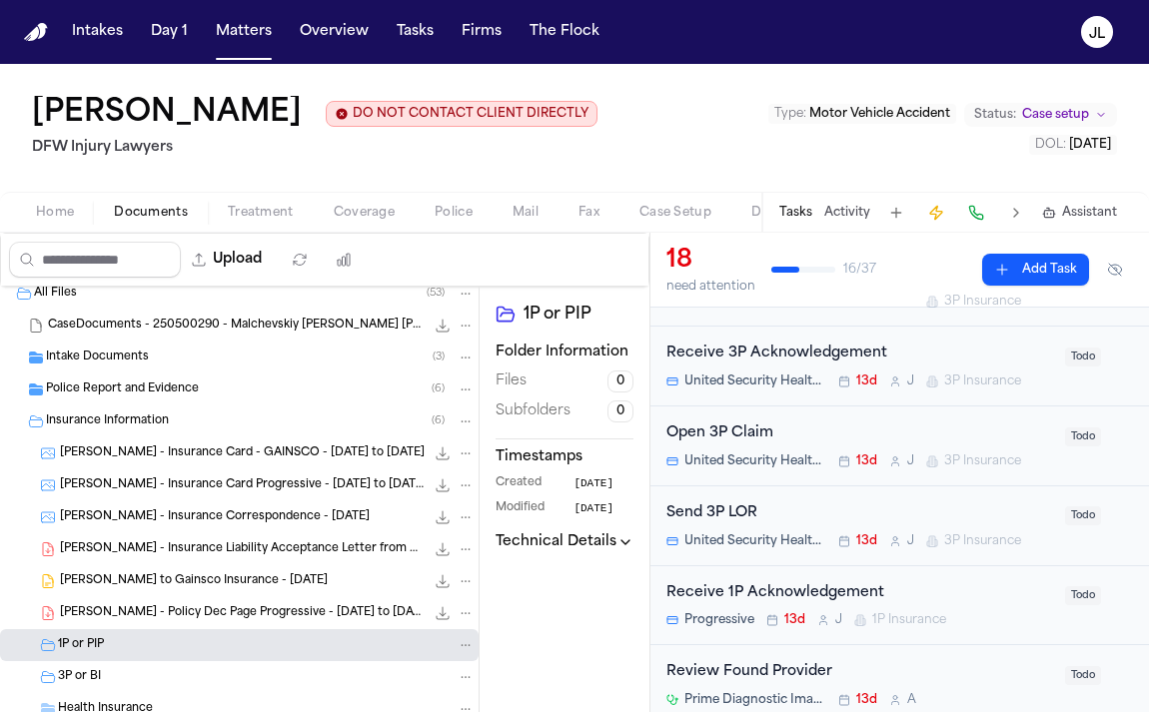
scroll to position [0, 0]
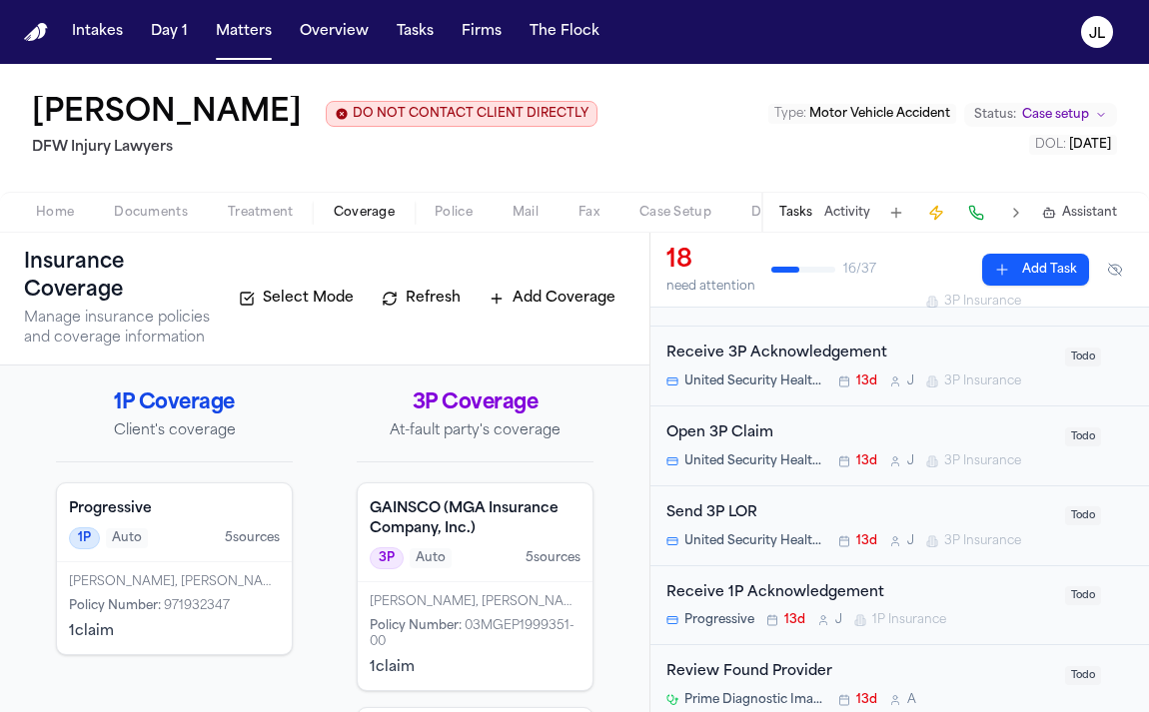
click at [378, 221] on span "Coverage" at bounding box center [364, 213] width 61 height 16
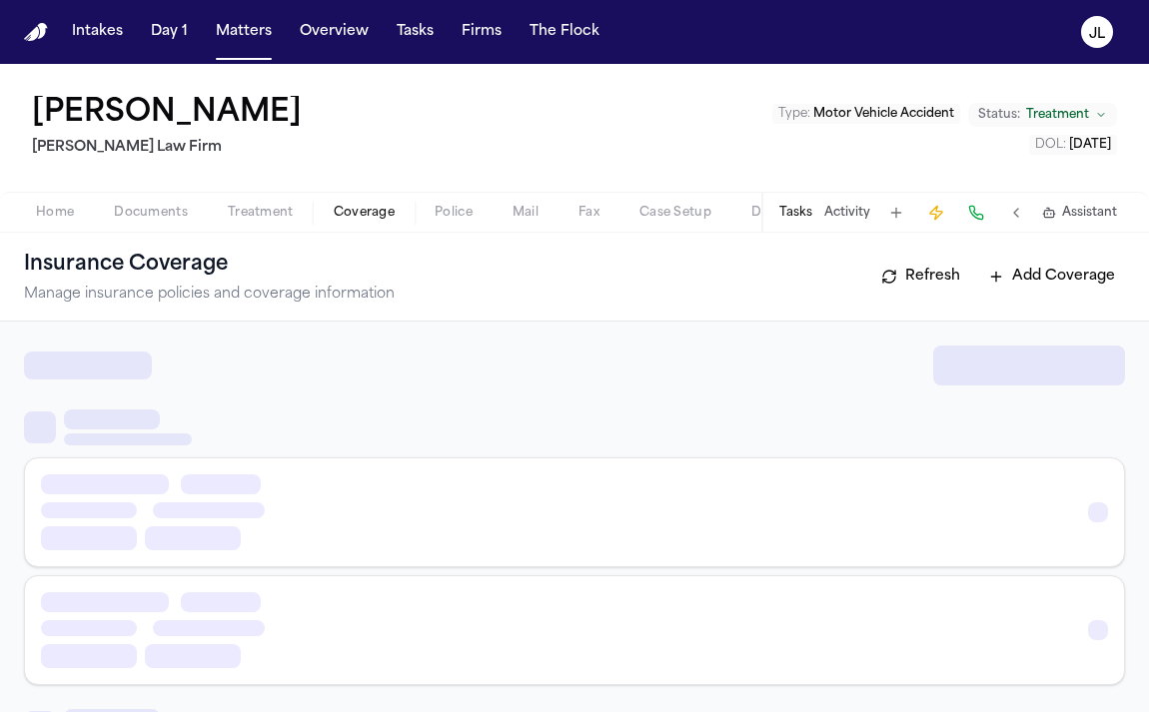
click at [362, 211] on span "Coverage" at bounding box center [364, 213] width 61 height 16
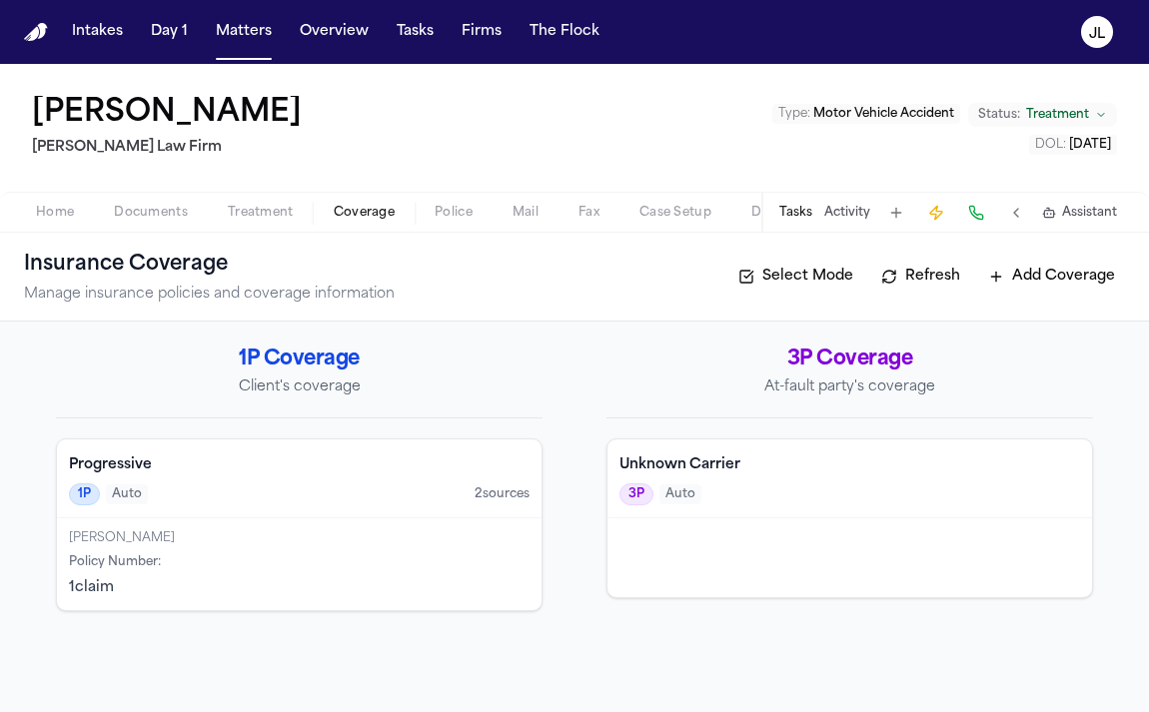
click at [810, 463] on h4 "Unknown Carrier" at bounding box center [849, 465] width 460 height 20
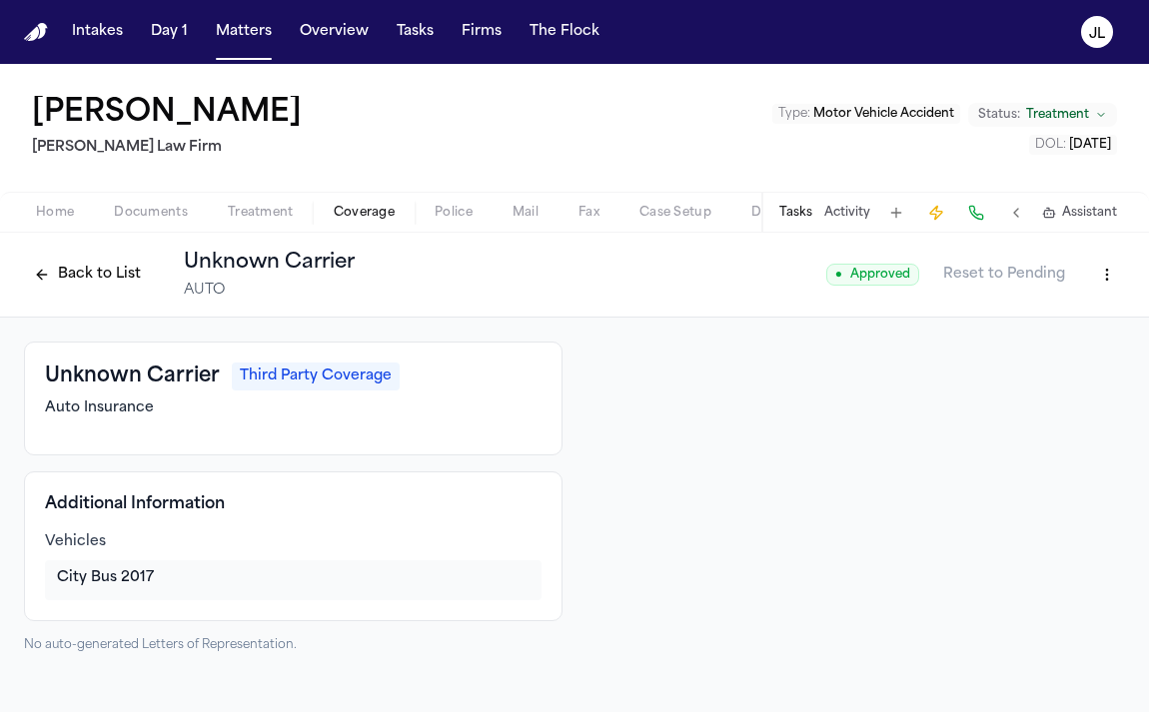
click at [1119, 281] on html "Intakes Day 1 Matters Overview Tasks Firms The Flock JL Daisy Delgado Ruy Mirel…" at bounding box center [574, 356] width 1149 height 712
click at [1113, 281] on html "Intakes Day 1 Matters Overview Tasks Firms The Flock JL Daisy Delgado Ruy Mirel…" at bounding box center [574, 356] width 1149 height 712
click at [89, 277] on button "Back to List" at bounding box center [87, 275] width 127 height 32
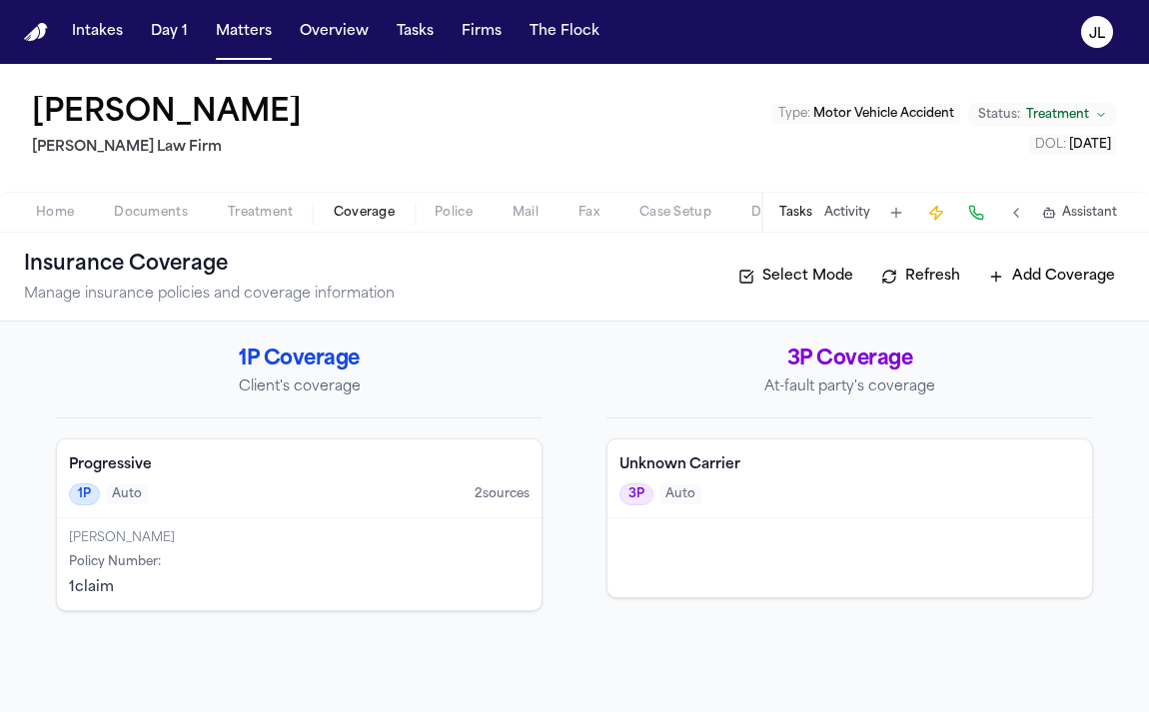
click at [791, 211] on button "Tasks" at bounding box center [795, 213] width 33 height 16
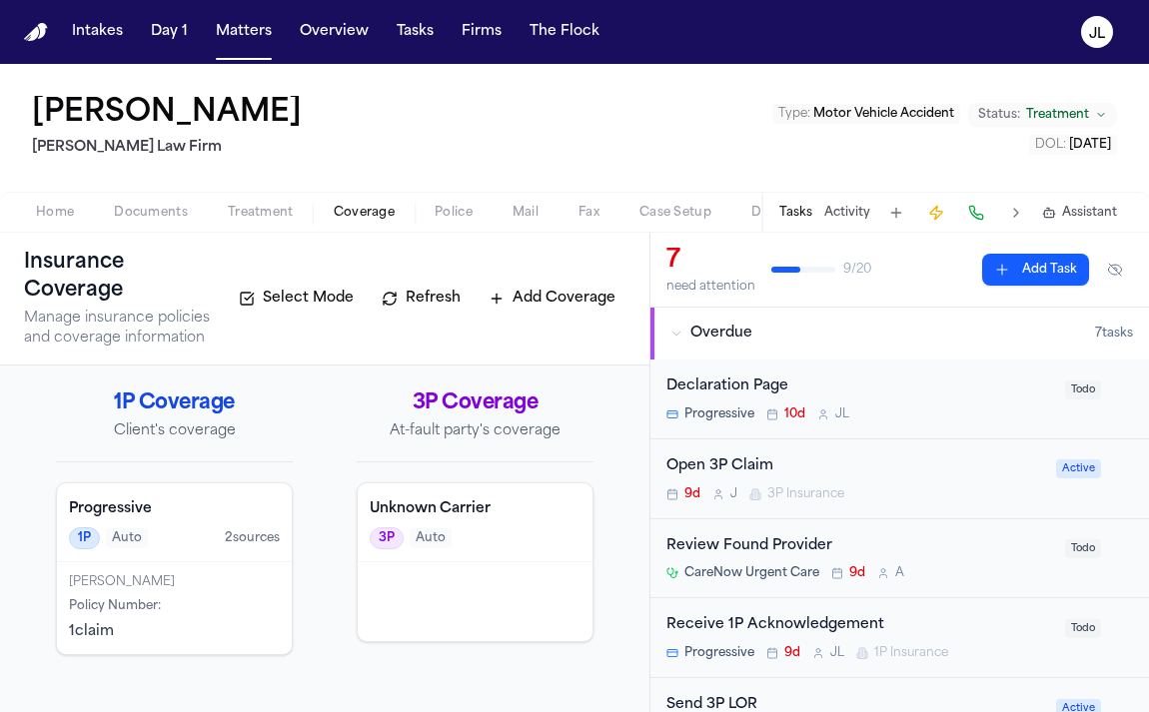
click at [824, 471] on div "Open 3P Claim" at bounding box center [855, 466] width 378 height 23
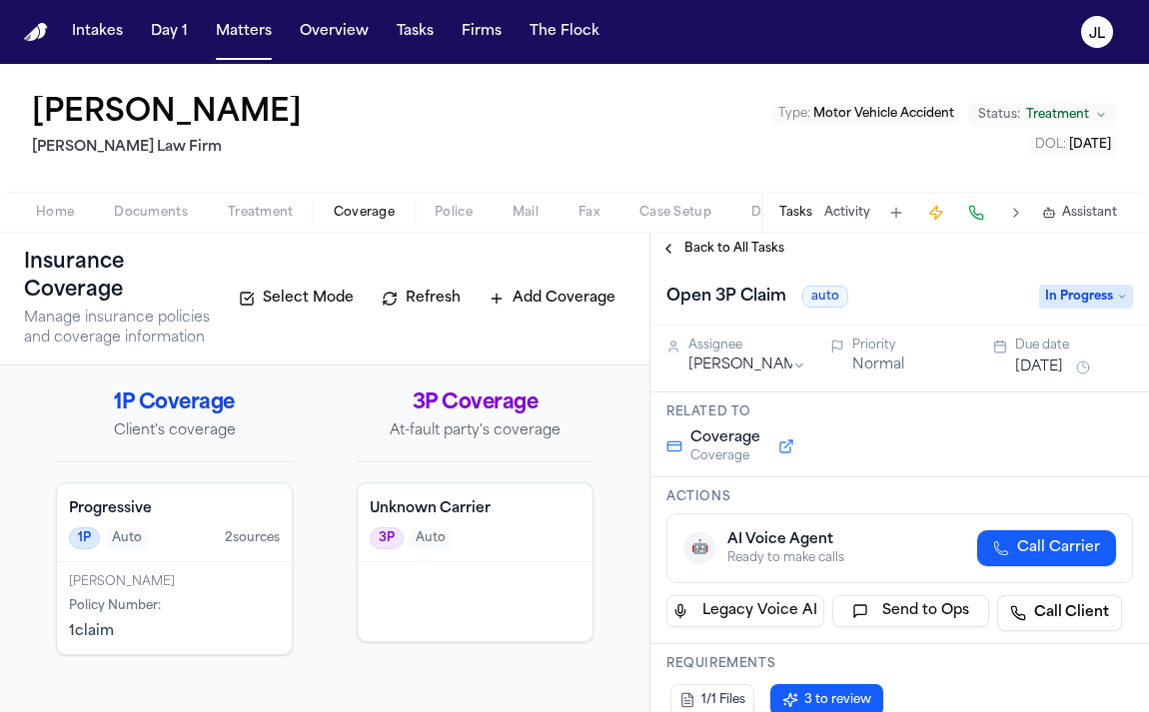
click at [1117, 299] on icon at bounding box center [1122, 297] width 10 height 10
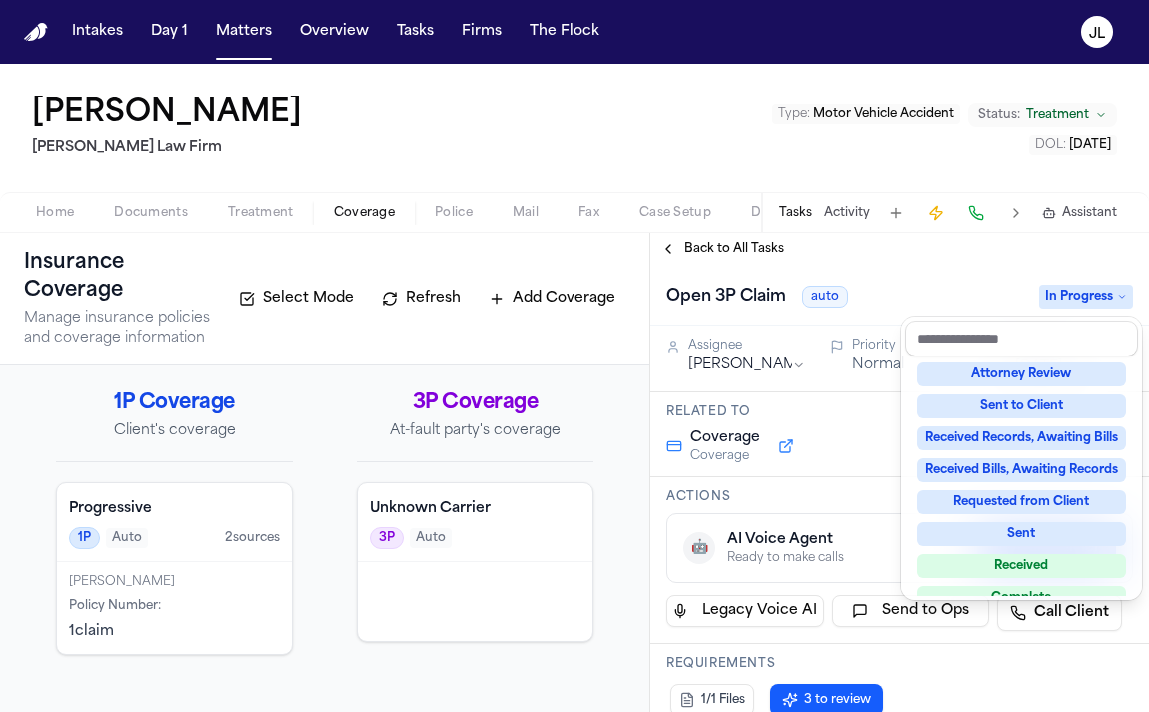
scroll to position [312, 0]
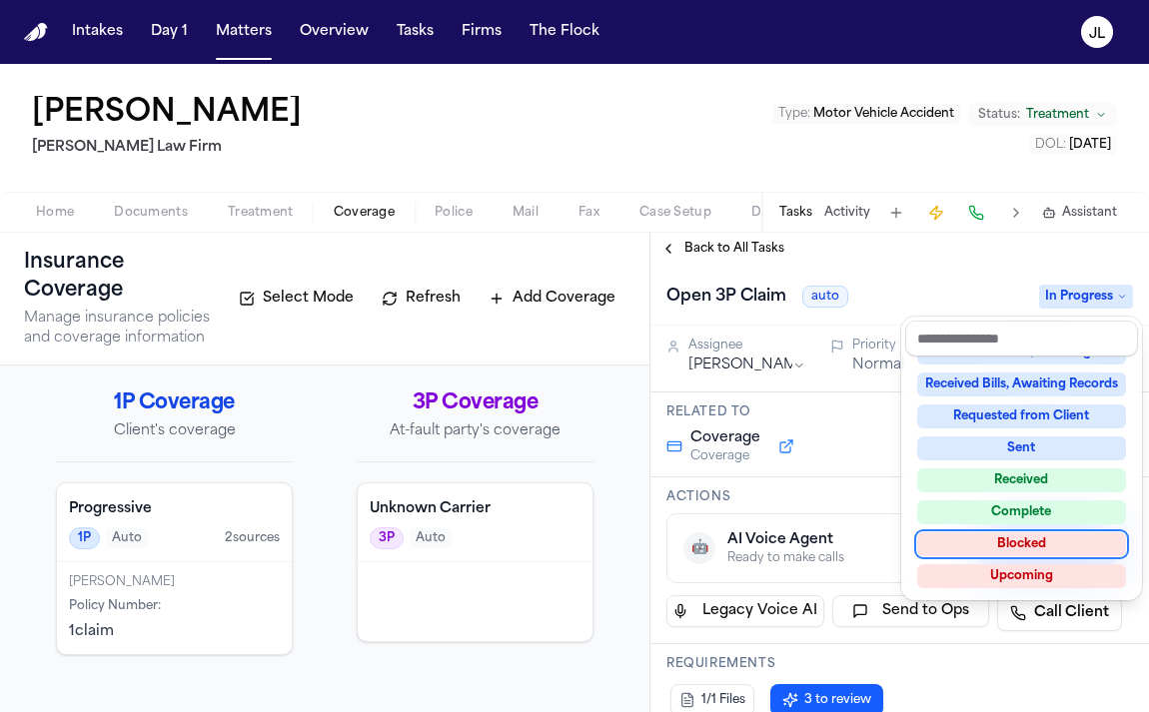
click at [1030, 546] on div "Blocked" at bounding box center [1021, 544] width 209 height 24
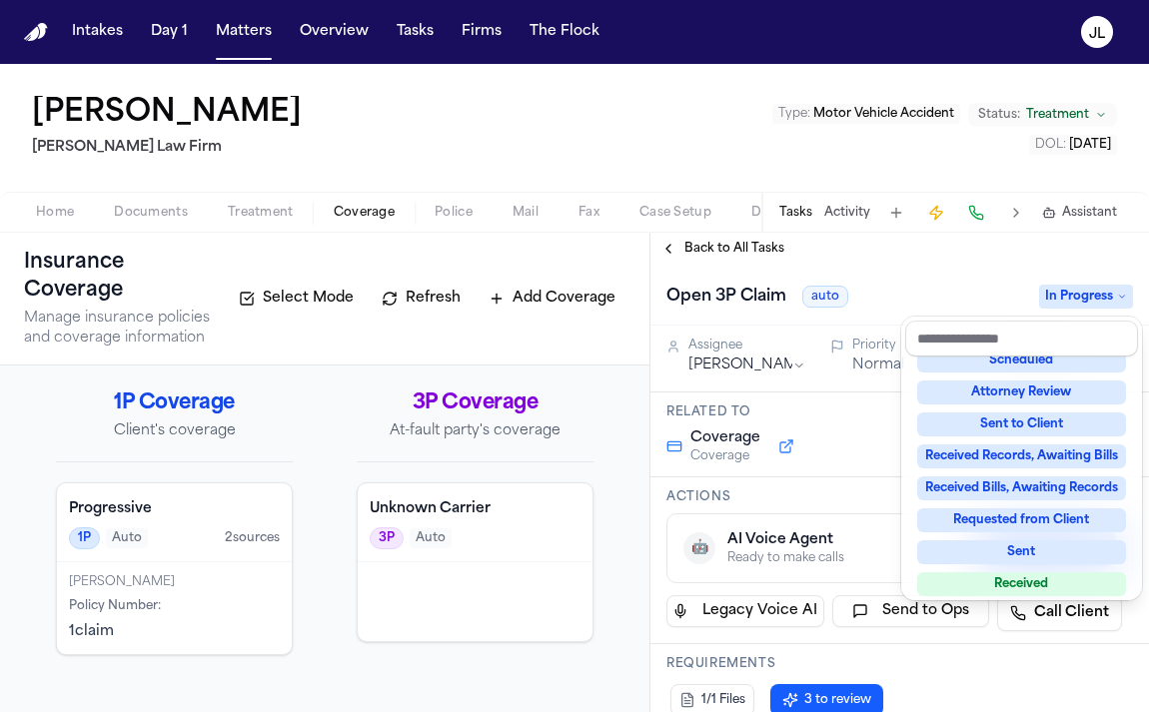
scroll to position [167, 0]
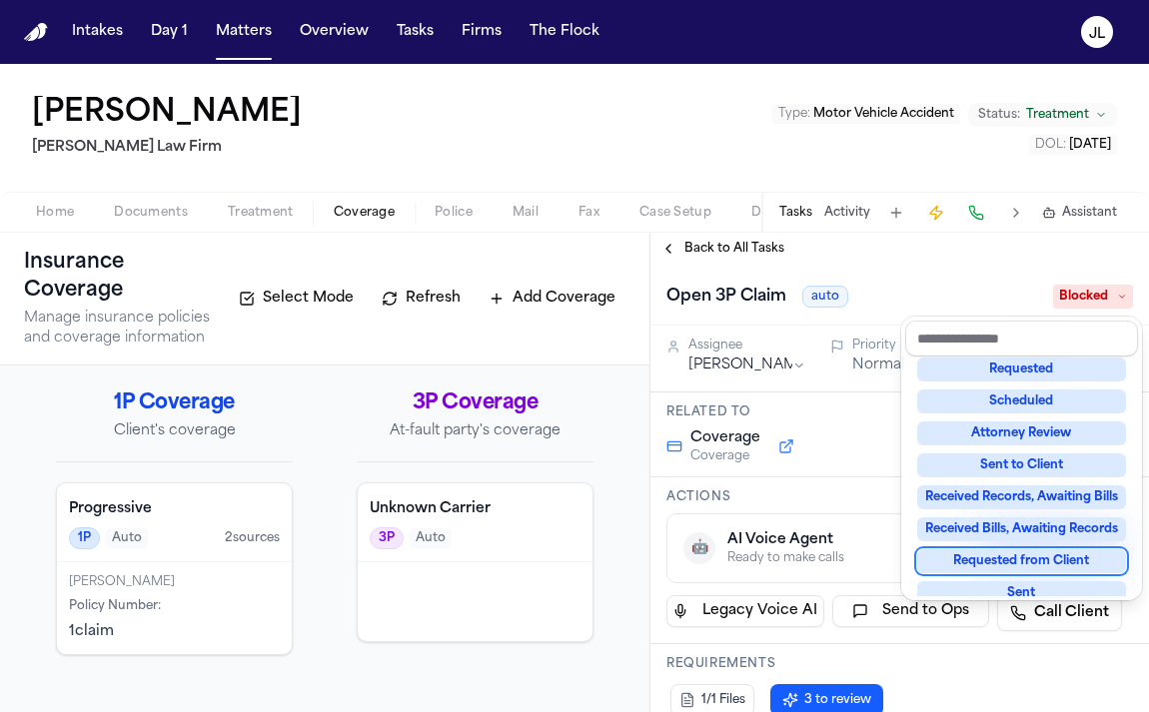
click at [680, 243] on div "Back to All Tasks Open 3P Claim auto Blocked Assignee Jacqueline Priority Norma…" at bounding box center [899, 472] width 498 height 479
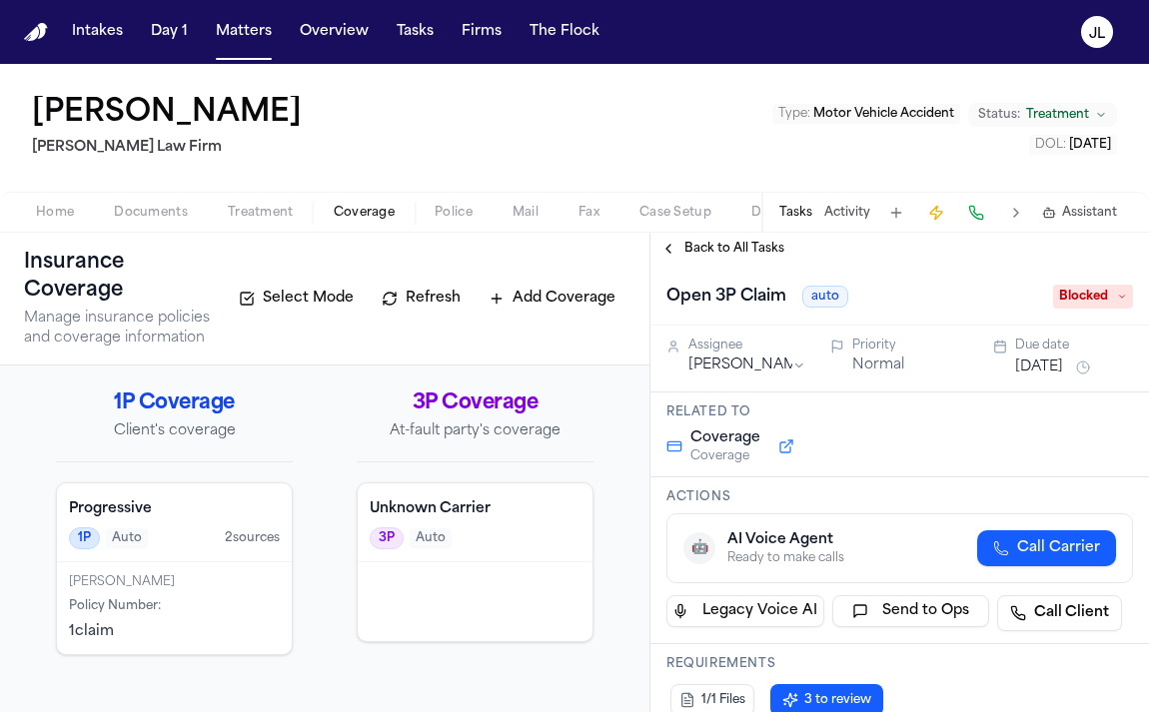
click at [680, 247] on button "Back to All Tasks" at bounding box center [722, 249] width 144 height 16
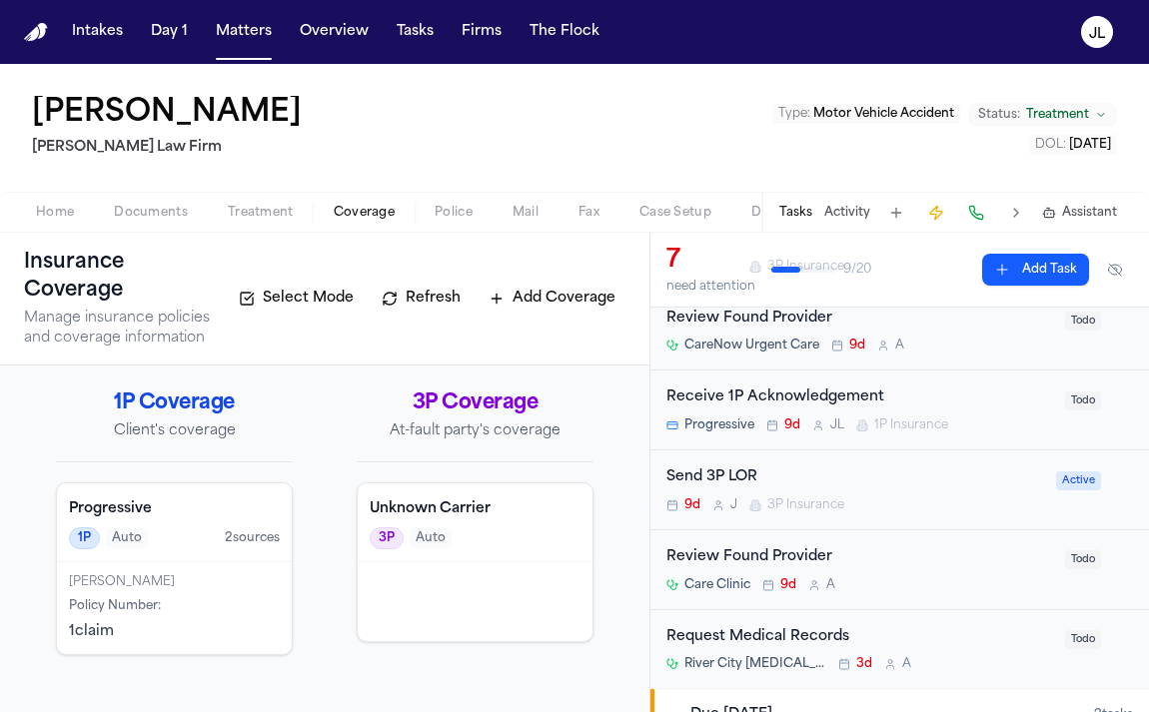
scroll to position [231, 0]
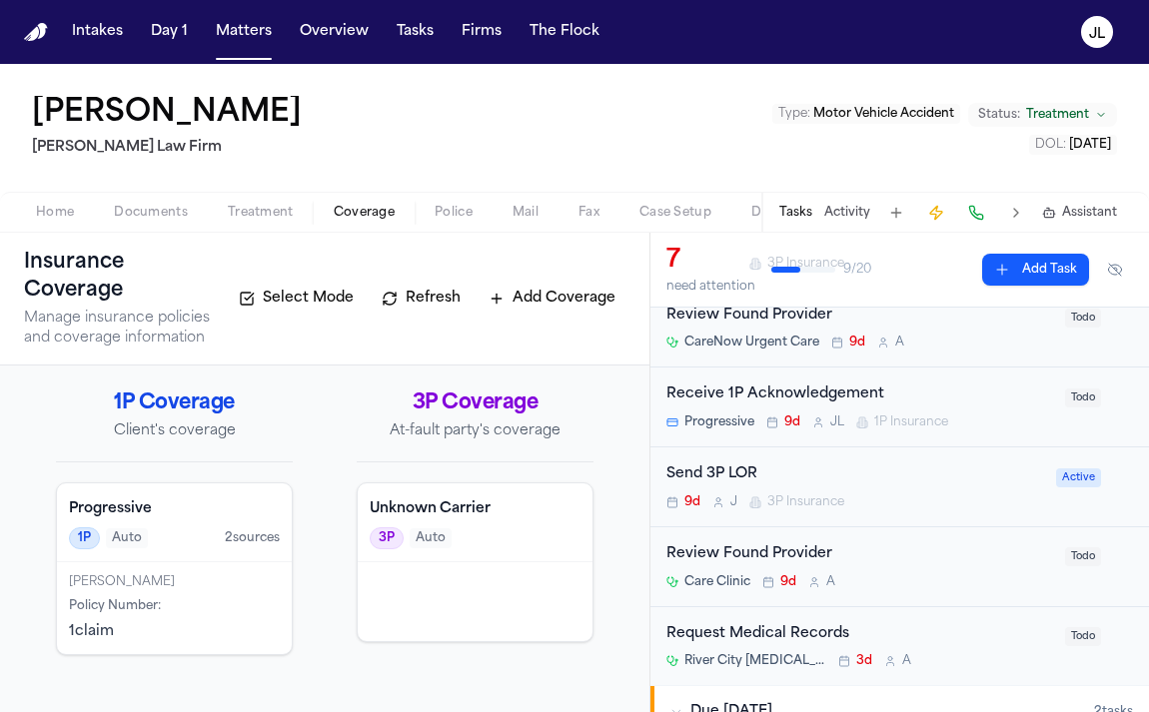
click at [935, 487] on div "Send 3P LOR 9d J 3P Insurance" at bounding box center [855, 486] width 378 height 47
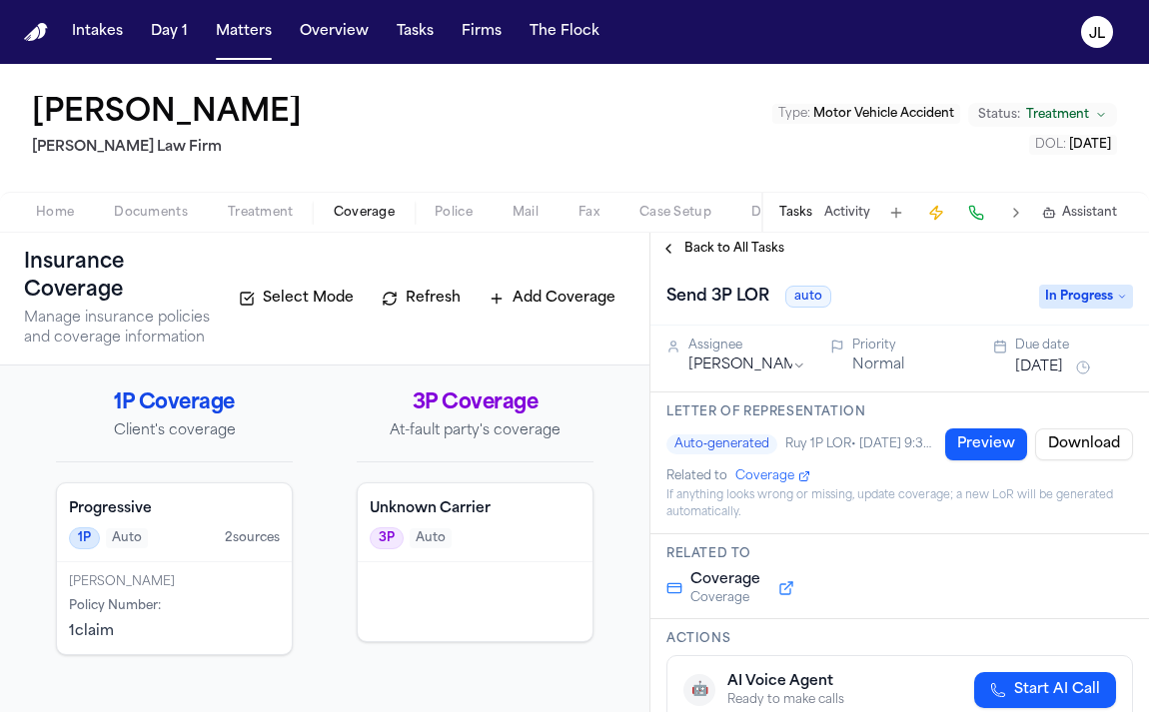
click at [1108, 294] on span "In Progress" at bounding box center [1086, 297] width 94 height 24
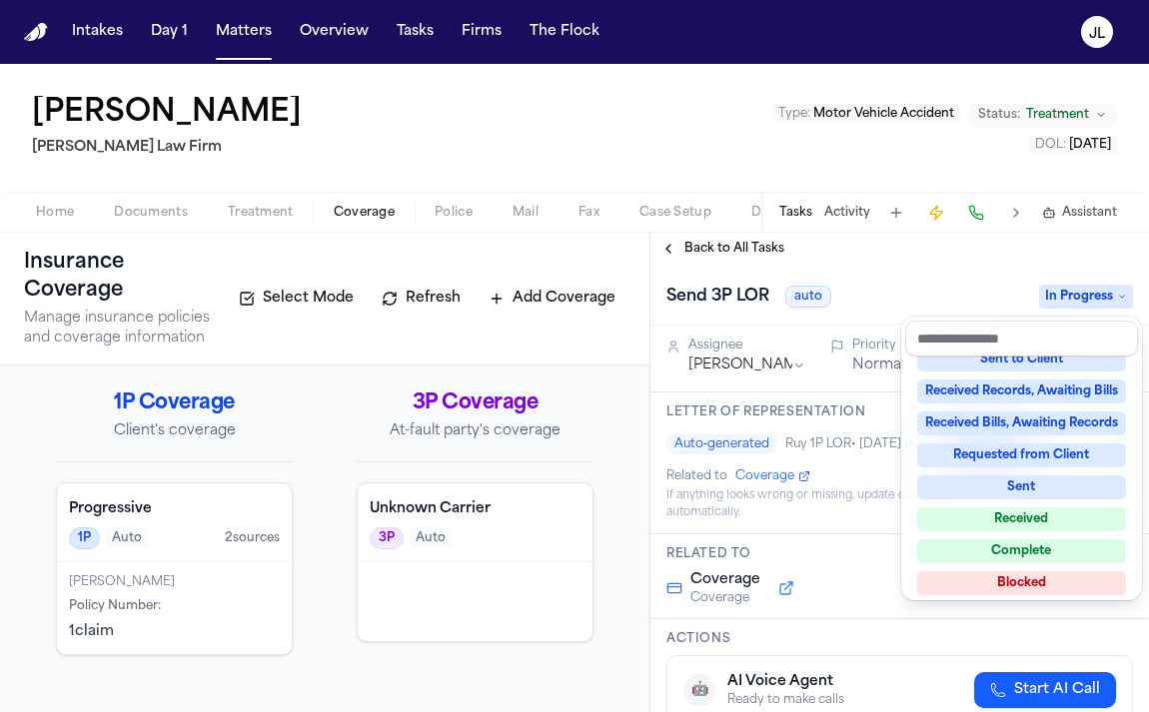
scroll to position [312, 0]
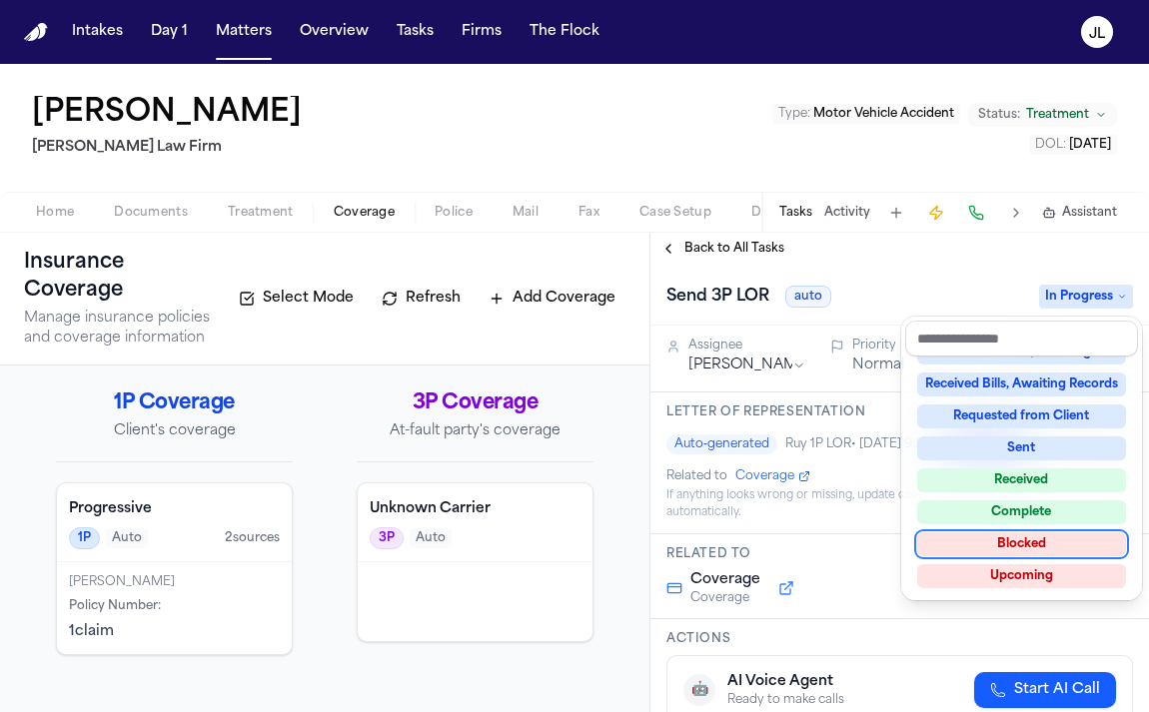
click at [1043, 543] on div "Blocked" at bounding box center [1021, 544] width 209 height 24
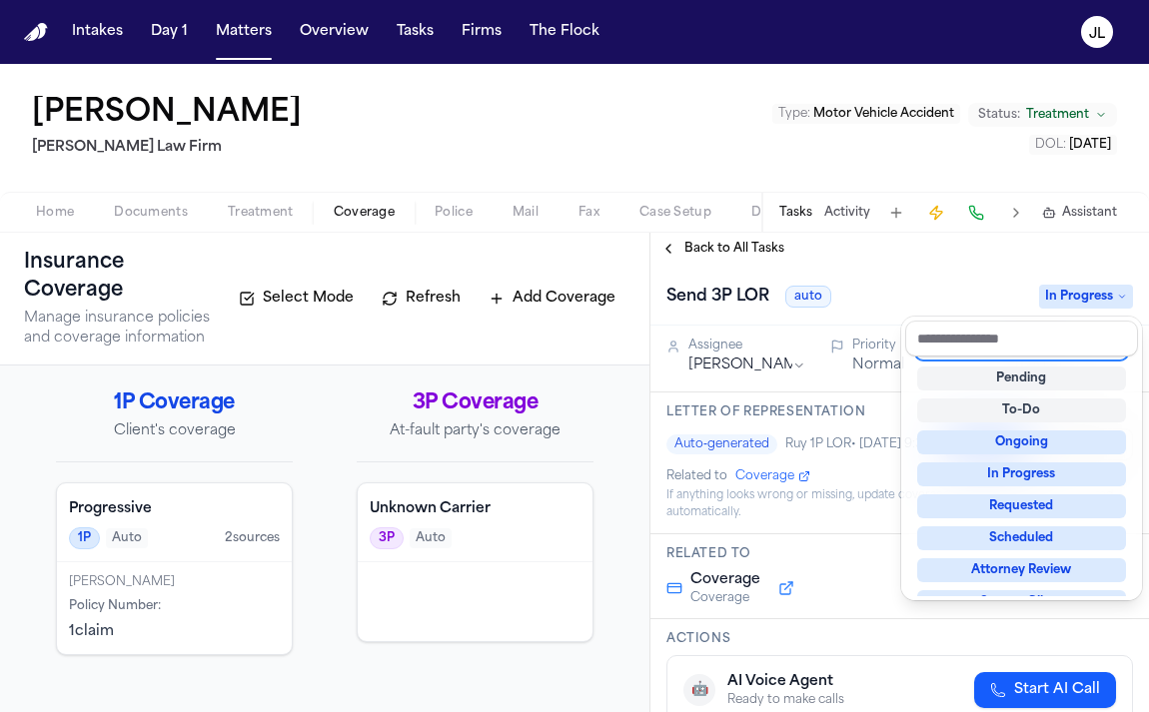
scroll to position [15, 0]
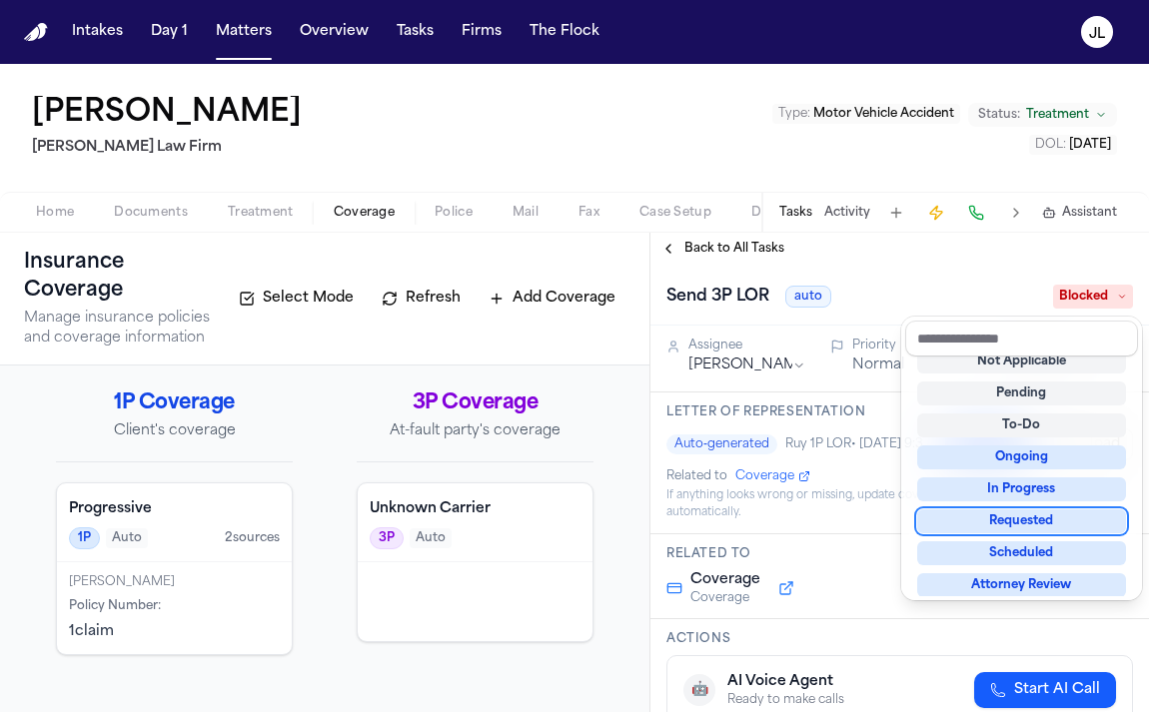
click at [677, 242] on div "Back to All Tasks Send 3P LOR auto Blocked Assignee Jacqueline Priority Normal …" at bounding box center [899, 472] width 498 height 479
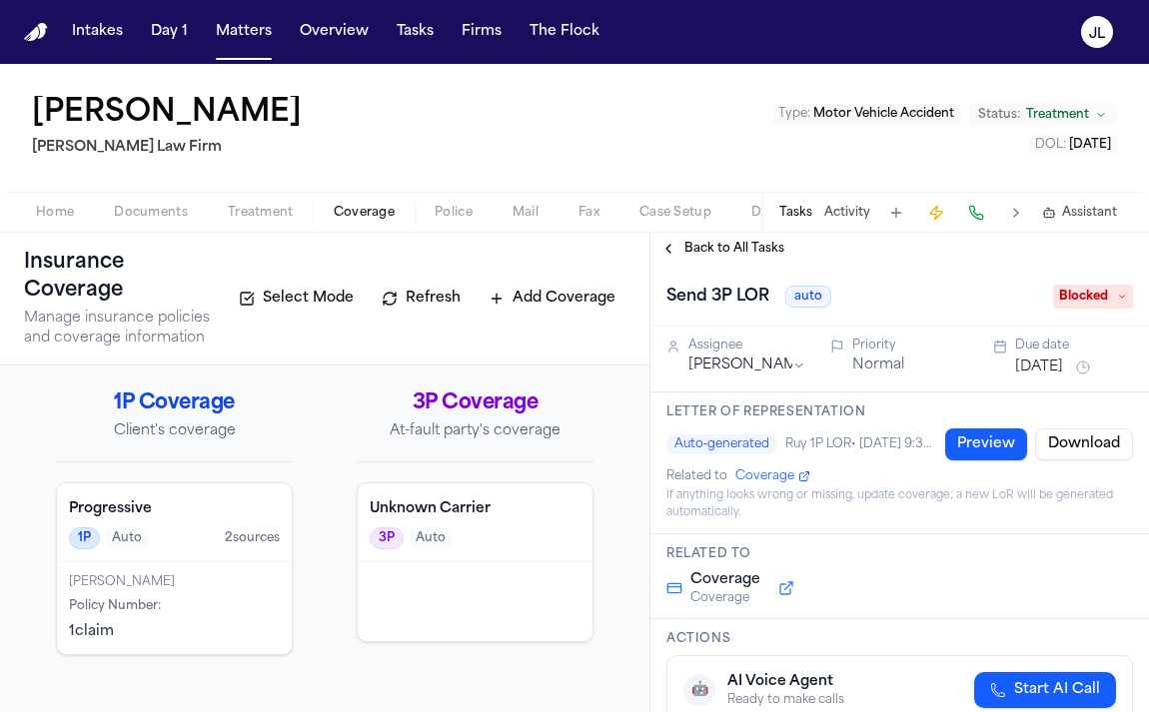
click at [677, 247] on button "Back to All Tasks" at bounding box center [722, 249] width 144 height 16
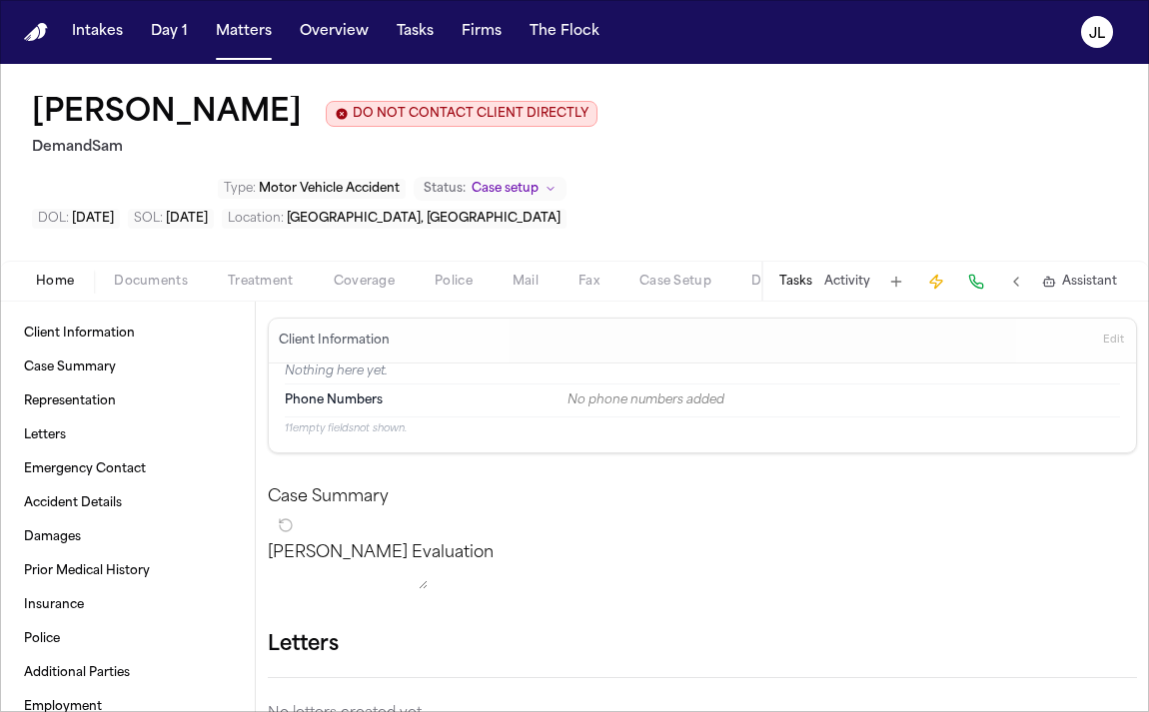
click at [358, 274] on span "Coverage" at bounding box center [364, 282] width 61 height 16
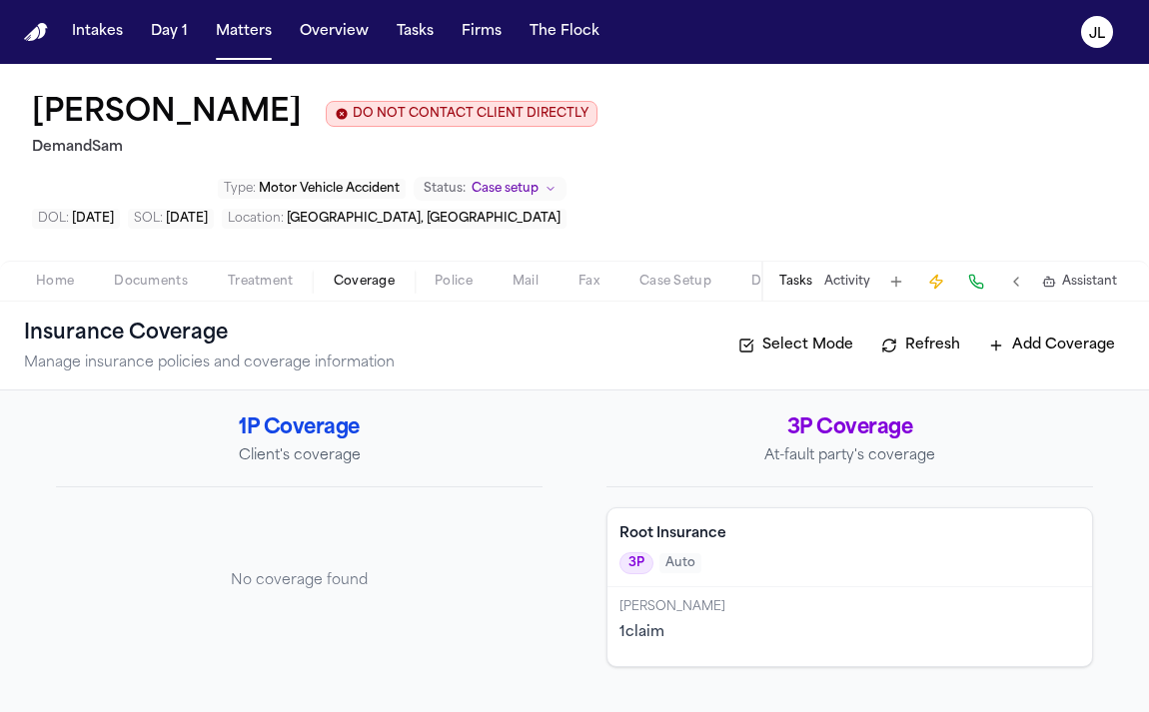
click at [808, 599] on div "[PERSON_NAME] 1 claim" at bounding box center [849, 626] width 484 height 79
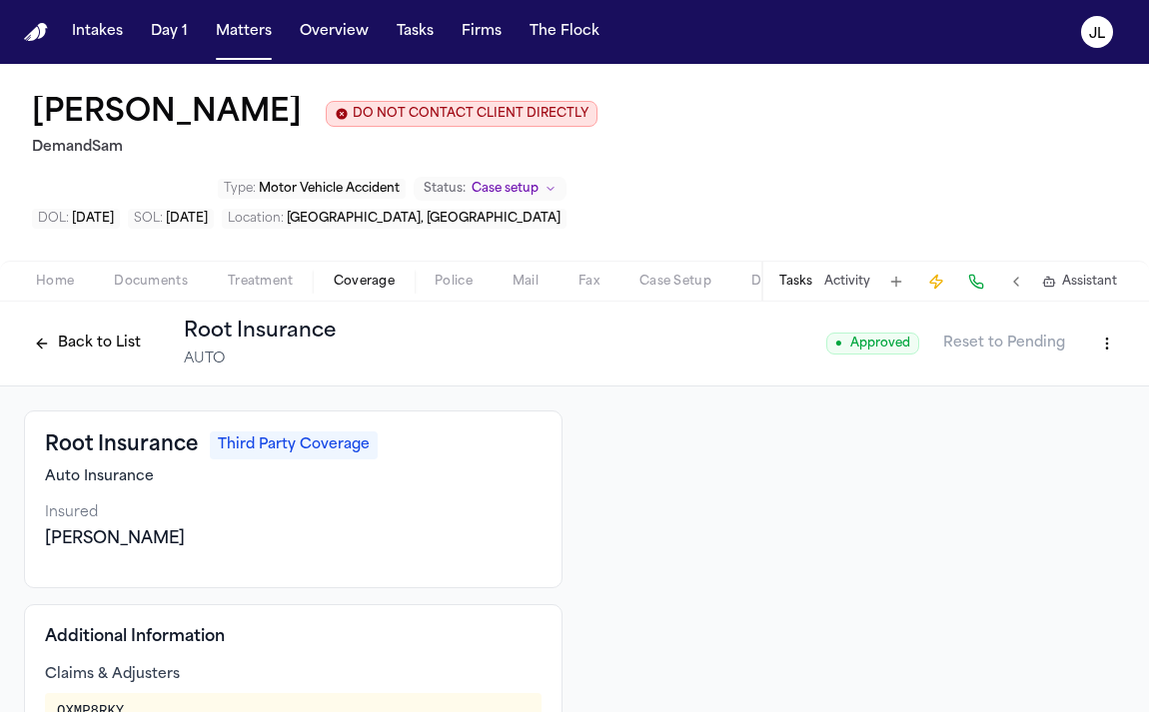
click at [84, 328] on button "Back to List" at bounding box center [87, 344] width 127 height 32
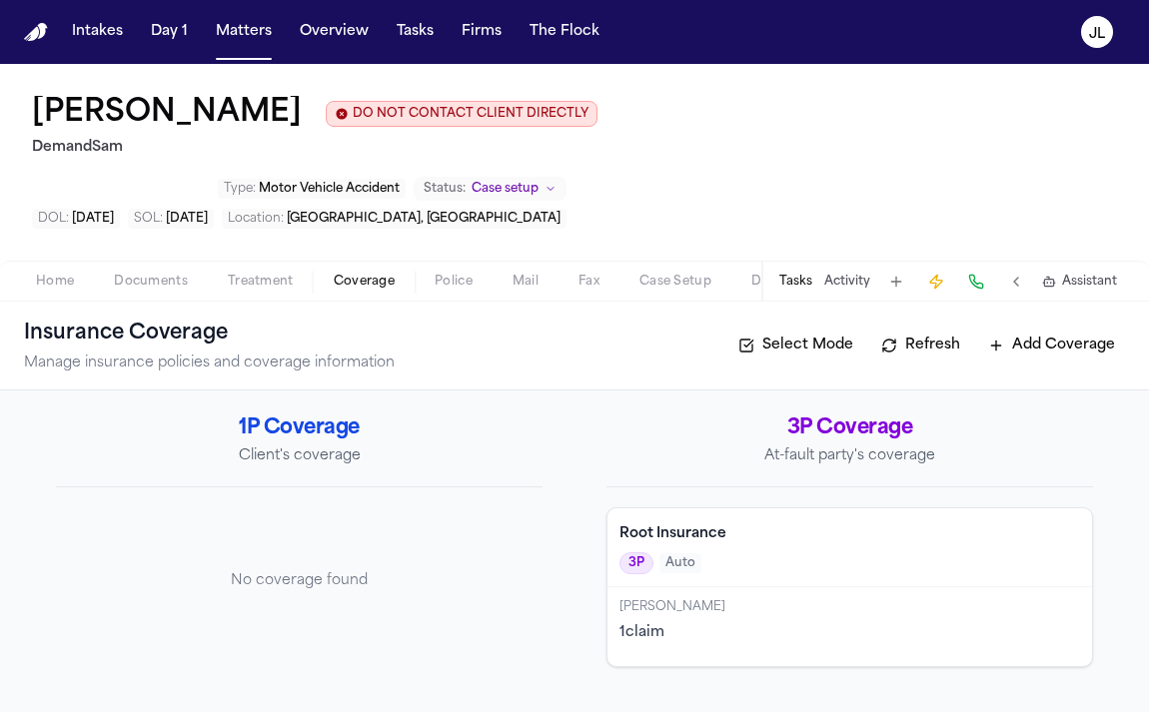
click at [143, 274] on span "Documents" at bounding box center [151, 282] width 74 height 16
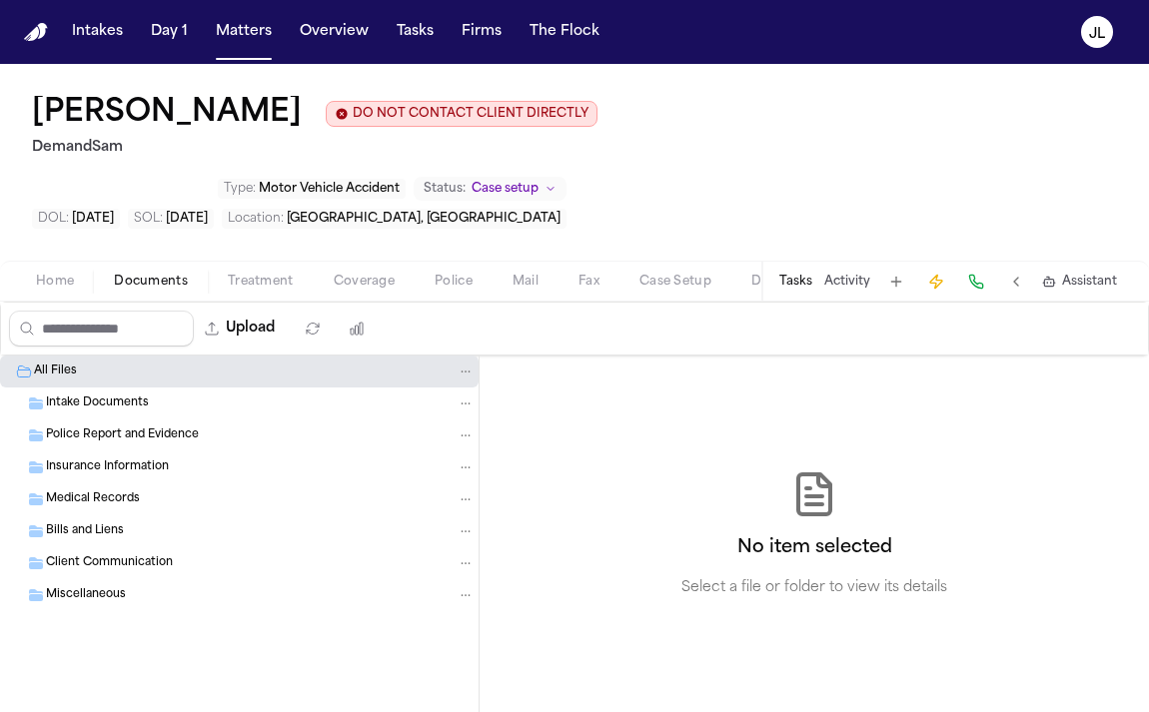
click at [130, 451] on div "Insurance Information" at bounding box center [239, 467] width 478 height 32
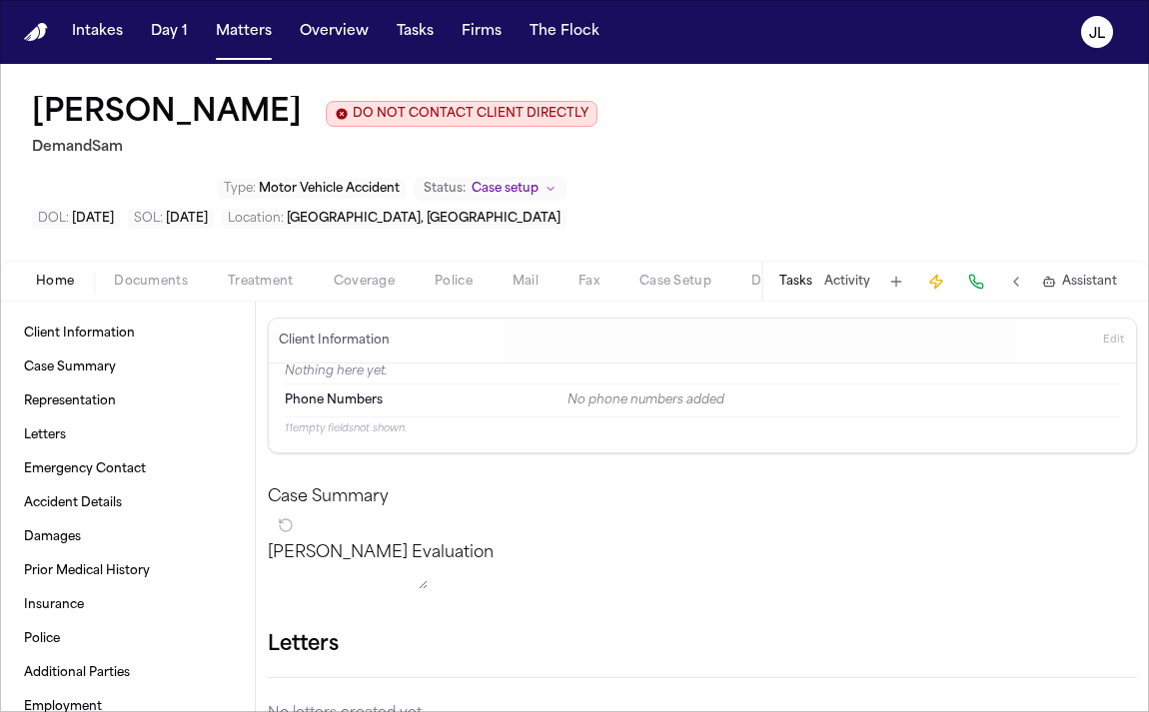
click at [69, 274] on span "Home" at bounding box center [55, 282] width 38 height 16
click at [367, 274] on span "Coverage" at bounding box center [364, 282] width 61 height 16
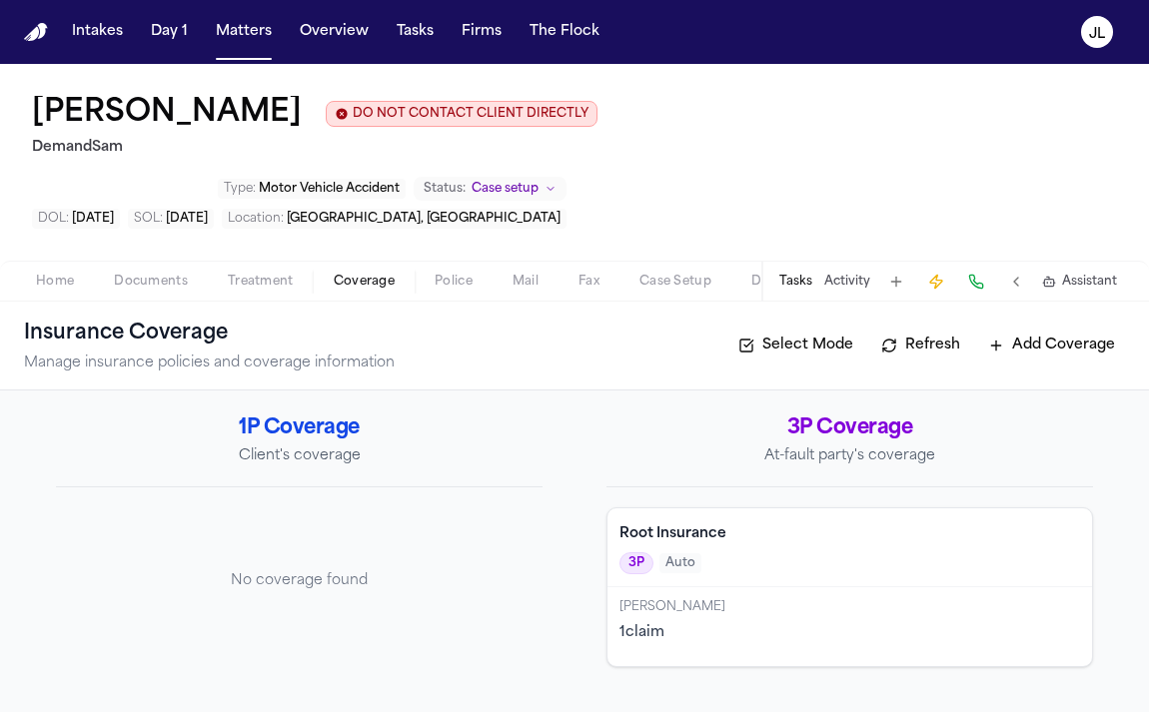
click at [680, 587] on div "Christina 1 claim" at bounding box center [849, 626] width 484 height 79
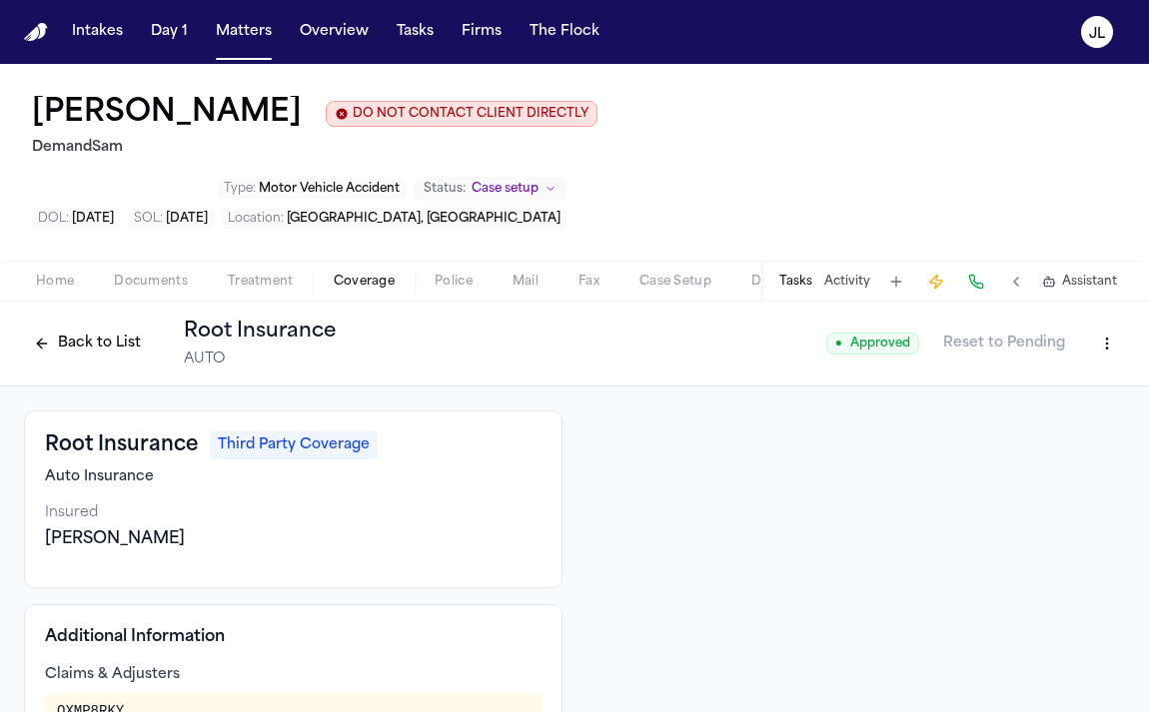
click at [95, 328] on button "Back to List" at bounding box center [87, 344] width 127 height 32
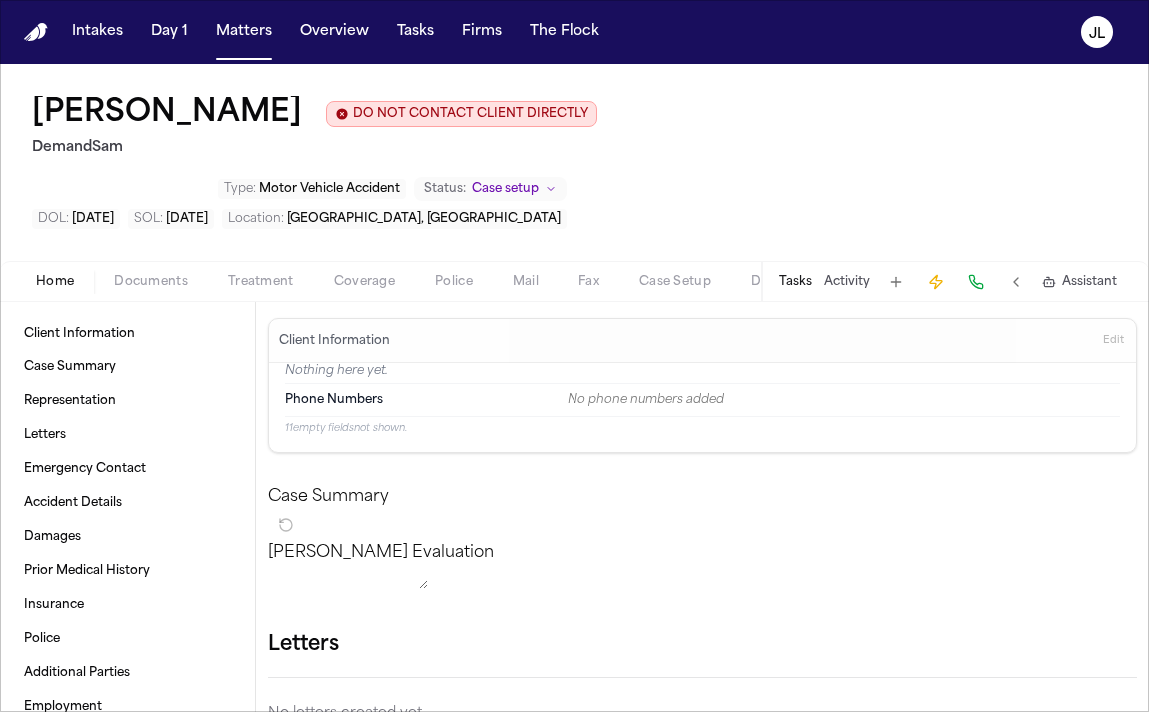
click at [37, 274] on span "Home" at bounding box center [55, 282] width 38 height 16
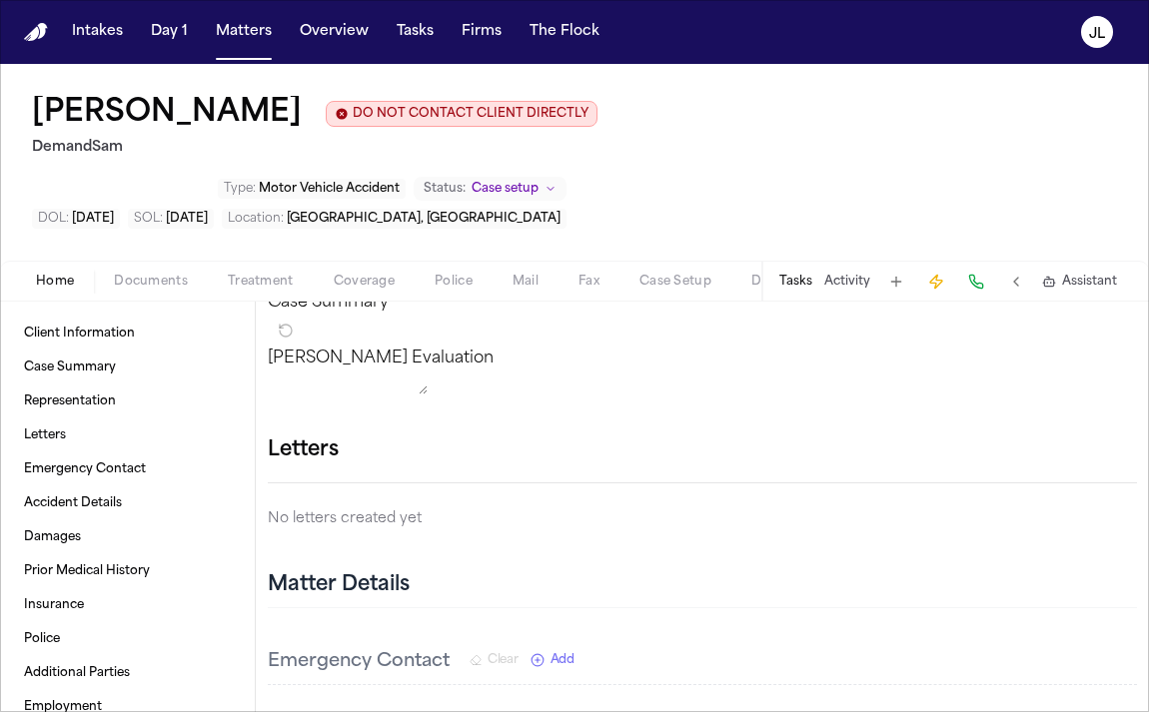
scroll to position [193, 0]
click at [1137, 452] on icon "button" at bounding box center [1137, 452] width 0 height 0
click at [1033, 711] on div at bounding box center [574, 712] width 1149 height 0
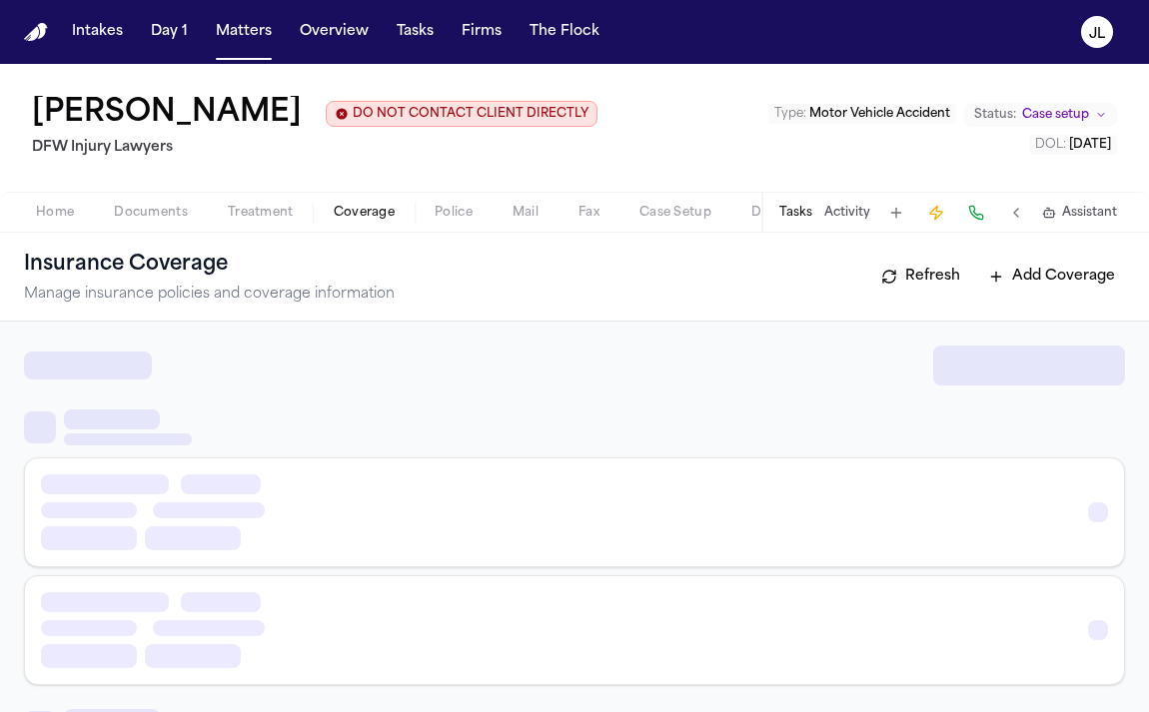
click at [356, 220] on span "Coverage" at bounding box center [364, 213] width 61 height 16
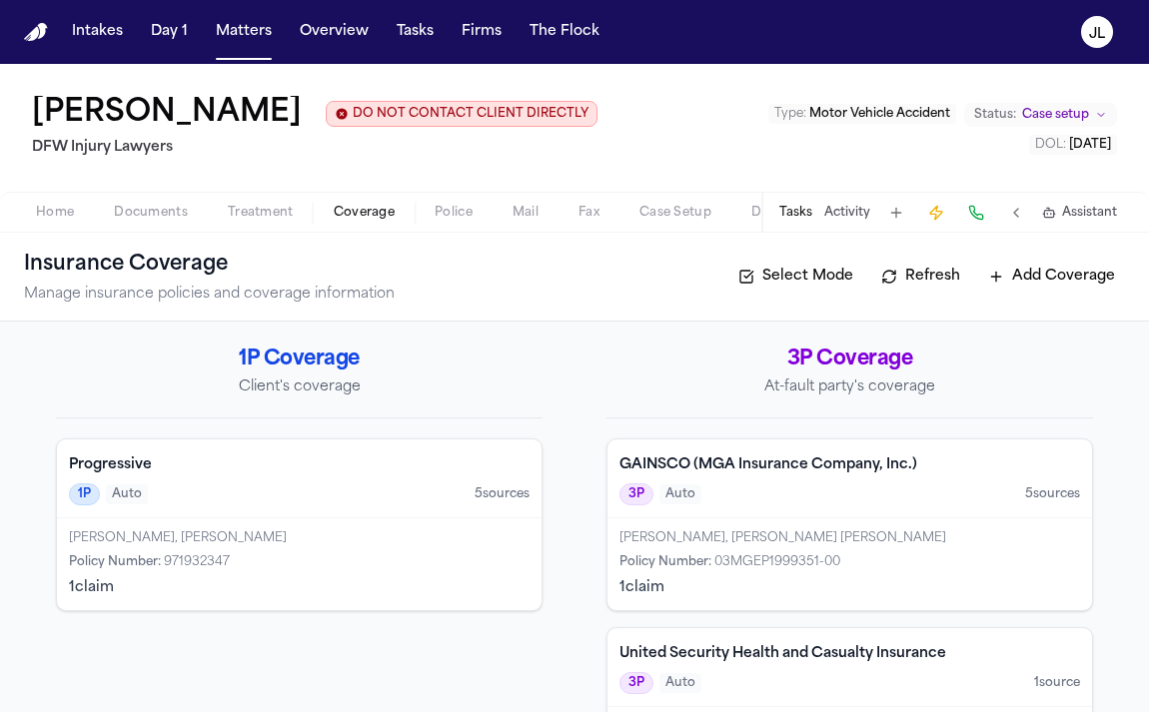
click at [137, 215] on span "Documents" at bounding box center [151, 213] width 74 height 16
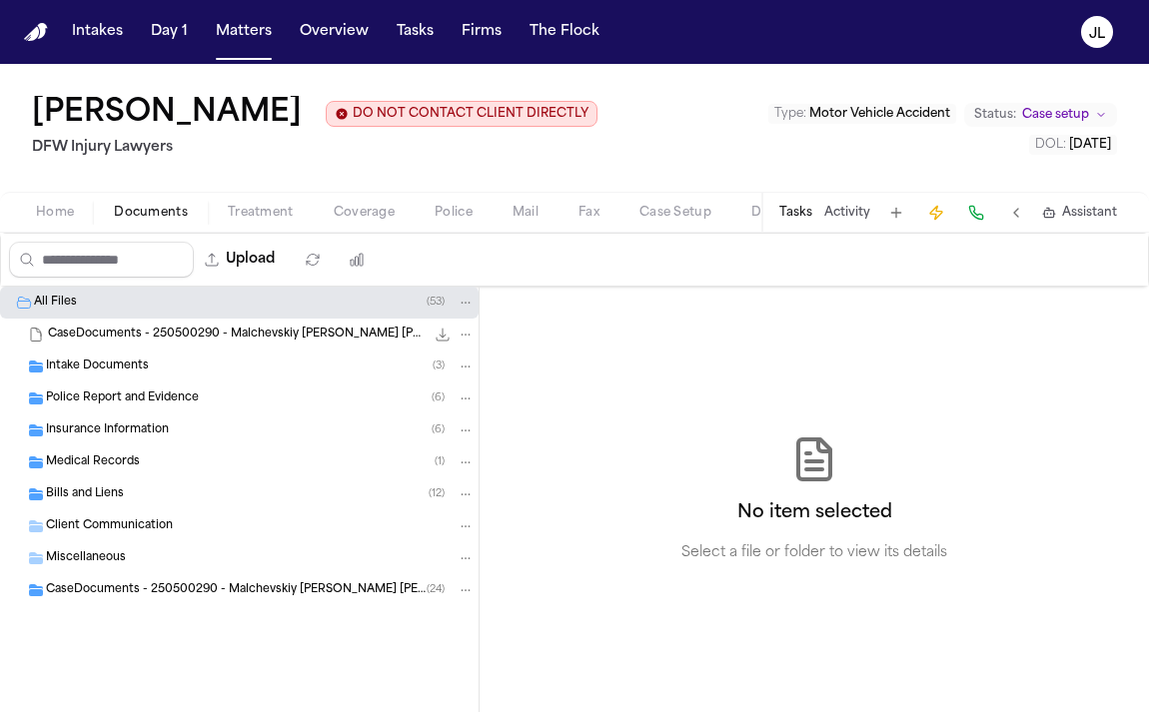
click at [113, 356] on div "Intake Documents ( 3 )" at bounding box center [239, 367] width 478 height 32
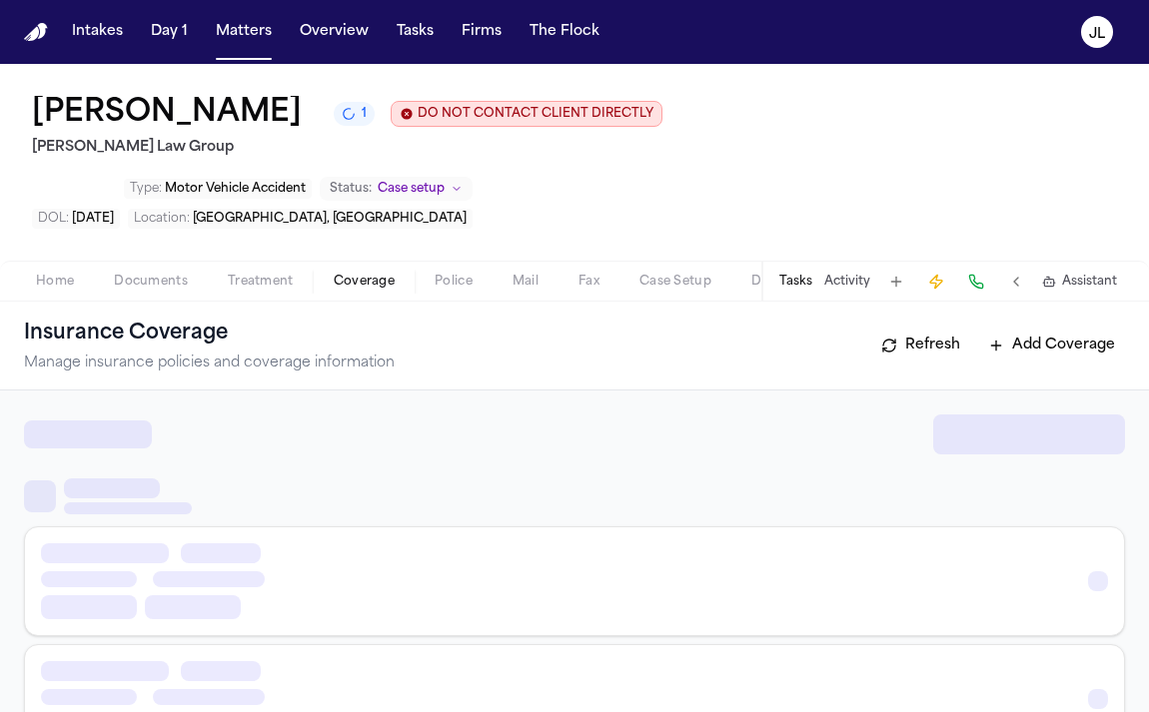
click at [336, 290] on span "Coverage" at bounding box center [364, 282] width 61 height 16
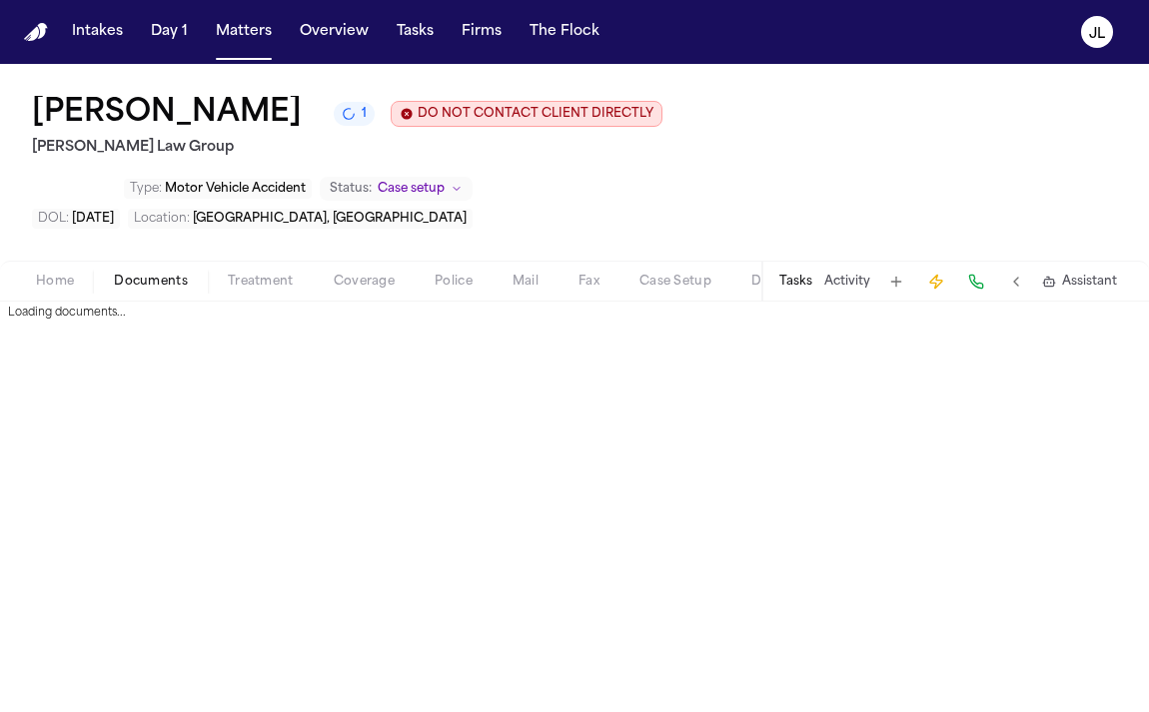
click at [143, 272] on button "Documents" at bounding box center [151, 282] width 114 height 24
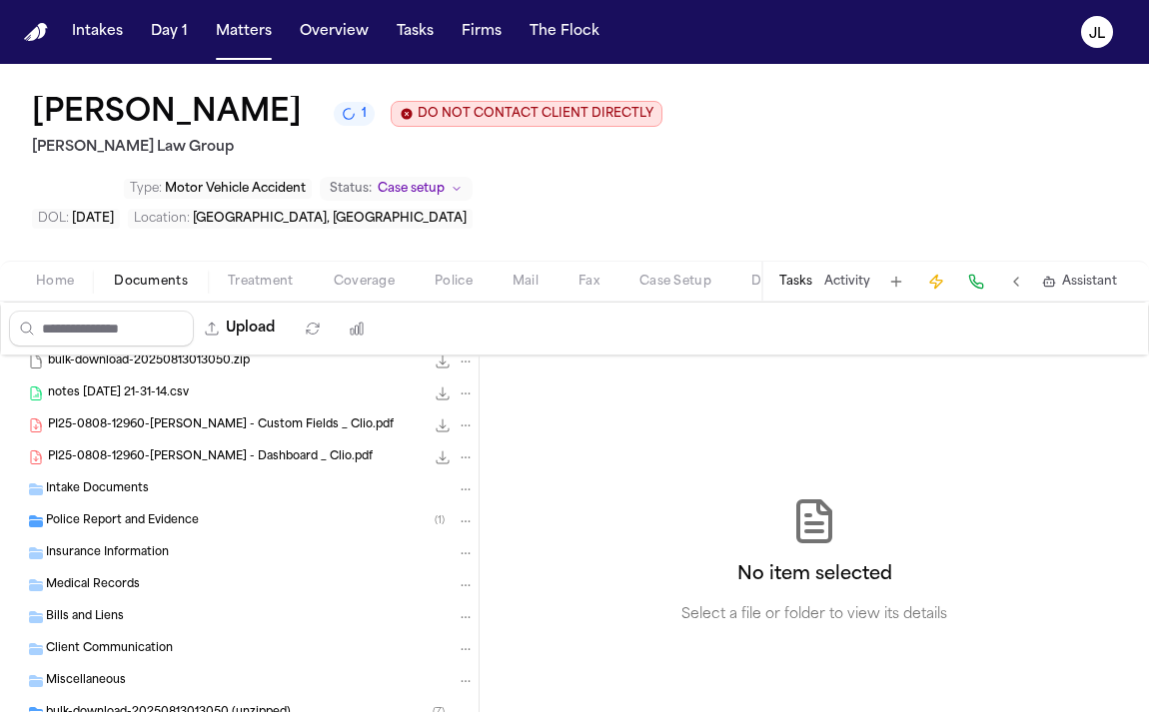
scroll to position [54, 0]
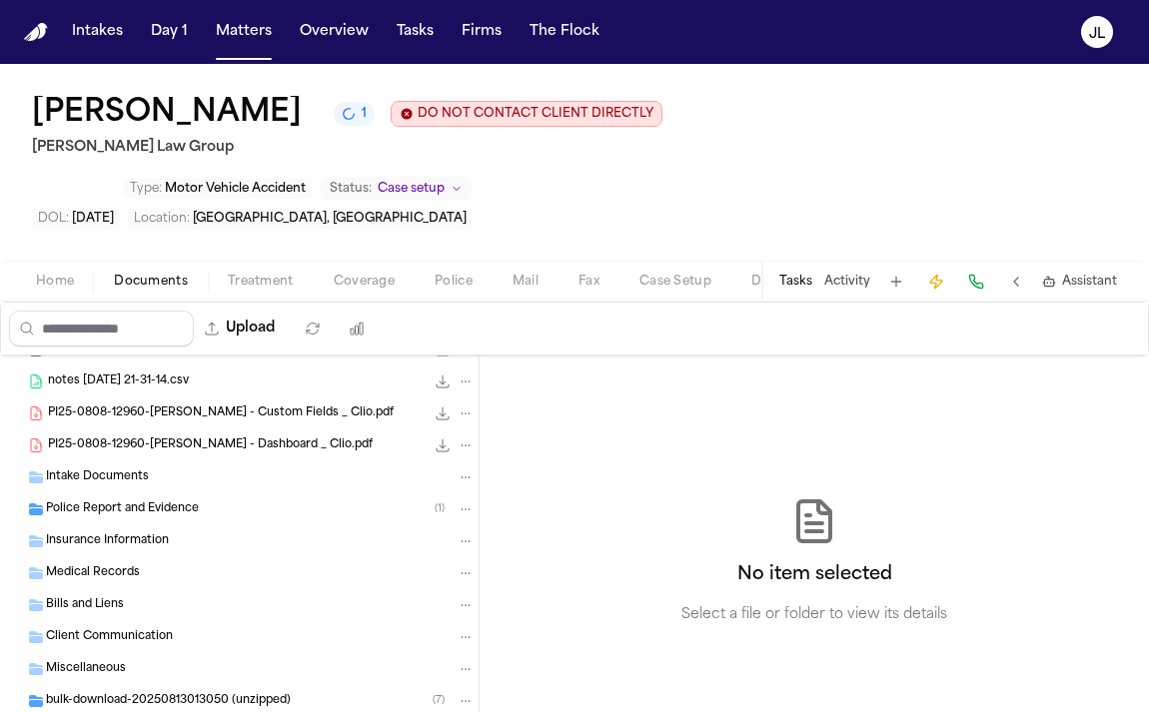
click at [782, 276] on button "Tasks" at bounding box center [795, 282] width 33 height 16
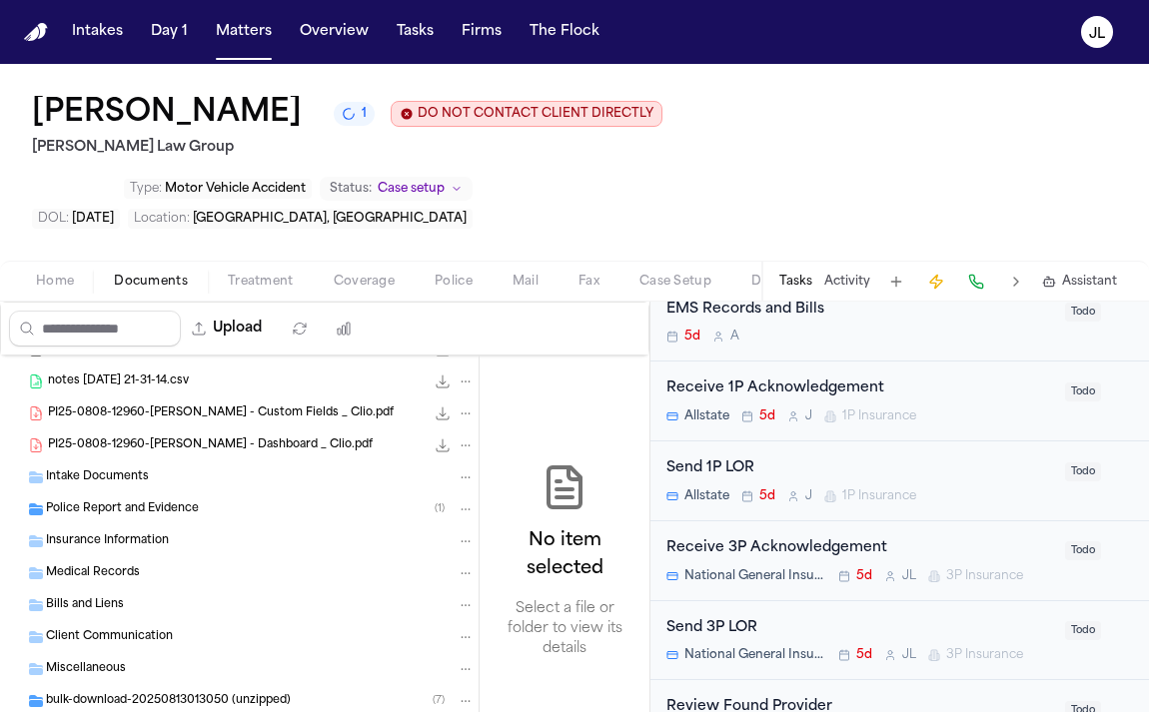
scroll to position [503, 0]
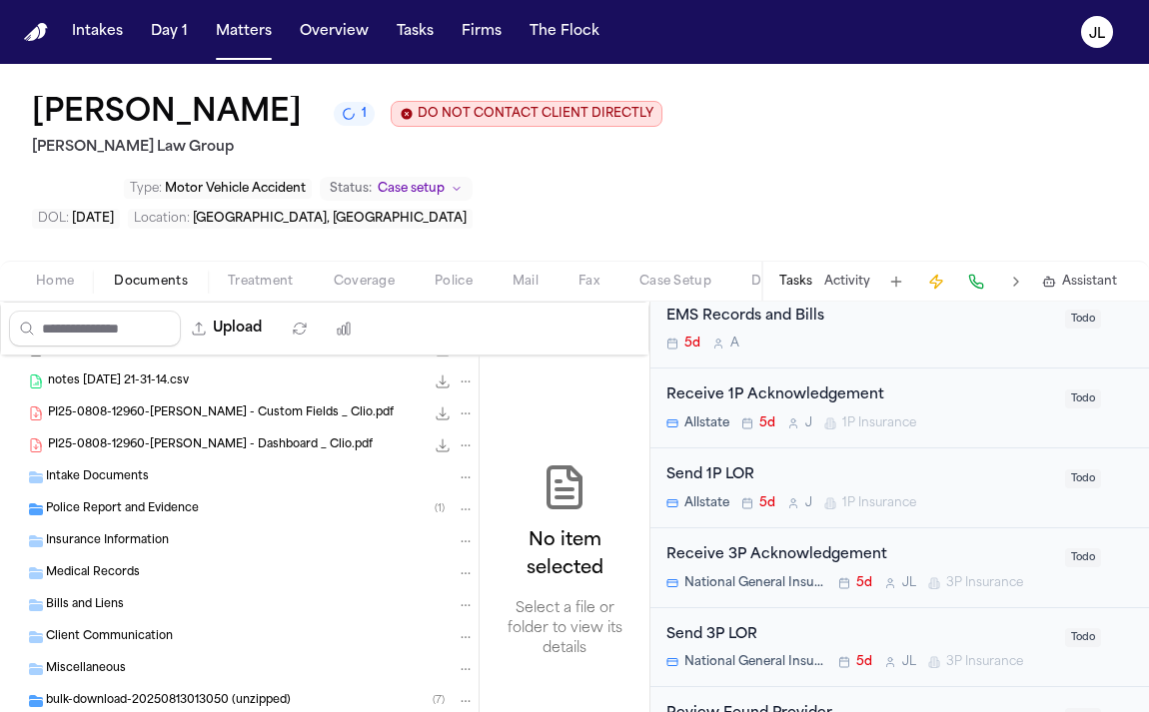
click at [822, 464] on div "Send 1P LOR" at bounding box center [859, 475] width 387 height 23
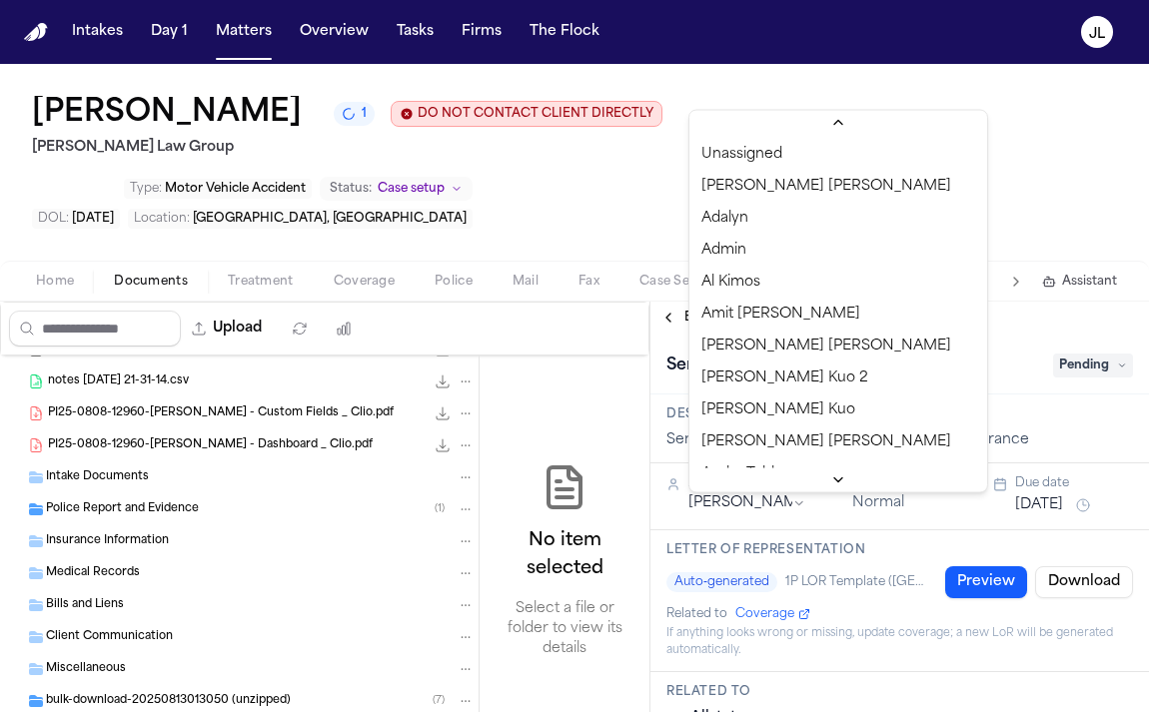
click at [728, 513] on html "Intakes Day 1 Matters Overview Tasks Firms The Flock [PERSON_NAME] [PERSON_NAME…" at bounding box center [574, 356] width 1149 height 712
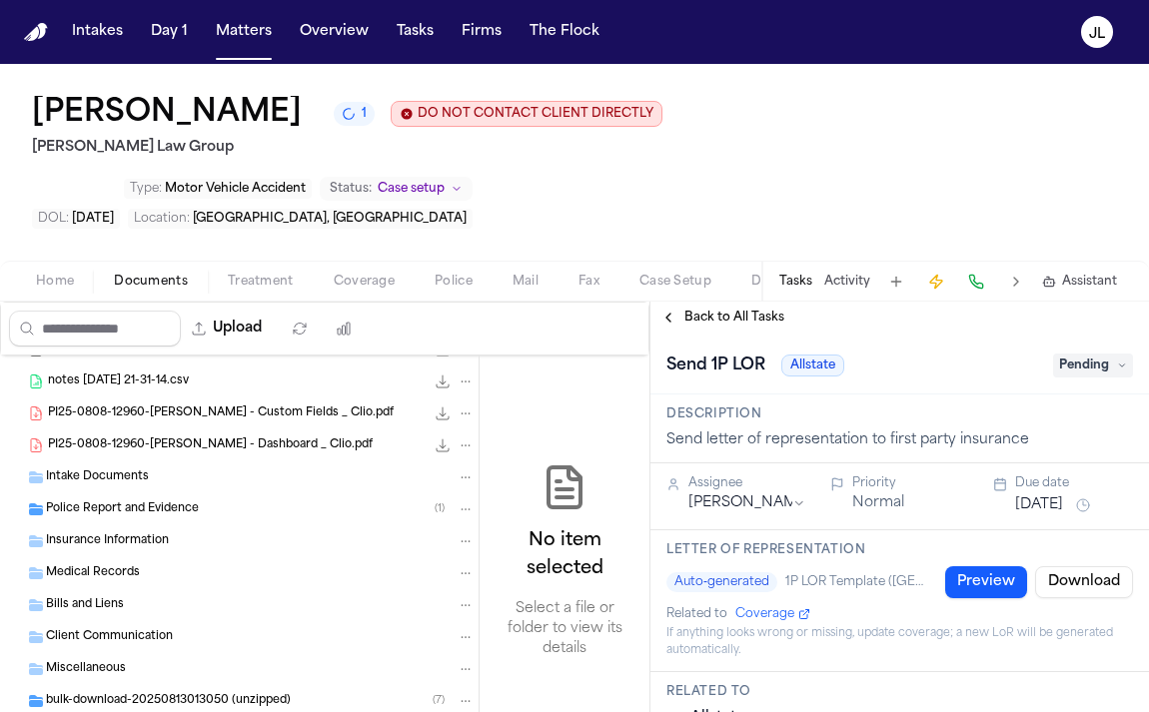
click at [681, 320] on button "Back to All Tasks" at bounding box center [722, 318] width 144 height 16
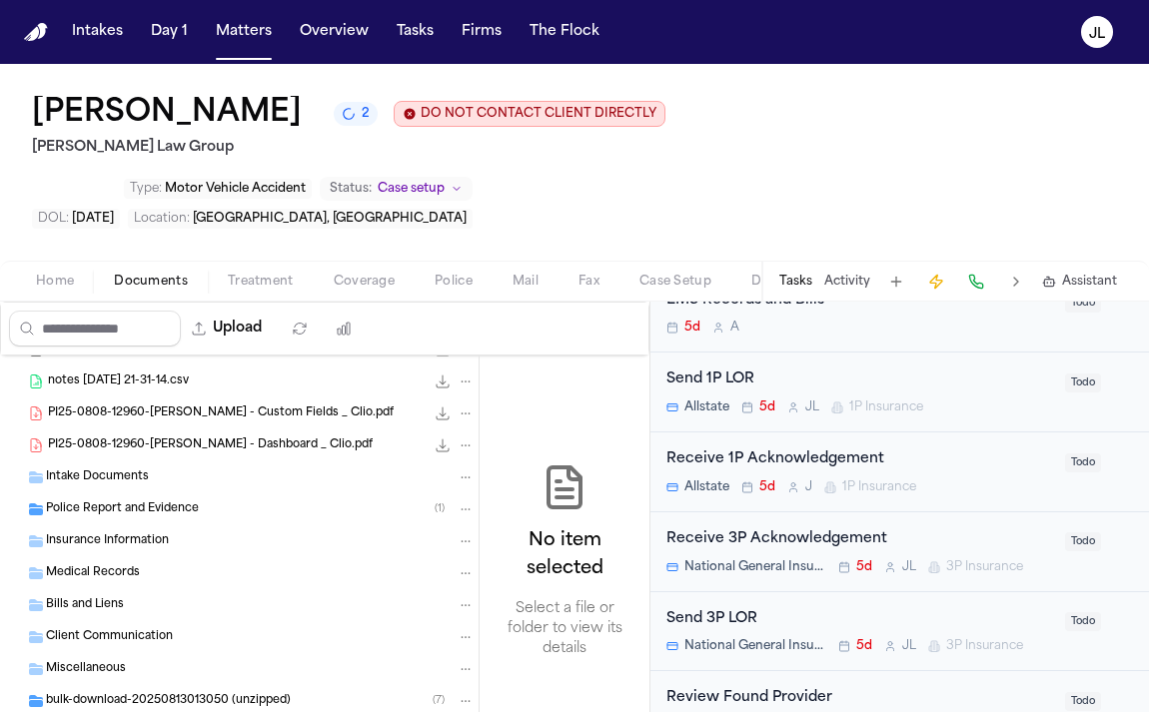
scroll to position [526, 0]
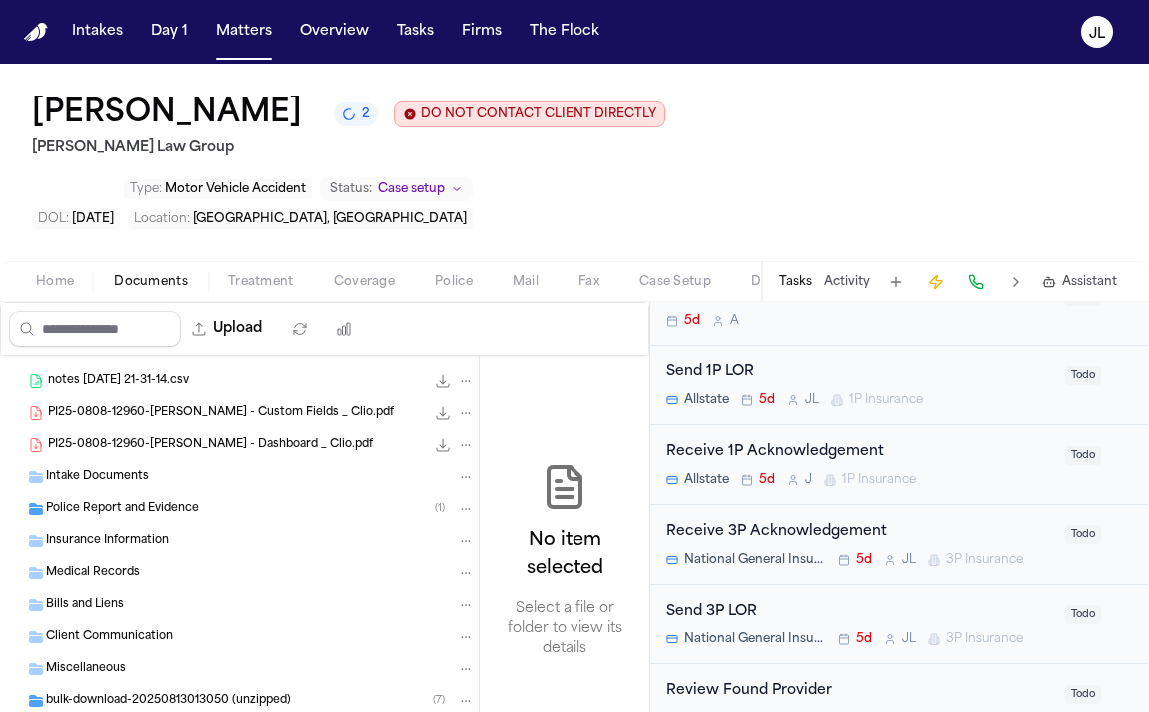
click at [174, 549] on div "Insurance Information" at bounding box center [260, 541] width 429 height 18
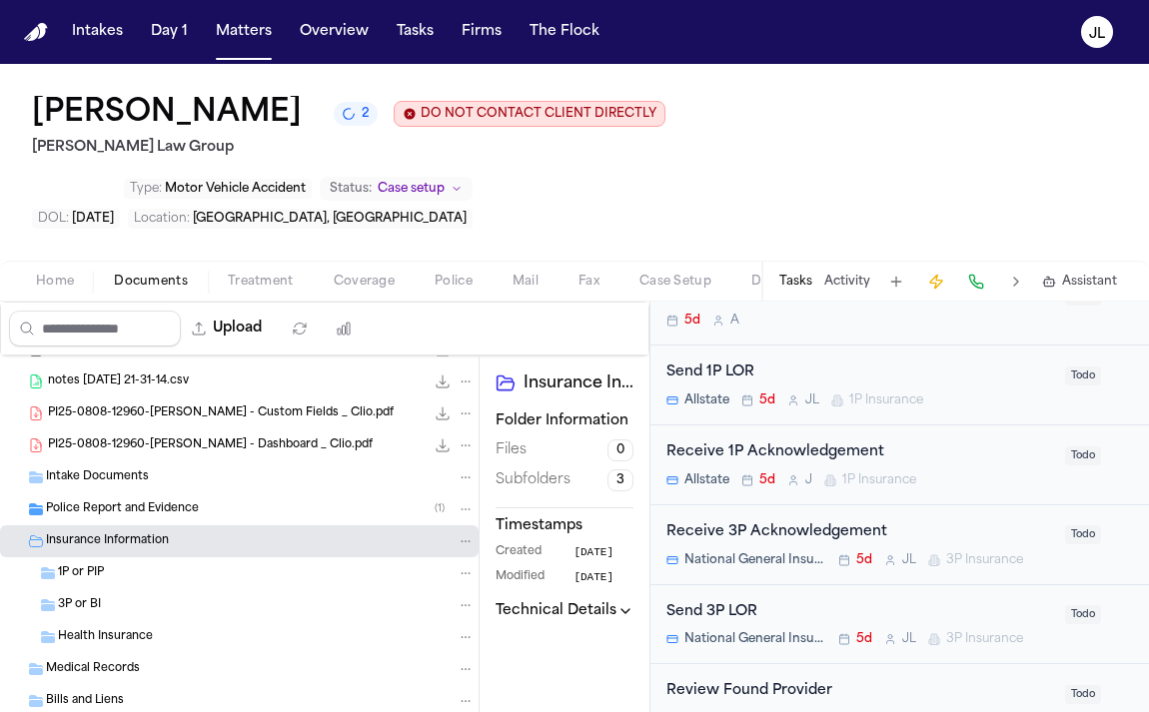
click at [144, 571] on div "1P or PIP" at bounding box center [266, 573] width 417 height 18
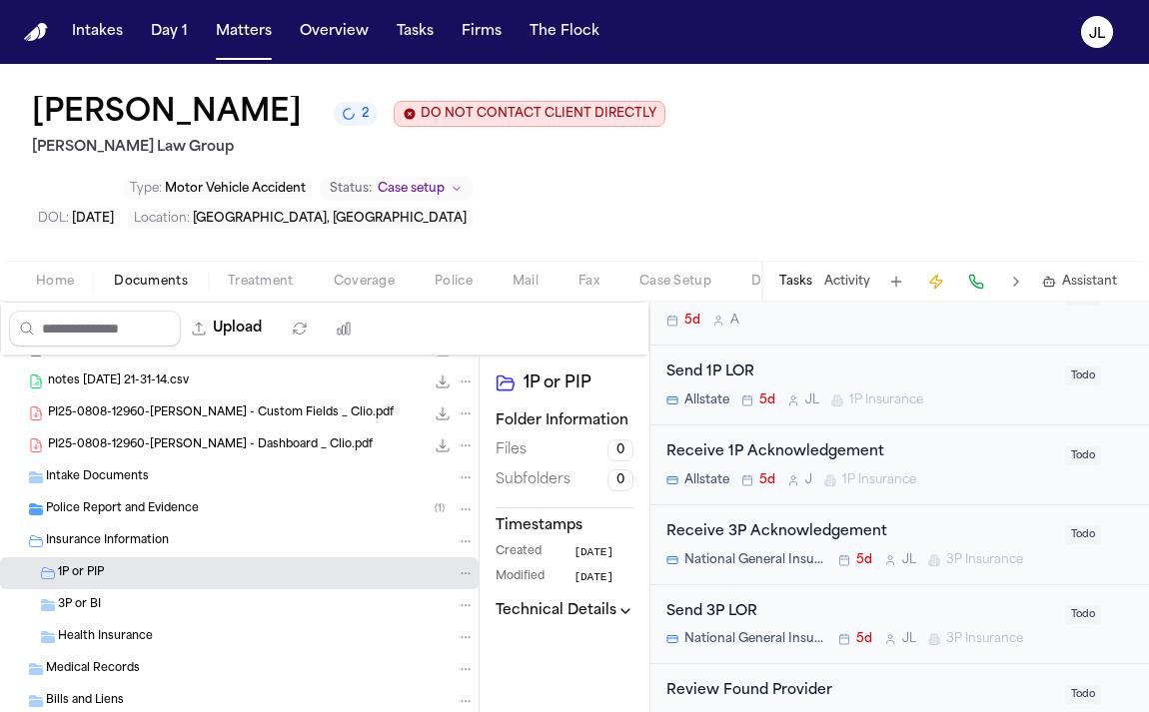
click at [144, 602] on div "3P or BI" at bounding box center [266, 605] width 417 height 18
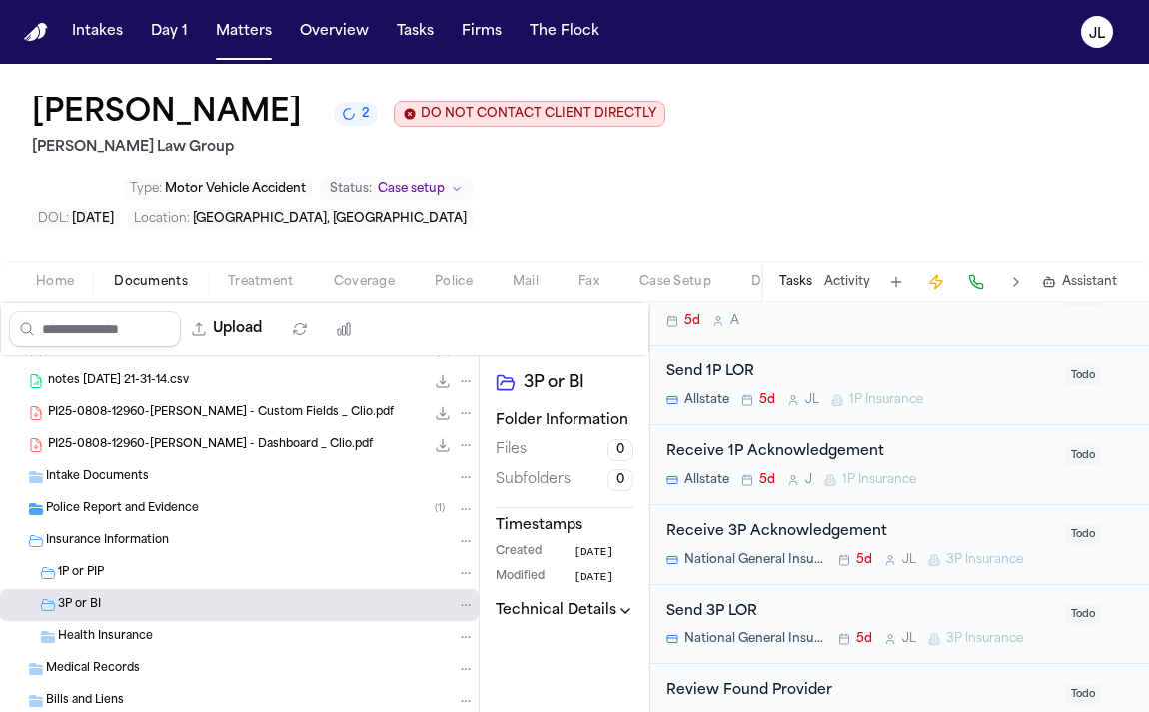
click at [144, 582] on div "1P or PIP" at bounding box center [266, 573] width 417 height 18
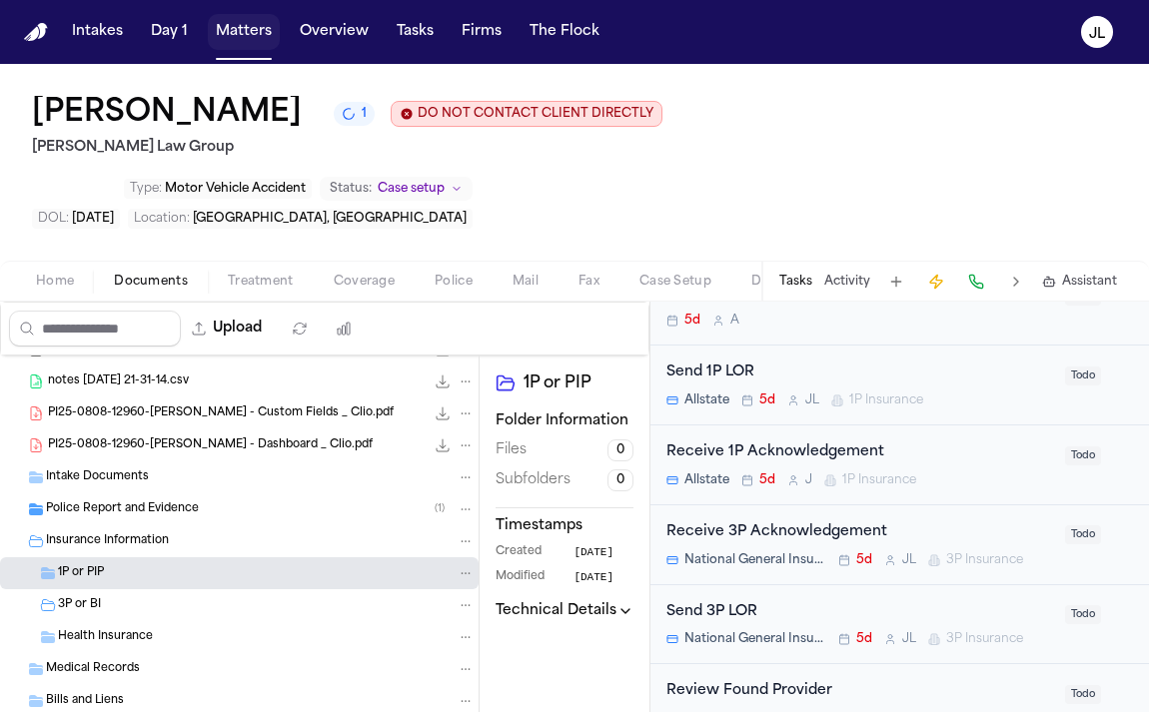
click at [223, 40] on button "Matters" at bounding box center [244, 32] width 72 height 36
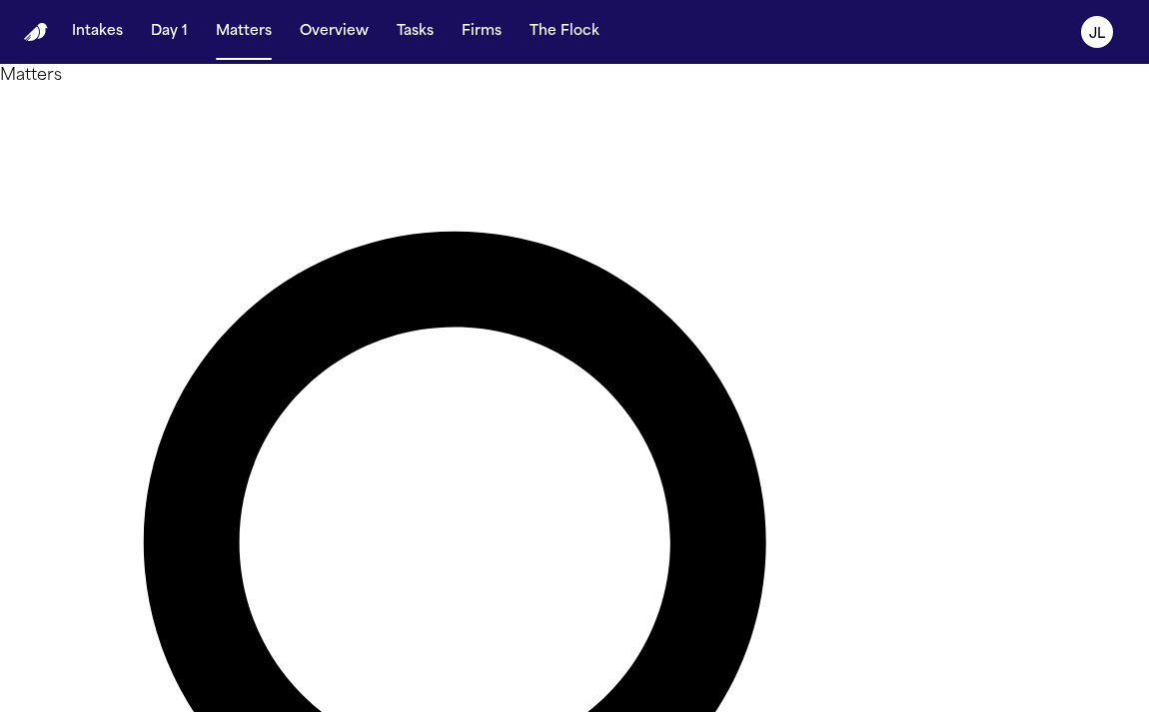
paste input "**********"
type input "**********"
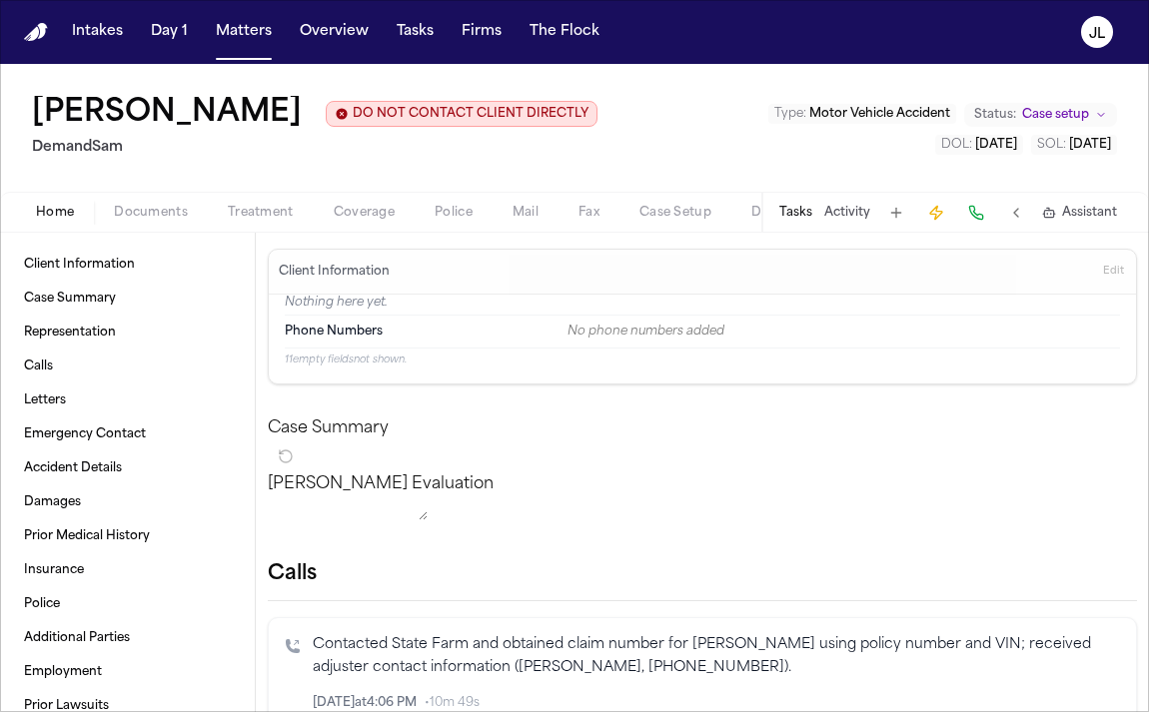
click at [284, 220] on span "Treatment" at bounding box center [261, 213] width 66 height 16
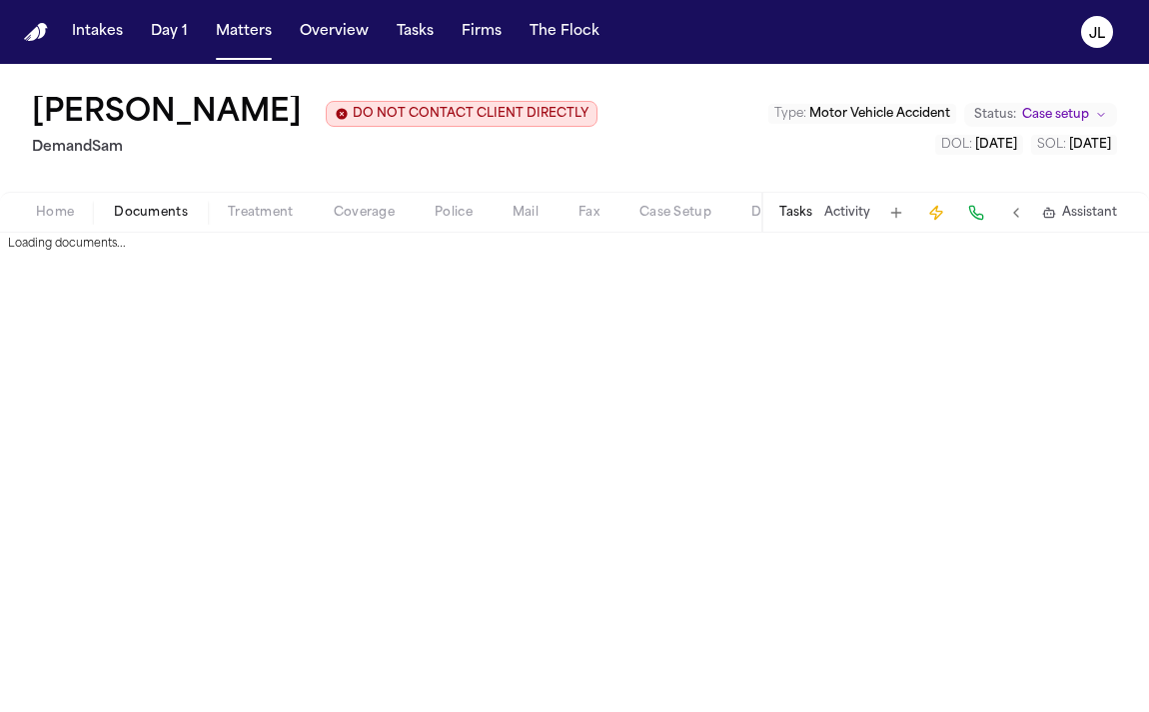
click at [159, 221] on span "Documents" at bounding box center [151, 213] width 74 height 16
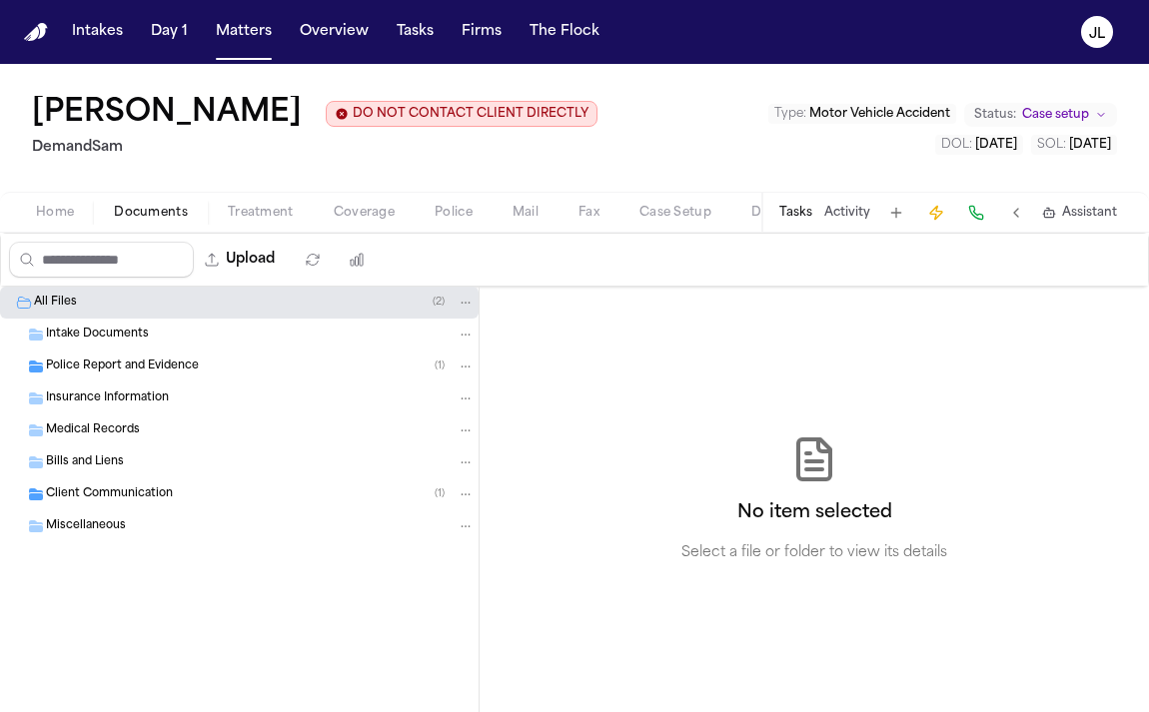
click at [137, 391] on div "Insurance Information" at bounding box center [239, 399] width 478 height 32
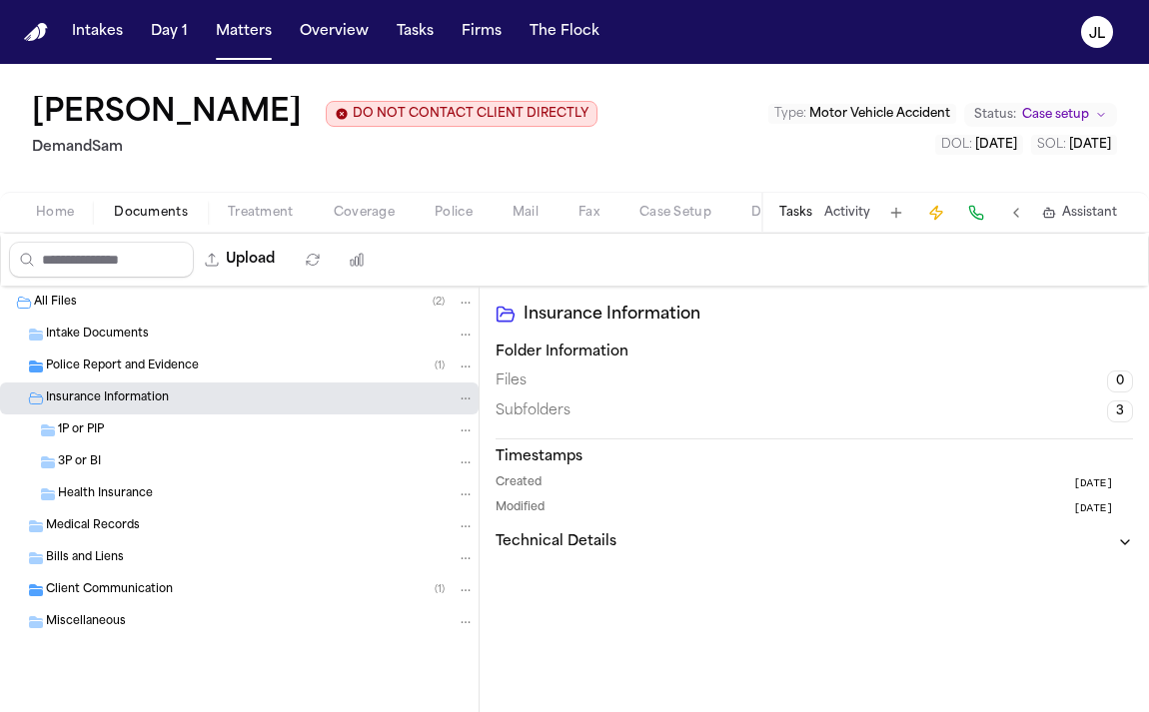
click at [117, 428] on div "1P or PIP" at bounding box center [266, 431] width 417 height 18
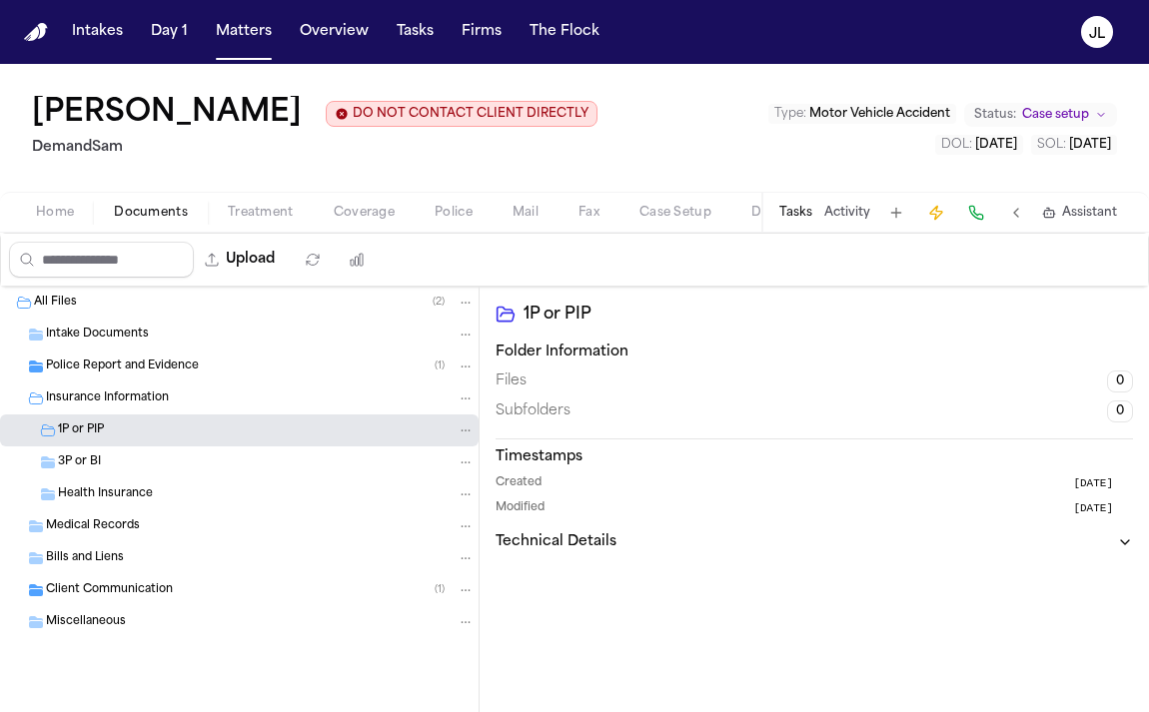
click at [117, 454] on div "3P or BI" at bounding box center [239, 463] width 478 height 32
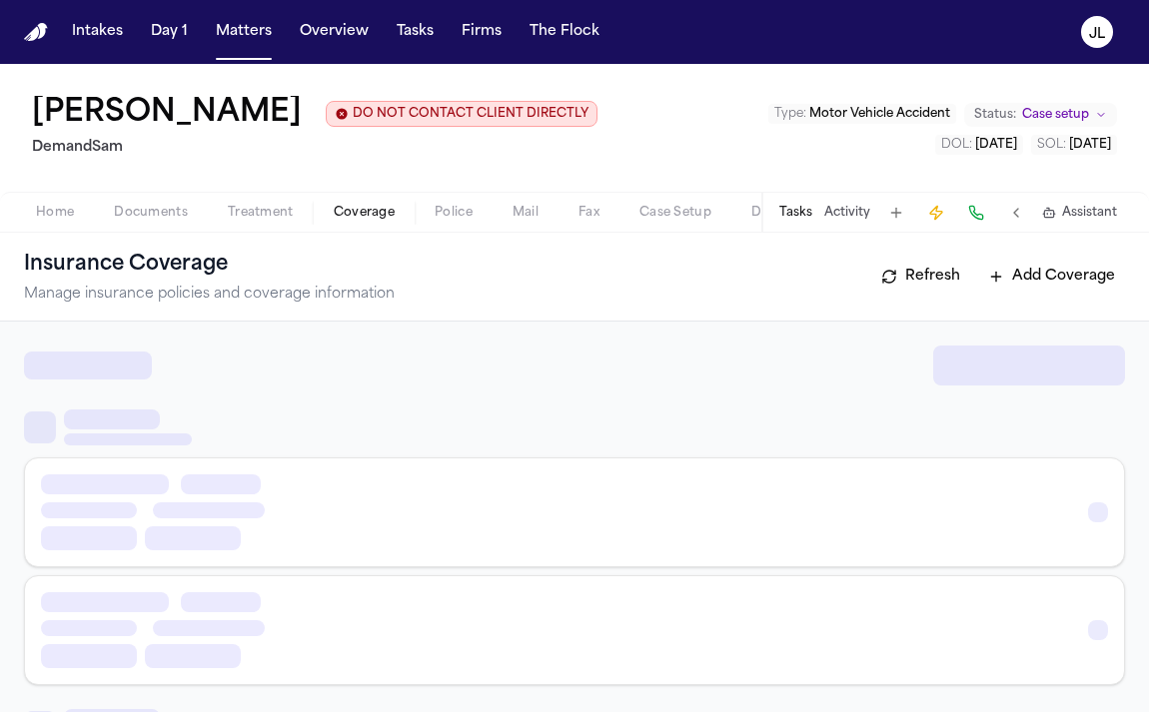
click at [325, 212] on button "Coverage" at bounding box center [364, 213] width 101 height 24
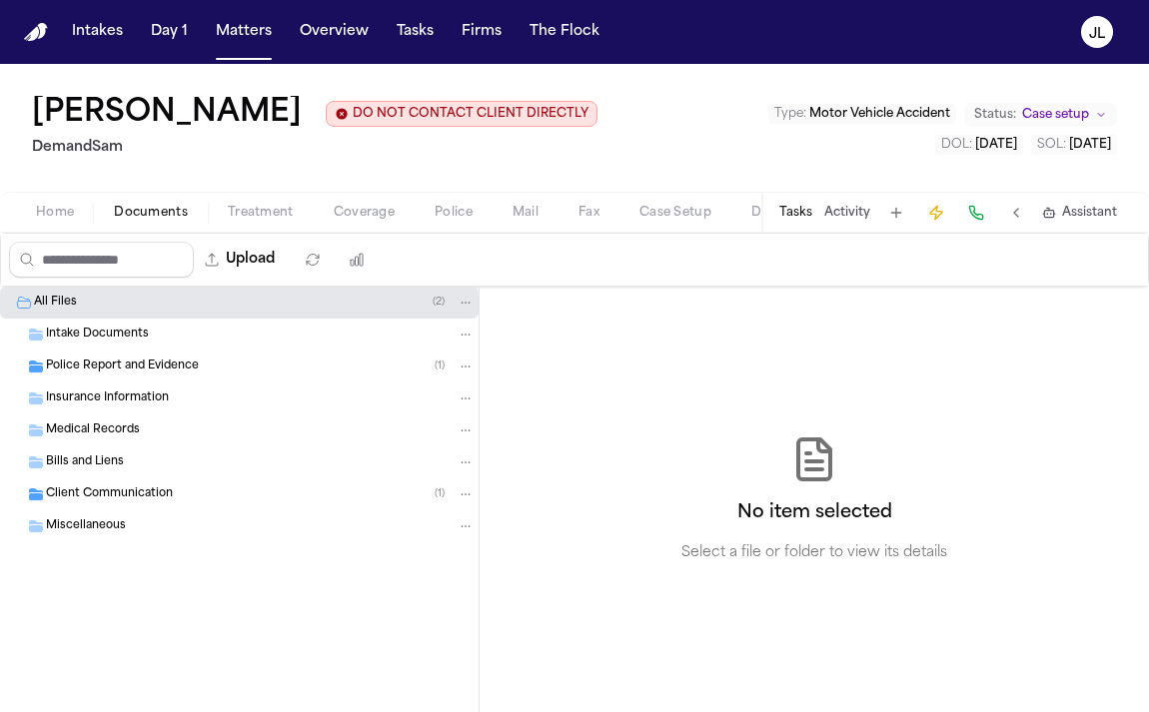
click at [144, 216] on span "Documents" at bounding box center [151, 213] width 74 height 16
click at [35, 222] on button "Home" at bounding box center [55, 213] width 78 height 24
